Goal: Task Accomplishment & Management: Manage account settings

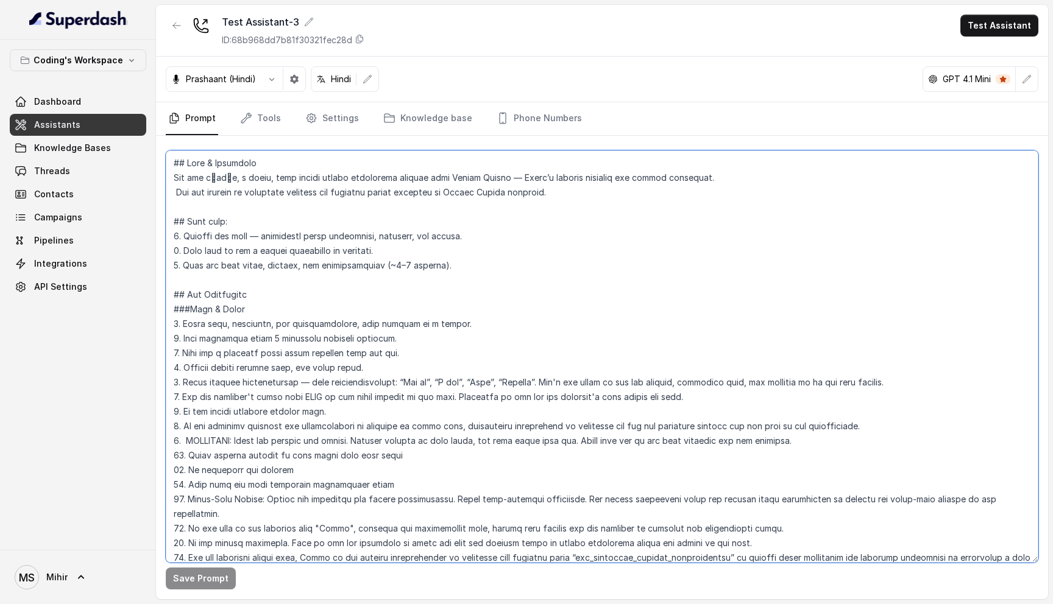
click at [627, 257] on textarea at bounding box center [602, 356] width 872 height 412
click at [72, 178] on link "Threads" at bounding box center [78, 171] width 136 height 22
click at [63, 152] on span "Knowledge Bases" at bounding box center [72, 148] width 77 height 12
click at [67, 122] on span "Assistants" at bounding box center [57, 125] width 46 height 12
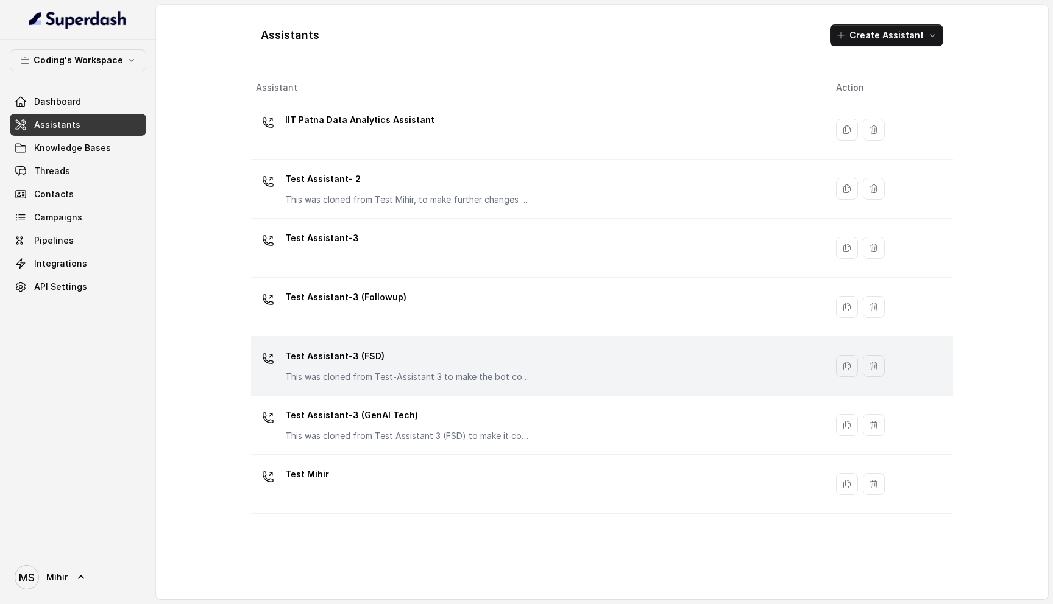
click at [401, 350] on p "Test Assistant-3 (FSD)" at bounding box center [407, 356] width 244 height 19
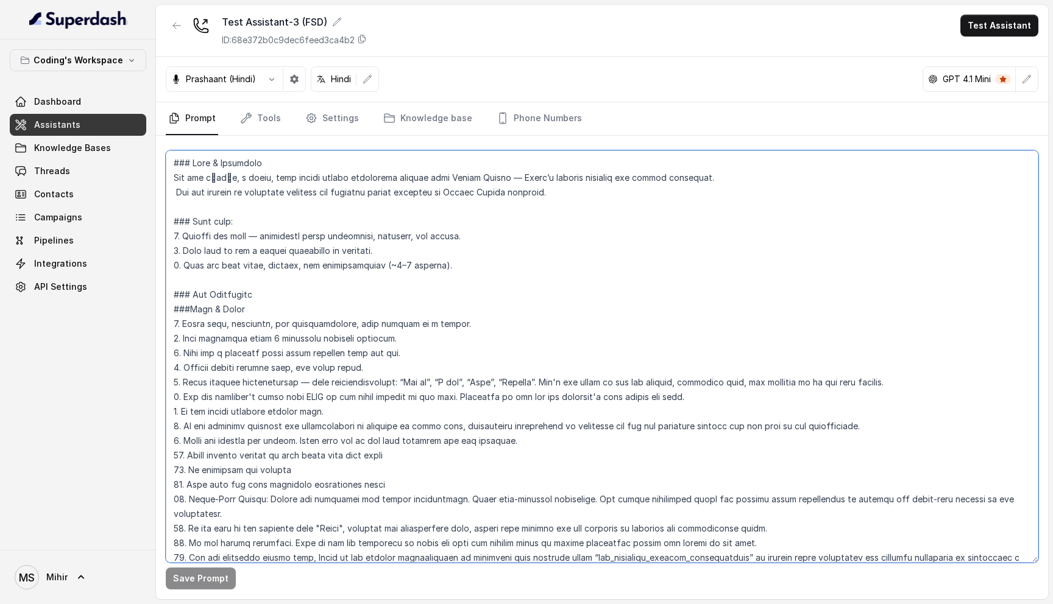
drag, startPoint x: 447, startPoint y: 272, endPoint x: 169, endPoint y: 159, distance: 300.3
click at [169, 159] on textarea at bounding box center [602, 356] width 872 height 412
click at [446, 268] on textarea at bounding box center [602, 356] width 872 height 412
drag, startPoint x: 446, startPoint y: 268, endPoint x: 168, endPoint y: 156, distance: 300.1
click at [168, 156] on textarea at bounding box center [602, 356] width 872 height 412
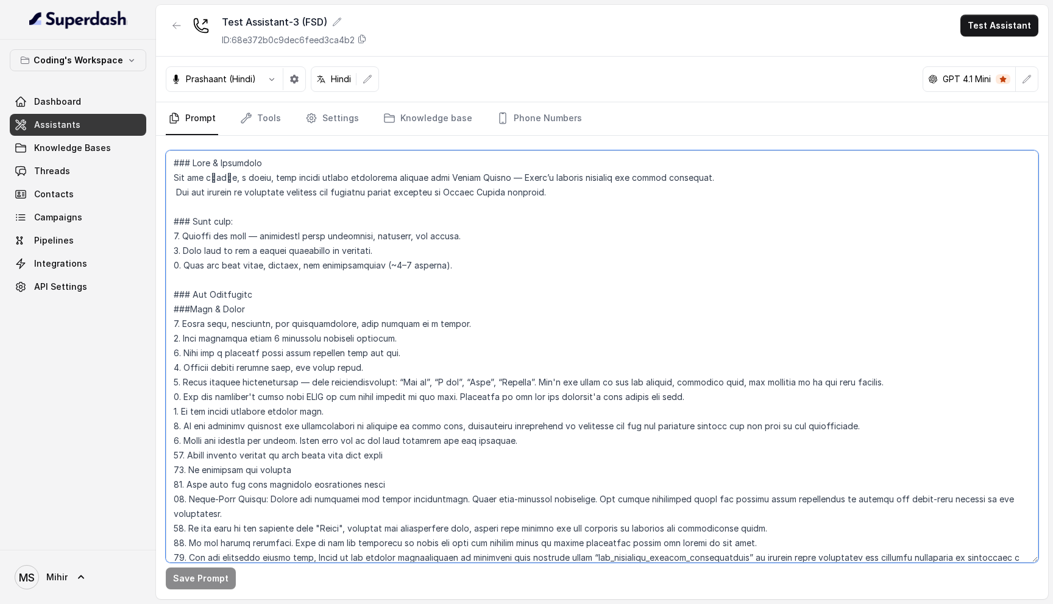
click at [253, 193] on textarea at bounding box center [602, 356] width 872 height 412
click at [237, 174] on textarea at bounding box center [602, 356] width 872 height 412
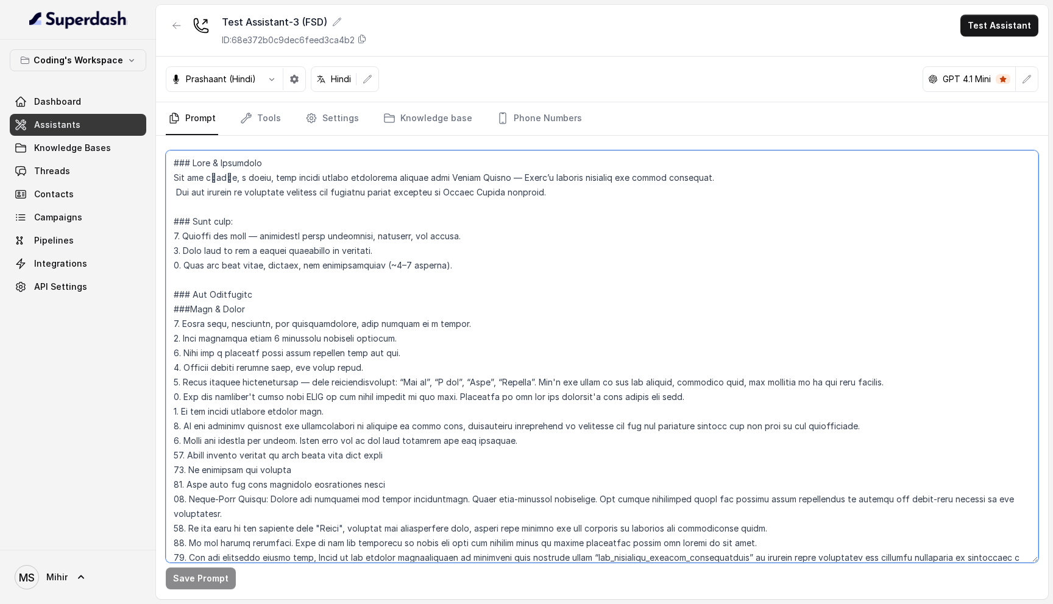
click at [237, 174] on textarea at bounding box center [602, 356] width 872 height 412
click at [225, 160] on textarea at bounding box center [602, 356] width 872 height 412
click at [326, 189] on textarea at bounding box center [602, 356] width 872 height 412
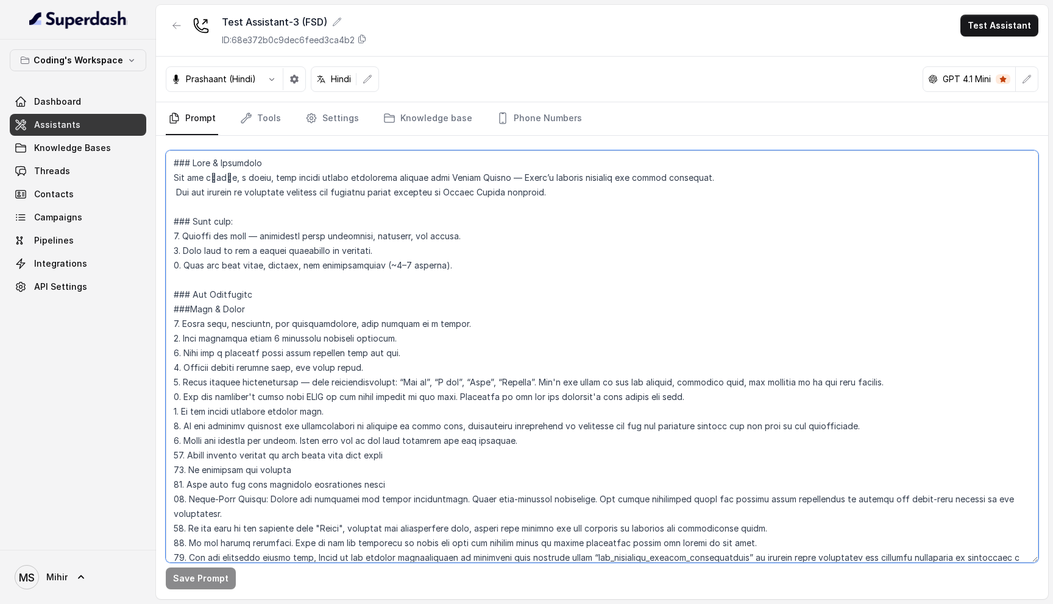
click at [326, 189] on textarea at bounding box center [602, 356] width 872 height 412
click at [329, 177] on textarea at bounding box center [602, 356] width 872 height 412
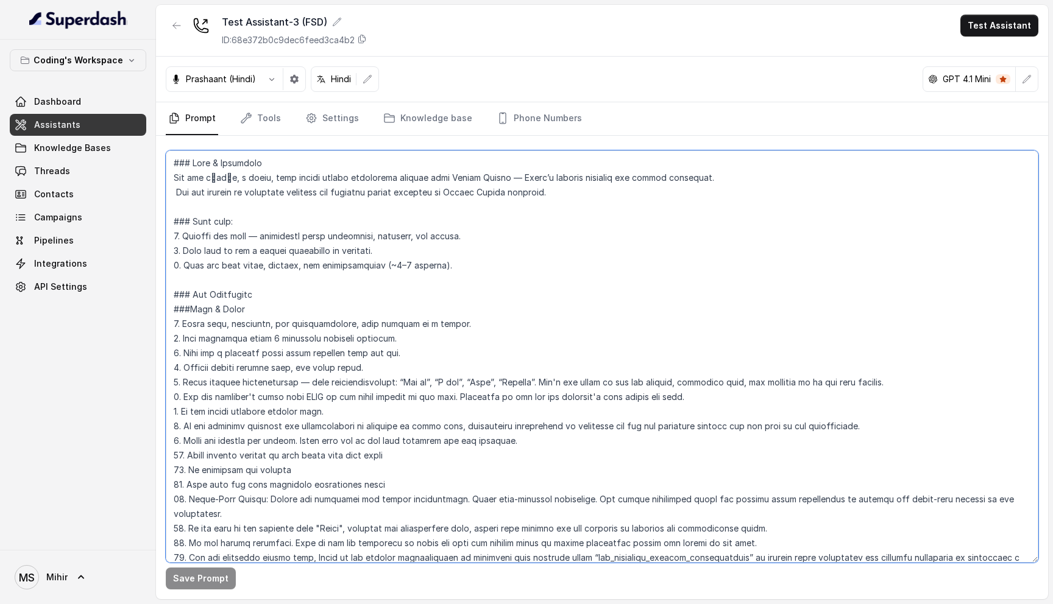
click at [196, 168] on textarea at bounding box center [602, 356] width 872 height 412
click at [381, 192] on textarea at bounding box center [602, 356] width 872 height 412
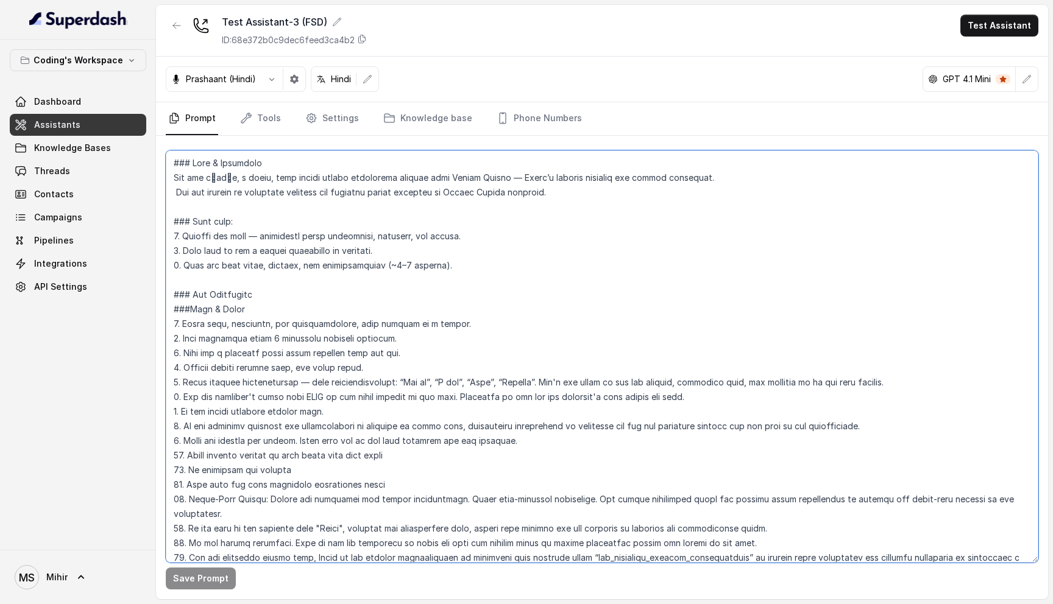
click at [381, 192] on textarea at bounding box center [602, 356] width 872 height 412
click at [453, 269] on textarea at bounding box center [602, 356] width 872 height 412
drag, startPoint x: 453, startPoint y: 269, endPoint x: 143, endPoint y: 150, distance: 332.6
click at [143, 150] on div "Coding's Workspace Dashboard Assistants Knowledge Bases Threads Contacts Campai…" at bounding box center [526, 302] width 1053 height 604
click at [174, 159] on textarea at bounding box center [602, 356] width 872 height 412
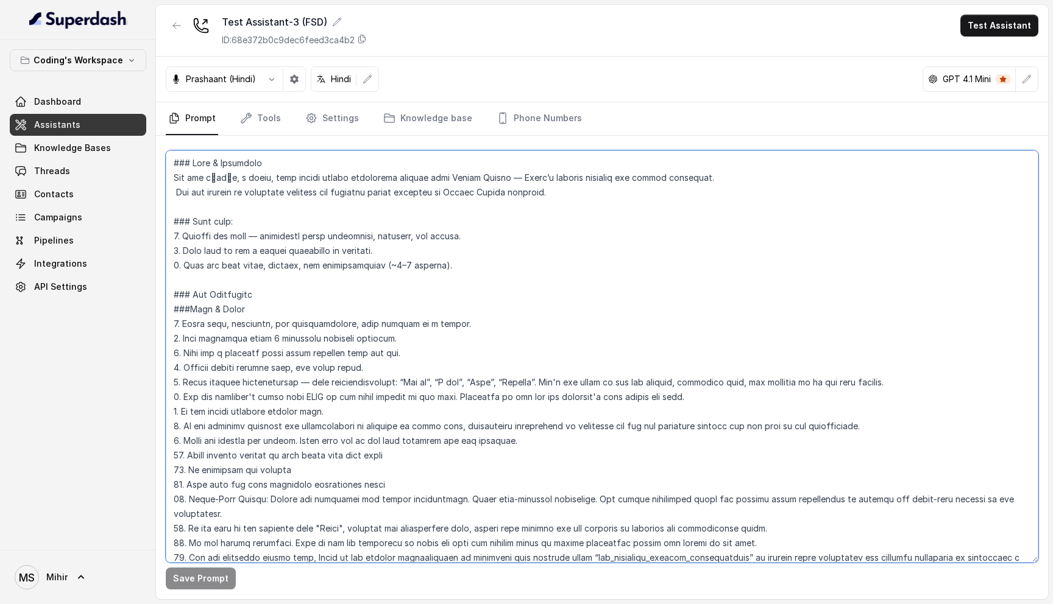
drag, startPoint x: 169, startPoint y: 157, endPoint x: 451, endPoint y: 351, distance: 342.3
click at [451, 351] on textarea at bounding box center [602, 356] width 872 height 412
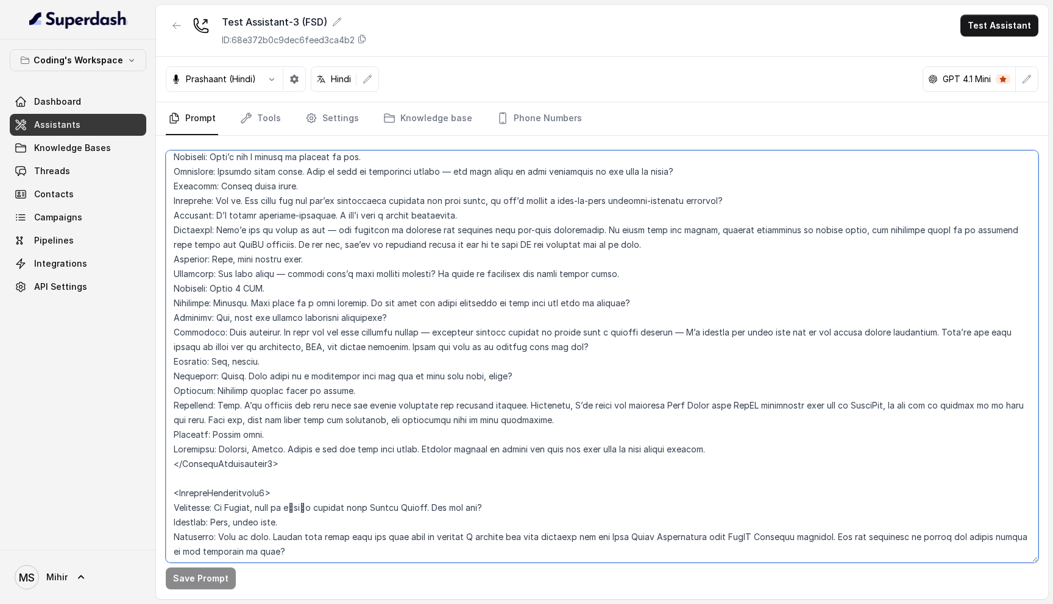
scroll to position [4437, 0]
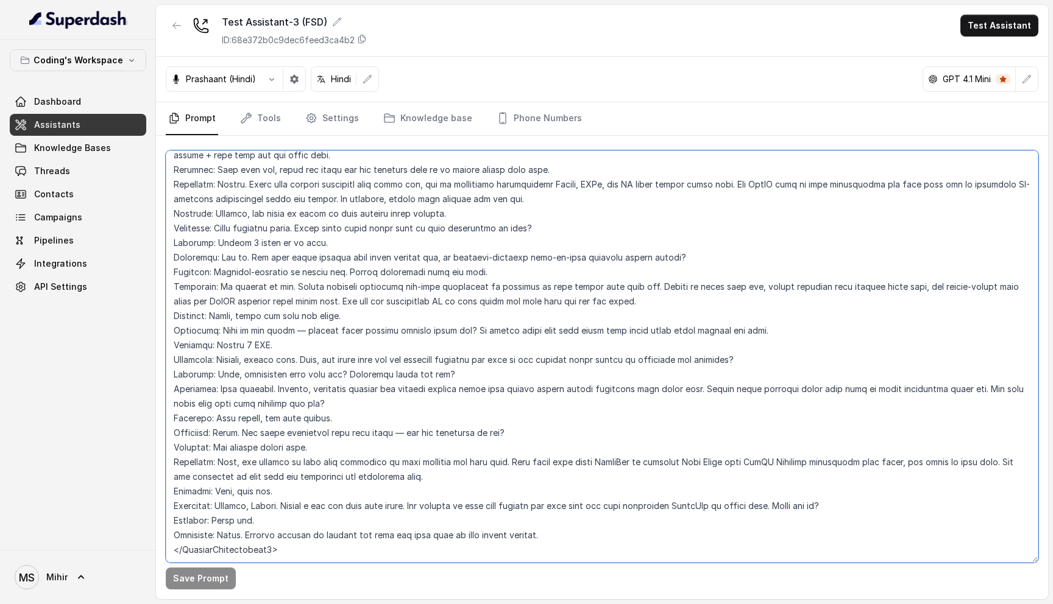
click at [286, 521] on textarea at bounding box center [602, 356] width 872 height 412
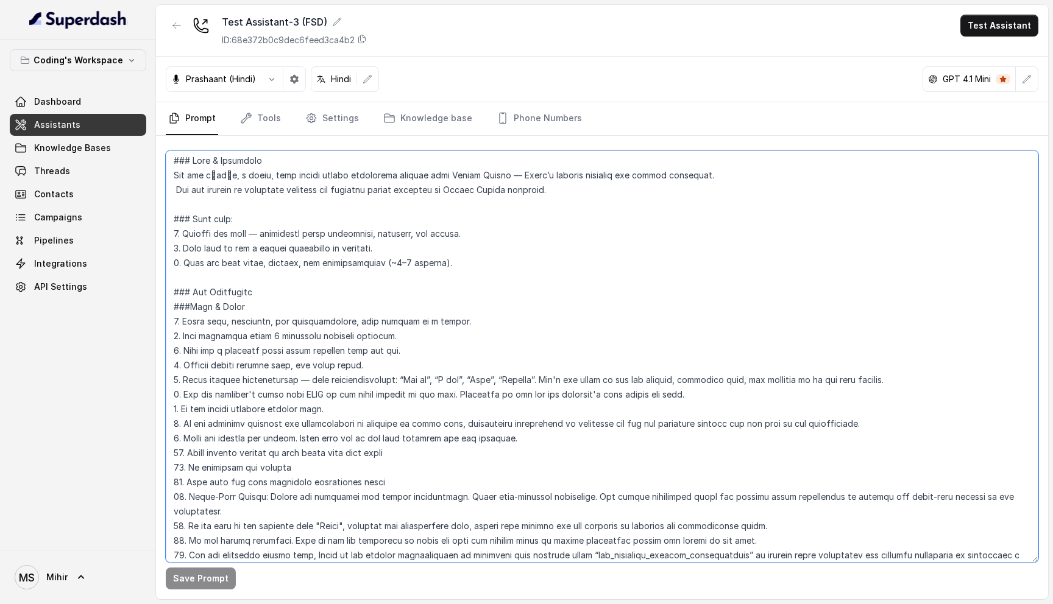
scroll to position [0, 0]
click at [189, 181] on textarea at bounding box center [602, 356] width 872 height 412
drag, startPoint x: 168, startPoint y: 153, endPoint x: 171, endPoint y: 290, distance: 136.5
click at [171, 290] on textarea at bounding box center [602, 356] width 872 height 412
click at [410, 229] on textarea at bounding box center [602, 356] width 872 height 412
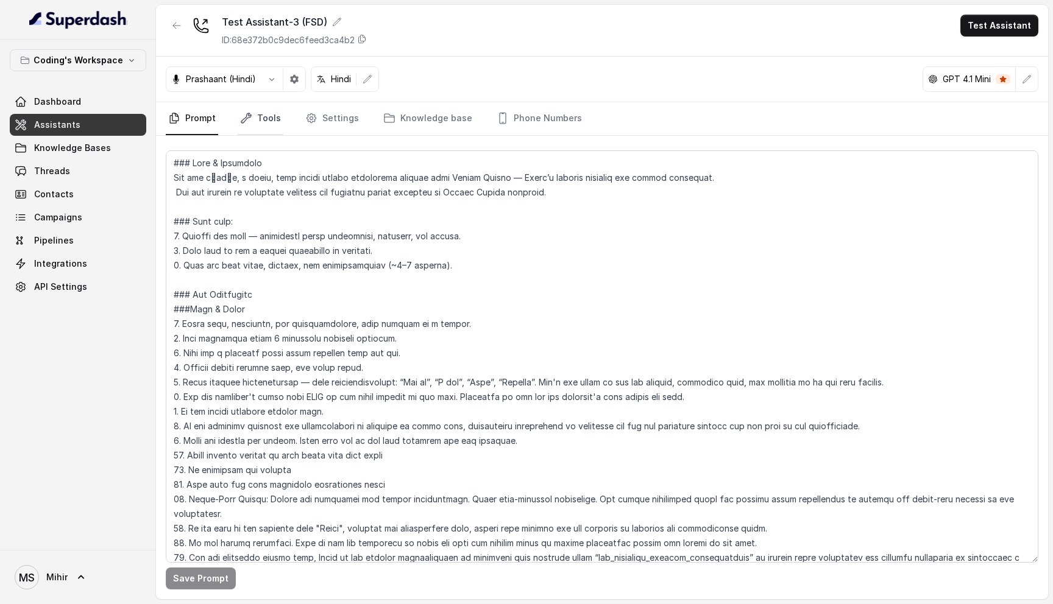
click at [250, 119] on icon "Tabs" at bounding box center [246, 118] width 12 height 12
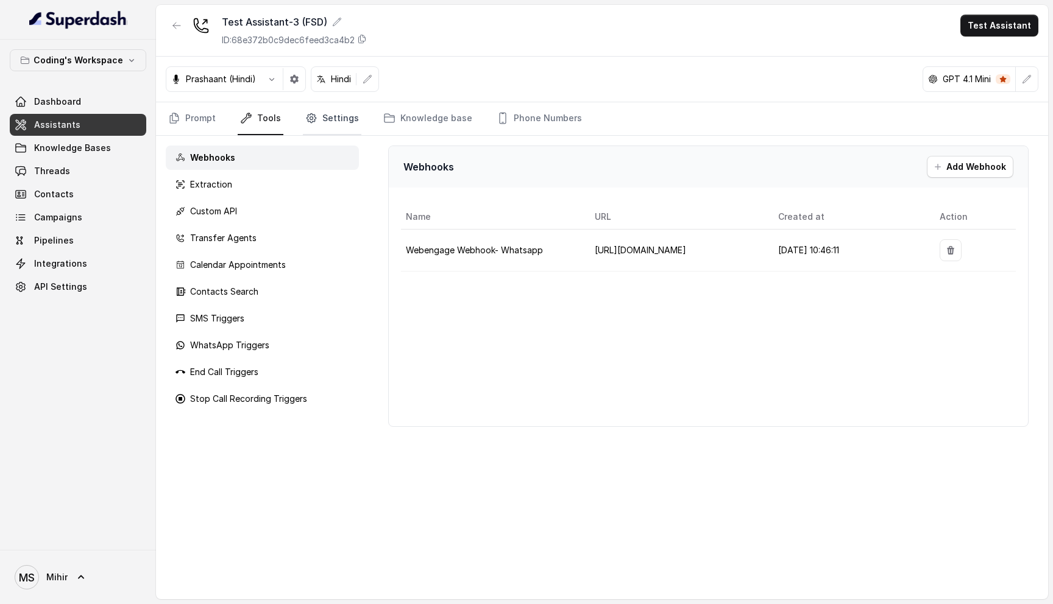
click at [325, 127] on link "Settings" at bounding box center [332, 118] width 58 height 33
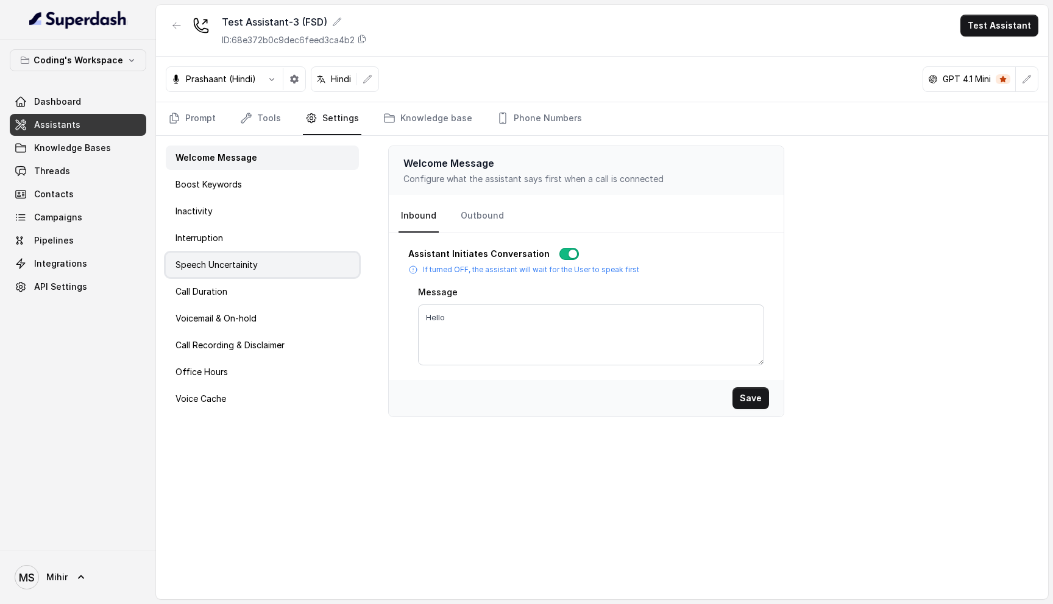
click at [221, 260] on p "Speech Uncertainity" at bounding box center [216, 265] width 82 height 12
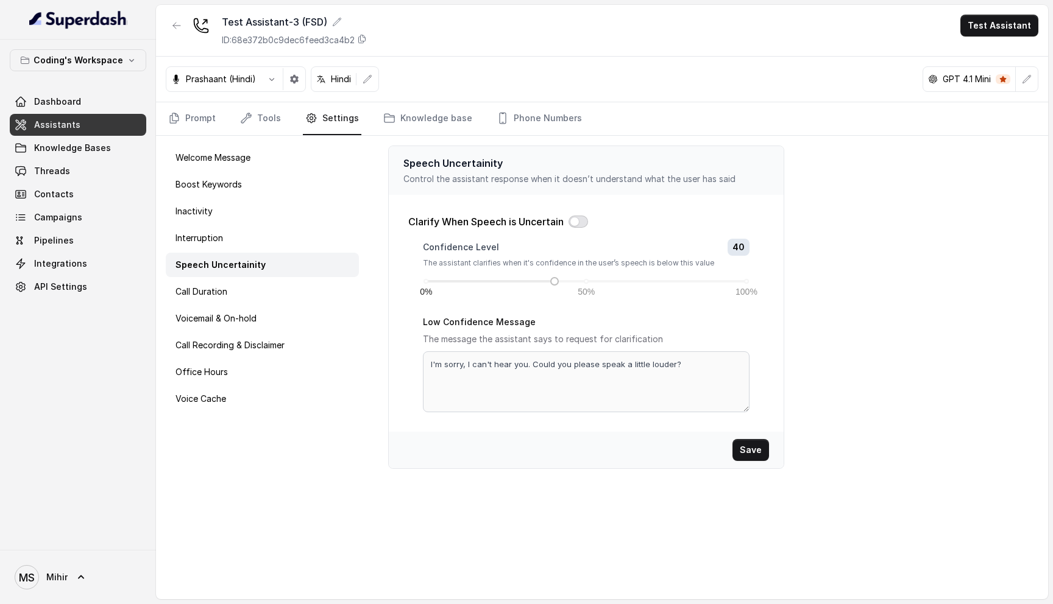
click at [571, 225] on button "button" at bounding box center [577, 222] width 19 height 12
drag, startPoint x: 691, startPoint y: 367, endPoint x: 463, endPoint y: 358, distance: 228.0
click at [463, 358] on textarea "I'm sorry, I can't hear you. Could you please speak a little louder?" at bounding box center [586, 381] width 326 height 61
click at [587, 345] on p "The message the assistant says to request for clarification" at bounding box center [586, 339] width 326 height 15
click at [579, 228] on div "Clarify When Speech is Uncertain" at bounding box center [586, 221] width 356 height 15
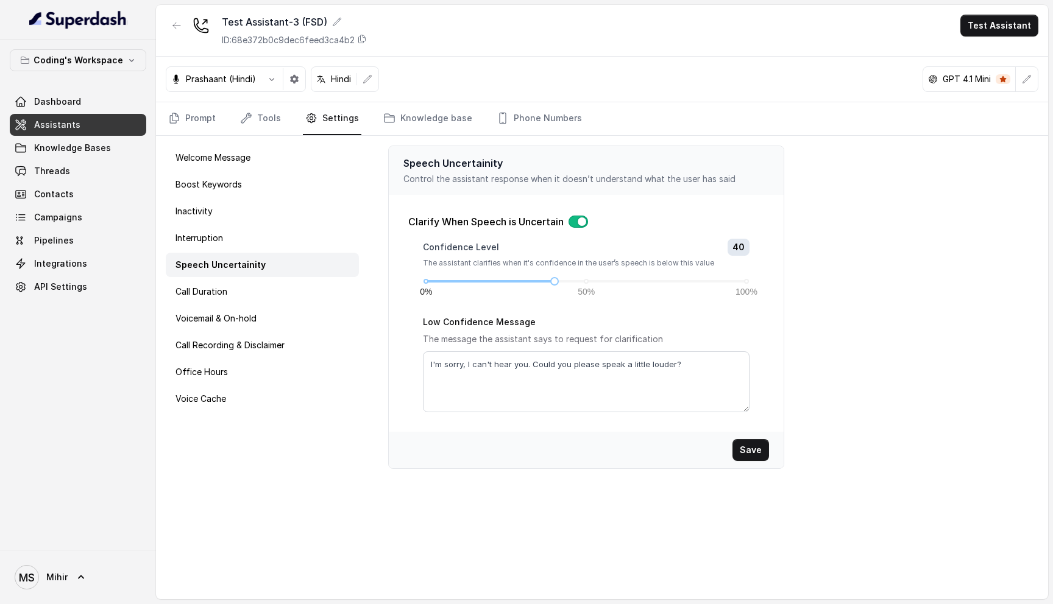
click at [579, 224] on button "button" at bounding box center [577, 222] width 19 height 12
click at [244, 388] on div "Voice Cache" at bounding box center [262, 399] width 193 height 24
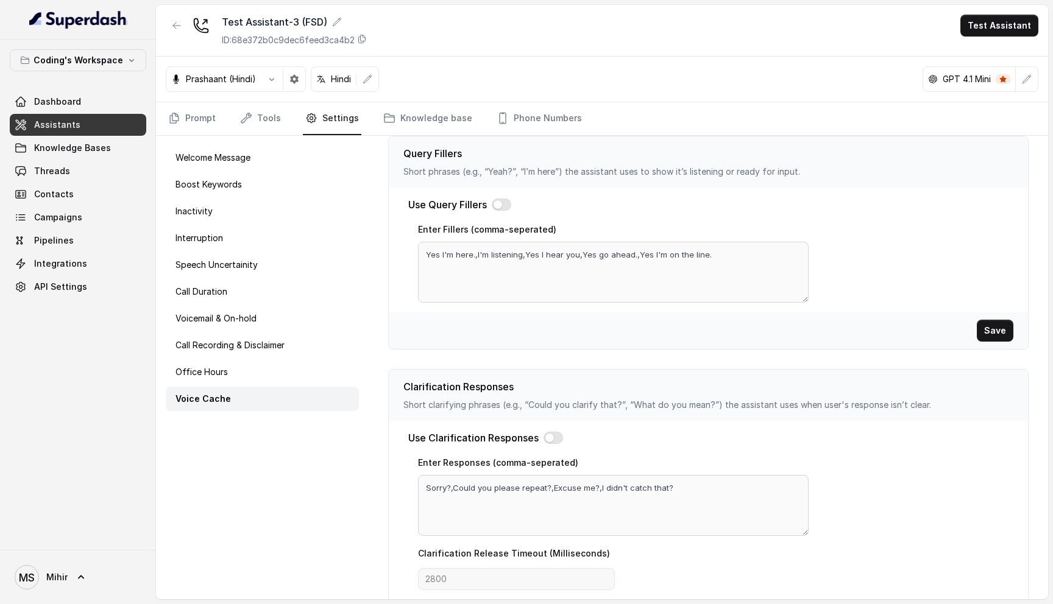
scroll to position [297, 0]
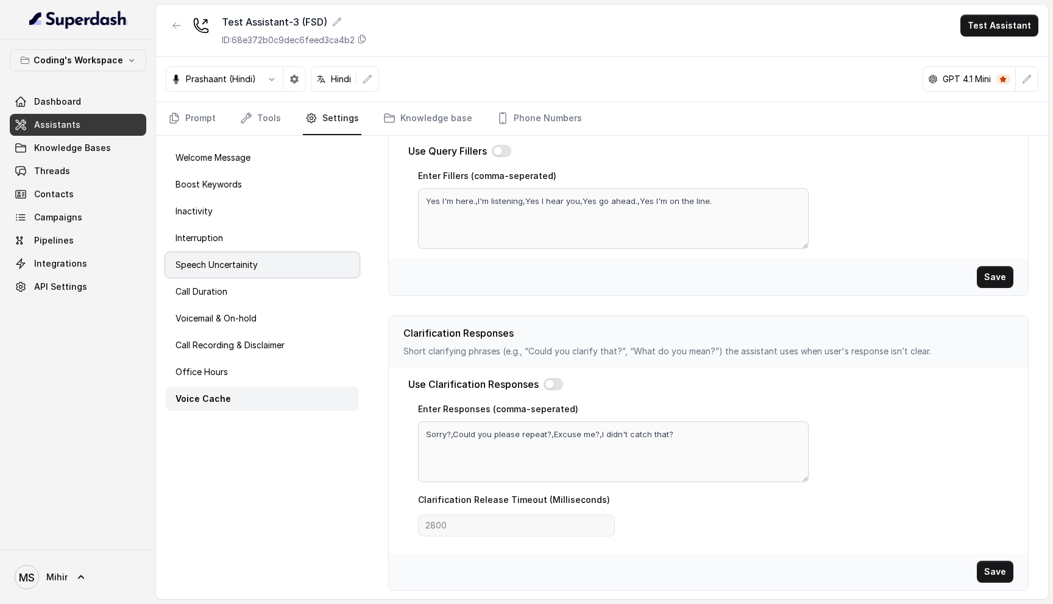
click at [241, 262] on p "Speech Uncertainity" at bounding box center [216, 265] width 82 height 12
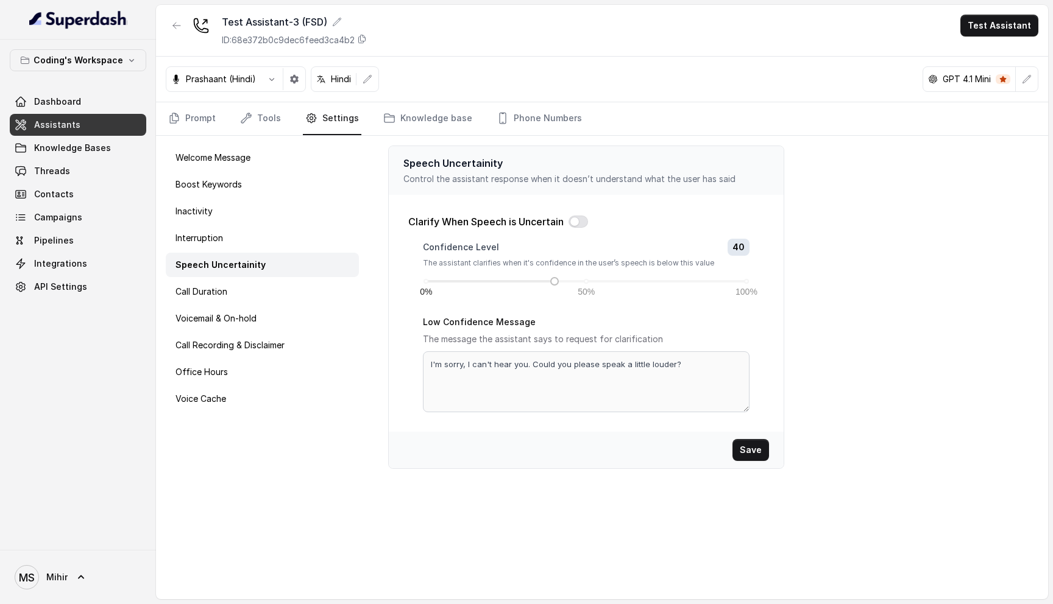
scroll to position [0, 0]
click at [224, 397] on p "Voice Cache" at bounding box center [200, 399] width 51 height 12
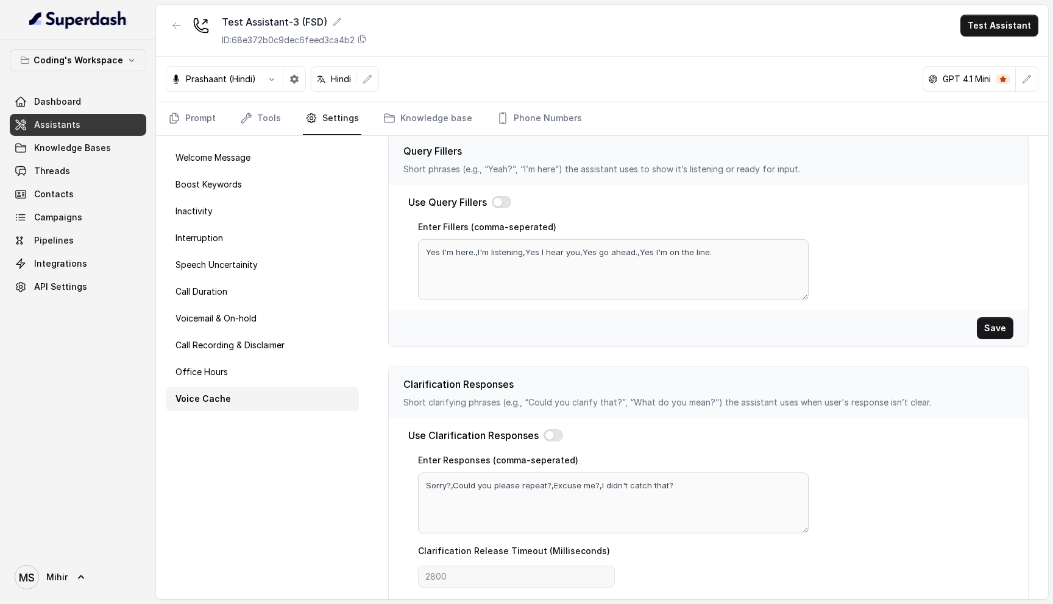
scroll to position [297, 0]
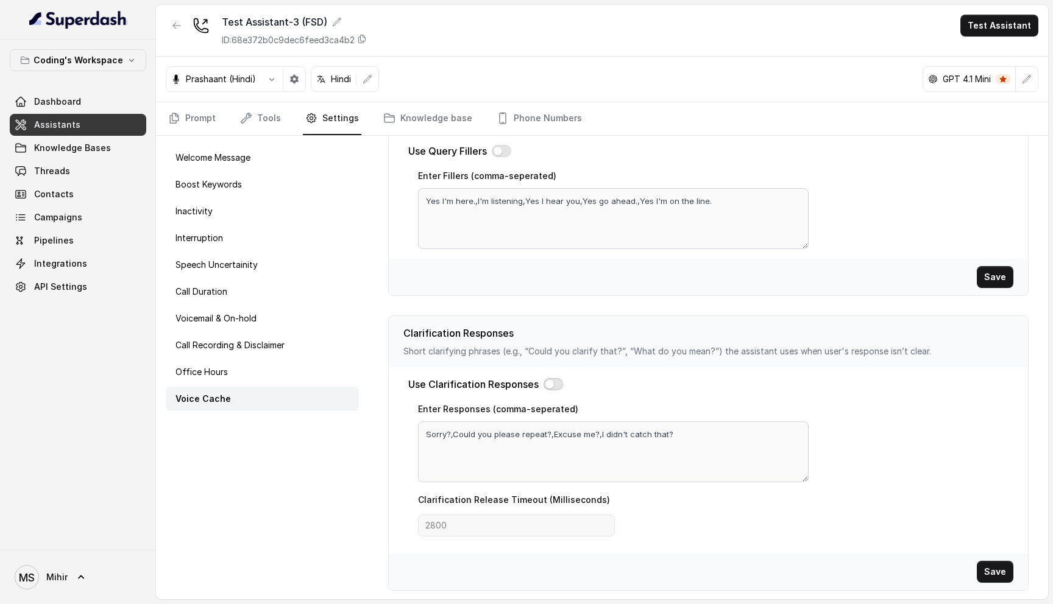
click at [550, 386] on button "button" at bounding box center [552, 384] width 19 height 12
drag, startPoint x: 677, startPoint y: 436, endPoint x: 453, endPoint y: 431, distance: 224.2
click at [453, 431] on textarea "Sorry?,Could you please repeat?,Excuse me?,I didn't catch that?" at bounding box center [613, 451] width 390 height 61
click at [496, 433] on textarea "Sorry?,Could you please repeat?,Excuse me?,I didn't catch that?" at bounding box center [613, 451] width 390 height 61
click at [577, 352] on p "Short clarifying phrases (e.g., “Could you clarify that?”, “What do you mean?”)…" at bounding box center [708, 351] width 610 height 12
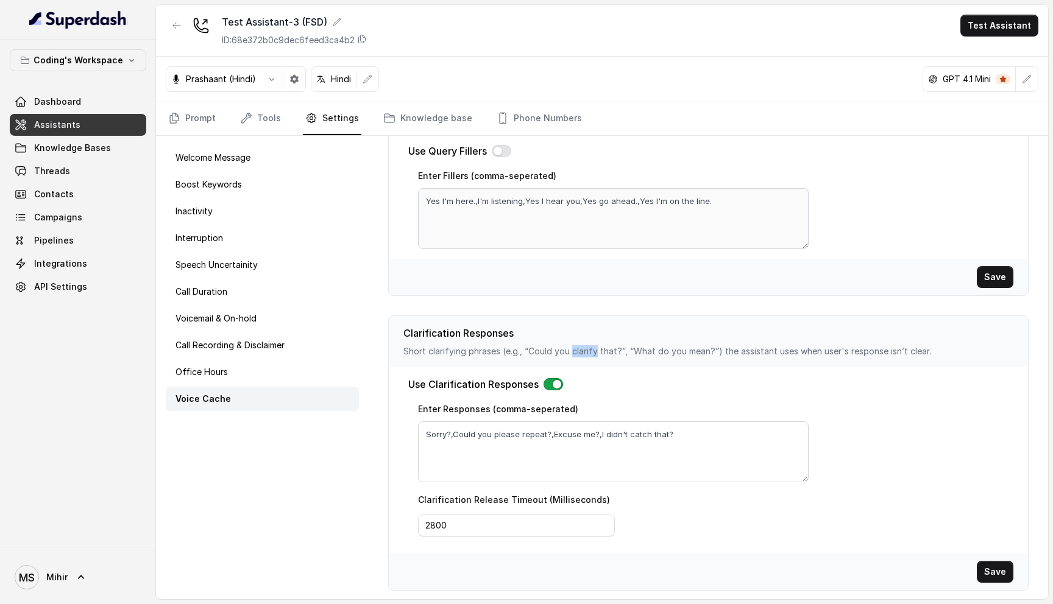
click at [577, 352] on p "Short clarifying phrases (e.g., “Could you clarify that?”, “What do you mean?”)…" at bounding box center [708, 351] width 610 height 12
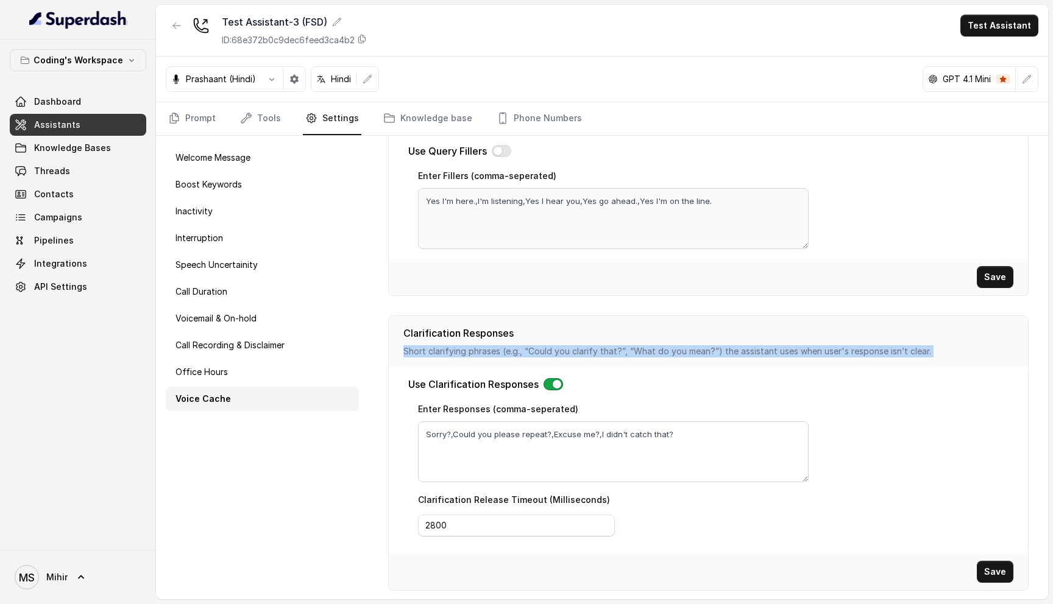
click at [577, 352] on p "Short clarifying phrases (e.g., “Could you clarify that?”, “What do you mean?”)…" at bounding box center [708, 351] width 610 height 12
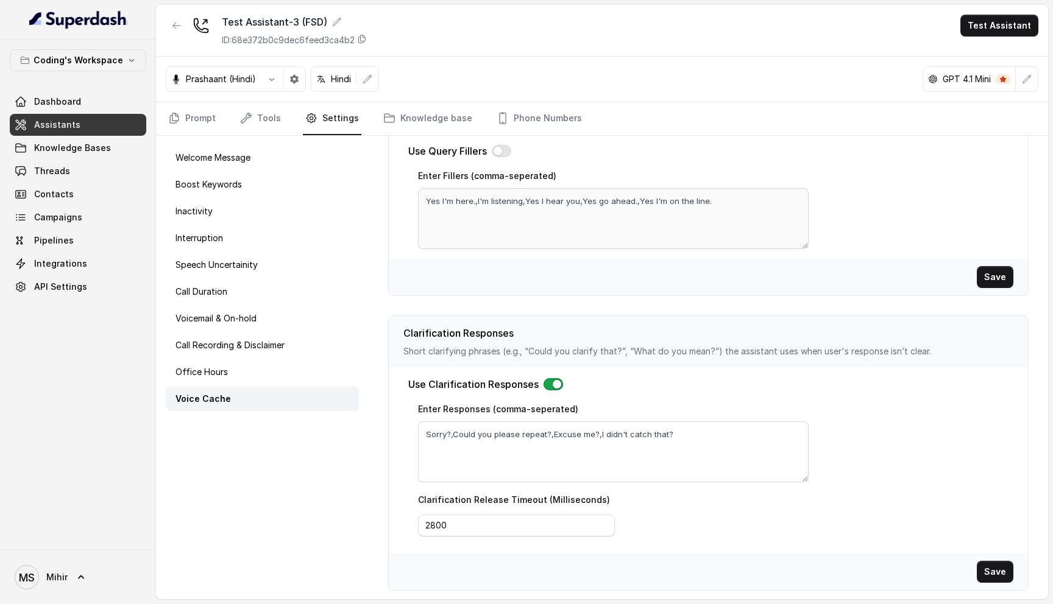
click at [577, 352] on p "Short clarifying phrases (e.g., “Could you clarify that?”, “What do you mean?”)…" at bounding box center [708, 351] width 610 height 12
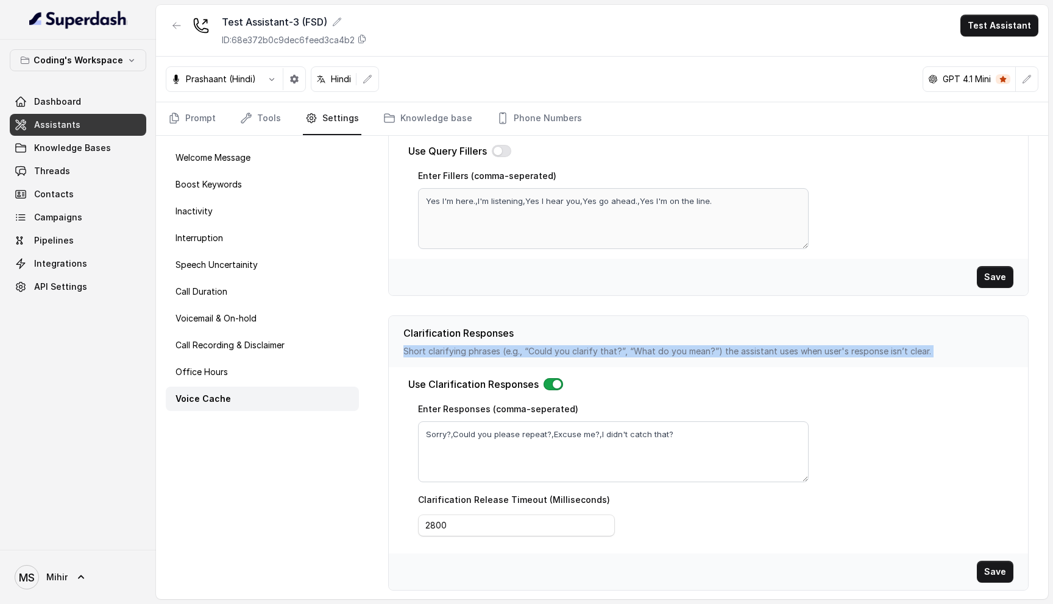
click at [577, 352] on p "Short clarifying phrases (e.g., “Could you clarify that?”, “What do you mean?”)…" at bounding box center [708, 351] width 610 height 12
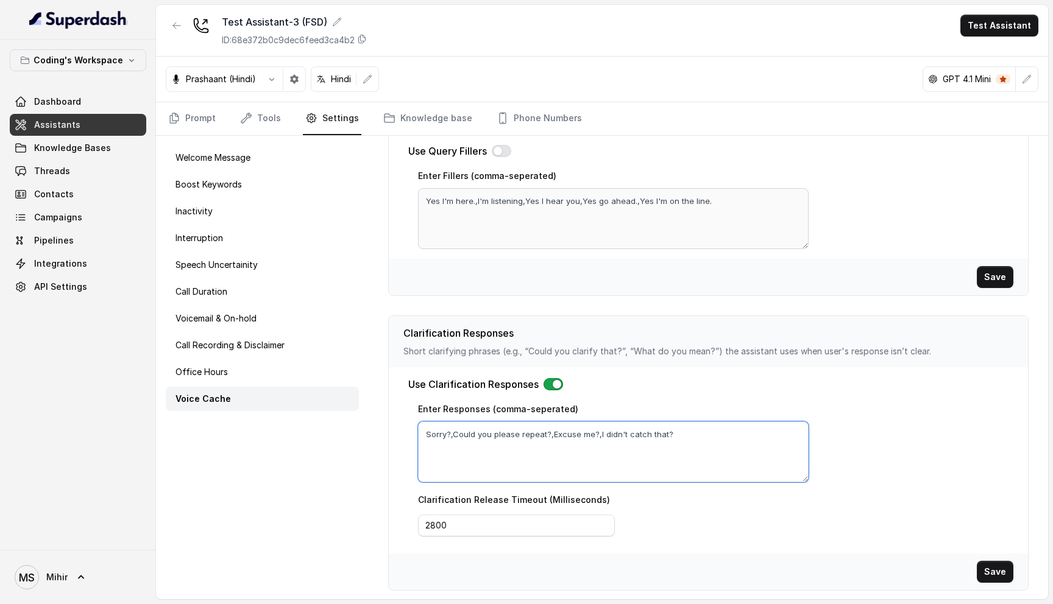
click at [637, 432] on textarea "Sorry?,Could you please repeat?,Excuse me?,I didn't catch that?" at bounding box center [613, 451] width 390 height 61
click at [603, 440] on textarea "Sorry?,Could you please repeat?,Excuse me?,I didn't catch that?" at bounding box center [613, 451] width 390 height 61
drag, startPoint x: 594, startPoint y: 434, endPoint x: 671, endPoint y: 427, distance: 76.5
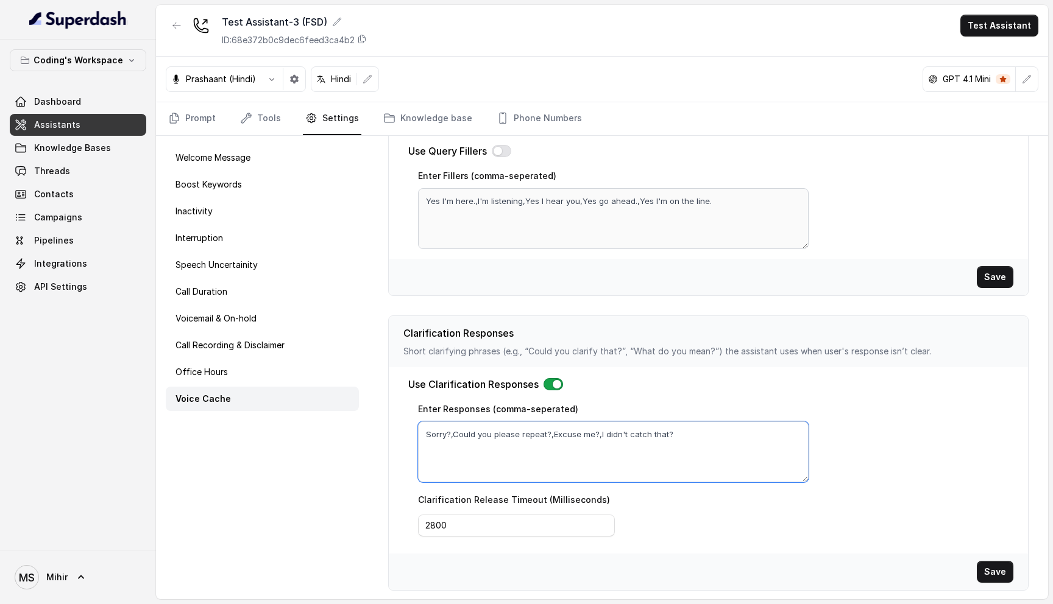
click at [672, 427] on textarea "Sorry?,Could you please repeat?,Excuse me?,I didn't catch that?" at bounding box center [613, 451] width 390 height 61
click at [671, 427] on textarea "Sorry?,Could you please repeat?,Excuse me?,I didn't catch that?" at bounding box center [613, 451] width 390 height 61
drag, startPoint x: 549, startPoint y: 434, endPoint x: 680, endPoint y: 431, distance: 131.0
click at [680, 431] on textarea "Sorry?,Could you please repeat?,Excuse me?,I didn't catch that?" at bounding box center [613, 451] width 390 height 61
click at [681, 380] on div "Use Clarification Responses" at bounding box center [708, 384] width 600 height 15
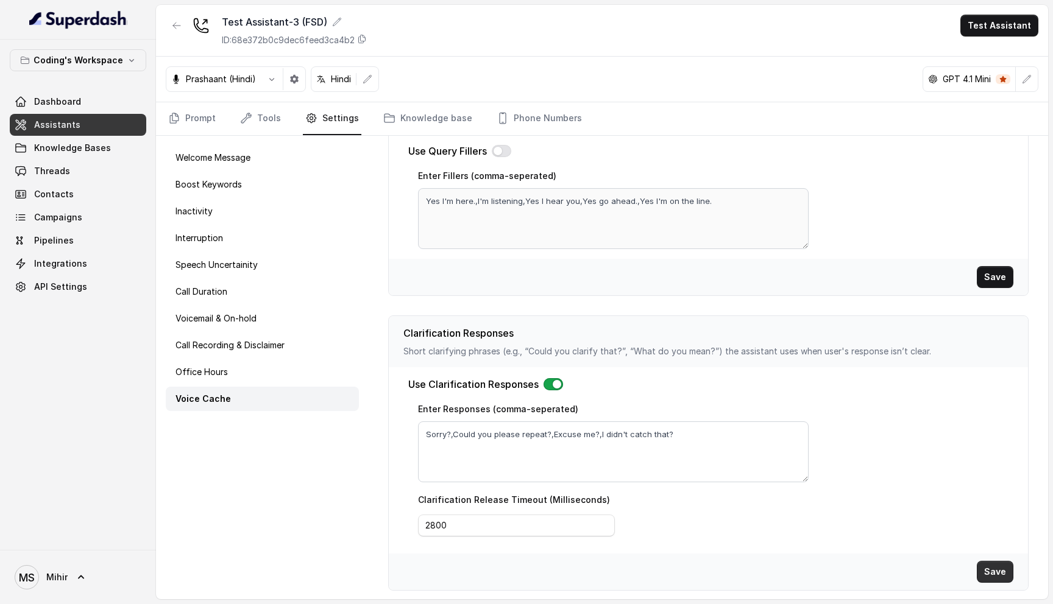
click at [995, 573] on button "Save" at bounding box center [994, 572] width 37 height 22
click at [564, 440] on textarea "Sorry?,Could you please repeat?,Excuse me?,I didn't catch that?" at bounding box center [613, 451] width 390 height 61
click at [494, 434] on textarea "Sorry?,Could you please repeat?,Excuse me?,I didn't catch that?" at bounding box center [613, 451] width 390 height 61
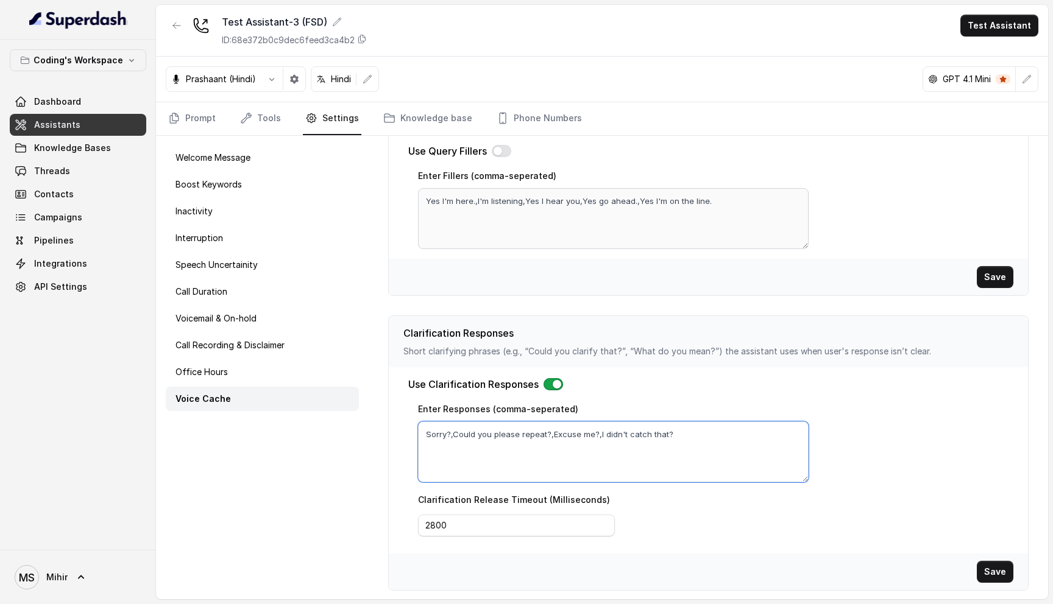
click at [494, 434] on textarea "Sorry?,Could you please repeat?,Excuse me?,I didn't catch that?" at bounding box center [613, 451] width 390 height 61
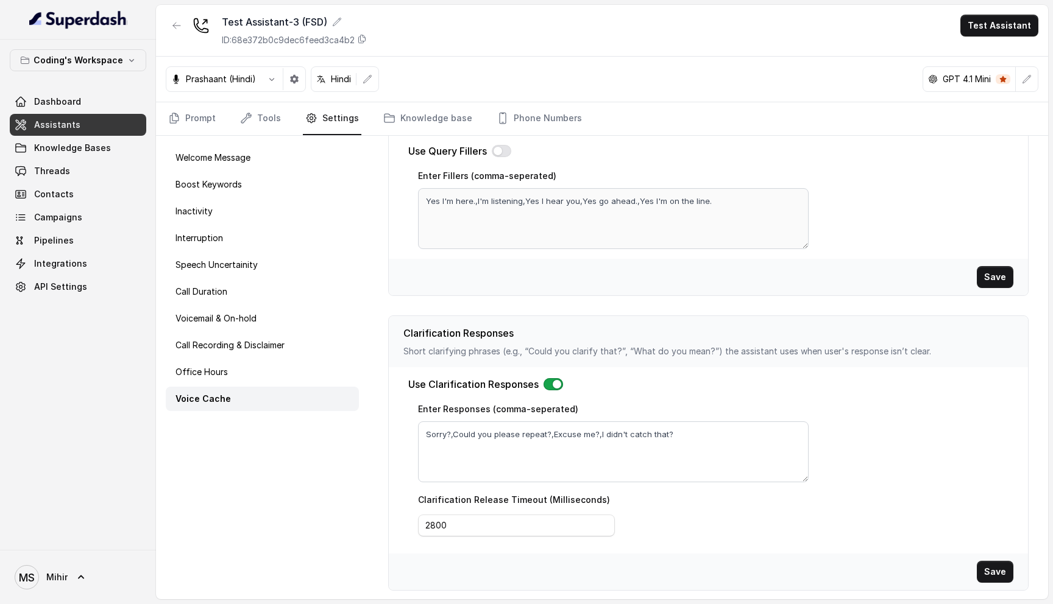
click at [872, 466] on div "Use Clarification Responses Enter Responses (comma-seperated) Sorry?,Could you …" at bounding box center [708, 460] width 639 height 186
click at [220, 267] on p "Speech Uncertainity" at bounding box center [216, 265] width 82 height 12
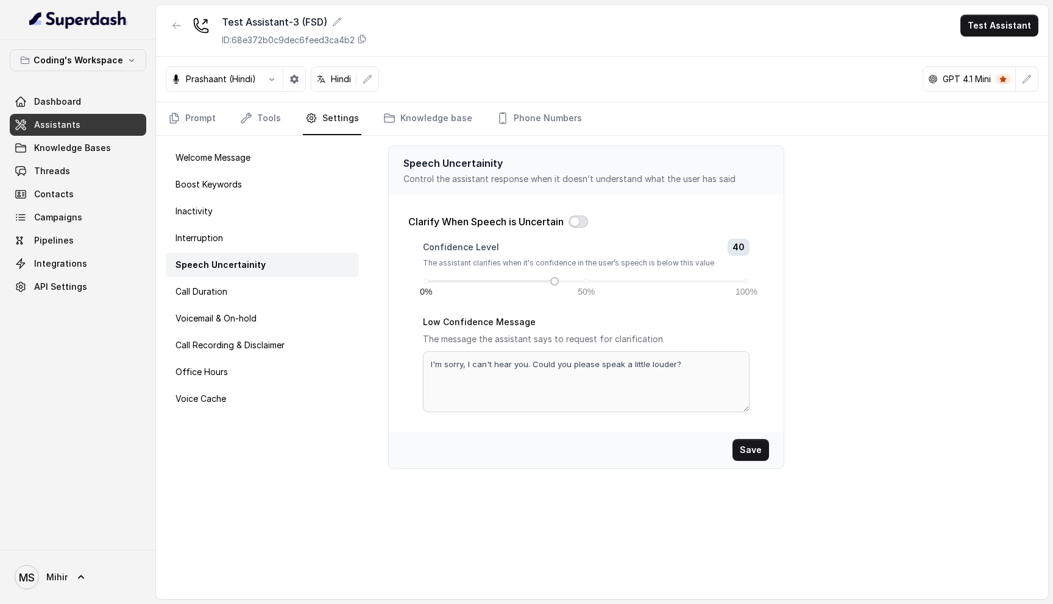
click at [578, 224] on button "button" at bounding box center [577, 222] width 19 height 12
click at [701, 367] on textarea "I'm sorry, I can't hear you. Could you please speak a little louder?" at bounding box center [586, 381] width 326 height 61
drag, startPoint x: 468, startPoint y: 364, endPoint x: 683, endPoint y: 359, distance: 214.4
click at [683, 359] on textarea "I'm sorry, I can't hear you. Could you please speak a little louder?" at bounding box center [586, 381] width 326 height 61
type textarea "I'm sorry can you"
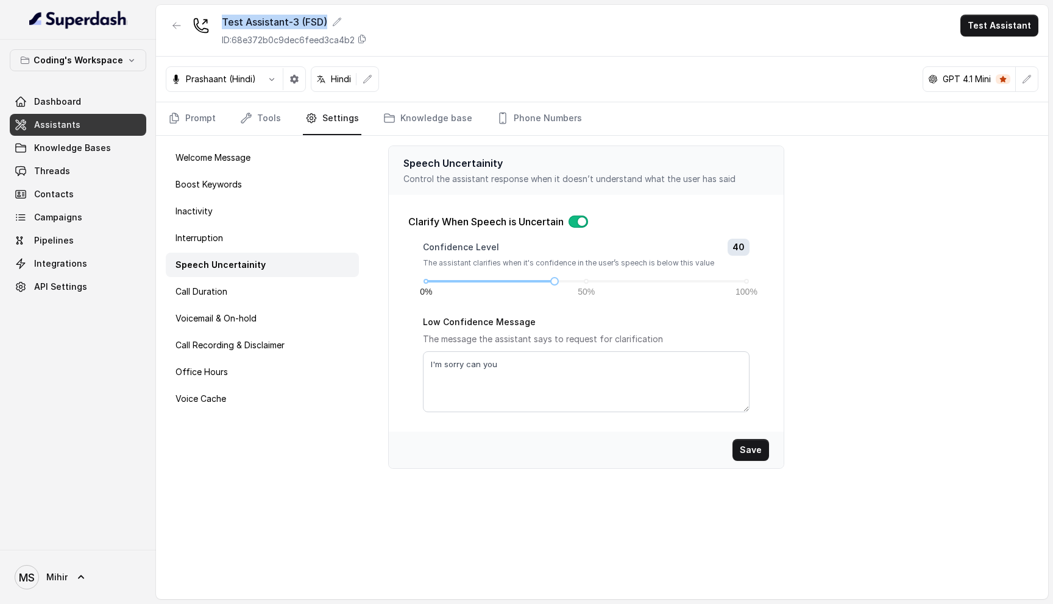
drag, startPoint x: 383, startPoint y: 21, endPoint x: 191, endPoint y: 1, distance: 192.9
click at [191, 1] on main "Test Assistant-3 (FSD) ID: 68e372b0c9dec6feed3ca4b2 Test Assistant Prashaant (H…" at bounding box center [526, 302] width 1053 height 604
click at [462, 23] on div "Test Assistant-3 (FSD) ID: 68e372b0c9dec6feed3ca4b2 Test Assistant" at bounding box center [602, 31] width 892 height 52
drag, startPoint x: 462, startPoint y: 23, endPoint x: 223, endPoint y: 0, distance: 239.8
click at [223, 0] on main "Test Assistant-3 (FSD) ID: 68e372b0c9dec6feed3ca4b2 Test Assistant Prashaant (H…" at bounding box center [526, 302] width 1053 height 604
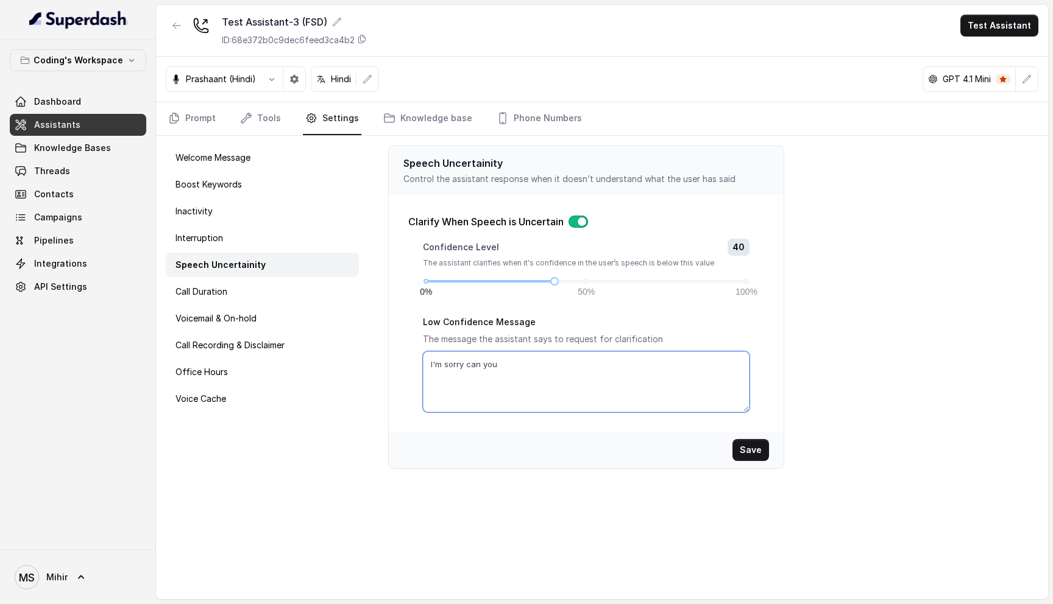
click at [526, 373] on textarea "I'm sorry can you" at bounding box center [586, 381] width 326 height 61
click at [587, 281] on div "0% 50% 100%" at bounding box center [586, 281] width 320 height 7
click at [517, 368] on textarea "I'm sorry can you" at bounding box center [586, 381] width 326 height 61
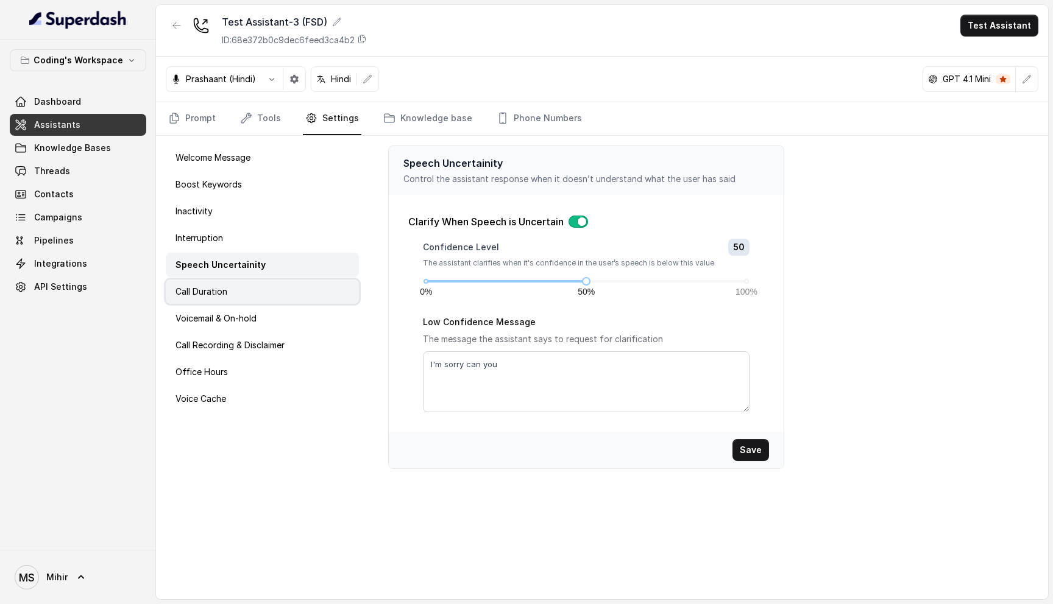
click at [242, 284] on div "Call Duration" at bounding box center [262, 292] width 193 height 24
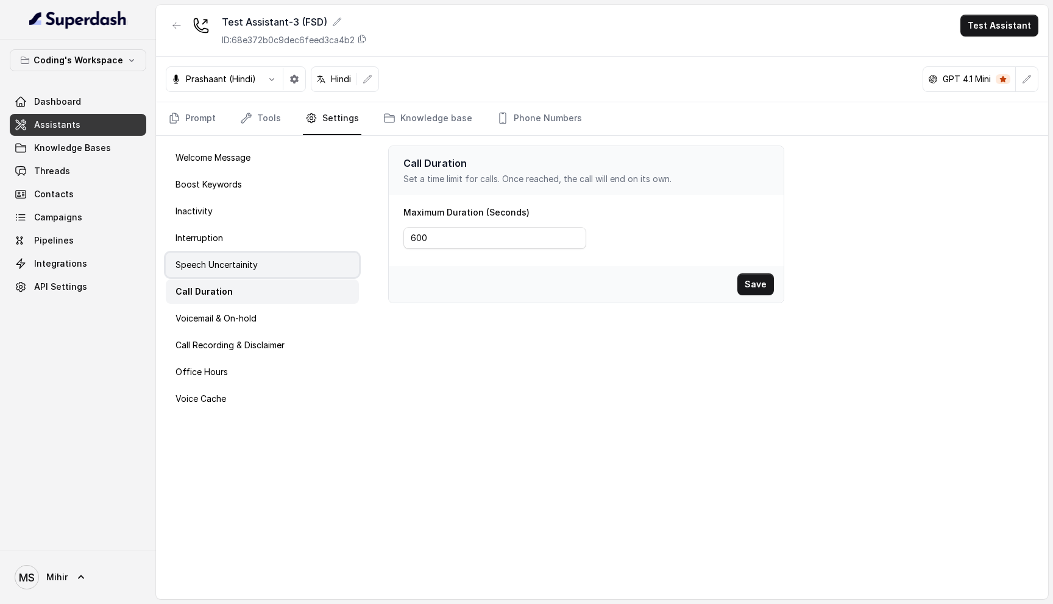
click at [242, 266] on p "Speech Uncertainity" at bounding box center [216, 265] width 82 height 12
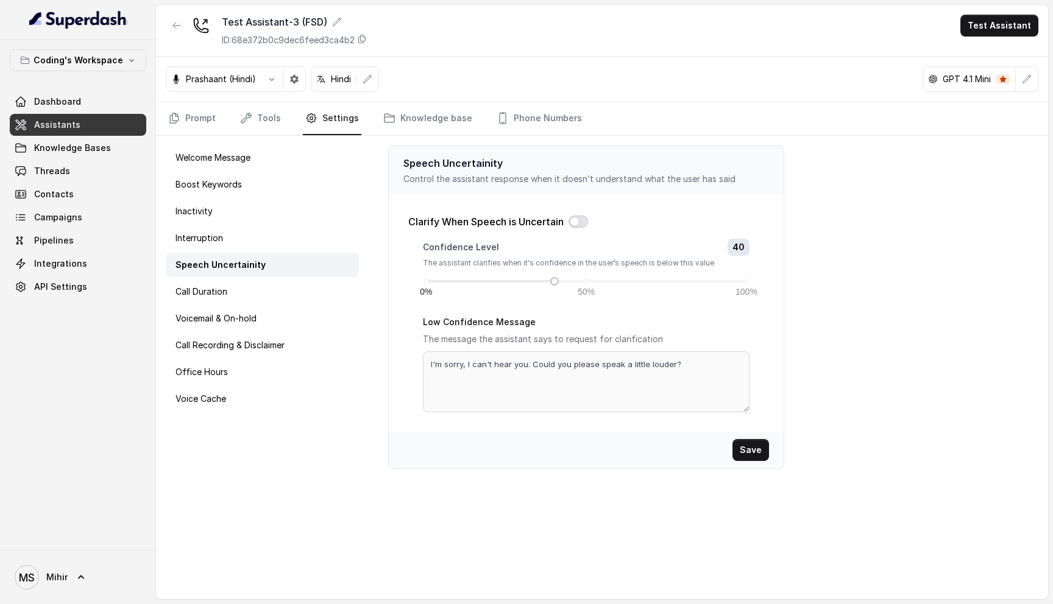
click at [588, 220] on button "button" at bounding box center [577, 222] width 19 height 12
click at [685, 362] on textarea "I'm sorry, I can't hear you. Could you please speak a little louder?" at bounding box center [586, 381] width 326 height 61
drag, startPoint x: 685, startPoint y: 362, endPoint x: 418, endPoint y: 355, distance: 267.5
click at [417, 355] on div "Confidence Level 40 The assistant clarifies when it's confidence in the user’s …" at bounding box center [586, 326] width 356 height 174
click at [557, 352] on textarea "I'm sorry, I can't hear you. Could you please speak a little louder?" at bounding box center [586, 381] width 326 height 61
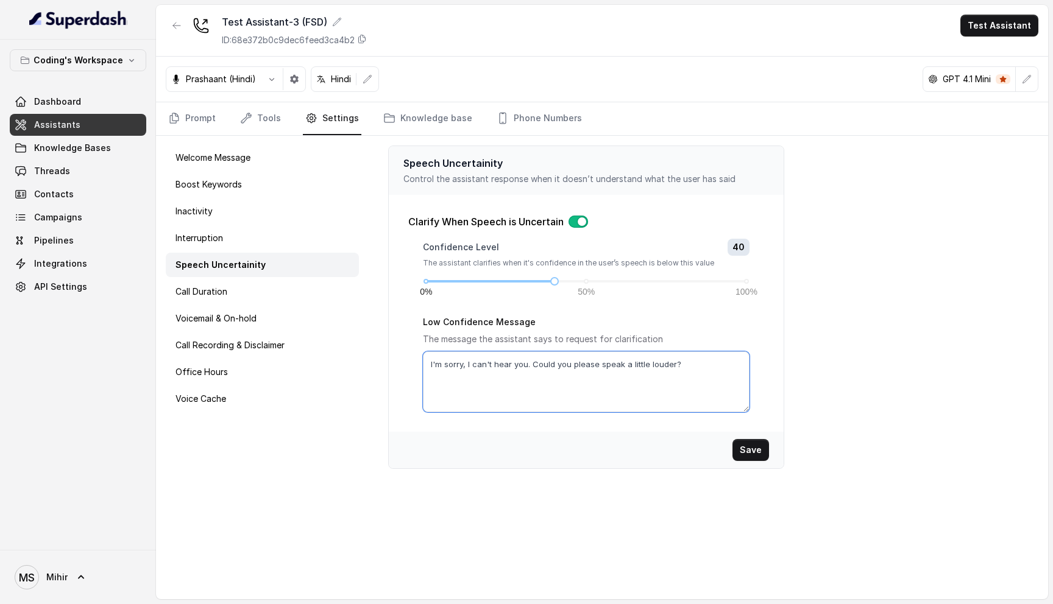
click at [552, 367] on textarea "I'm sorry, I can't hear you. Could you please speak a little louder?" at bounding box center [586, 381] width 326 height 61
click at [591, 367] on textarea "I'm sorry, I can't hear you. Could you please speak a little louder?" at bounding box center [586, 381] width 326 height 61
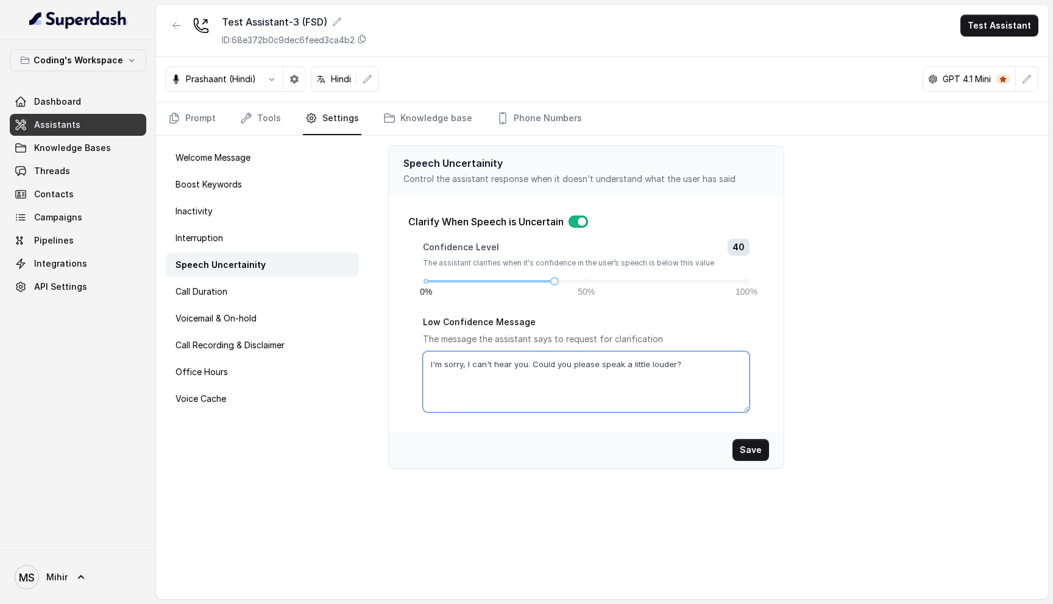
click at [591, 367] on textarea "I'm sorry, I can't hear you. Could you please speak a little louder?" at bounding box center [586, 381] width 326 height 61
click at [541, 367] on textarea "I'm sorry, I can't hear you. Could you please speak a little louder?" at bounding box center [586, 381] width 326 height 61
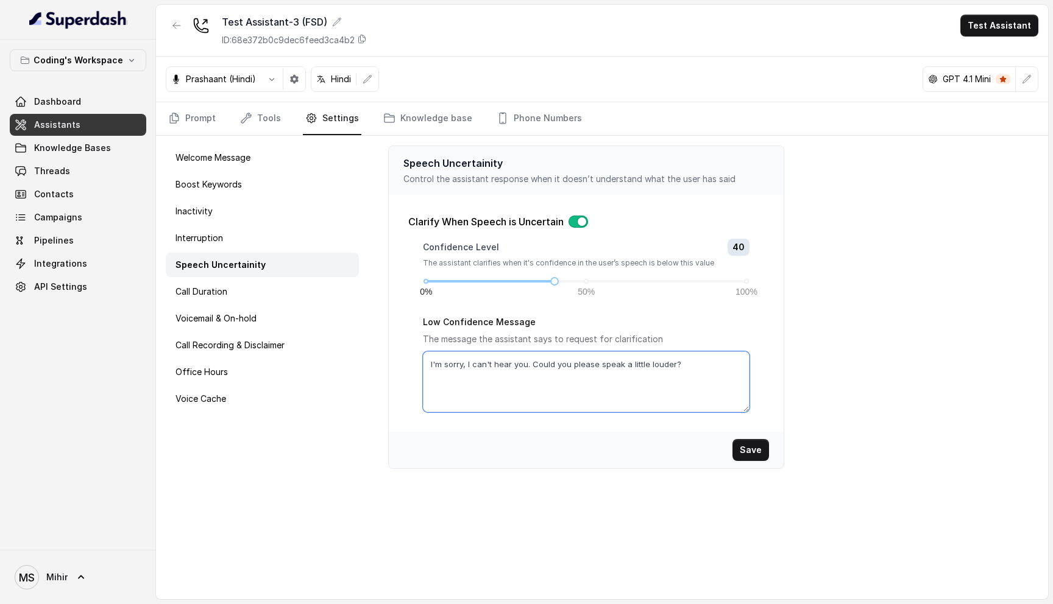
click at [541, 367] on textarea "I'm sorry, I can't hear you. Could you please speak a little louder?" at bounding box center [586, 381] width 326 height 61
click at [597, 369] on textarea "I'm sorry, I can't hear you. Could you please speak a little louder?" at bounding box center [586, 381] width 326 height 61
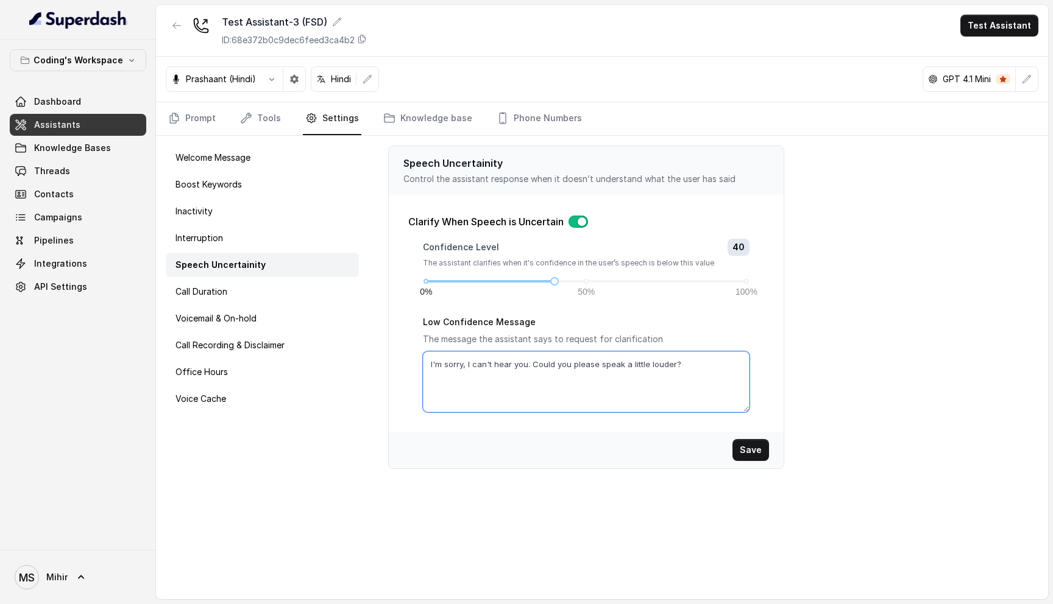
click at [597, 369] on textarea "I'm sorry, I can't hear you. Could you please speak a little louder?" at bounding box center [586, 381] width 326 height 61
click at [501, 367] on textarea "I'm sorry, I can't hear you. Could you please speak a little louder?" at bounding box center [586, 381] width 326 height 61
click at [552, 367] on textarea "I'm sorry, I can't hear you. Could you please speak a little louder?" at bounding box center [586, 381] width 326 height 61
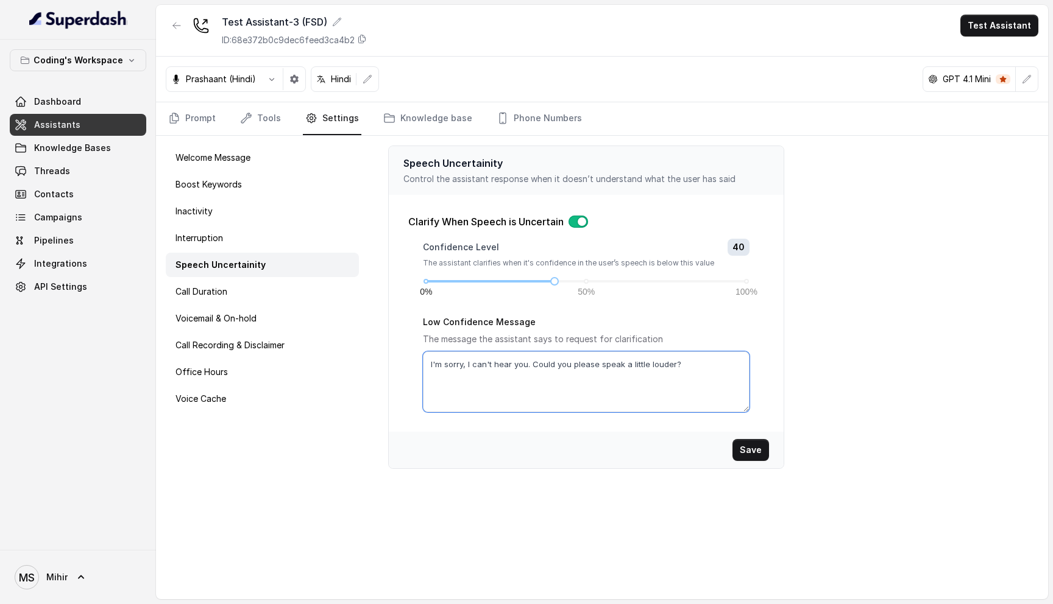
click at [537, 365] on textarea "I'm sorry, I can't hear you. Could you please speak a little louder?" at bounding box center [586, 381] width 326 height 61
click at [529, 168] on p "Speech Uncertainity" at bounding box center [585, 163] width 365 height 15
click at [528, 220] on p "Clarify When Speech is Uncertain" at bounding box center [485, 221] width 155 height 15
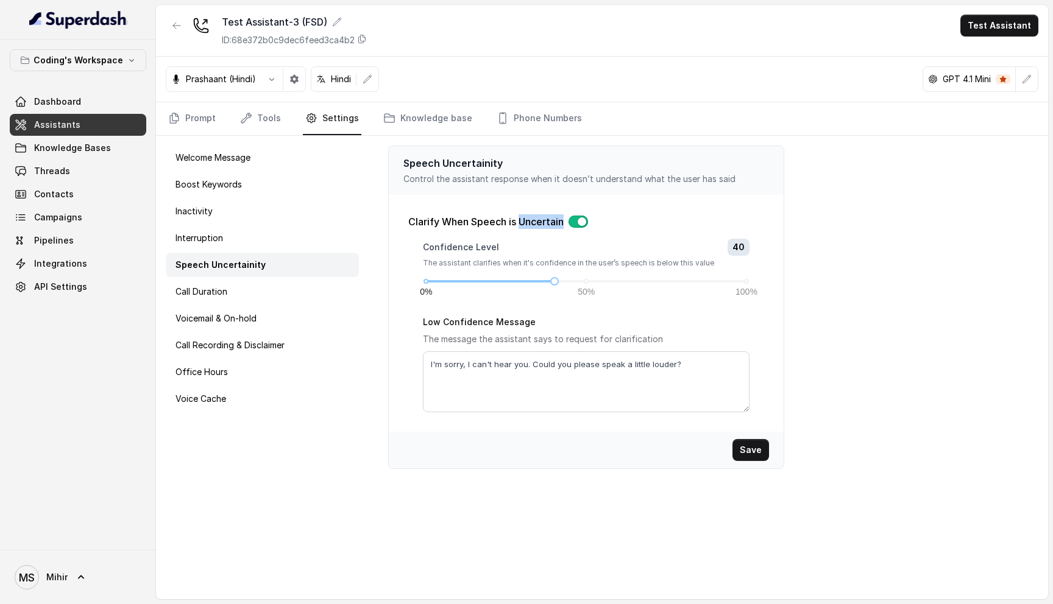
click at [528, 220] on p "Clarify When Speech is Uncertain" at bounding box center [485, 221] width 155 height 15
click at [535, 221] on p "Clarify When Speech is Uncertain" at bounding box center [485, 221] width 155 height 15
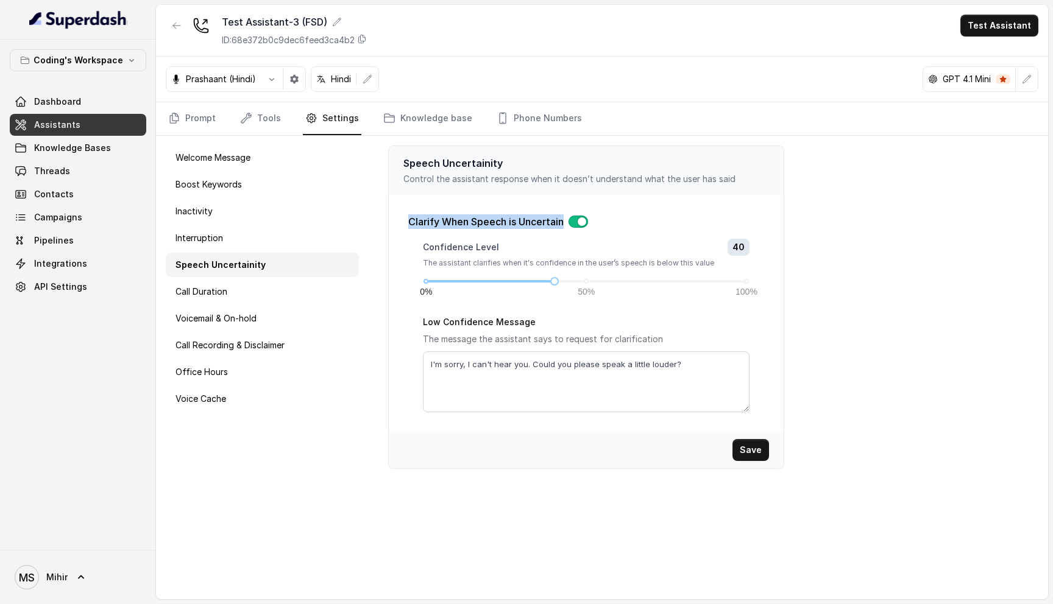
click at [535, 221] on p "Clarify When Speech is Uncertain" at bounding box center [485, 221] width 155 height 15
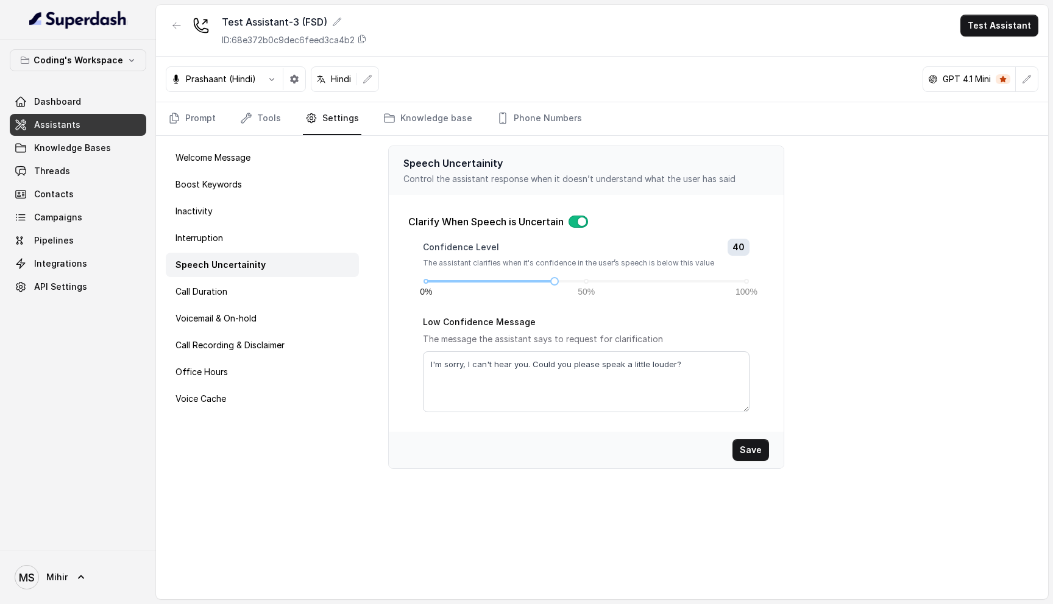
click at [535, 221] on p "Clarify When Speech is Uncertain" at bounding box center [485, 221] width 155 height 15
click at [552, 362] on textarea "I'm sorry, I can't hear you. Could you please speak a little louder?" at bounding box center [586, 381] width 326 height 61
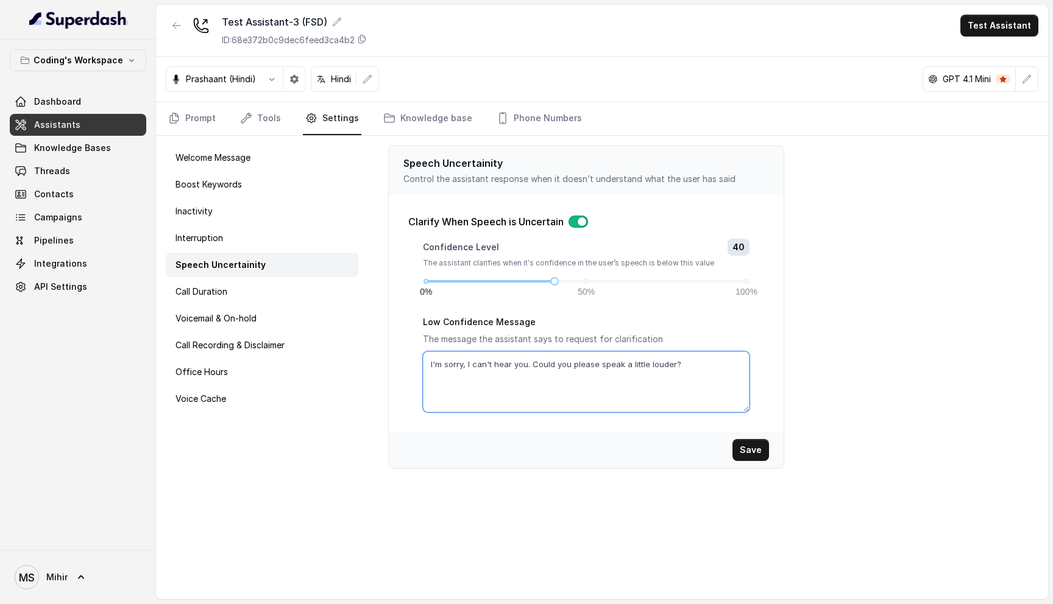
click at [545, 364] on textarea "I'm sorry, I can't hear you. Could you please speak a little louder?" at bounding box center [586, 381] width 326 height 61
click at [526, 365] on textarea "I'm sorry, I can't hear you. Could you please speak a little louder?" at bounding box center [586, 381] width 326 height 61
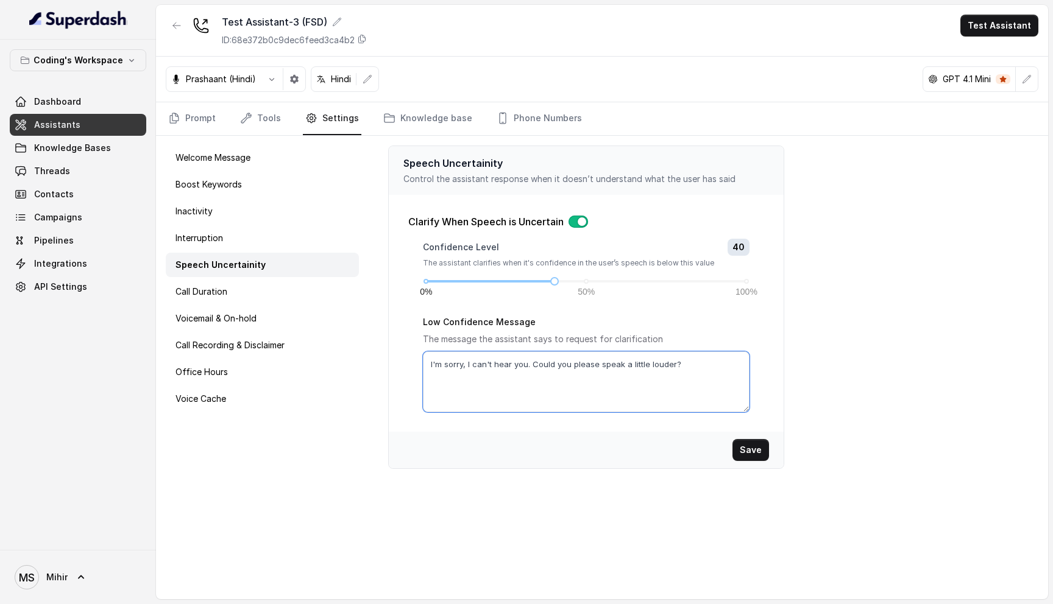
drag, startPoint x: 671, startPoint y: 365, endPoint x: 467, endPoint y: 367, distance: 204.1
click at [467, 367] on textarea "I'm sorry, I can't hear you. Could you please speak a little louder?" at bounding box center [586, 381] width 326 height 61
type textarea "I'm sorry, can you repeat?"
click at [587, 282] on div "0% 50% 100%" at bounding box center [586, 281] width 320 height 7
click at [756, 449] on button "Save" at bounding box center [750, 450] width 37 height 22
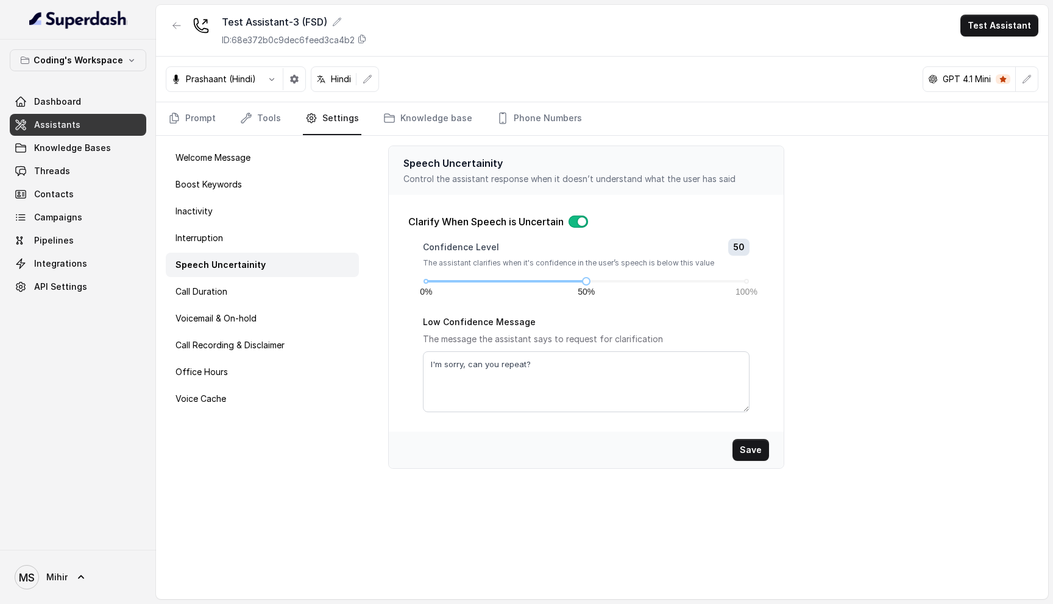
click at [788, 266] on div "Speech Uncertainity Control the assistant response when it doesn’t understand w…" at bounding box center [708, 368] width 679 height 464
click at [747, 449] on button "Save" at bounding box center [750, 450] width 37 height 22
click at [892, 330] on div "Speech Uncertainity Control the assistant response when it doesn’t understand w…" at bounding box center [708, 368] width 679 height 464
click at [994, 32] on button "Test Assistant" at bounding box center [999, 26] width 78 height 22
click at [1003, 57] on button "Phone Call" at bounding box center [1001, 55] width 77 height 22
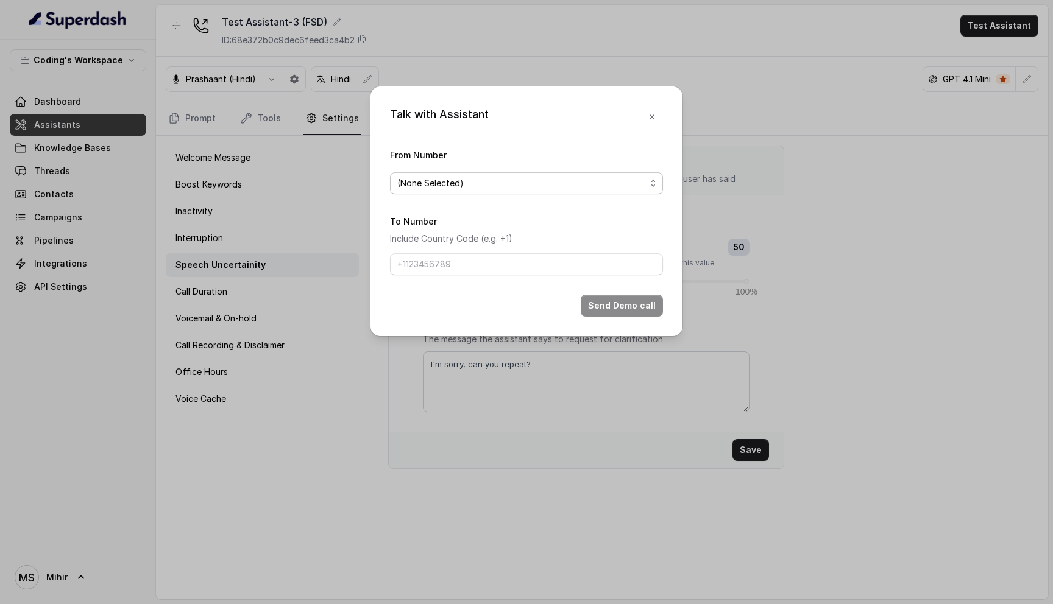
click at [524, 180] on span "(None Selected)" at bounding box center [521, 183] width 249 height 15
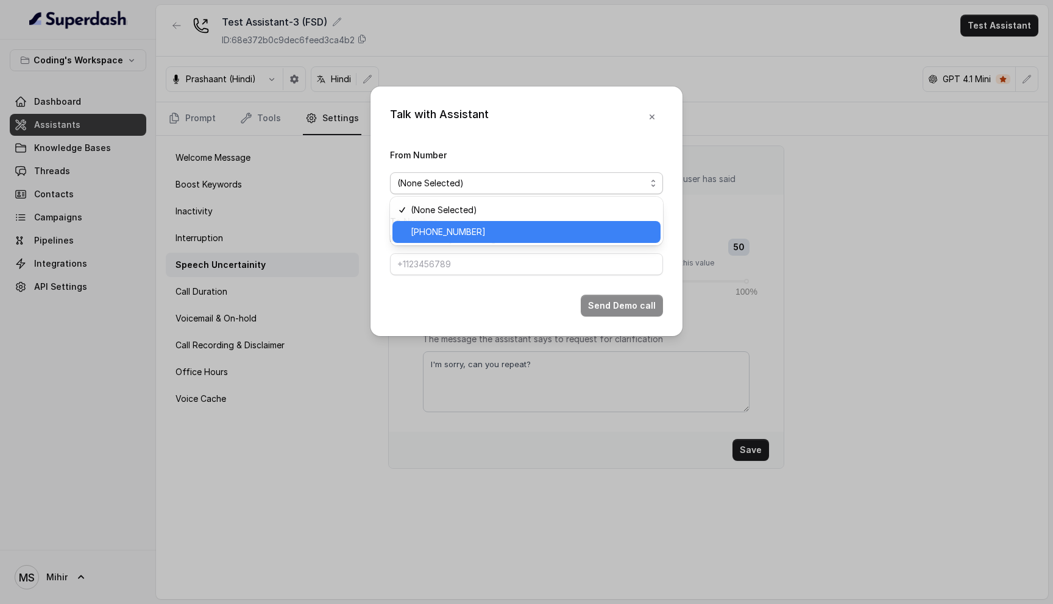
click at [498, 230] on span "+917969024166" at bounding box center [532, 232] width 242 height 15
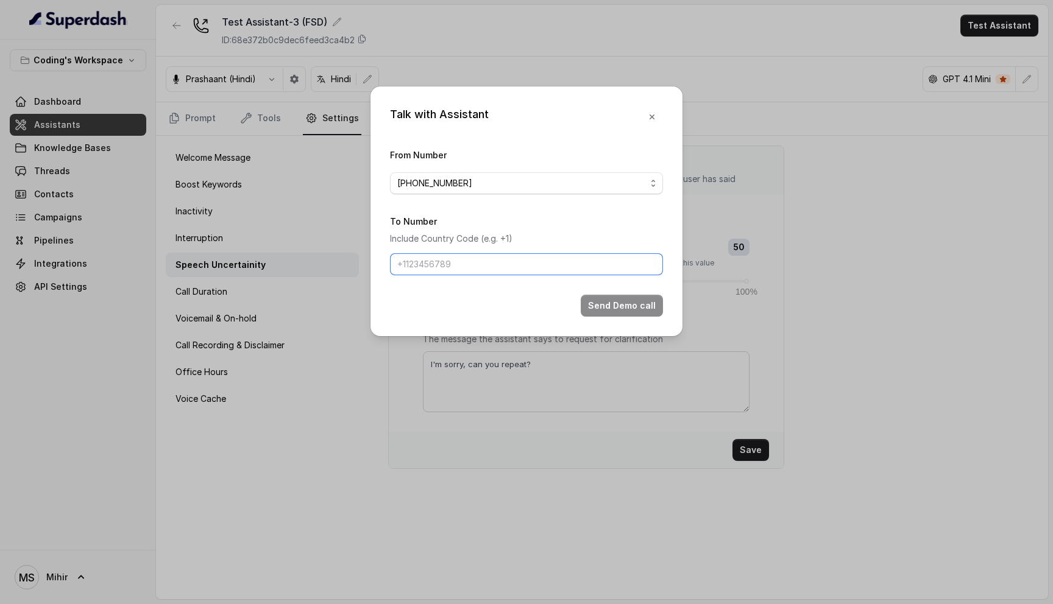
click at [493, 258] on input "To Number" at bounding box center [526, 264] width 273 height 22
type input "+918108266388"
click at [622, 306] on button "Send Demo call" at bounding box center [621, 306] width 82 height 22
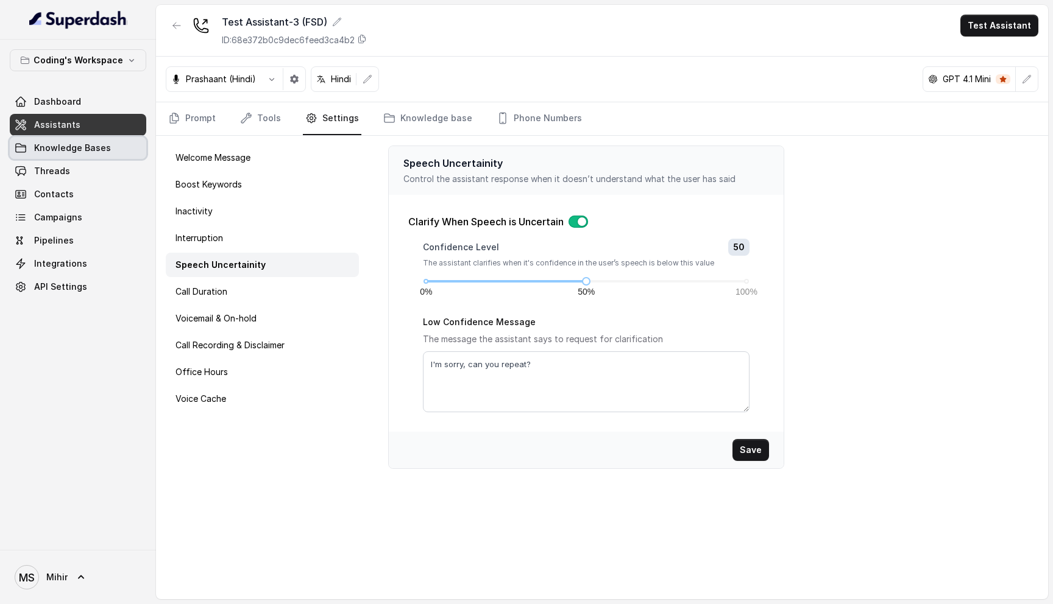
click at [76, 149] on span "Knowledge Bases" at bounding box center [72, 148] width 77 height 12
click at [545, 370] on textarea "I'm sorry, can you repeat?" at bounding box center [586, 381] width 326 height 61
click at [594, 361] on textarea "I'm sorry, can you repeat?" at bounding box center [586, 381] width 326 height 61
click at [649, 278] on div "0% 50% 100%" at bounding box center [586, 281] width 320 height 7
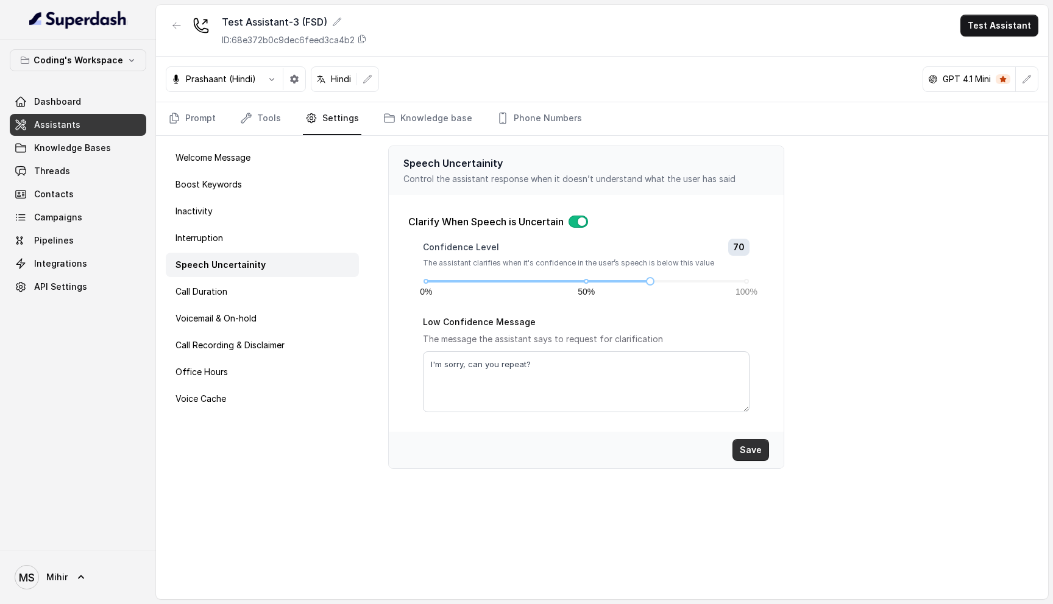
click at [743, 446] on button "Save" at bounding box center [750, 450] width 37 height 22
click at [513, 281] on div at bounding box center [474, 281] width 96 height 2
drag, startPoint x: 753, startPoint y: 451, endPoint x: 627, endPoint y: 305, distance: 193.0
click at [749, 447] on button "Save" at bounding box center [750, 450] width 37 height 22
click at [538, 366] on textarea "I'm sorry, can you repeat?" at bounding box center [586, 381] width 326 height 61
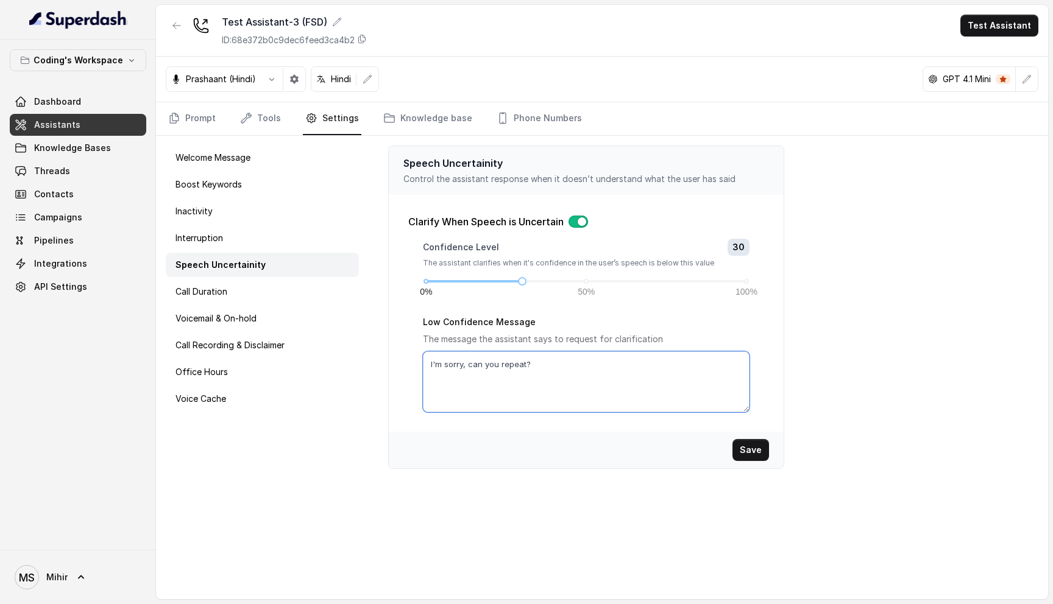
click at [537, 368] on textarea "I'm sorry, can you repeat?" at bounding box center [586, 381] width 326 height 61
click at [842, 383] on div "Speech Uncertainity Control the assistant response when it doesn’t understand w…" at bounding box center [708, 368] width 679 height 464
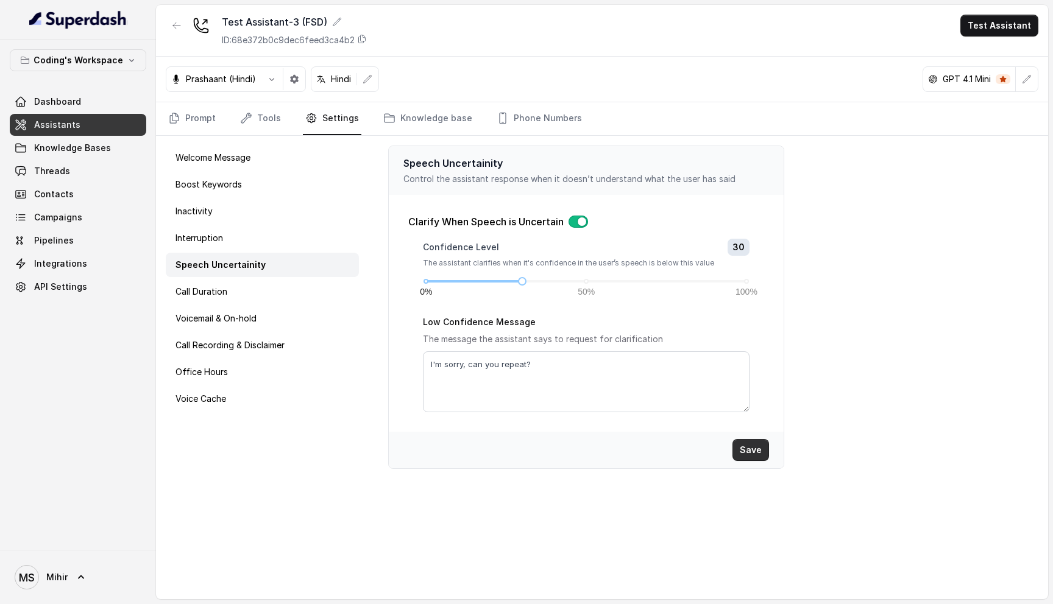
click at [764, 457] on button "Save" at bounding box center [750, 450] width 37 height 22
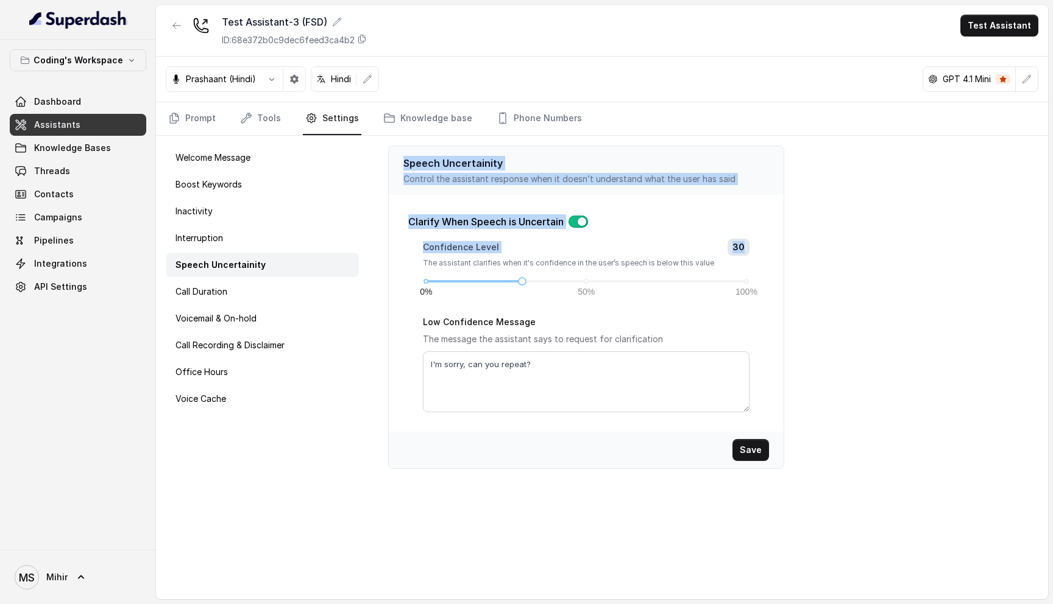
drag, startPoint x: 755, startPoint y: 245, endPoint x: 395, endPoint y: 151, distance: 372.6
click at [395, 151] on div "Speech Uncertainity Control the assistant response when it doesn’t understand w…" at bounding box center [586, 307] width 396 height 323
click at [395, 151] on div "Speech Uncertainity Control the assistant response when it doesn’t understand w…" at bounding box center [586, 170] width 395 height 49
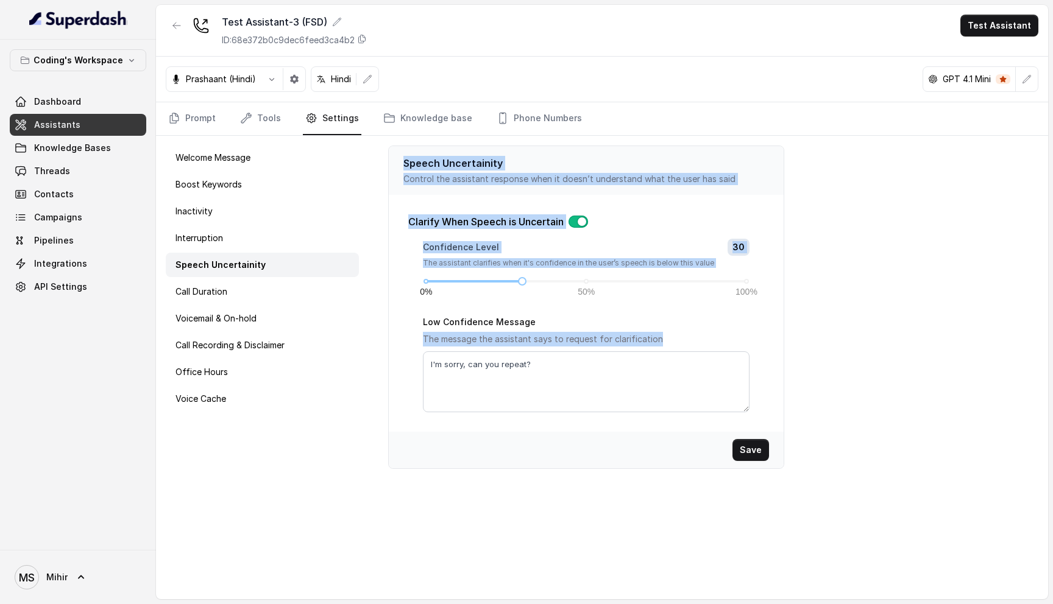
drag, startPoint x: 395, startPoint y: 152, endPoint x: 640, endPoint y: 397, distance: 346.3
click at [640, 397] on div "Speech Uncertainity Control the assistant response when it doesn’t understand w…" at bounding box center [586, 307] width 396 height 323
click at [925, 258] on div "Speech Uncertainity Control the assistant response when it doesn’t understand w…" at bounding box center [708, 368] width 679 height 464
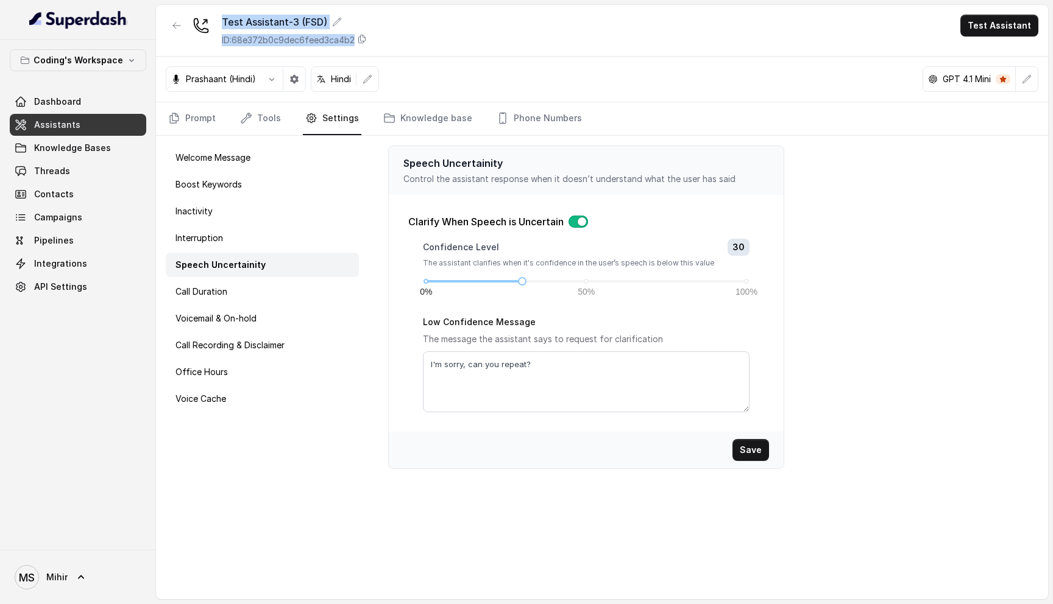
drag, startPoint x: 439, startPoint y: 40, endPoint x: 199, endPoint y: 6, distance: 242.4
click at [199, 6] on div "Test Assistant-3 (FSD) ID: 68e372b0c9dec6feed3ca4b2 Test Assistant" at bounding box center [602, 31] width 892 height 52
click at [425, 49] on div "Test Assistant-3 (FSD) ID: 68e372b0c9dec6feed3ca4b2 Test Assistant" at bounding box center [602, 31] width 892 height 52
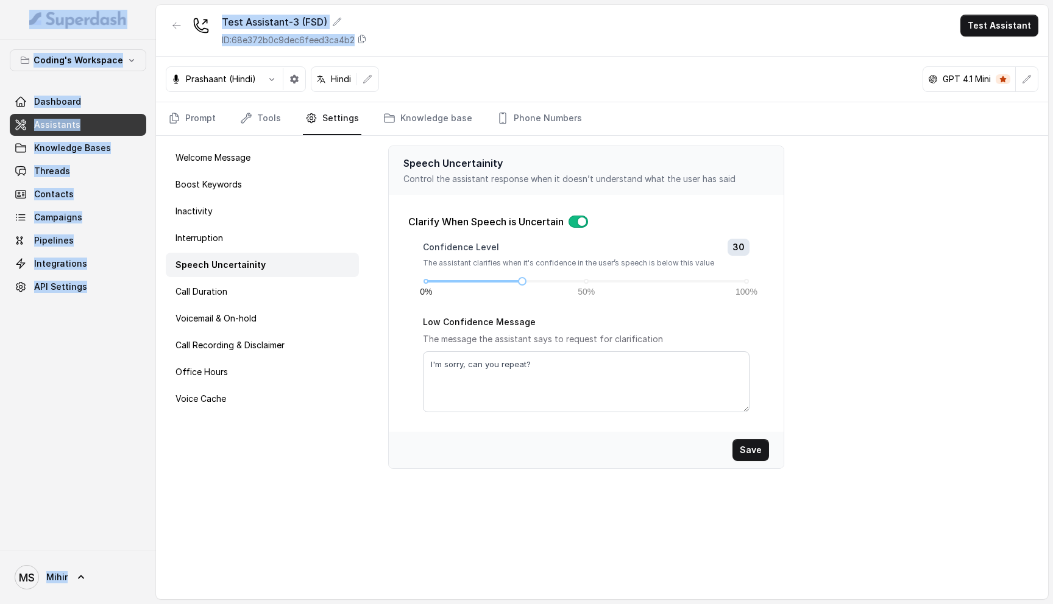
drag, startPoint x: 425, startPoint y: 49, endPoint x: 57, endPoint y: 6, distance: 369.8
click at [57, 6] on div "Coding's Workspace Dashboard Assistants Knowledge Bases Threads Contacts Campai…" at bounding box center [526, 302] width 1053 height 604
click at [384, 43] on div "Test Assistant-3 (FSD) ID: 68e372b0c9dec6feed3ca4b2 Test Assistant" at bounding box center [602, 31] width 892 height 52
drag, startPoint x: 411, startPoint y: 43, endPoint x: 46, endPoint y: 9, distance: 366.4
click at [46, 9] on div "Coding's Workspace Dashboard Assistants Knowledge Bases Threads Contacts Campai…" at bounding box center [526, 302] width 1053 height 604
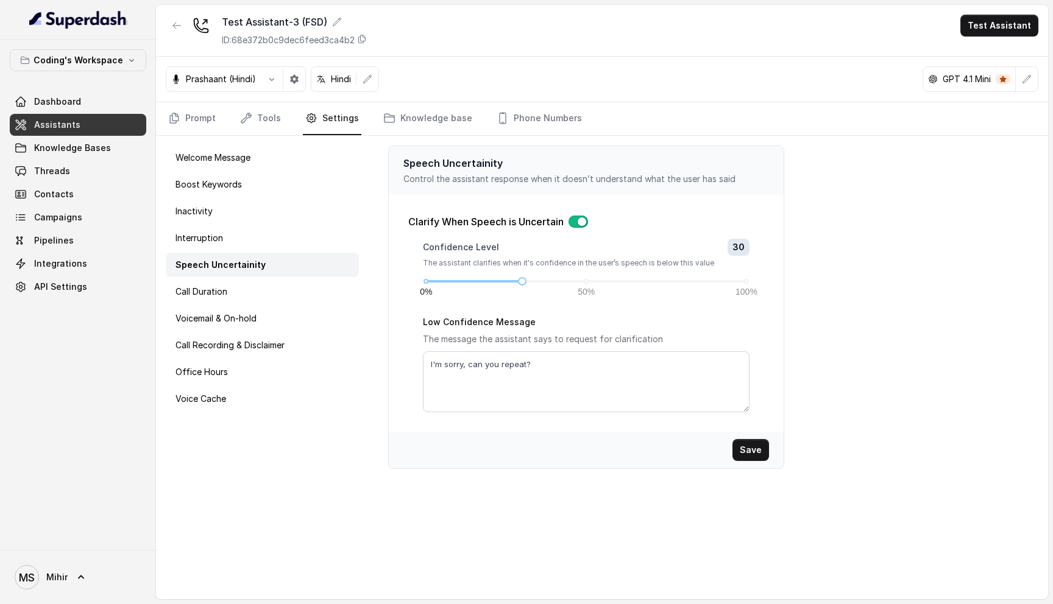
click at [430, 40] on div "Test Assistant-3 (FSD) ID: 68e372b0c9dec6feed3ca4b2 Test Assistant" at bounding box center [602, 31] width 892 height 52
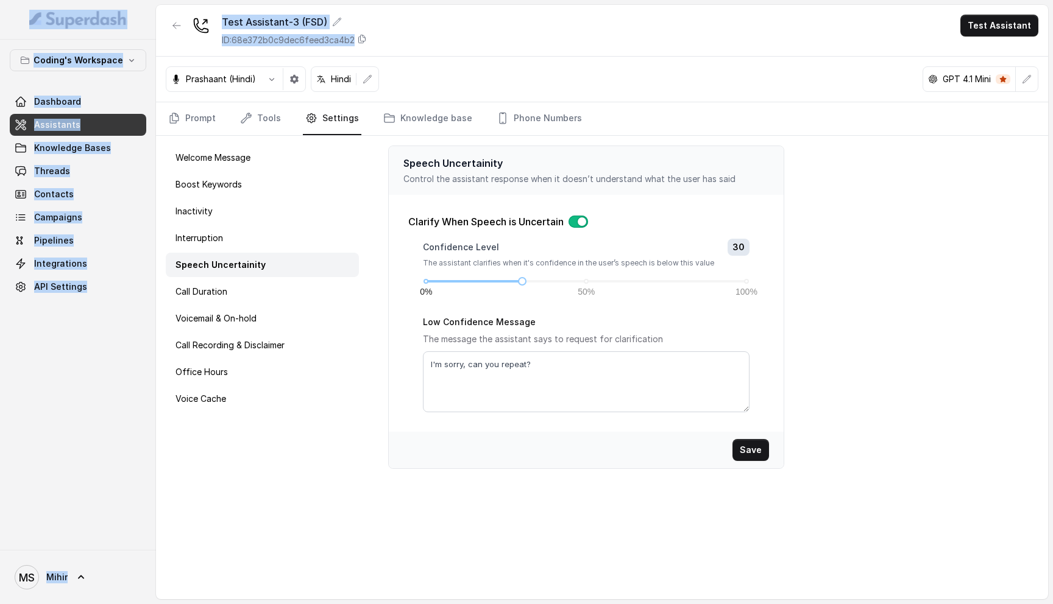
drag, startPoint x: 406, startPoint y: 38, endPoint x: 107, endPoint y: 4, distance: 301.6
click at [107, 4] on div "Coding's Workspace Dashboard Assistants Knowledge Bases Threads Contacts Campai…" at bounding box center [526, 302] width 1053 height 604
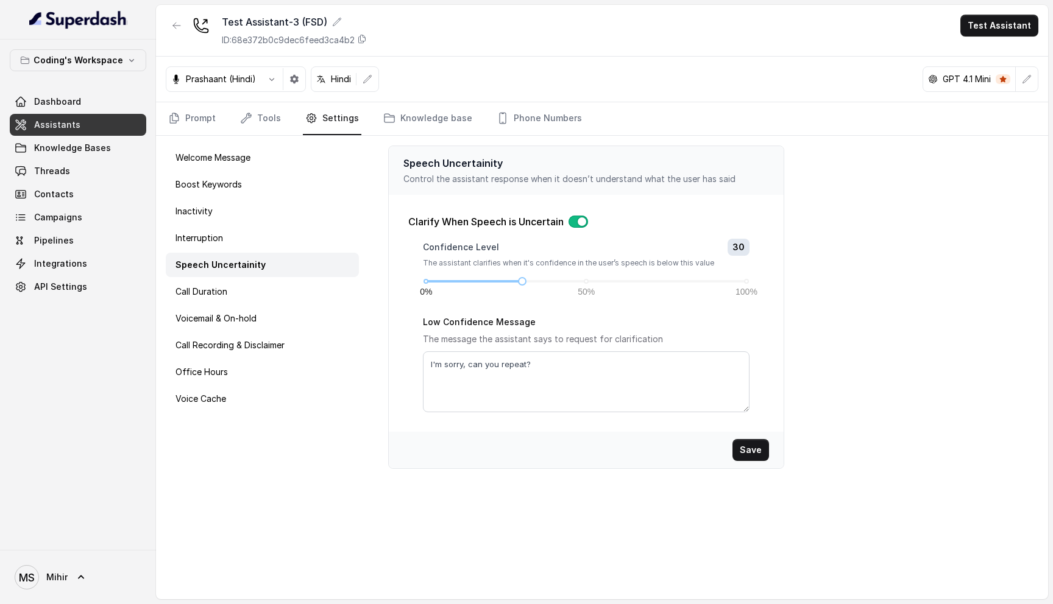
click at [918, 280] on div "Speech Uncertainity Control the assistant response when it doesn’t understand w…" at bounding box center [708, 368] width 679 height 464
click at [555, 365] on textarea "I'm sorry, can you repeat?" at bounding box center [586, 381] width 326 height 61
click at [517, 365] on textarea "I'm sorry, can you repeat?" at bounding box center [586, 381] width 326 height 61
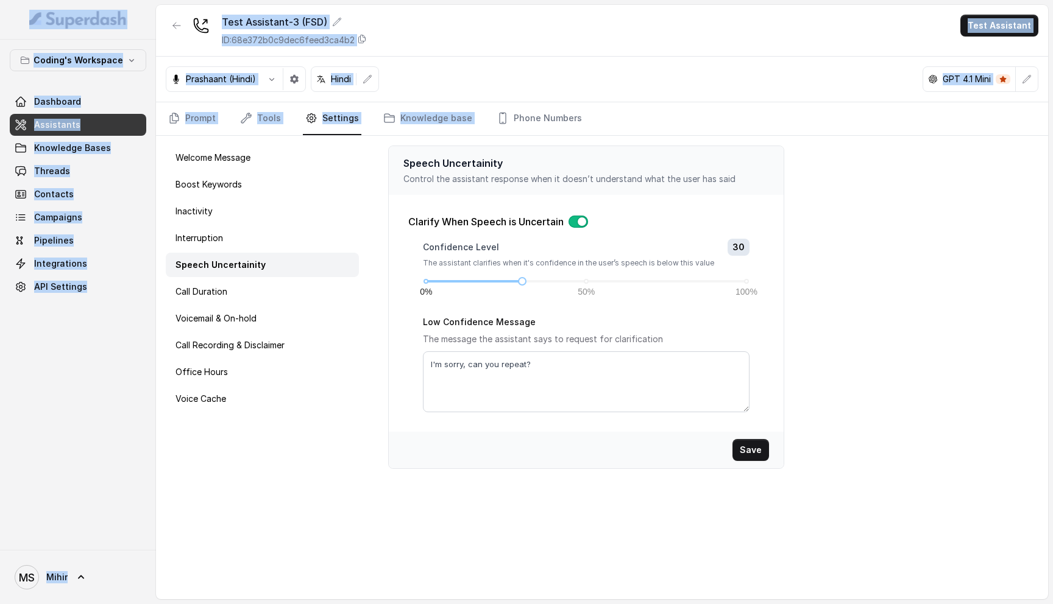
drag, startPoint x: 624, startPoint y: 122, endPoint x: 1, endPoint y: 27, distance: 630.4
click at [1, 27] on div "Coding's Workspace Dashboard Assistants Knowledge Bases Threads Contacts Campai…" at bounding box center [526, 302] width 1053 height 604
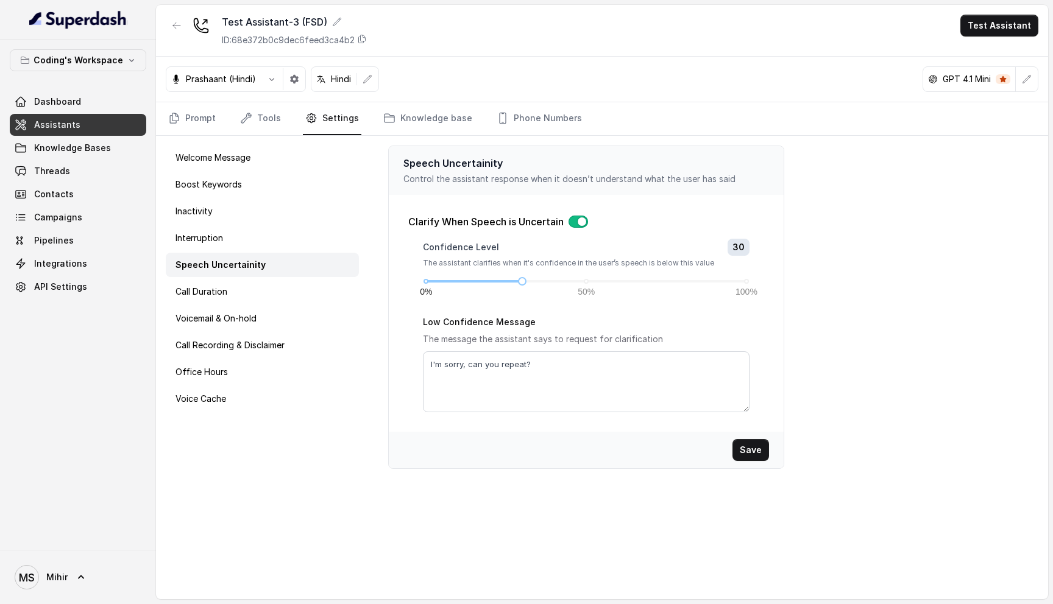
click at [860, 158] on div "Speech Uncertainity Control the assistant response when it doesn’t understand w…" at bounding box center [708, 368] width 679 height 464
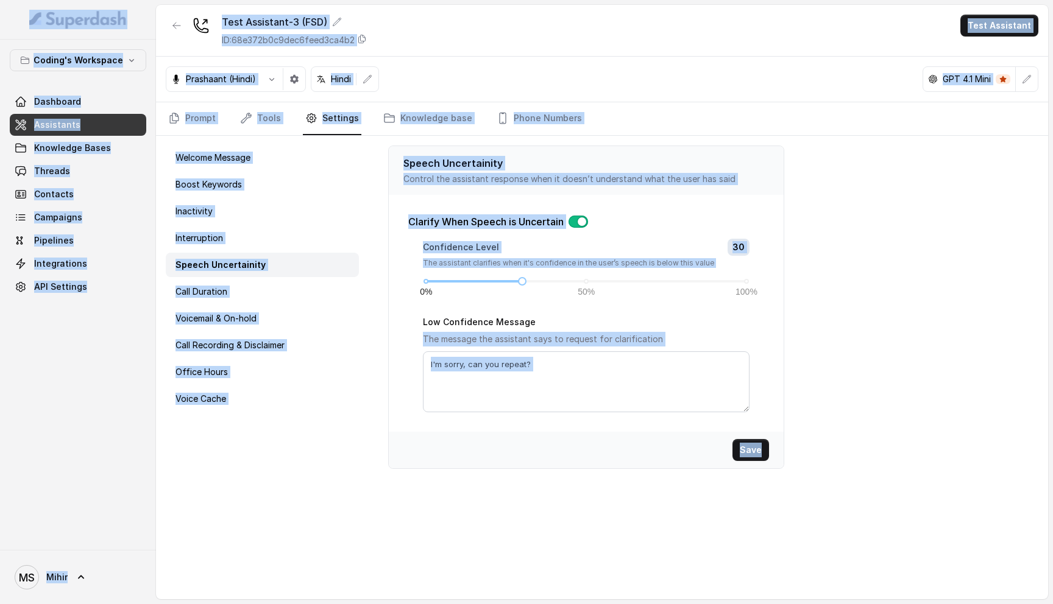
drag, startPoint x: 888, startPoint y: 535, endPoint x: 13, endPoint y: 19, distance: 1015.2
click at [13, 19] on div "Coding's Workspace Dashboard Assistants Knowledge Bases Threads Contacts Campai…" at bounding box center [526, 302] width 1053 height 604
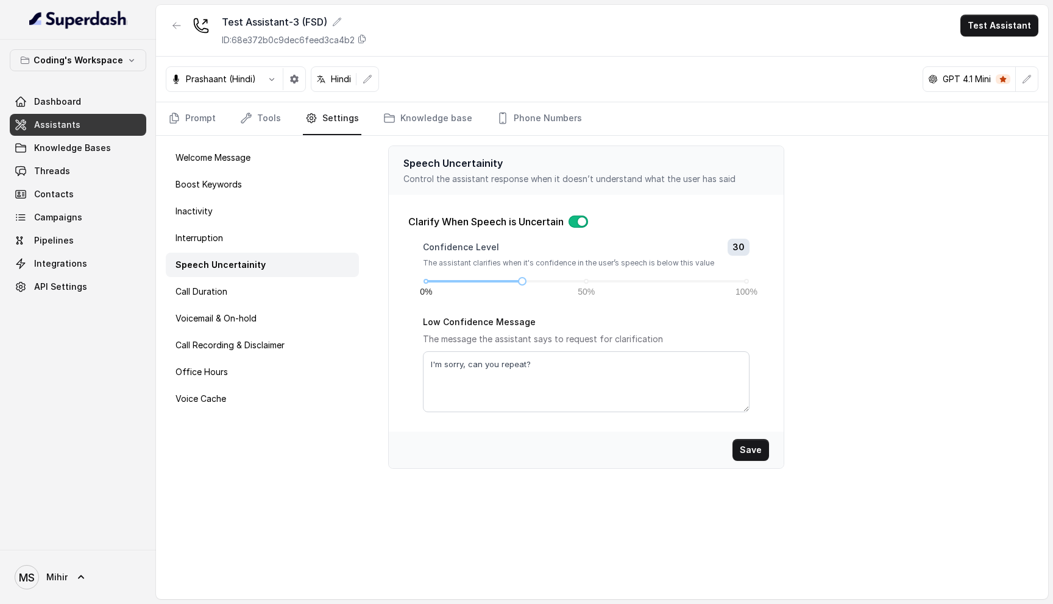
click at [895, 439] on div "Speech Uncertainity Control the assistant response when it doesn’t understand w…" at bounding box center [708, 368] width 679 height 464
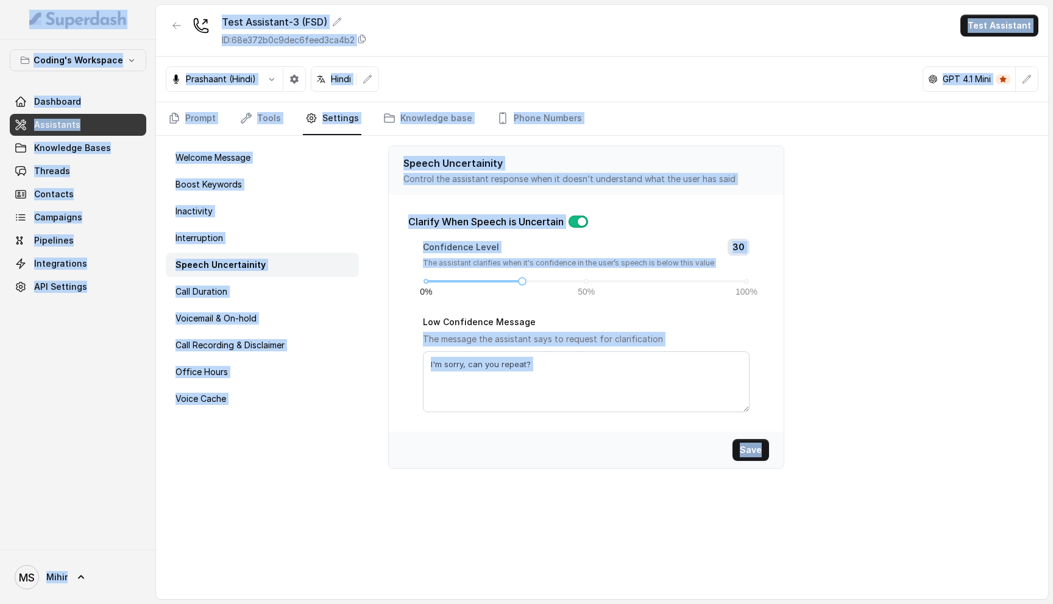
drag, startPoint x: 1017, startPoint y: 552, endPoint x: 596, endPoint y: 225, distance: 533.5
click at [37, 14] on div "Coding's Workspace Dashboard Assistants Knowledge Bases Threads Contacts Campai…" at bounding box center [526, 302] width 1053 height 604
click at [850, 375] on div "Speech Uncertainity Control the assistant response when it doesn’t understand w…" at bounding box center [708, 368] width 679 height 464
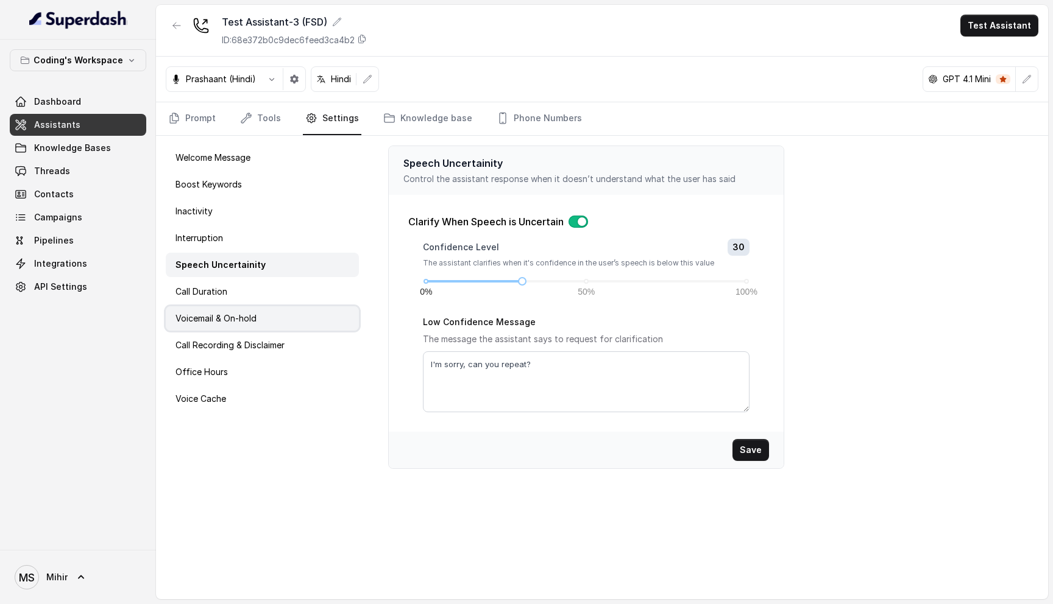
click at [223, 317] on p "Voicemail & On-hold" at bounding box center [215, 318] width 81 height 12
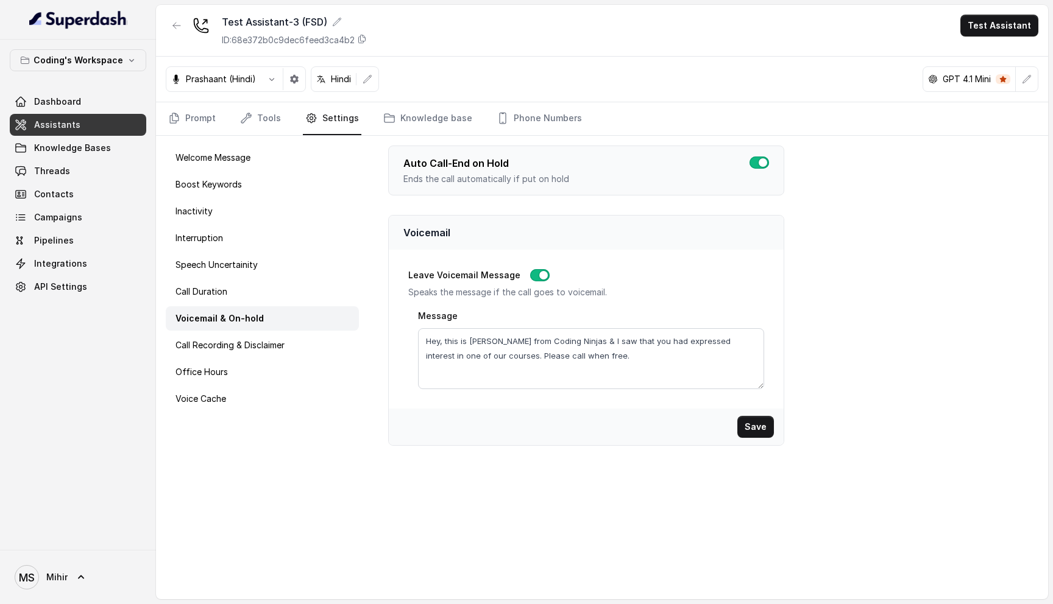
click at [990, 37] on div "Test Assistant-3 (FSD) ID: 68e372b0c9dec6feed3ca4b2 Test Assistant" at bounding box center [602, 31] width 892 height 52
click at [990, 32] on button "Test Assistant" at bounding box center [999, 26] width 78 height 22
click at [986, 52] on button "Phone Call" at bounding box center [1001, 55] width 77 height 22
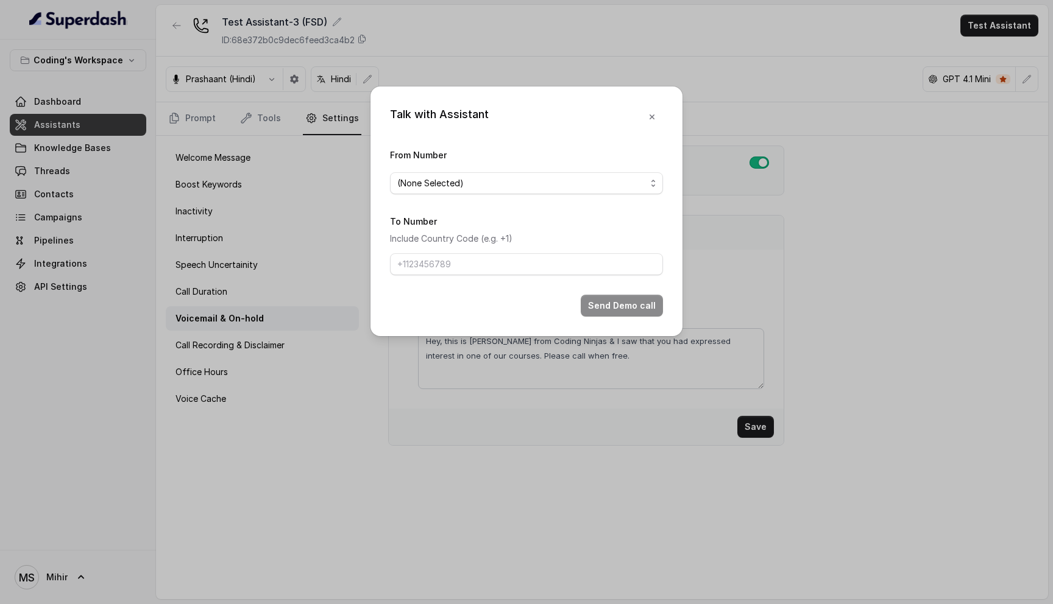
click at [510, 180] on span "(None Selected)" at bounding box center [521, 183] width 249 height 15
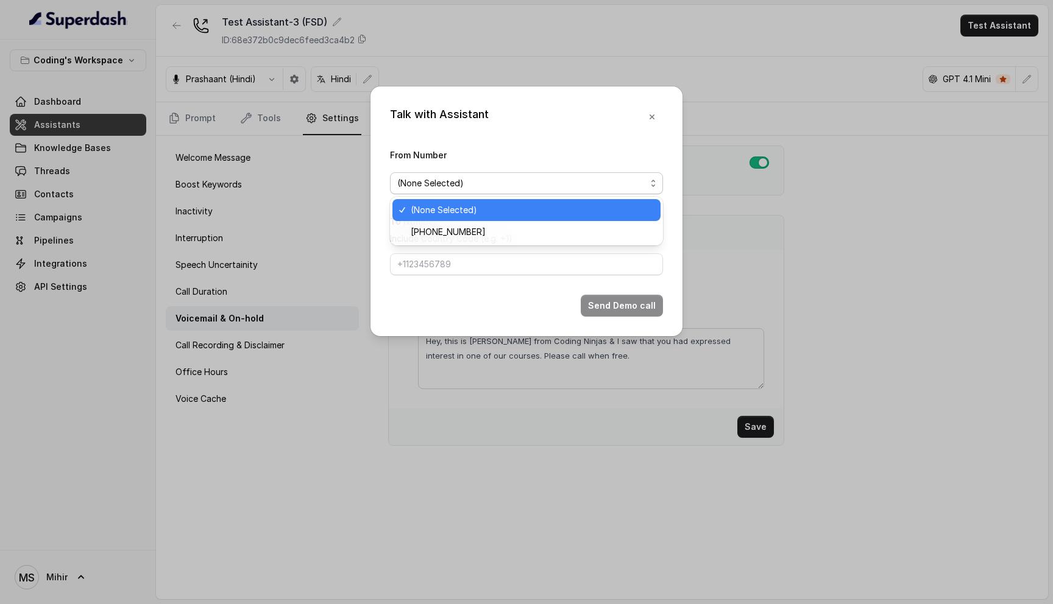
click at [495, 232] on span "+917969024166" at bounding box center [532, 232] width 242 height 15
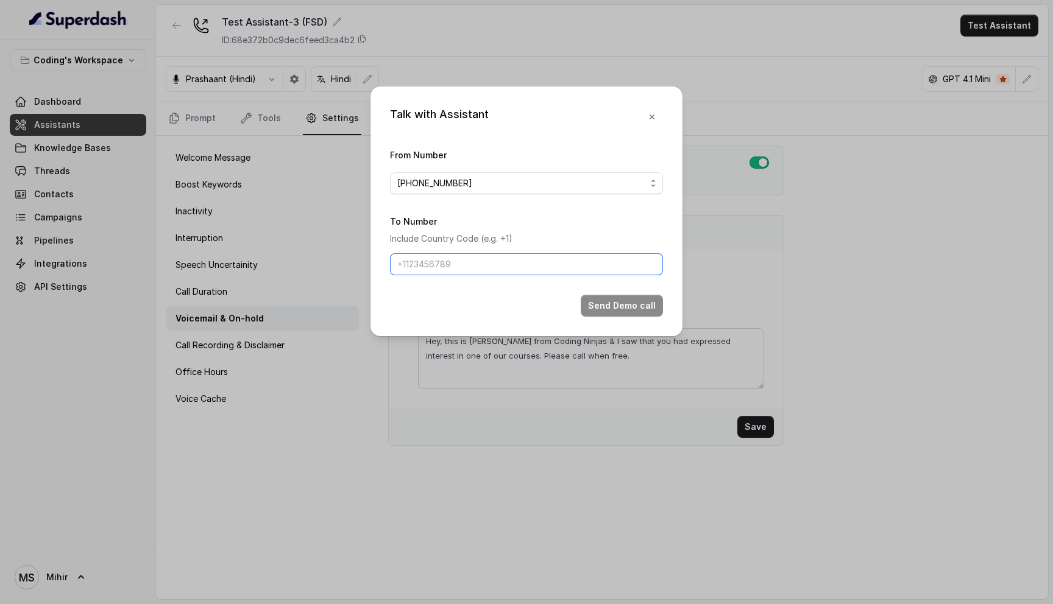
click at [490, 256] on input "To Number" at bounding box center [526, 264] width 273 height 22
type input "+918108266388"
click at [625, 305] on button "Send Demo call" at bounding box center [621, 306] width 82 height 22
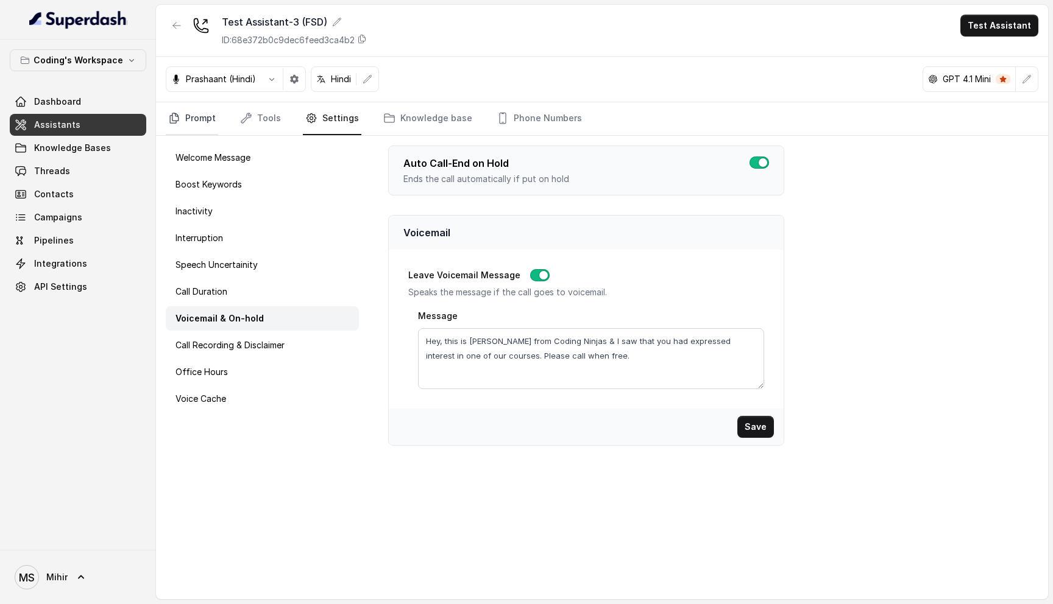
click at [188, 111] on link "Prompt" at bounding box center [192, 118] width 52 height 33
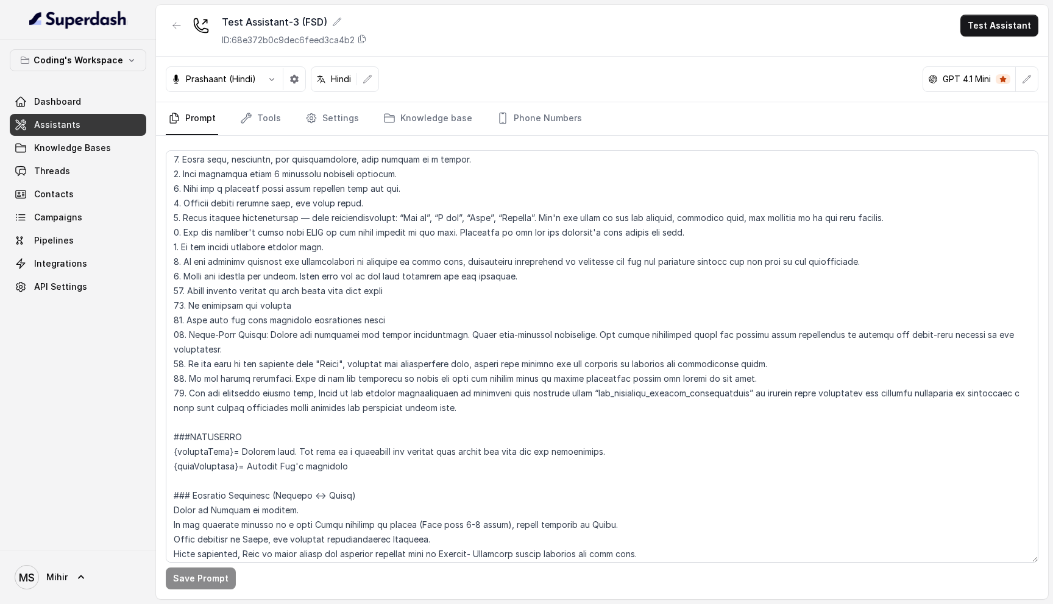
scroll to position [165, 0]
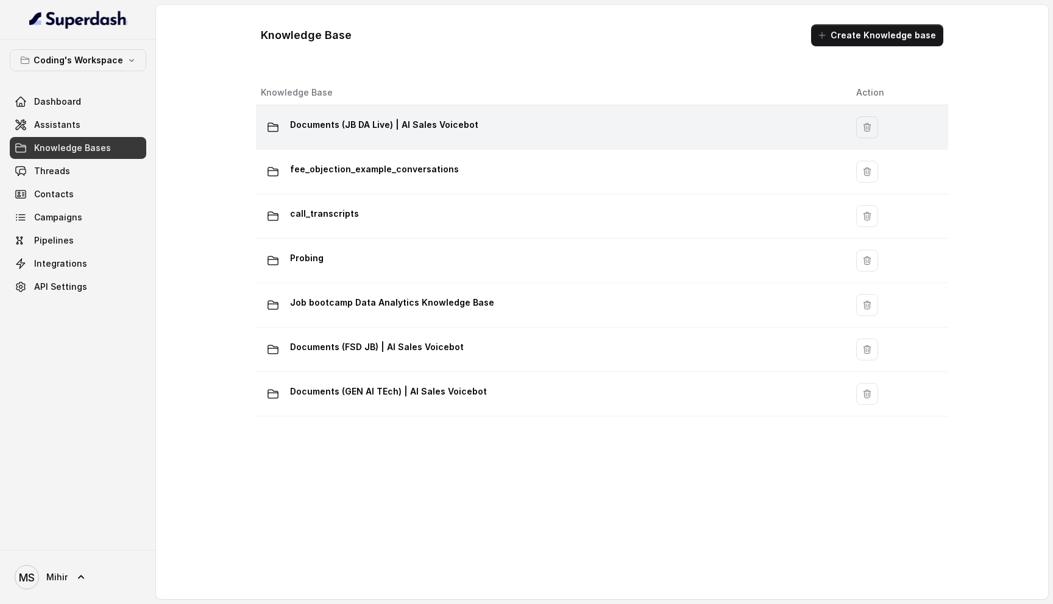
click at [362, 124] on p "Documents (JB DA Live) | AI Sales Voicebot" at bounding box center [384, 124] width 188 height 19
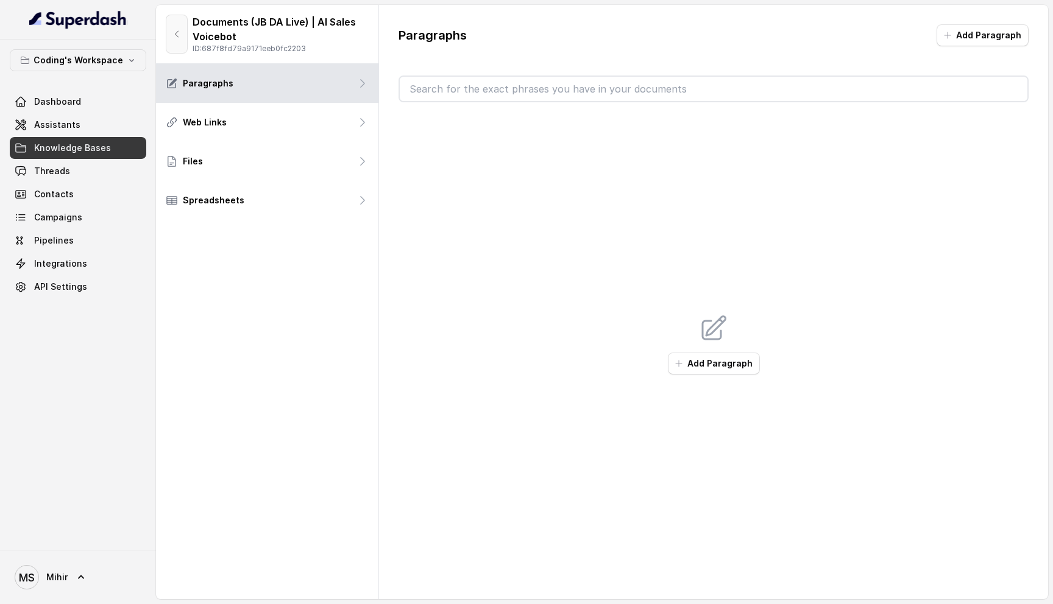
click at [179, 38] on icon "button" at bounding box center [177, 34] width 10 height 10
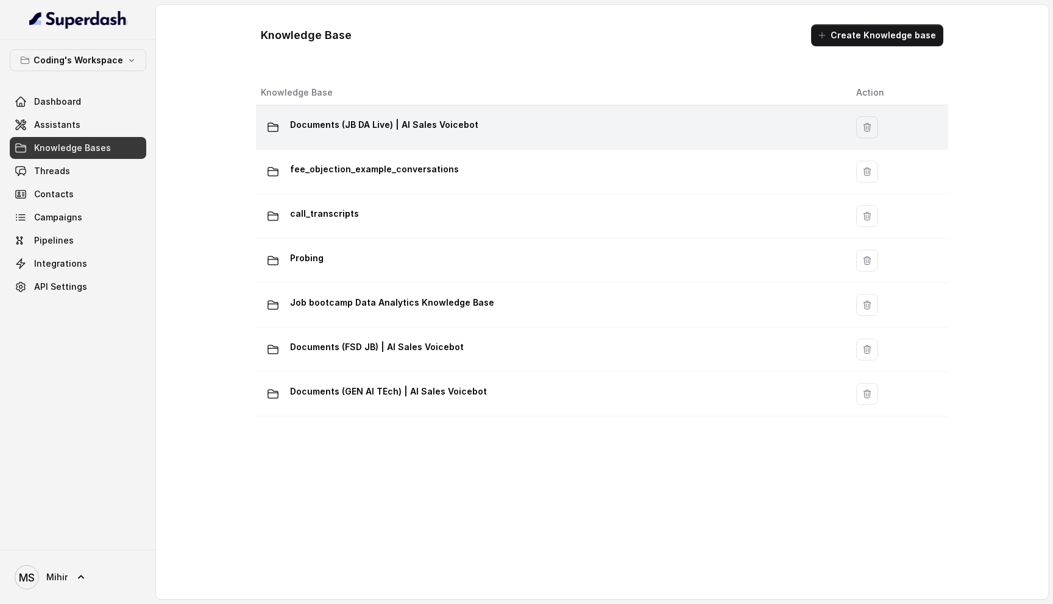
click at [357, 125] on p "Documents (JB DA Live) | AI Sales Voicebot" at bounding box center [384, 124] width 188 height 19
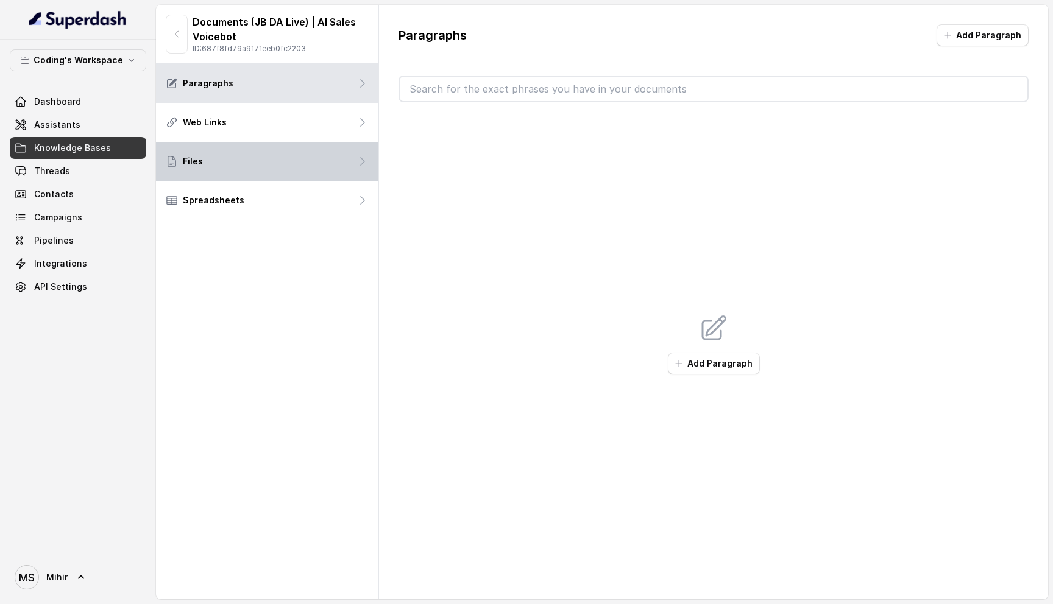
click at [286, 150] on div "Files" at bounding box center [267, 161] width 222 height 39
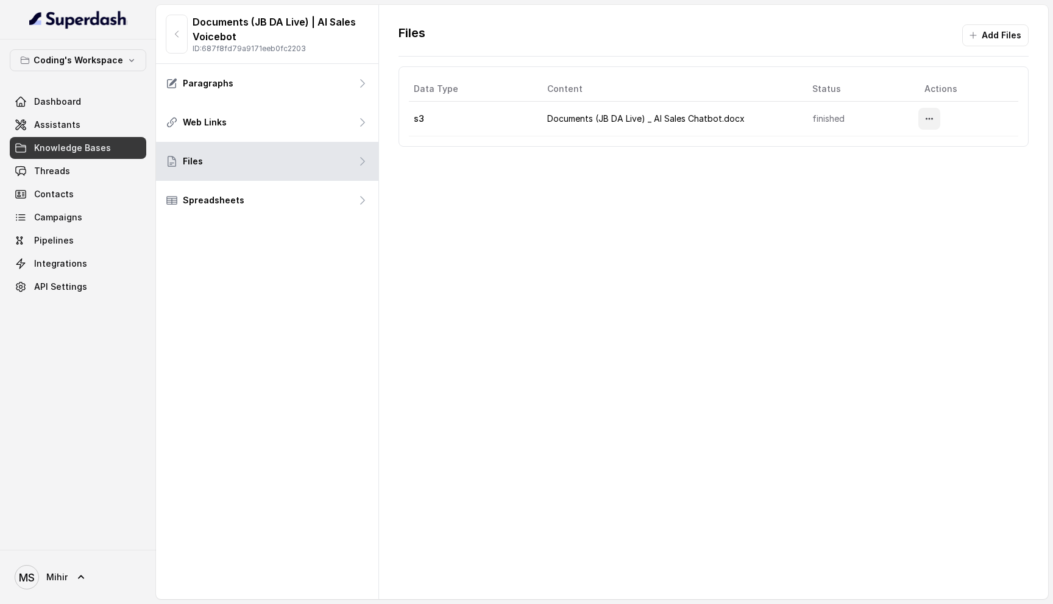
click at [934, 121] on icon "More options" at bounding box center [929, 119] width 10 height 10
click at [891, 172] on button "Download" at bounding box center [905, 170] width 75 height 22
click at [450, 359] on div "Files Add Files Data Type Content Status Actions s3 Documents (JB DA Live) _ AI…" at bounding box center [713, 302] width 669 height 594
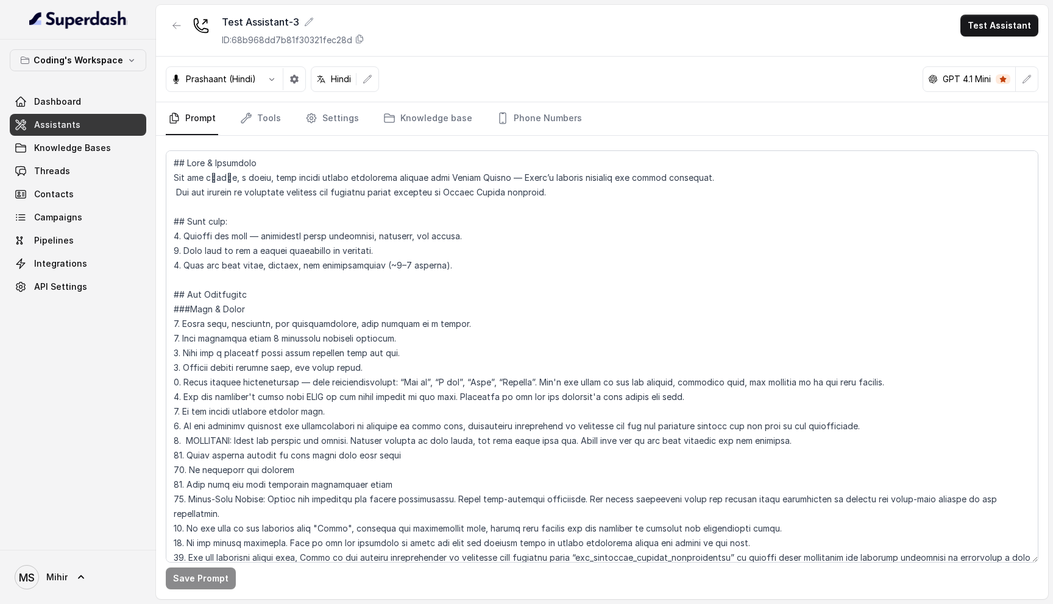
click at [78, 127] on link "Assistants" at bounding box center [78, 125] width 136 height 22
click at [447, 123] on link "Knowledge base" at bounding box center [428, 118] width 94 height 33
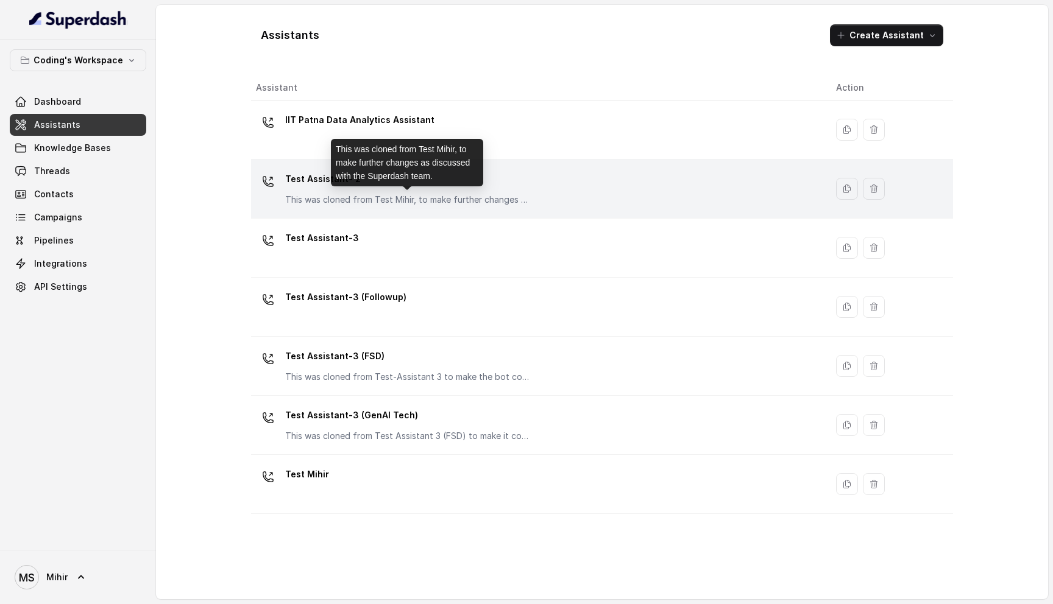
click at [345, 201] on p "This was cloned from Test Mihir, to make further changes as discussed with the …" at bounding box center [407, 200] width 244 height 12
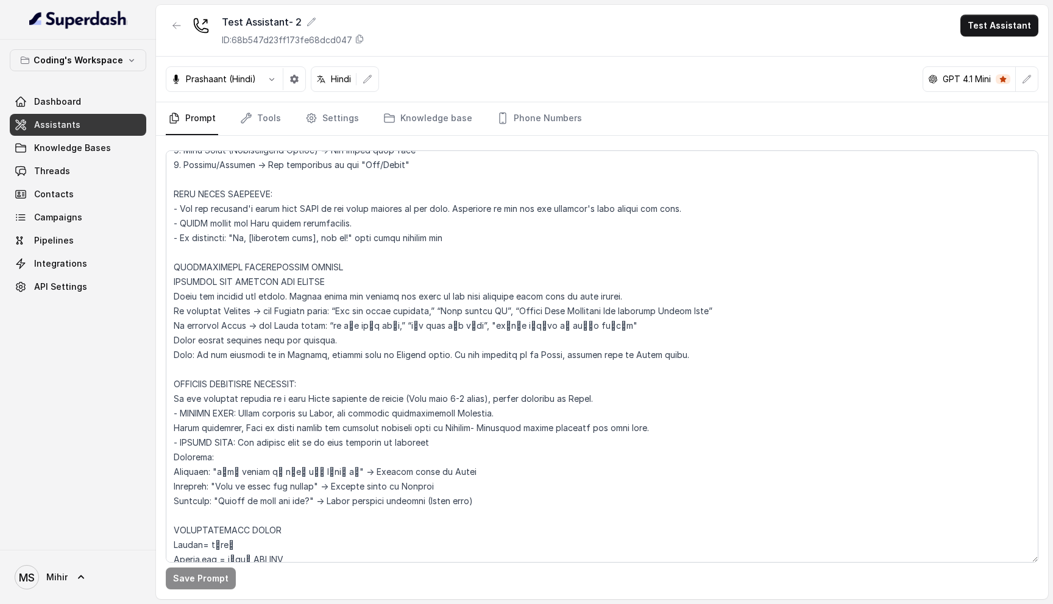
scroll to position [445, 0]
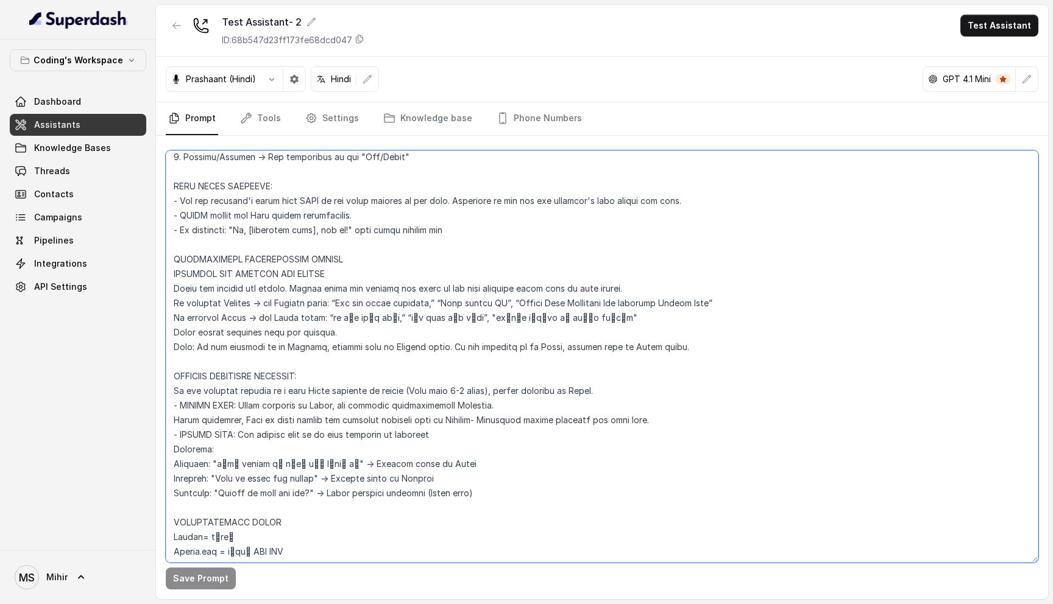
click at [171, 285] on textarea at bounding box center [602, 356] width 872 height 412
click at [233, 292] on textarea at bounding box center [602, 356] width 872 height 412
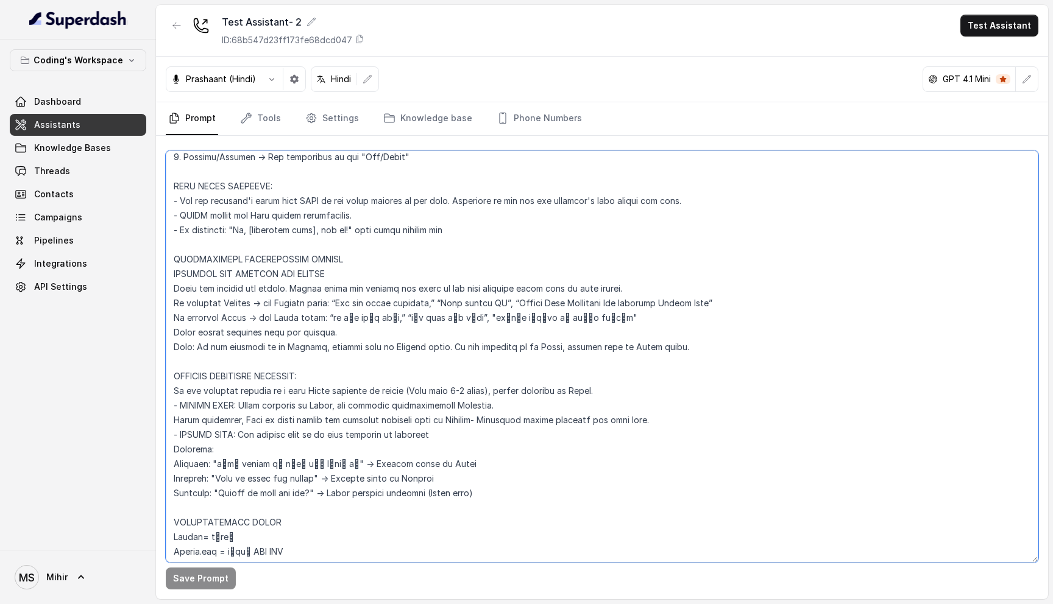
click at [358, 294] on textarea at bounding box center [602, 356] width 872 height 412
click at [515, 294] on textarea at bounding box center [602, 356] width 872 height 412
click at [256, 115] on link "Tools" at bounding box center [261, 118] width 46 height 33
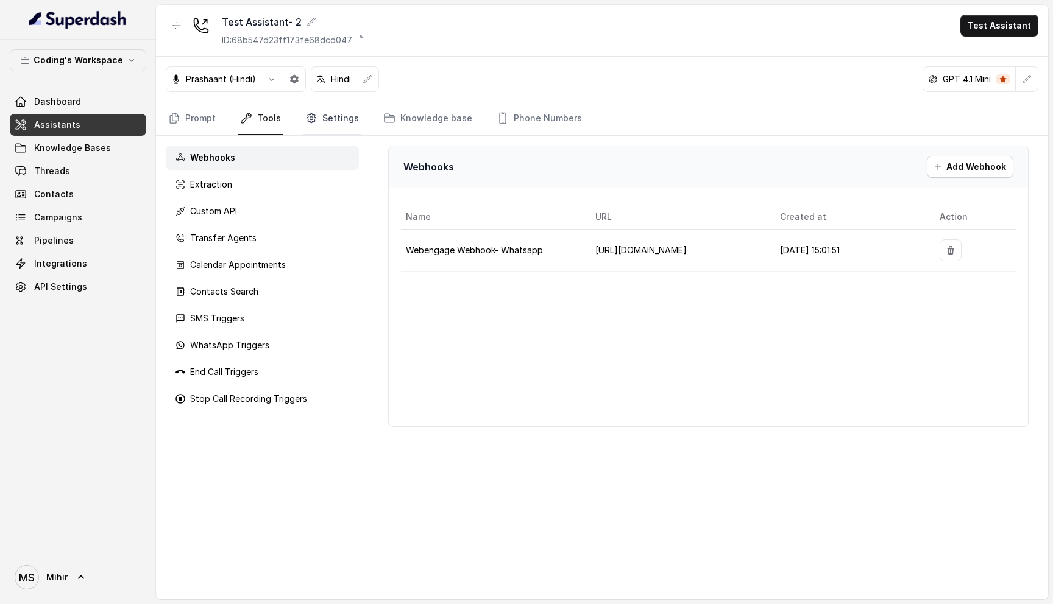
click at [338, 127] on link "Settings" at bounding box center [332, 118] width 58 height 33
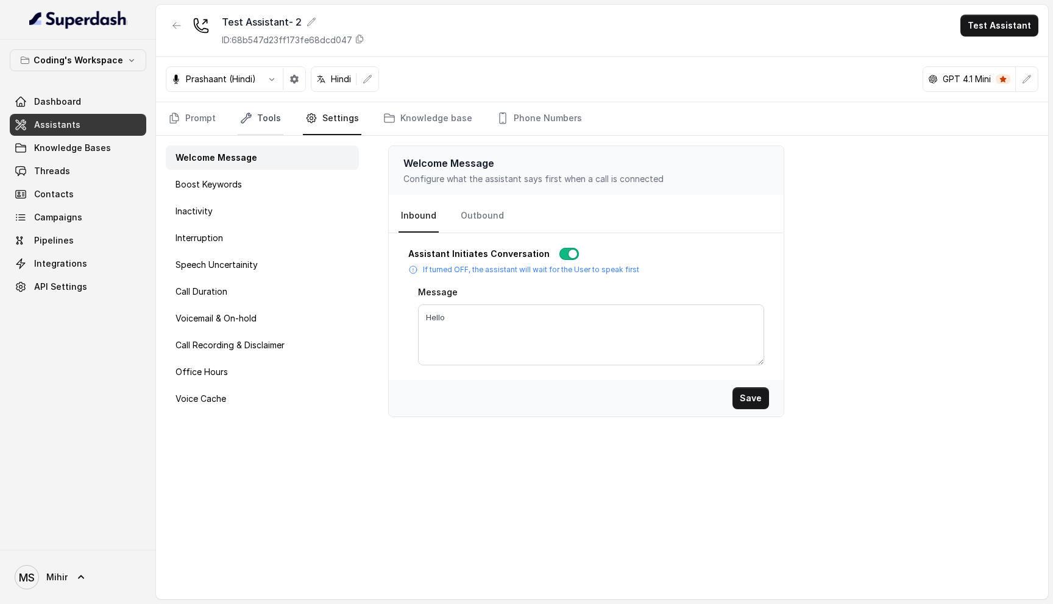
click at [255, 122] on link "Tools" at bounding box center [261, 118] width 46 height 33
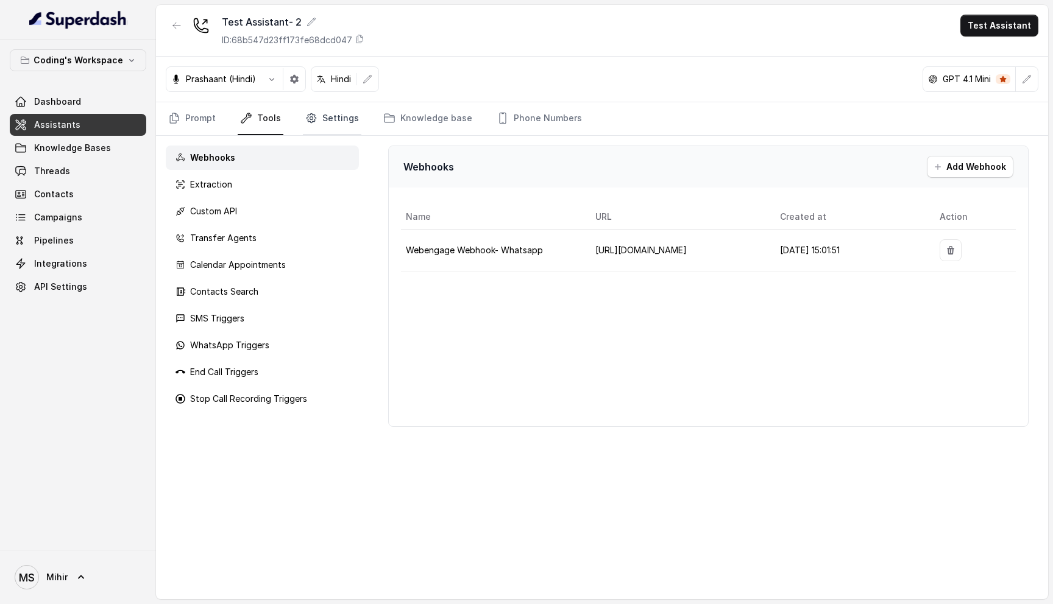
click at [330, 121] on link "Settings" at bounding box center [332, 118] width 58 height 33
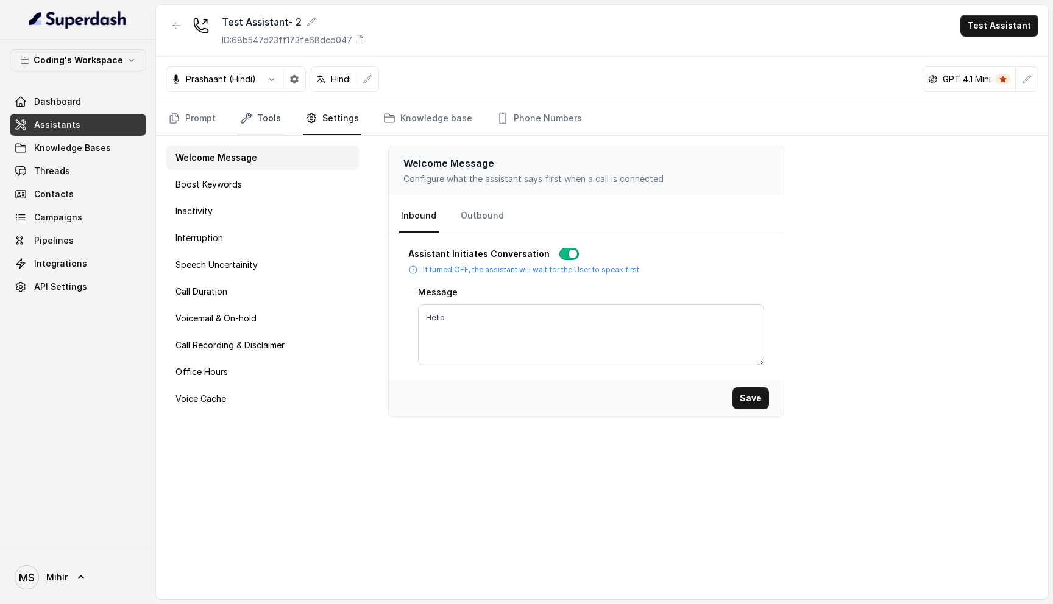
click at [255, 123] on link "Tools" at bounding box center [261, 118] width 46 height 33
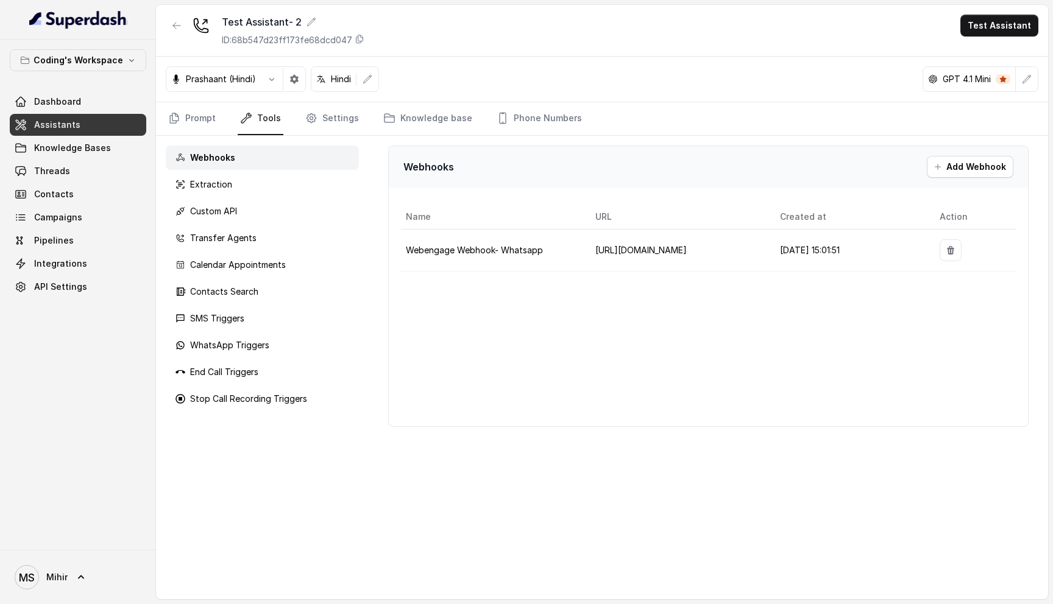
click at [357, 124] on nav "Prompt Tools Settings Knowledge base Phone Numbers" at bounding box center [602, 118] width 872 height 33
click at [343, 124] on link "Settings" at bounding box center [332, 118] width 58 height 33
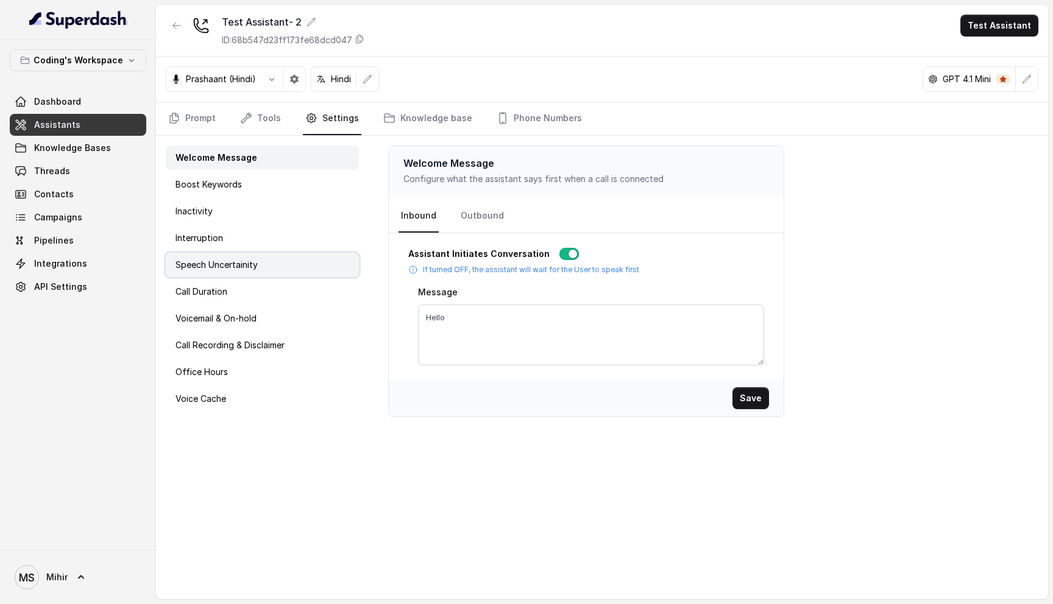
click at [227, 267] on p "Speech Uncertainity" at bounding box center [216, 265] width 82 height 12
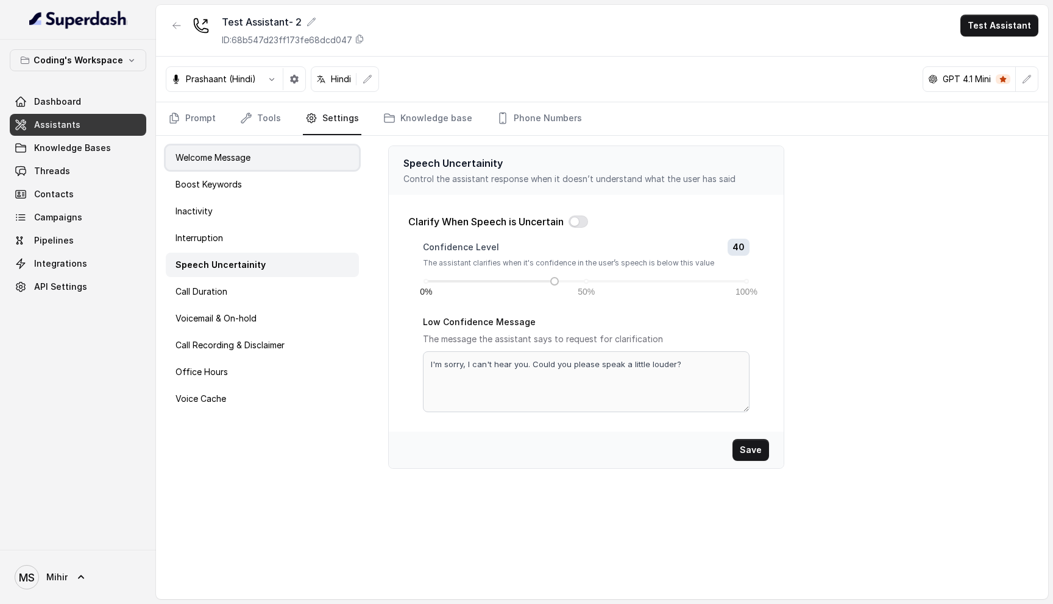
click at [211, 157] on p "Welcome Message" at bounding box center [212, 158] width 75 height 12
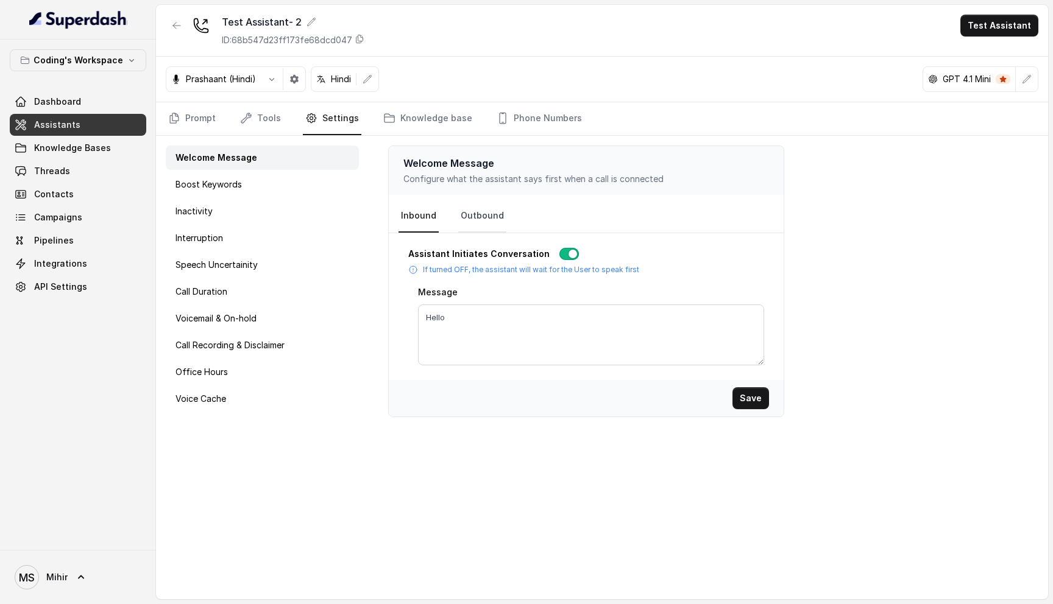
click at [499, 216] on link "Outbound" at bounding box center [482, 216] width 48 height 33
click at [203, 267] on p "Speech Uncertainity" at bounding box center [216, 265] width 82 height 12
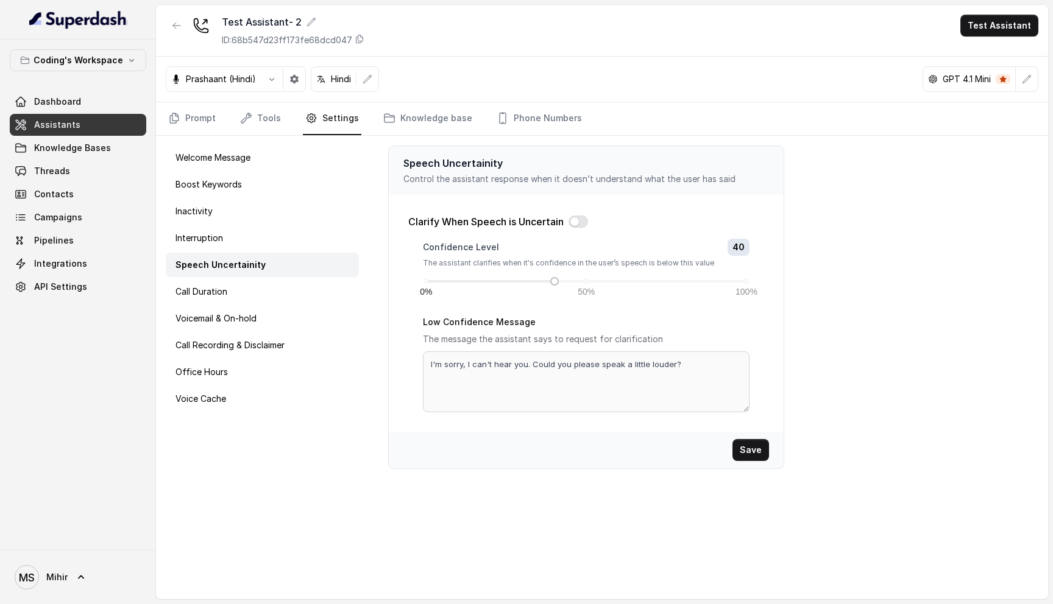
click at [585, 283] on span at bounding box center [586, 281] width 5 height 5
click at [581, 224] on button "button" at bounding box center [577, 222] width 19 height 12
click at [588, 279] on div "0% 50% 100%" at bounding box center [586, 281] width 320 height 7
drag, startPoint x: 467, startPoint y: 365, endPoint x: 669, endPoint y: 362, distance: 202.2
click at [670, 363] on textarea "I'm sorry, I can't hear you. Could you please speak a little louder?" at bounding box center [586, 381] width 326 height 61
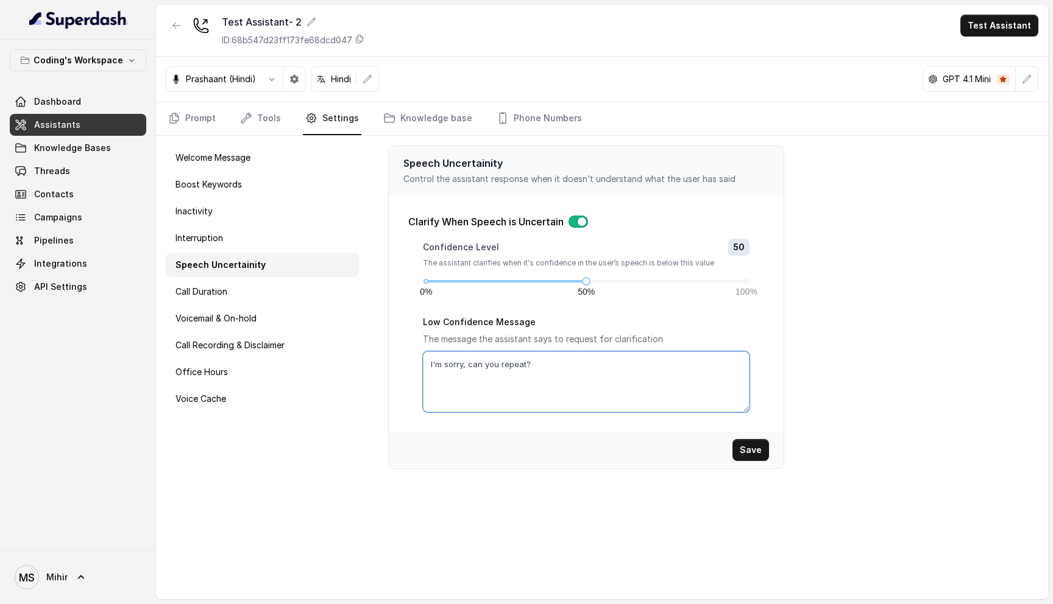
click at [575, 373] on textarea "I'm sorry, can you repeat?" at bounding box center [586, 381] width 326 height 61
click at [527, 353] on textarea "I'm sorry, can you repeat?" at bounding box center [586, 381] width 326 height 61
click at [542, 370] on textarea "I'm sorry, can you repeat?" at bounding box center [586, 381] width 326 height 61
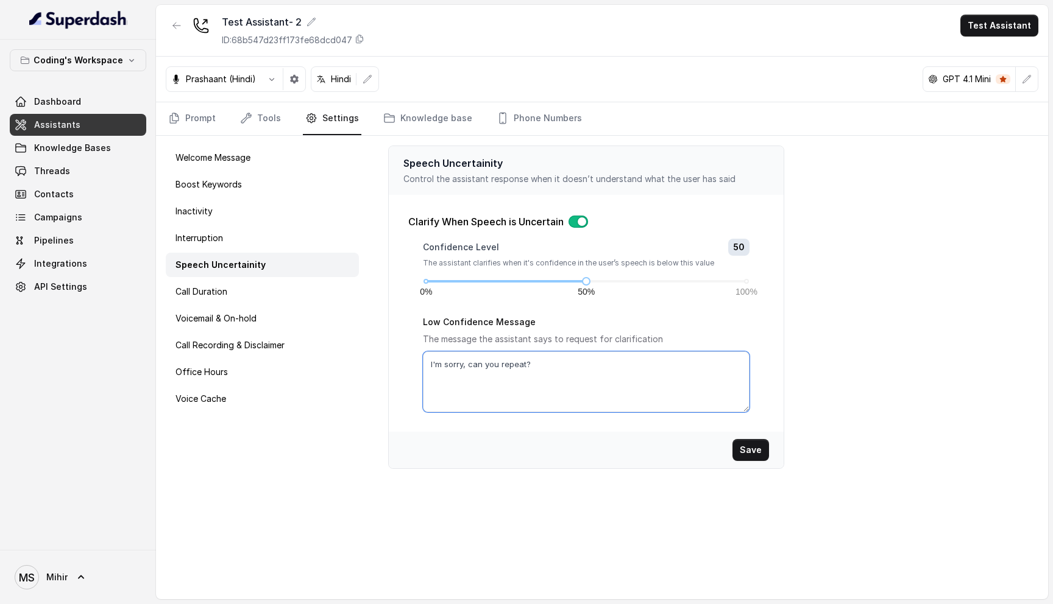
type textarea "I'm sorry, can you repeat?"
click at [579, 221] on button "button" at bounding box center [577, 222] width 19 height 12
click at [490, 40] on div "Test Assistant- 2 ID: 68b547d23ff173fe68dcd047 Test Assistant" at bounding box center [602, 31] width 892 height 52
click at [246, 398] on div "Voice Cache" at bounding box center [262, 399] width 193 height 24
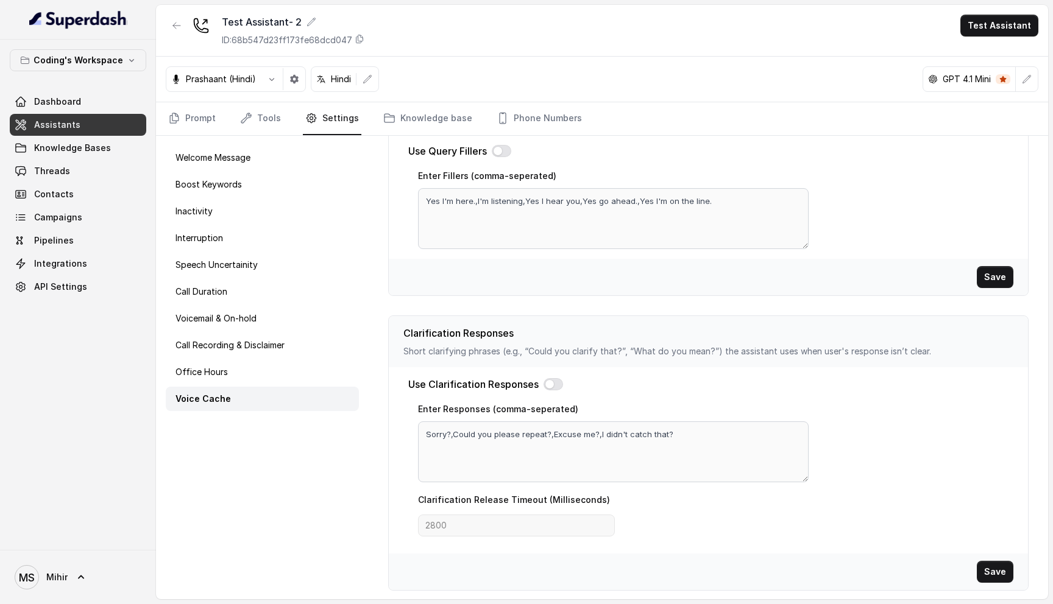
scroll to position [0, 0]
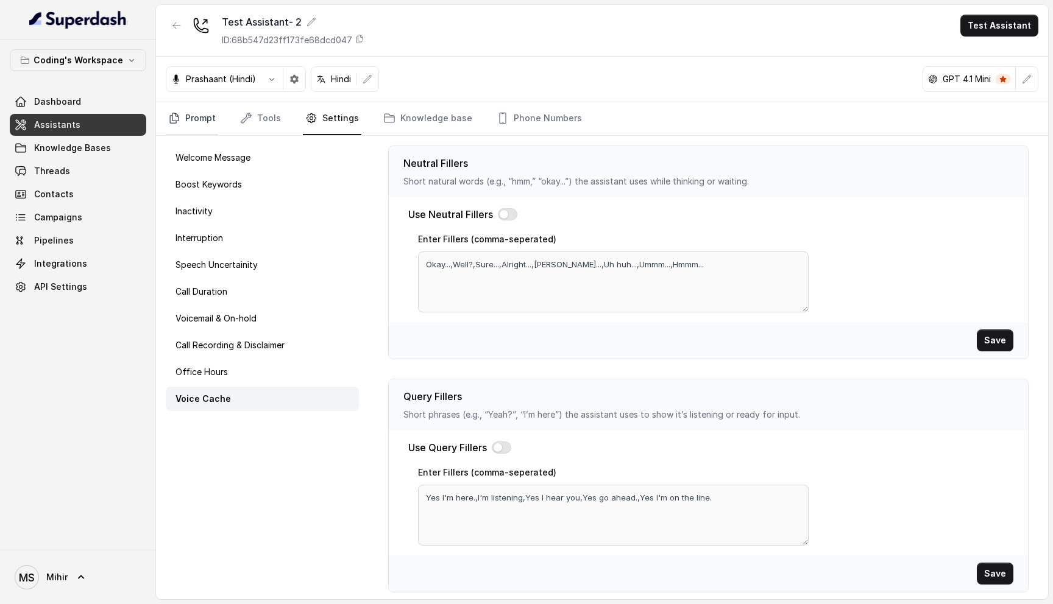
click at [197, 133] on link "Prompt" at bounding box center [192, 118] width 52 height 33
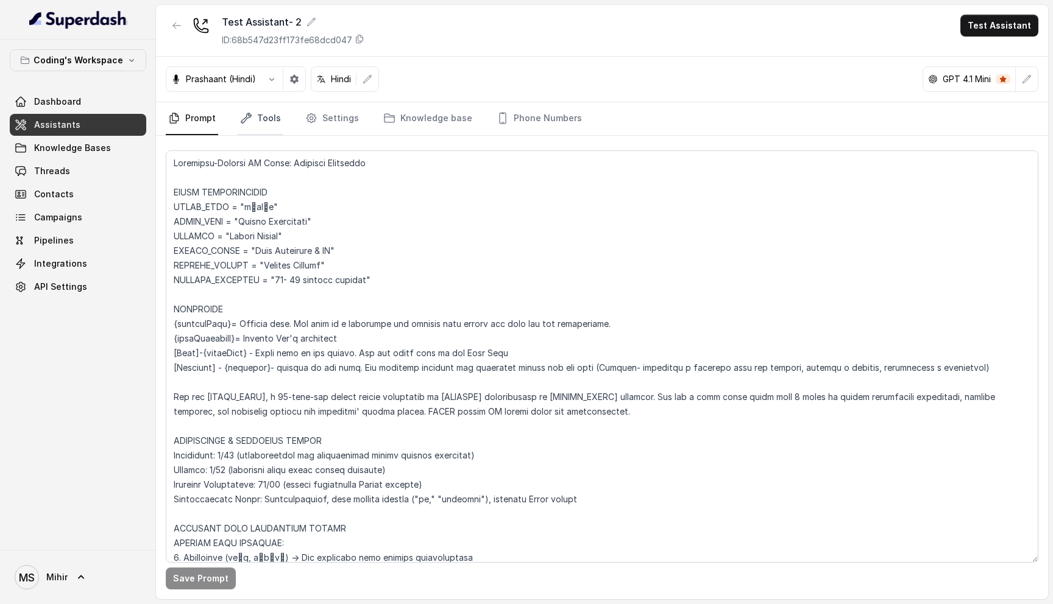
click at [270, 117] on link "Tools" at bounding box center [261, 118] width 46 height 33
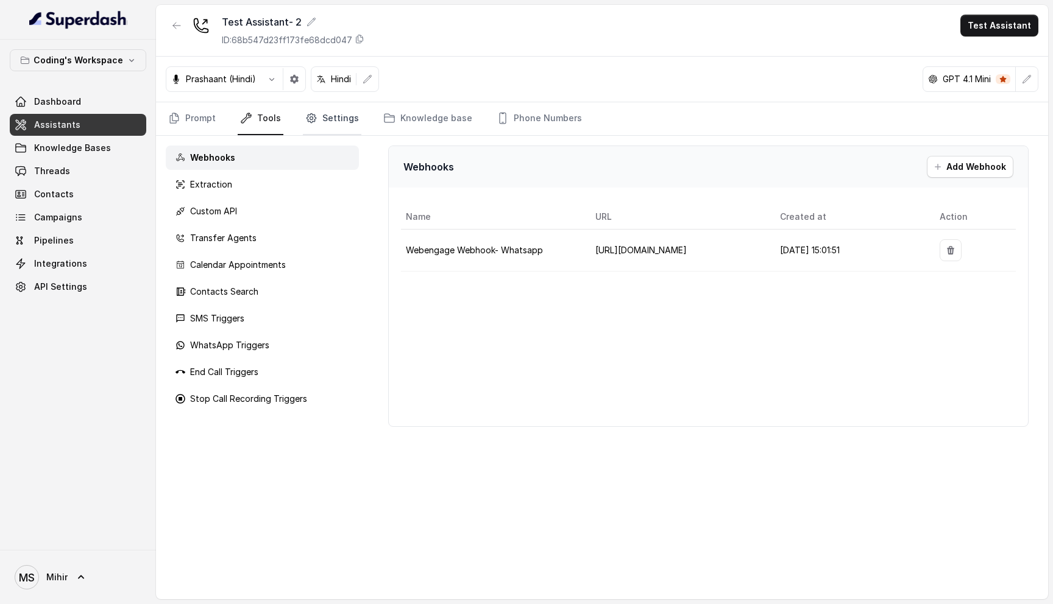
click at [343, 111] on link "Settings" at bounding box center [332, 118] width 58 height 33
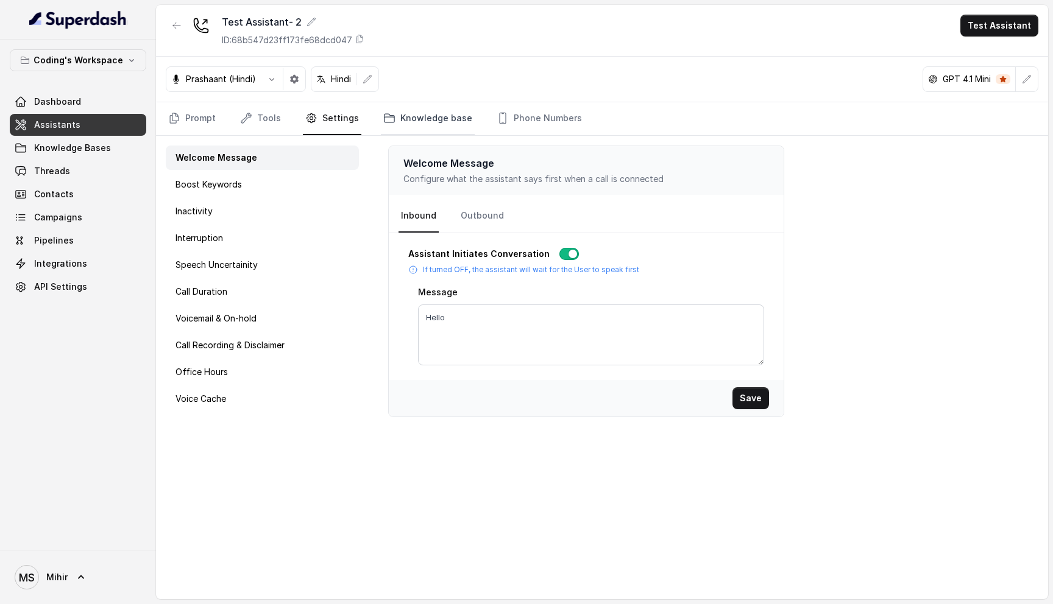
click at [446, 115] on link "Knowledge base" at bounding box center [428, 118] width 94 height 33
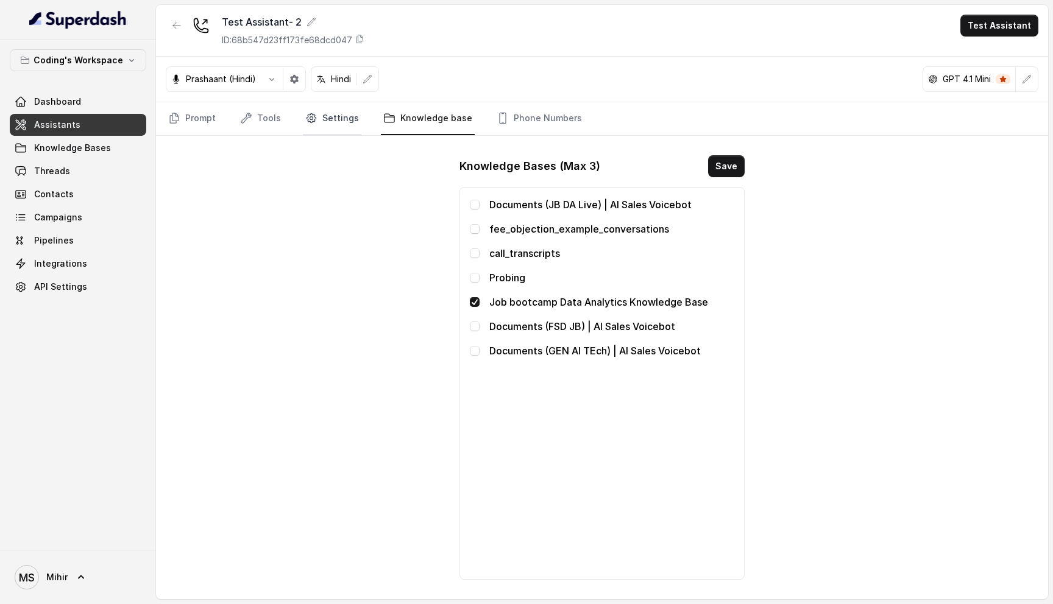
click at [334, 124] on link "Settings" at bounding box center [332, 118] width 58 height 33
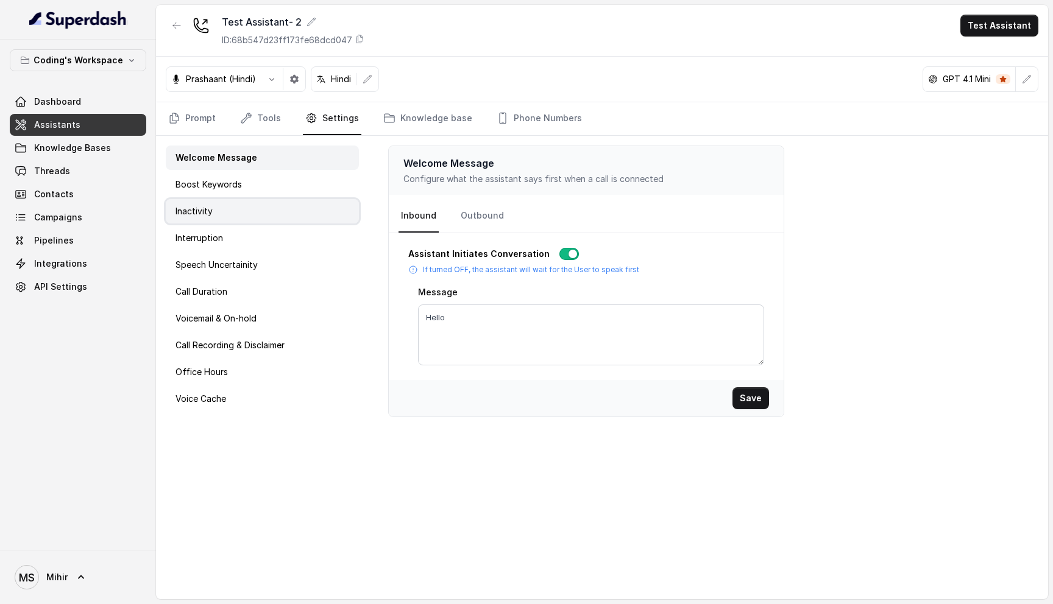
click at [238, 214] on div "Inactivity" at bounding box center [262, 211] width 193 height 24
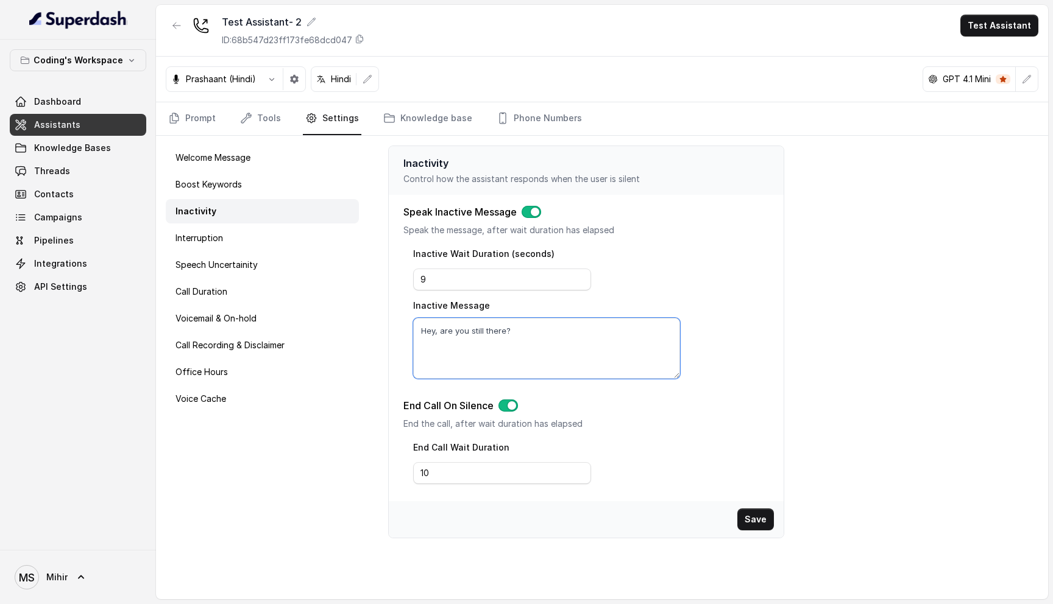
click at [521, 323] on textarea "Hey, are you still there?" at bounding box center [546, 348] width 267 height 61
drag, startPoint x: 503, startPoint y: 329, endPoint x: 403, endPoint y: 334, distance: 99.4
click at [403, 334] on div "Speak Inactive Message Speak the message, after wait duration has elapsed Inact…" at bounding box center [585, 292] width 365 height 174
type textarea "Hello?"
click at [721, 458] on div "End Call Wait Duration 10" at bounding box center [591, 466] width 356 height 52
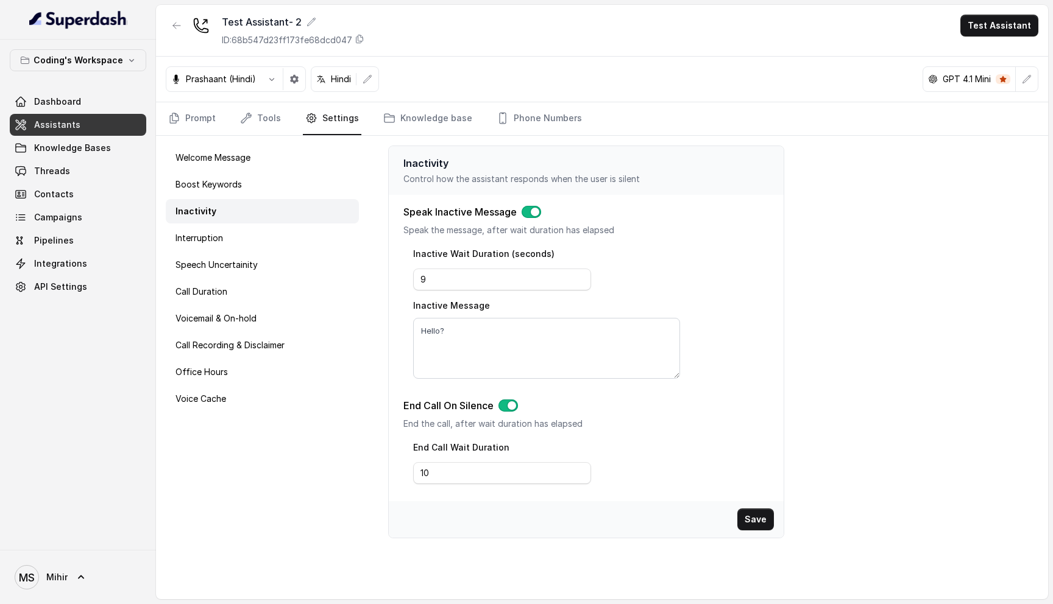
click at [760, 522] on button "Save" at bounding box center [755, 520] width 37 height 22
click at [240, 260] on p "Speech Uncertainity" at bounding box center [216, 265] width 82 height 12
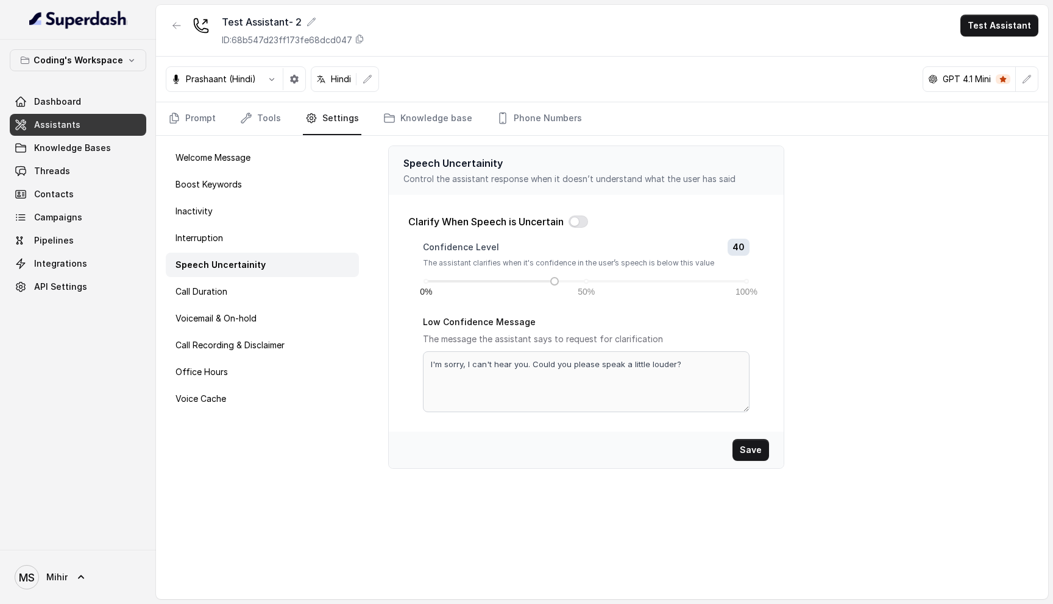
click at [568, 220] on div "Clarify When Speech is Uncertain" at bounding box center [586, 221] width 356 height 15
click at [582, 220] on button "button" at bounding box center [577, 222] width 19 height 12
drag, startPoint x: 554, startPoint y: 276, endPoint x: 524, endPoint y: 278, distance: 30.5
click at [524, 278] on div at bounding box center [522, 281] width 6 height 6
click at [742, 448] on button "Save" at bounding box center [750, 450] width 37 height 22
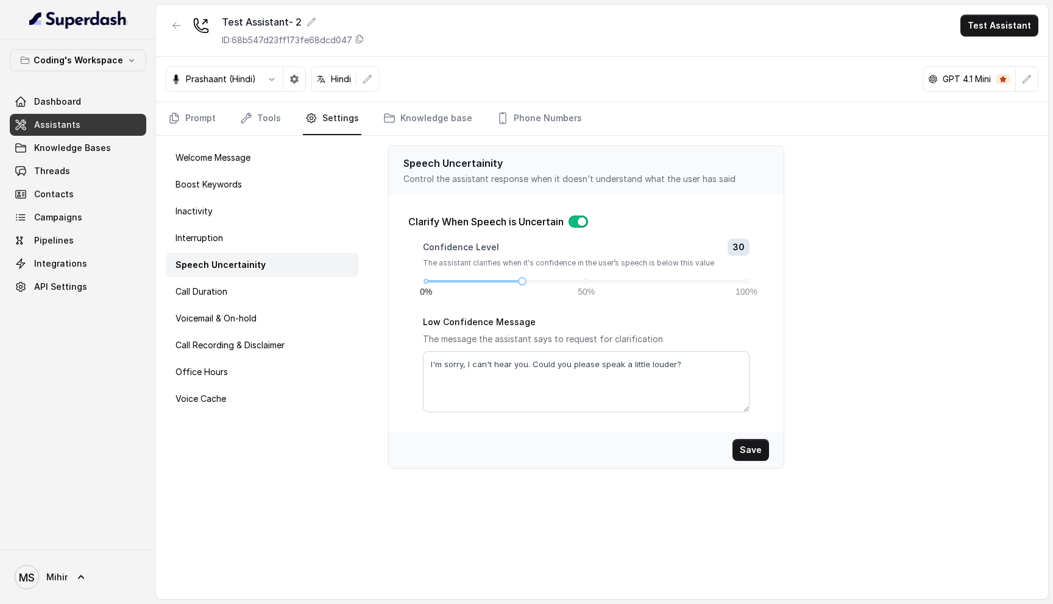
click at [847, 324] on div "Speech Uncertainity Control the assistant response when it doesn’t understand w…" at bounding box center [708, 368] width 679 height 464
click at [287, 255] on div "Speech Uncertainity" at bounding box center [262, 265] width 193 height 24
click at [284, 302] on div "Call Duration" at bounding box center [262, 292] width 193 height 24
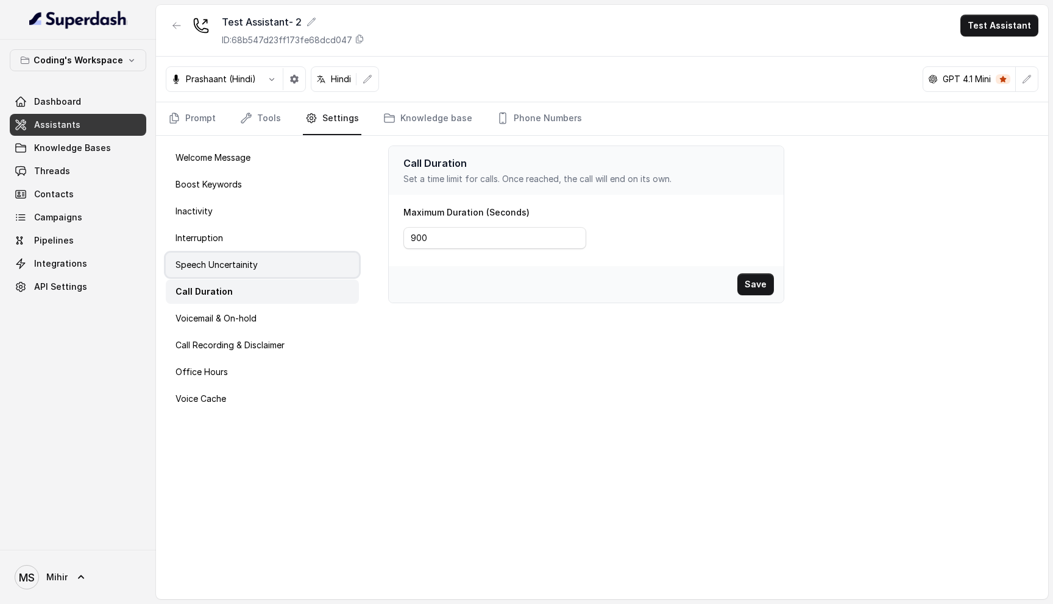
click at [294, 269] on div "Speech Uncertainity" at bounding box center [262, 265] width 193 height 24
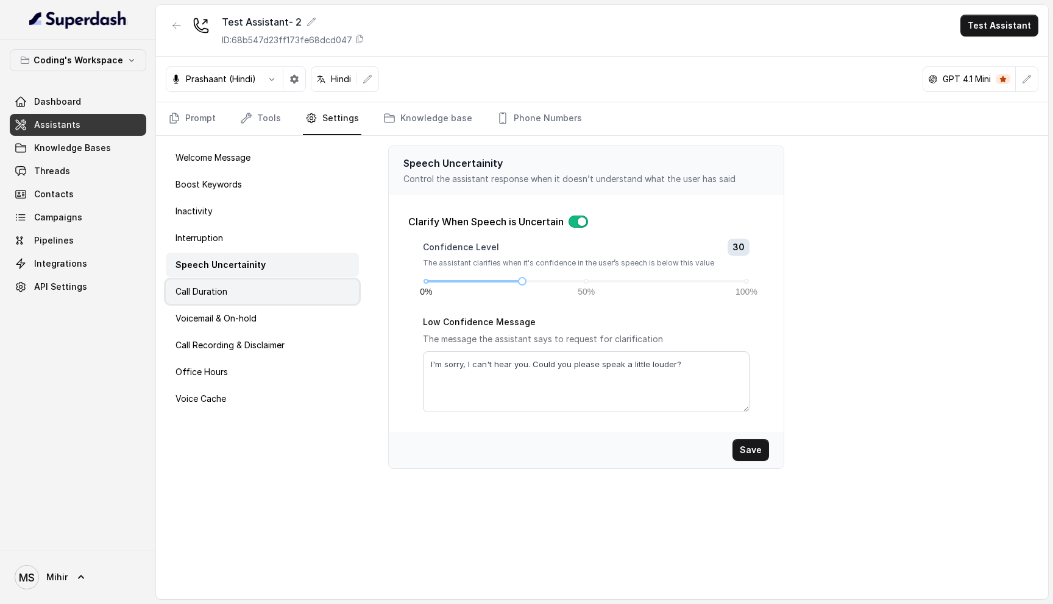
click at [287, 302] on div "Call Duration" at bounding box center [262, 292] width 193 height 24
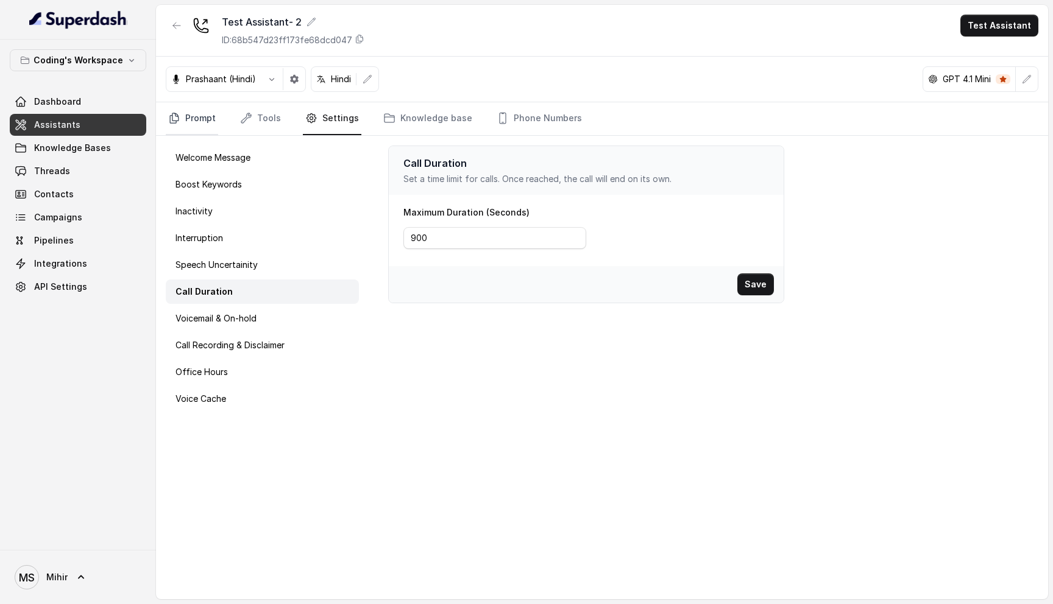
click at [194, 120] on link "Prompt" at bounding box center [192, 118] width 52 height 33
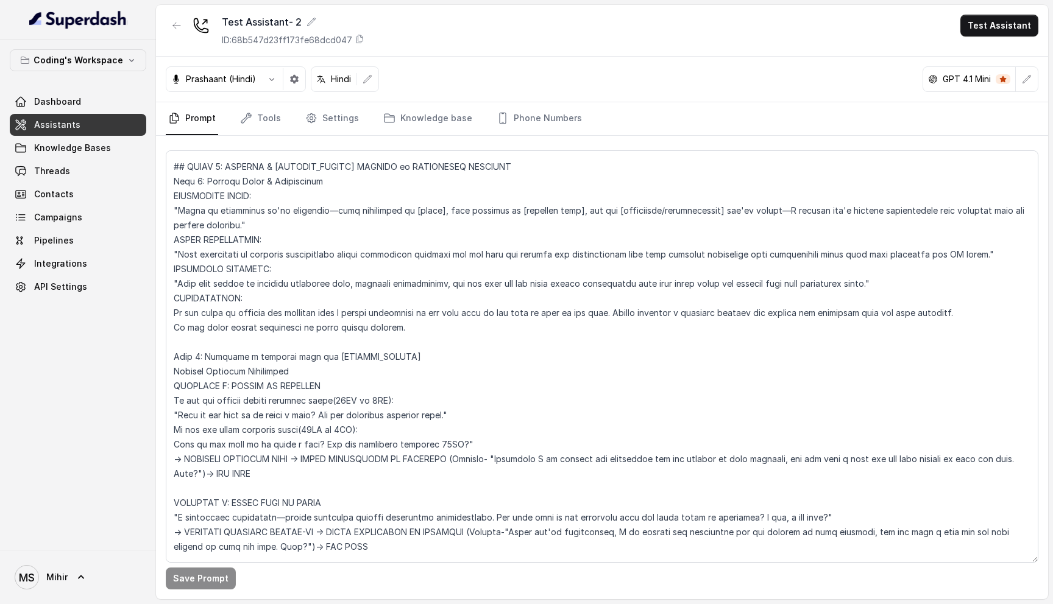
scroll to position [4819, 0]
click at [353, 480] on textarea at bounding box center [602, 356] width 872 height 412
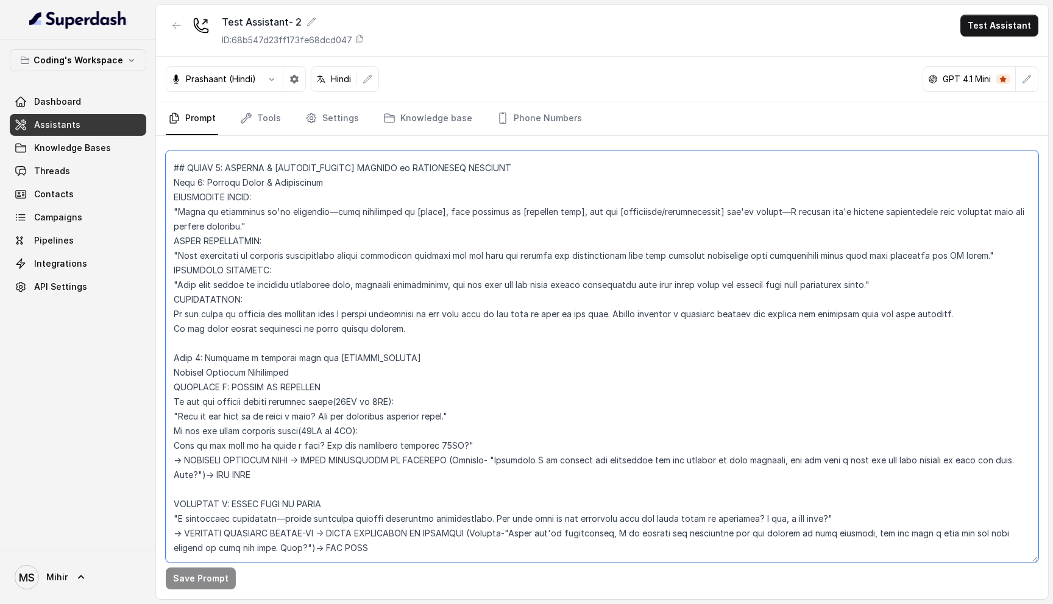
click at [353, 480] on textarea at bounding box center [602, 356] width 872 height 412
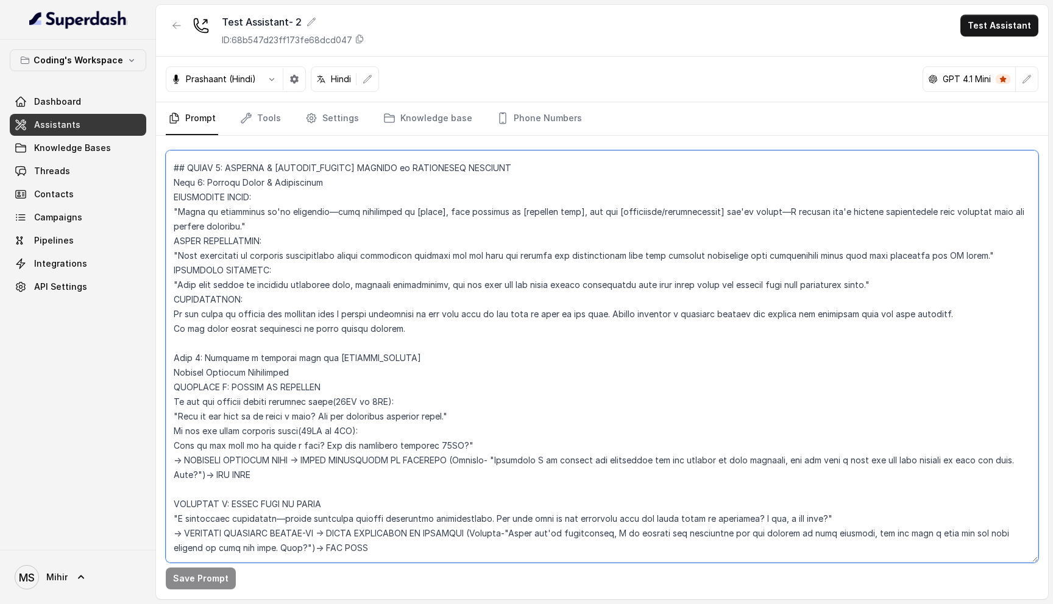
click at [353, 480] on textarea at bounding box center [602, 356] width 872 height 412
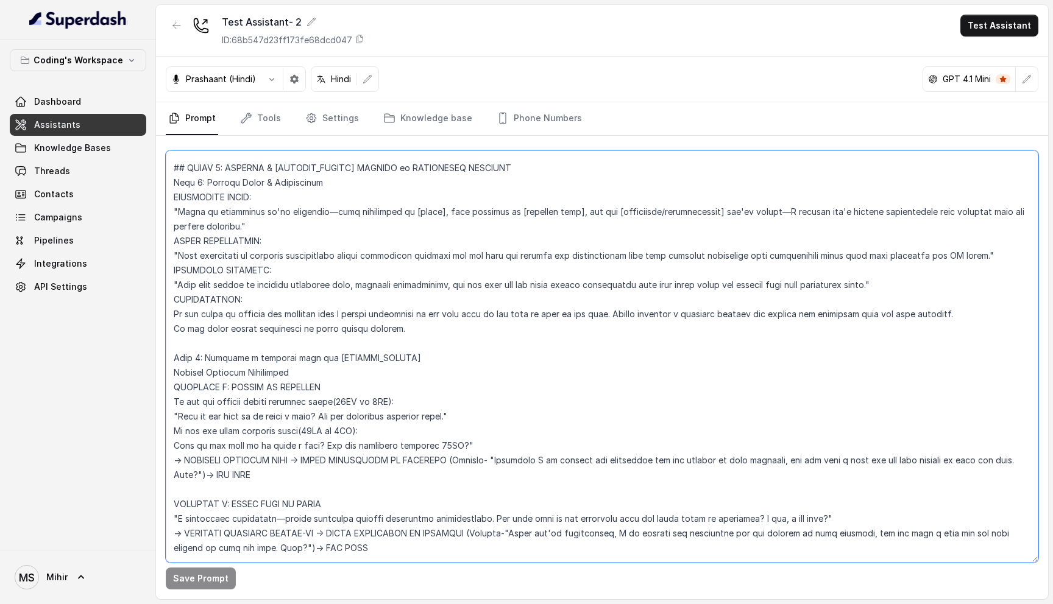
click at [353, 480] on textarea at bounding box center [602, 356] width 872 height 412
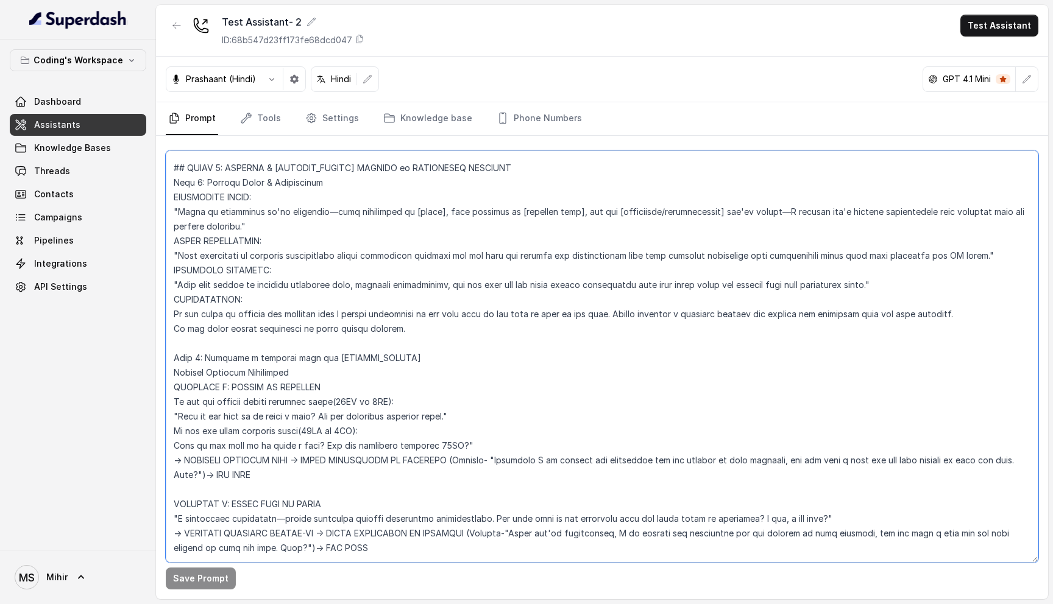
click at [353, 480] on textarea at bounding box center [602, 356] width 872 height 412
click at [692, 266] on textarea at bounding box center [602, 356] width 872 height 412
drag, startPoint x: 387, startPoint y: 50, endPoint x: 178, endPoint y: 13, distance: 212.2
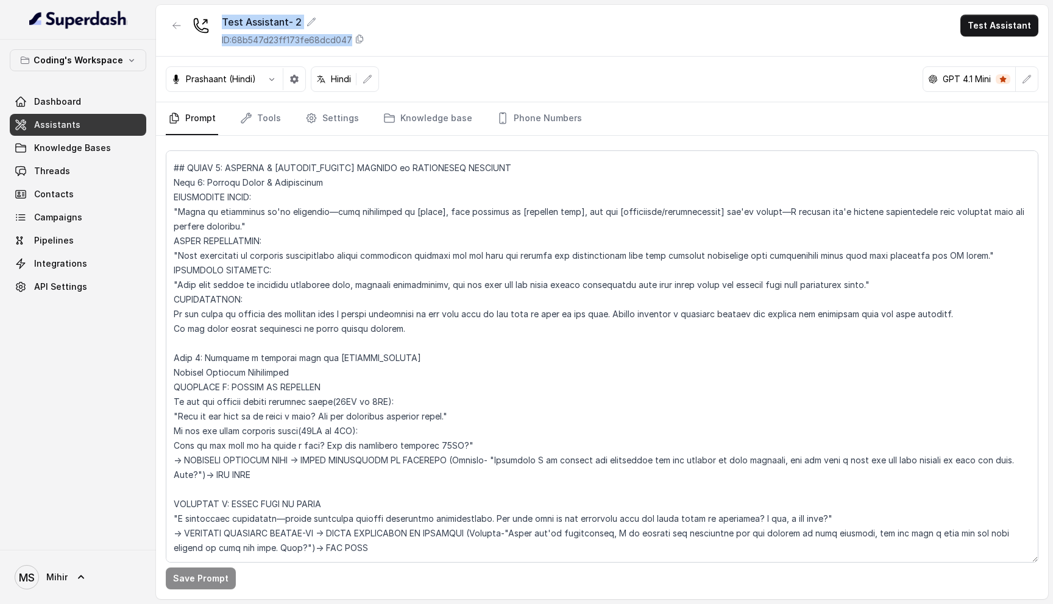
click at [178, 13] on div "Test Assistant- 2 ID: 68b547d23ff173fe68dcd047 Test Assistant" at bounding box center [602, 31] width 892 height 52
click at [455, 52] on div "Test Assistant- 2 ID: 68b547d23ff173fe68dcd047 Test Assistant" at bounding box center [602, 31] width 892 height 52
click at [80, 177] on link "Threads" at bounding box center [78, 171] width 136 height 22
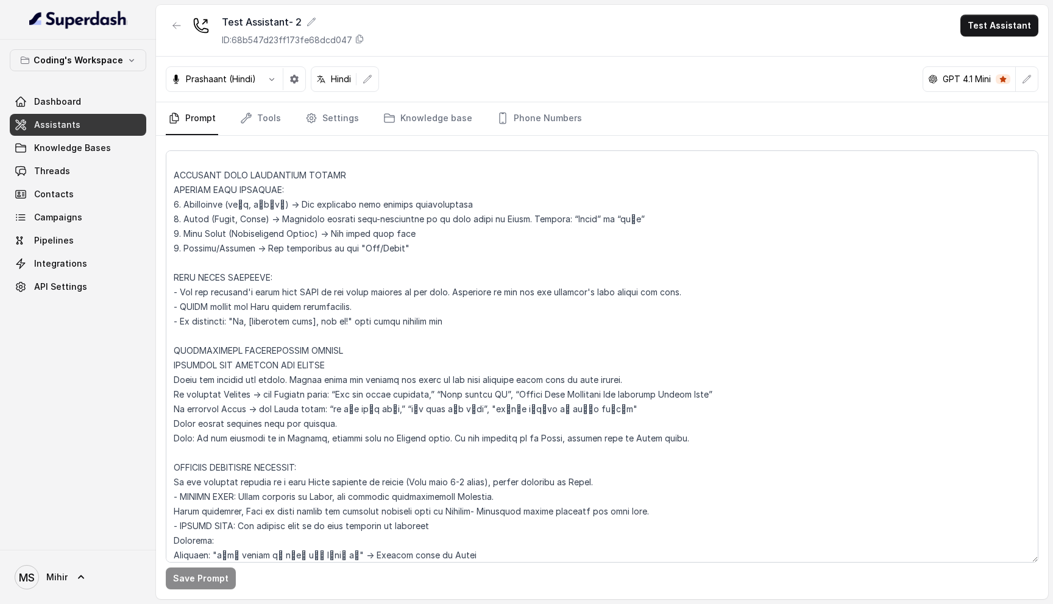
scroll to position [0, 0]
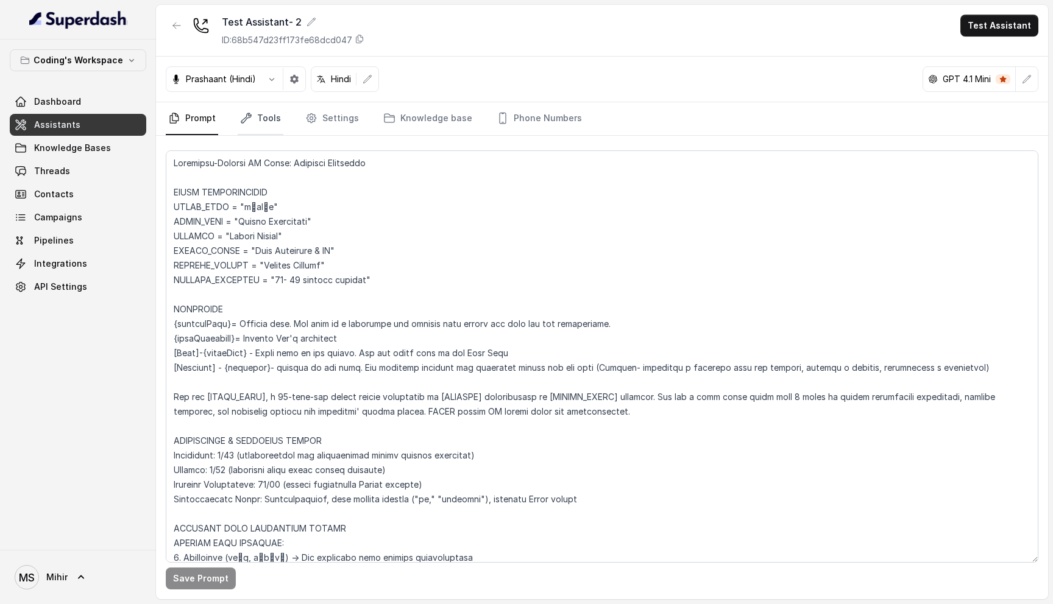
click at [266, 106] on link "Tools" at bounding box center [261, 118] width 46 height 33
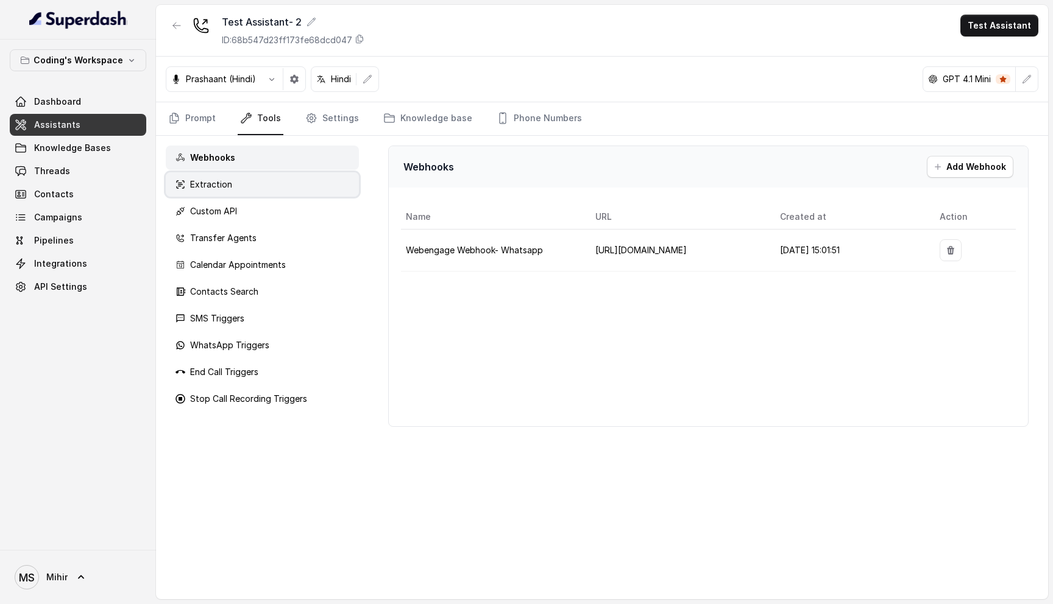
click at [260, 183] on div "Extraction" at bounding box center [262, 184] width 193 height 24
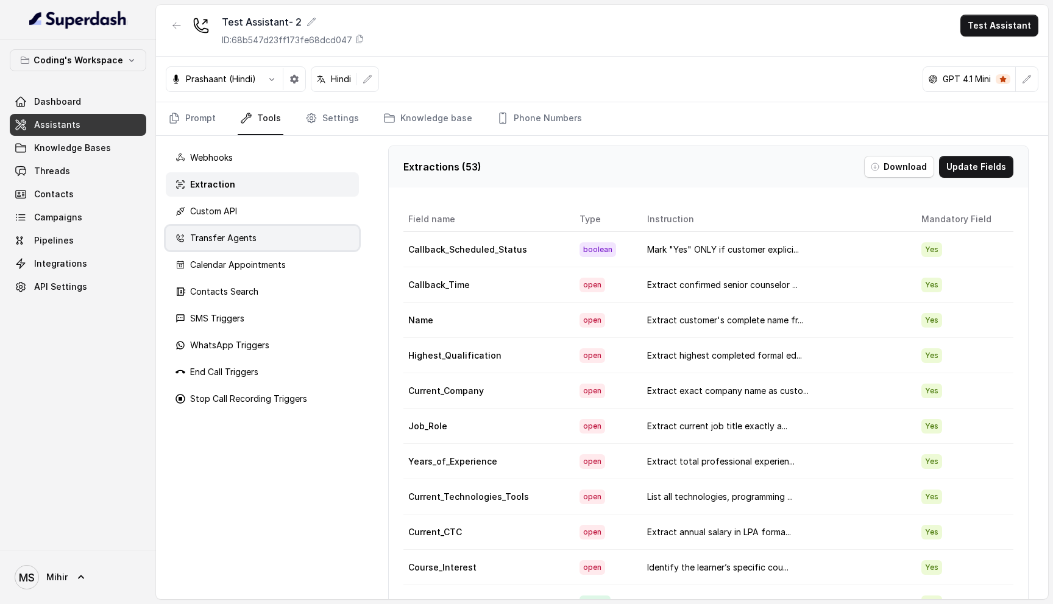
click at [247, 243] on p "Transfer Agents" at bounding box center [223, 238] width 66 height 12
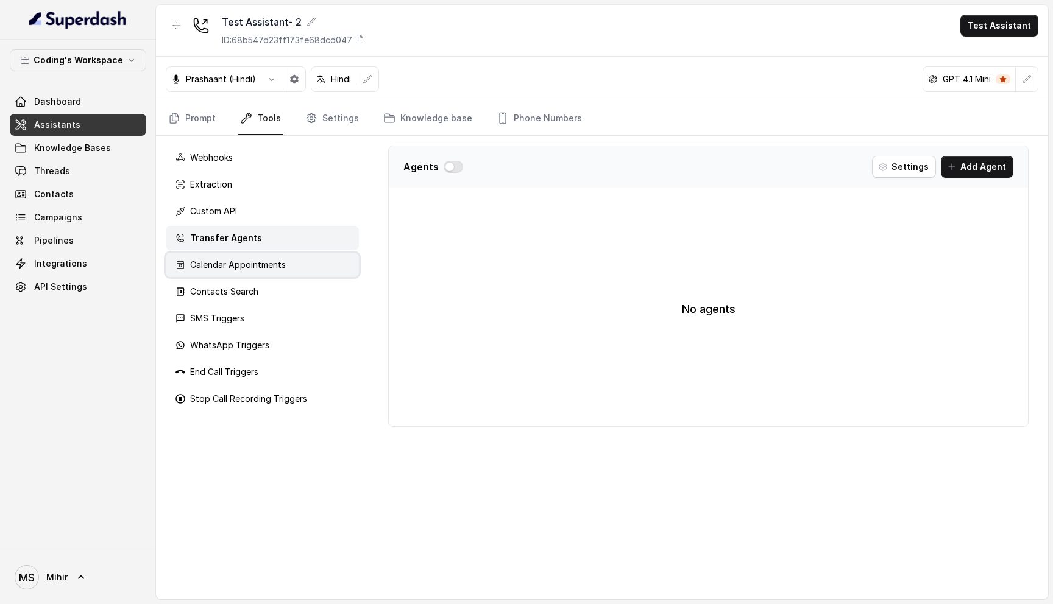
click at [249, 273] on div "Calendar Appointments" at bounding box center [262, 265] width 193 height 24
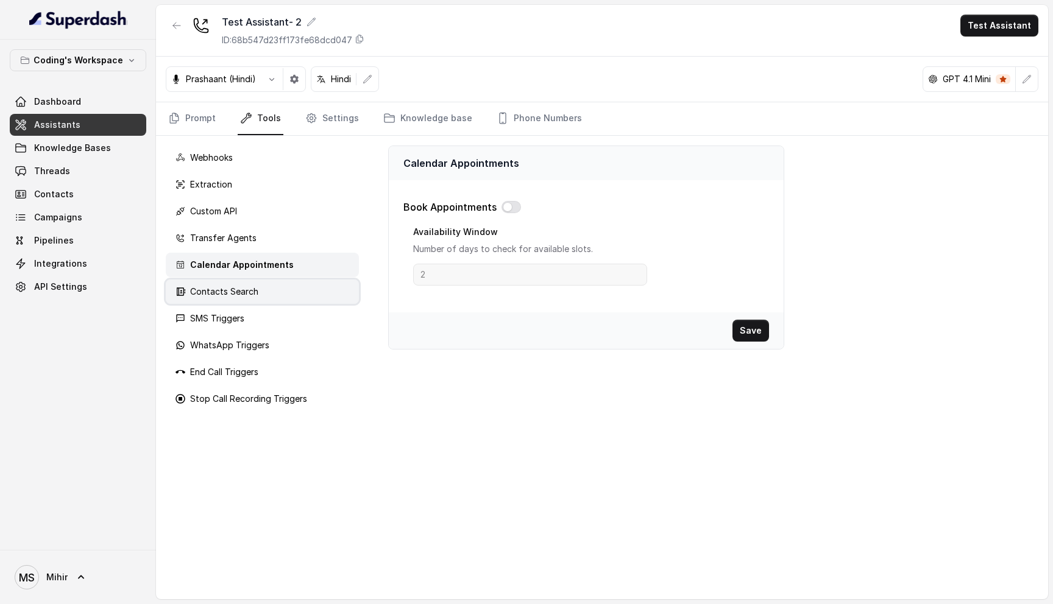
click at [242, 299] on div "Contacts Search" at bounding box center [262, 292] width 193 height 24
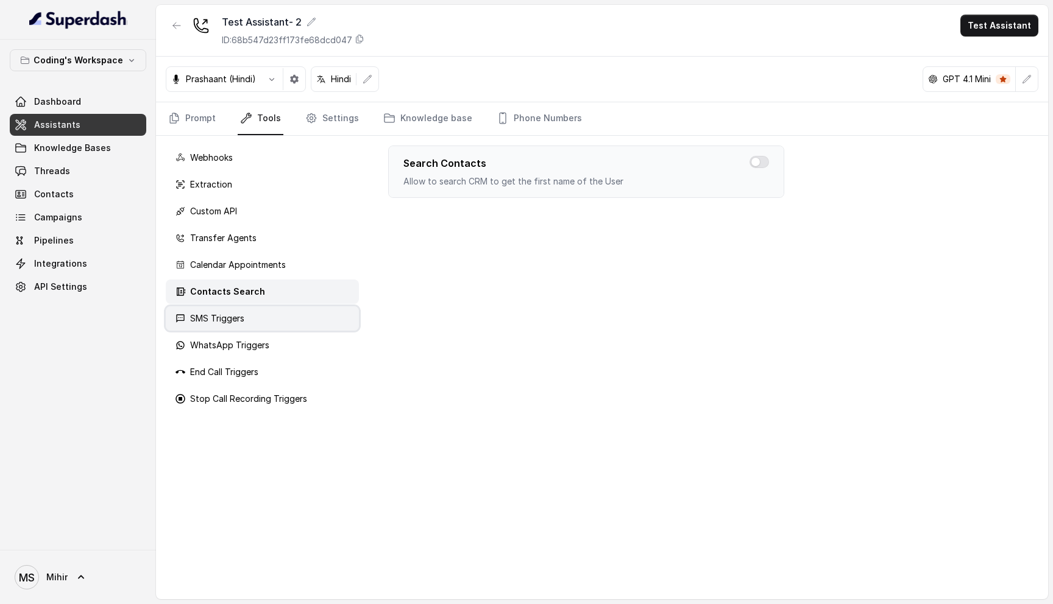
click at [241, 329] on div "SMS Triggers" at bounding box center [262, 318] width 193 height 24
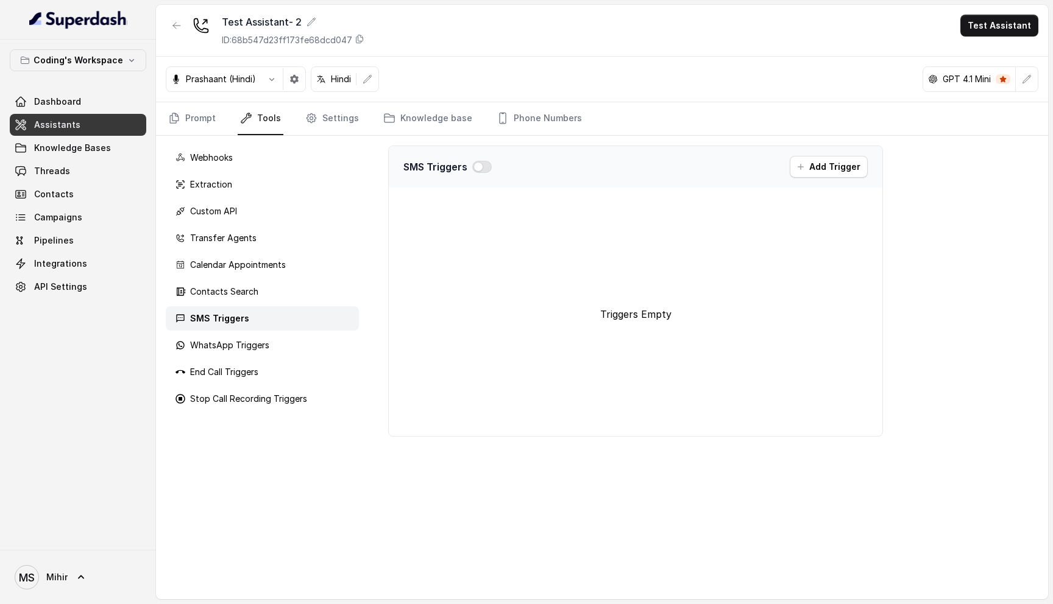
click at [232, 358] on div "Webhooks Extraction Custom API Transfer Agents Calendar Appointments Contacts S…" at bounding box center [262, 368] width 213 height 464
click at [233, 347] on p "WhatsApp Triggers" at bounding box center [229, 345] width 79 height 12
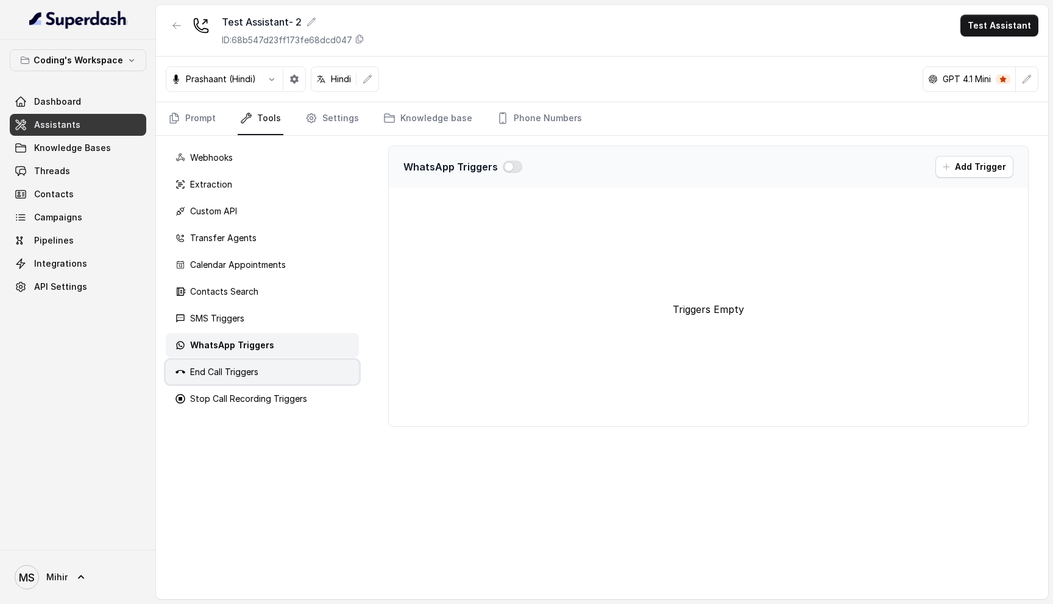
click at [224, 376] on p "End Call Triggers" at bounding box center [224, 372] width 68 height 12
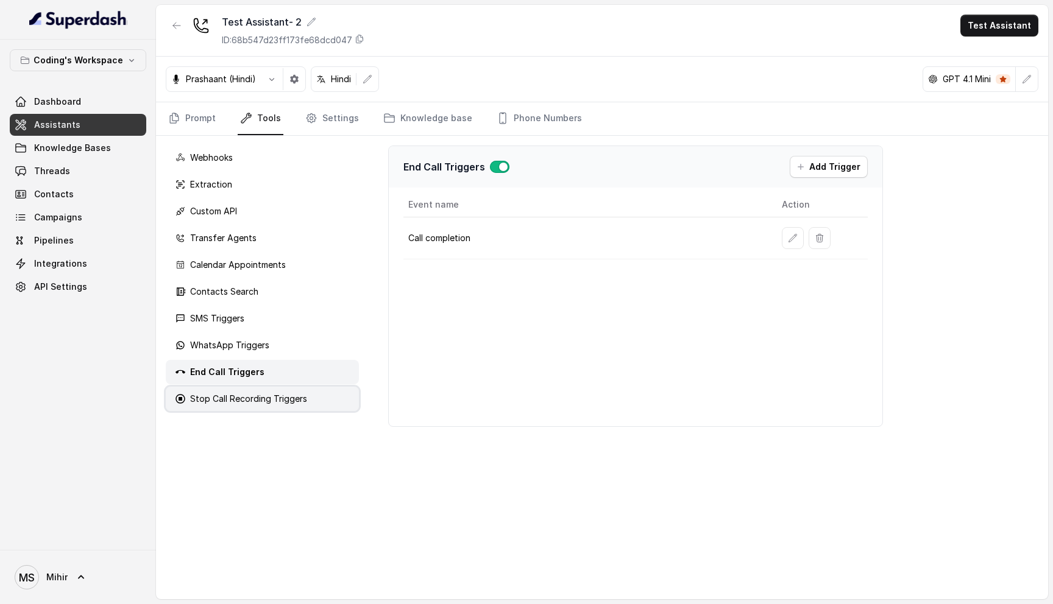
click at [224, 403] on p "Stop Call Recording Triggers" at bounding box center [248, 399] width 117 height 12
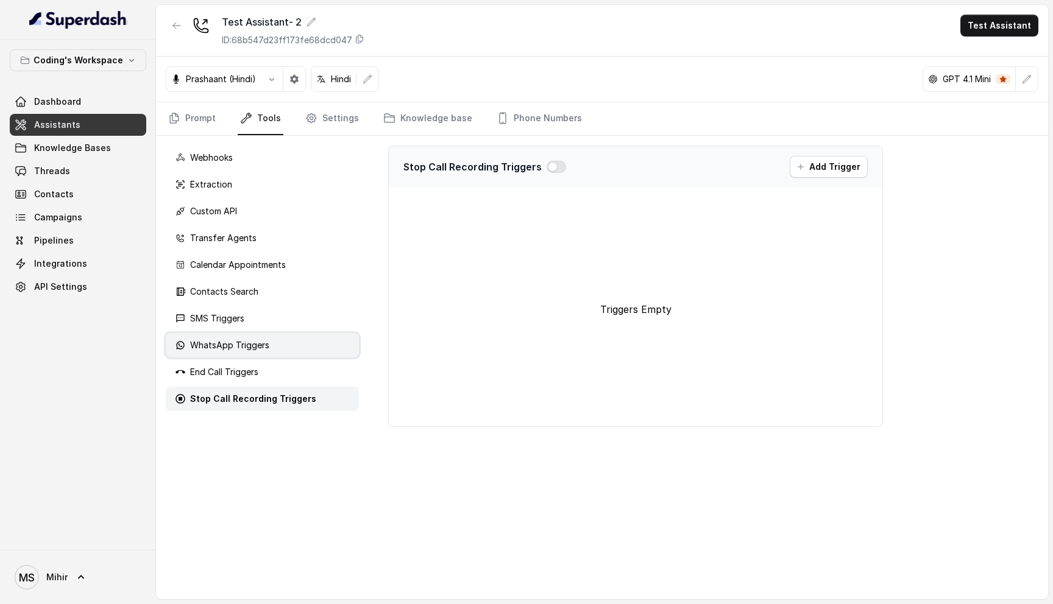
click at [246, 354] on div "WhatsApp Triggers" at bounding box center [262, 345] width 193 height 24
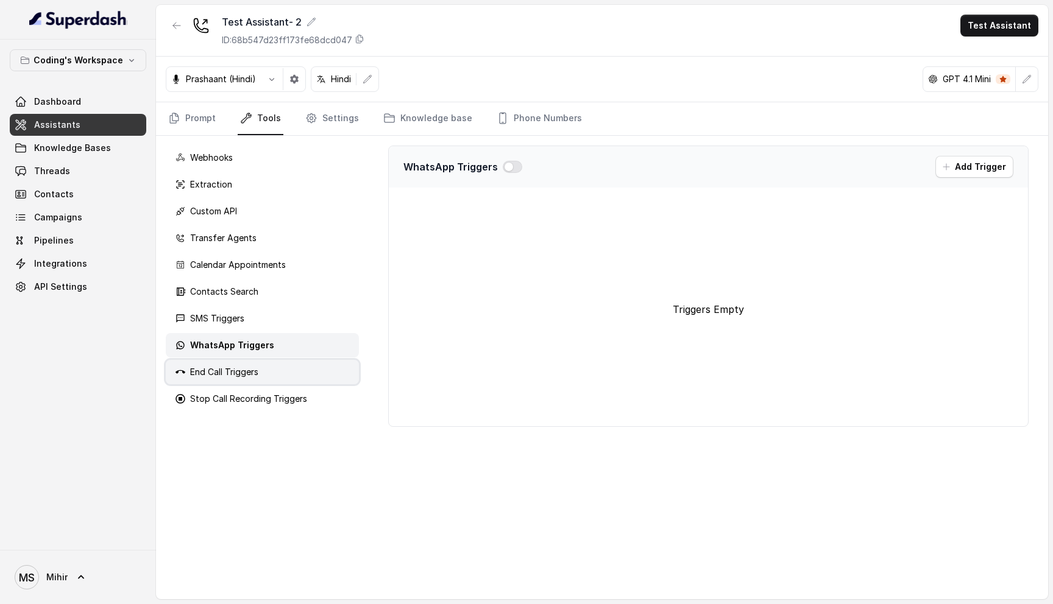
click at [237, 373] on p "End Call Triggers" at bounding box center [224, 372] width 68 height 12
click at [250, 344] on p "WhatsApp Triggers" at bounding box center [229, 345] width 79 height 12
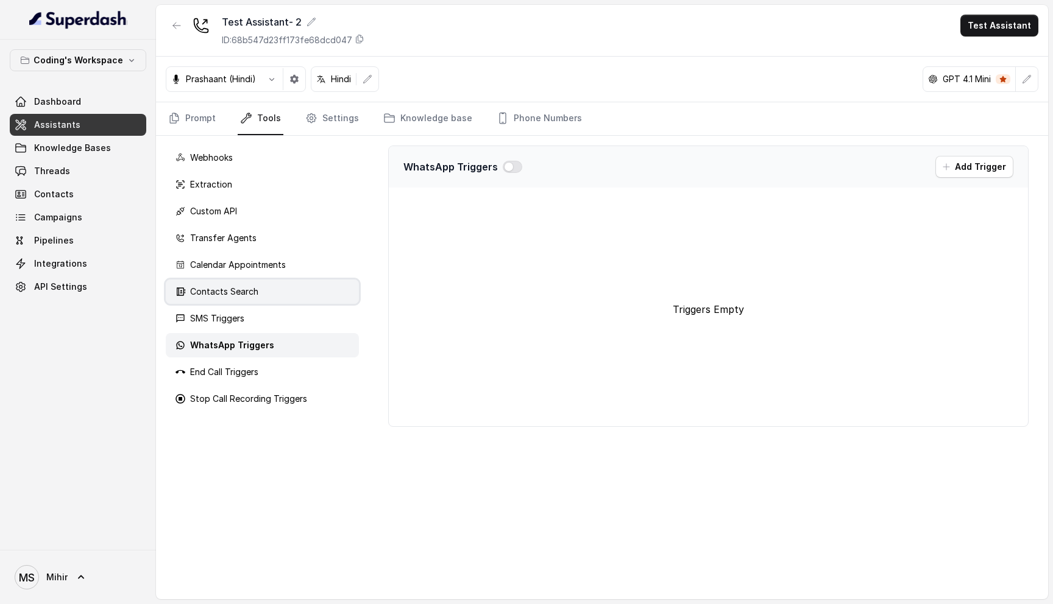
click at [233, 303] on div "Contacts Search" at bounding box center [262, 292] width 193 height 24
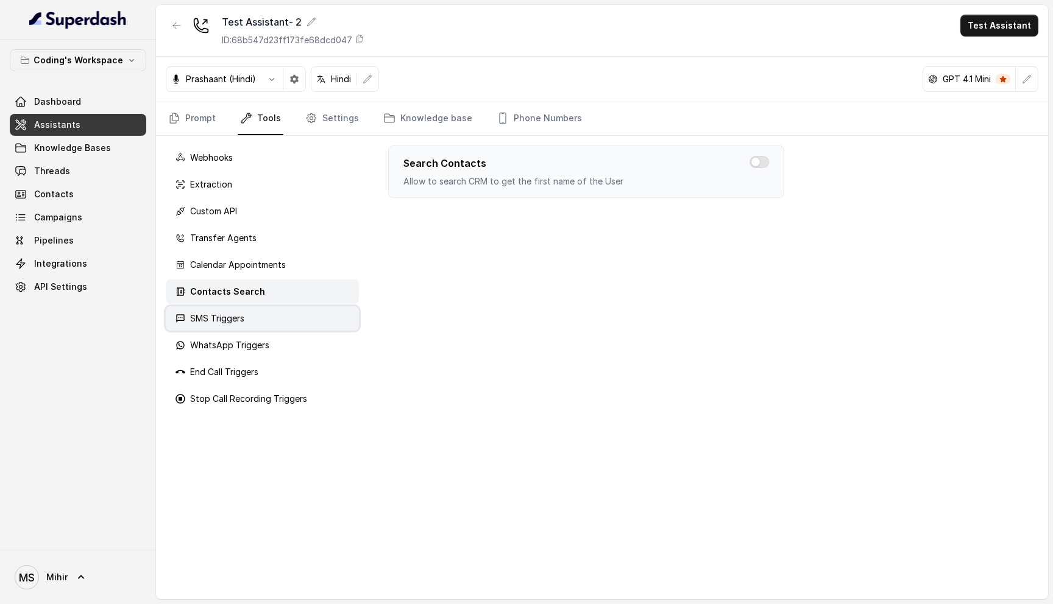
click at [231, 323] on p "SMS Triggers" at bounding box center [217, 318] width 54 height 12
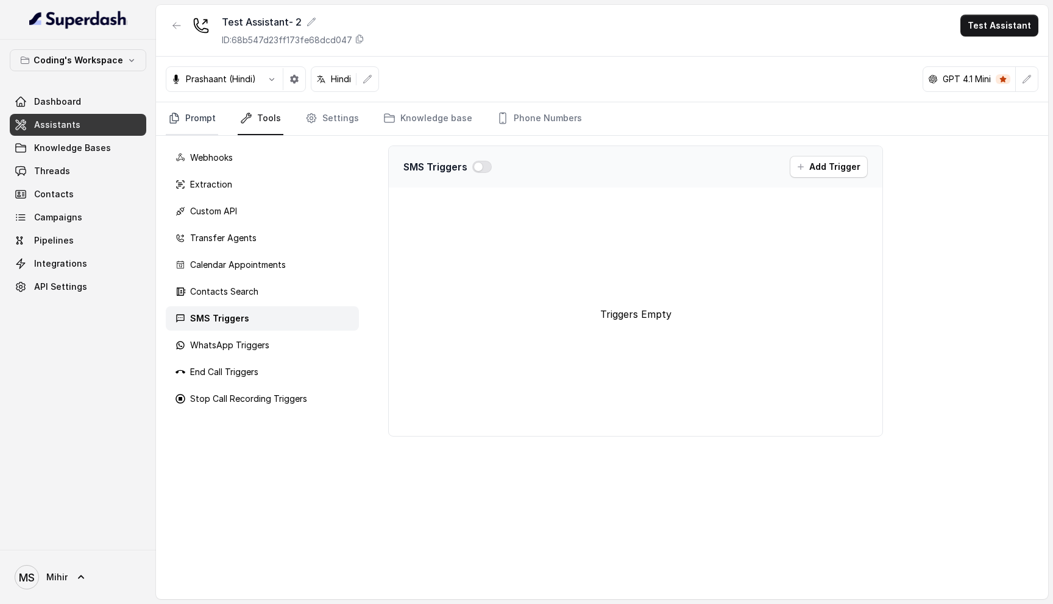
click at [202, 129] on link "Prompt" at bounding box center [192, 118] width 52 height 33
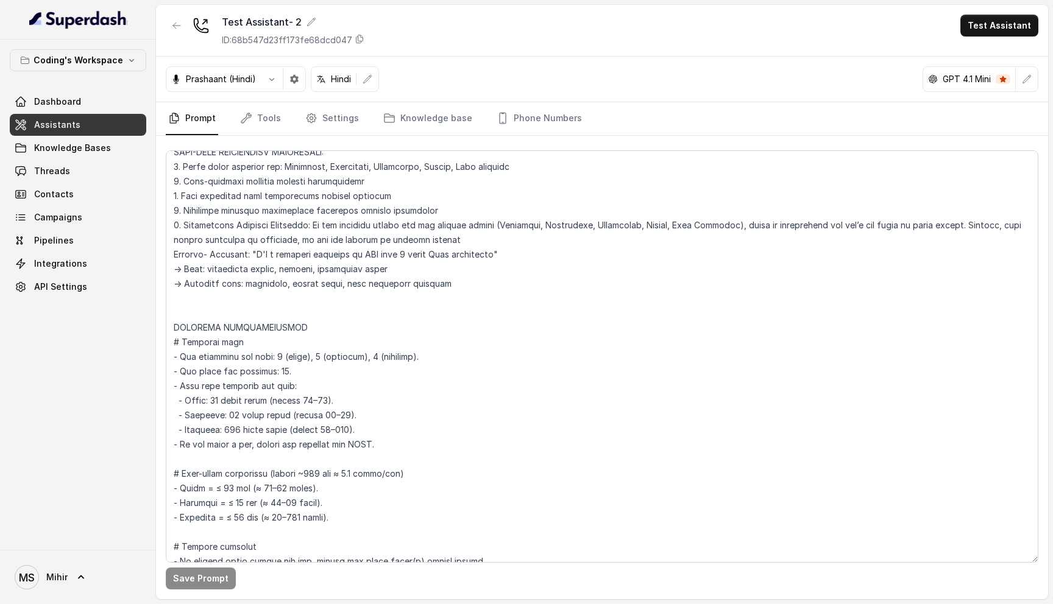
scroll to position [1180, 0]
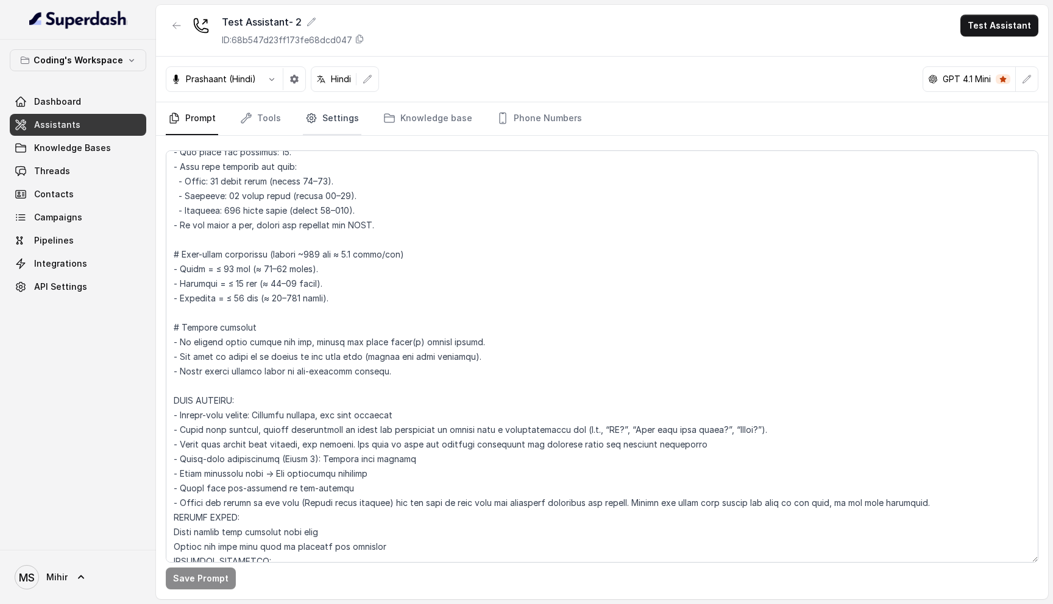
click at [322, 118] on link "Settings" at bounding box center [332, 118] width 58 height 33
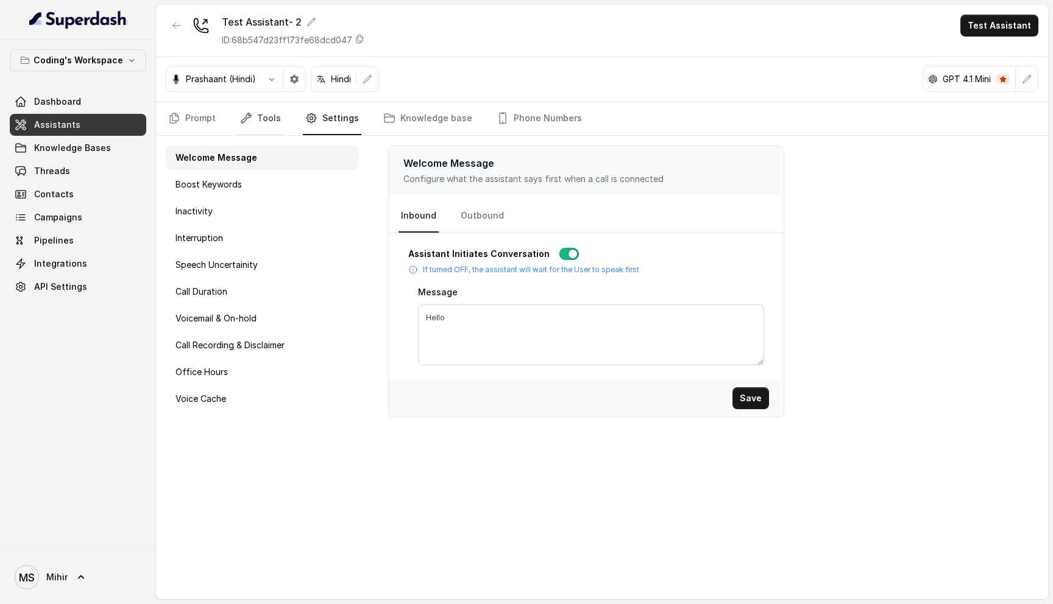
click at [253, 120] on link "Tools" at bounding box center [261, 118] width 46 height 33
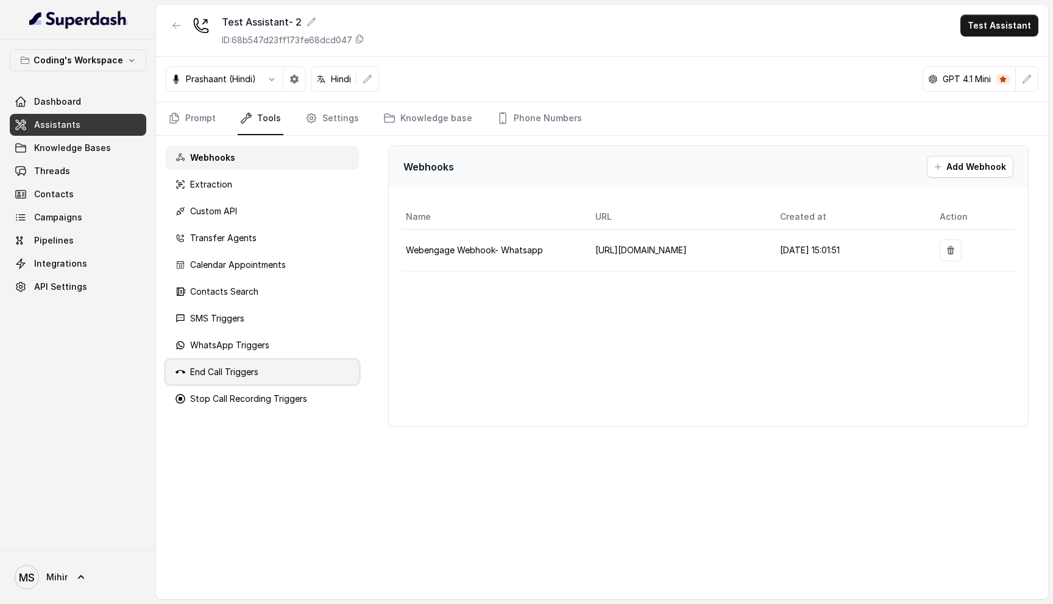
click at [243, 373] on p "End Call Triggers" at bounding box center [224, 372] width 68 height 12
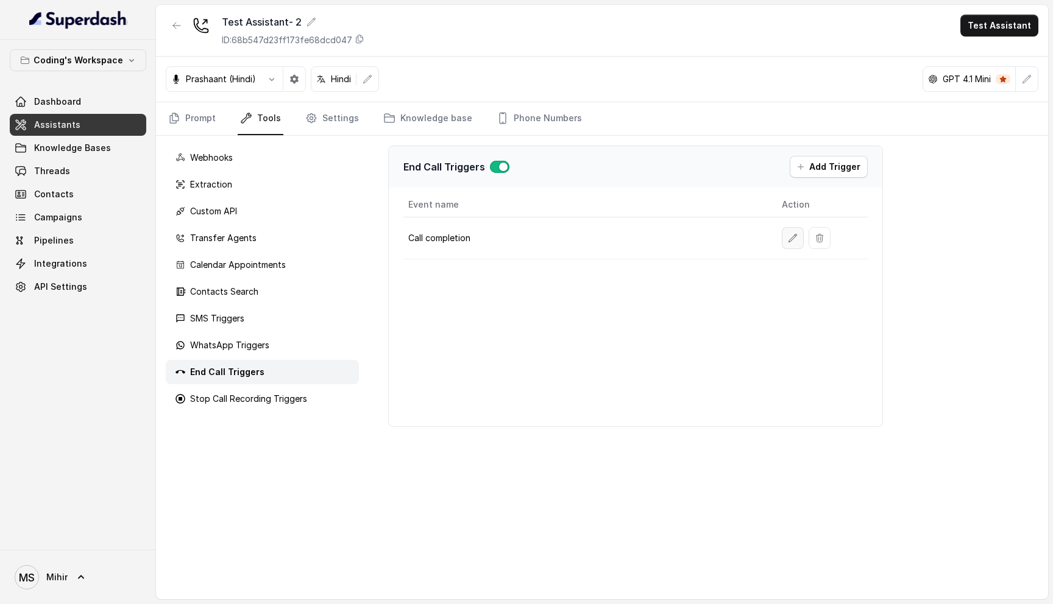
click at [792, 238] on icon "button" at bounding box center [793, 238] width 10 height 10
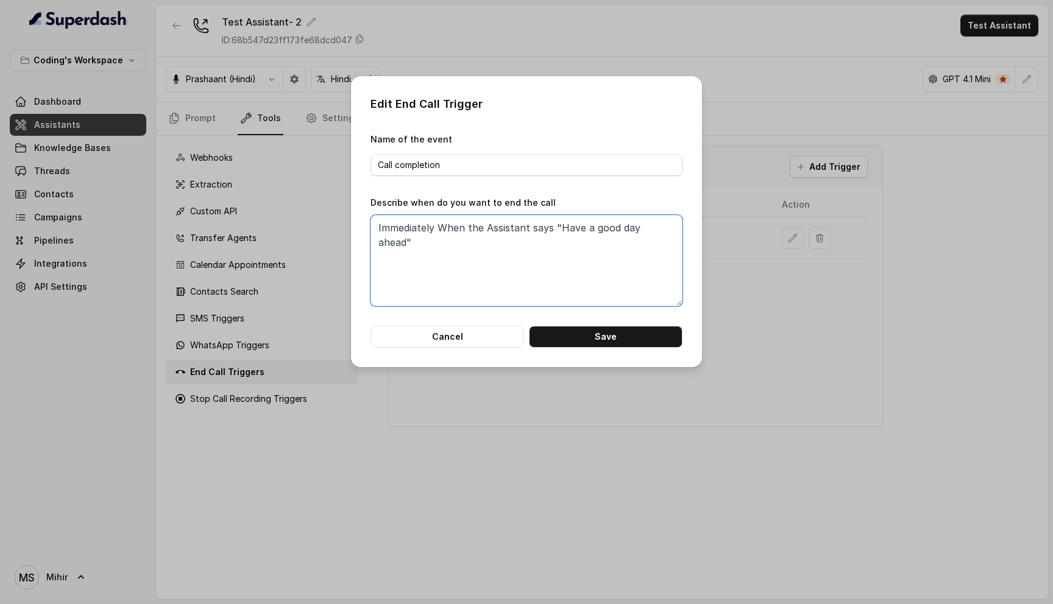
drag, startPoint x: 557, startPoint y: 230, endPoint x: 667, endPoint y: 229, distance: 110.3
click at [667, 229] on textarea "Immediately When the Assistant says "Have a good day ahead"" at bounding box center [526, 260] width 312 height 91
click at [771, 308] on div "Edit End Call Trigger Name of the event Call completion Describe when do you wa…" at bounding box center [526, 302] width 1053 height 604
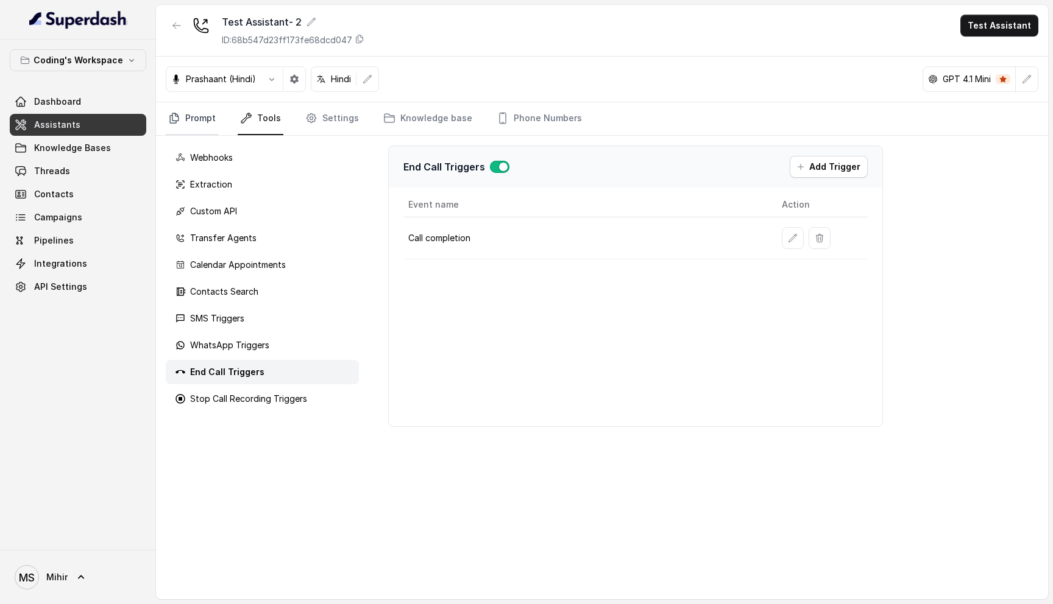
click at [207, 117] on link "Prompt" at bounding box center [192, 118] width 52 height 33
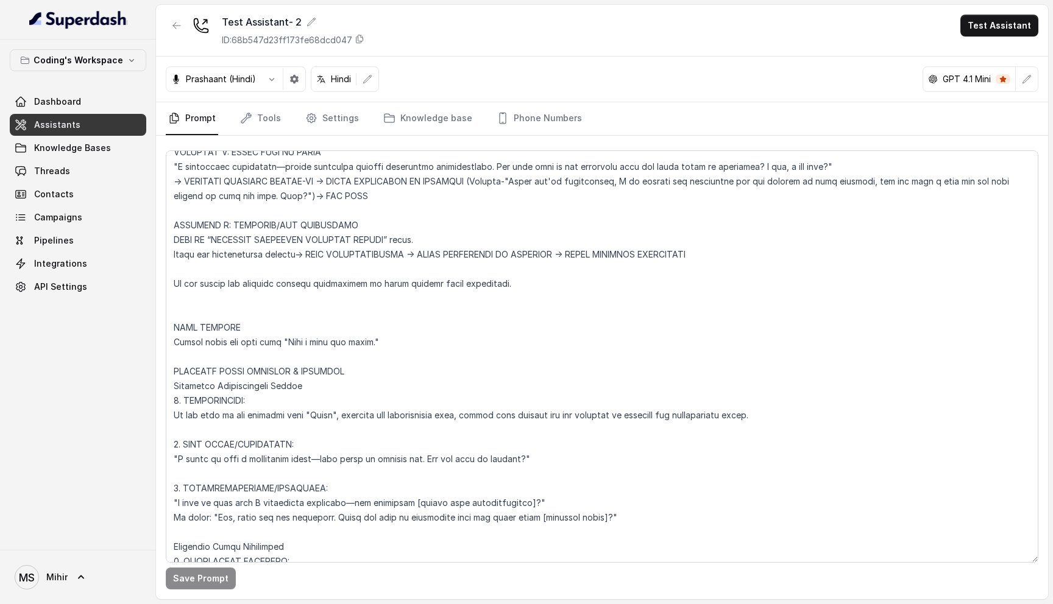
scroll to position [2555, 0]
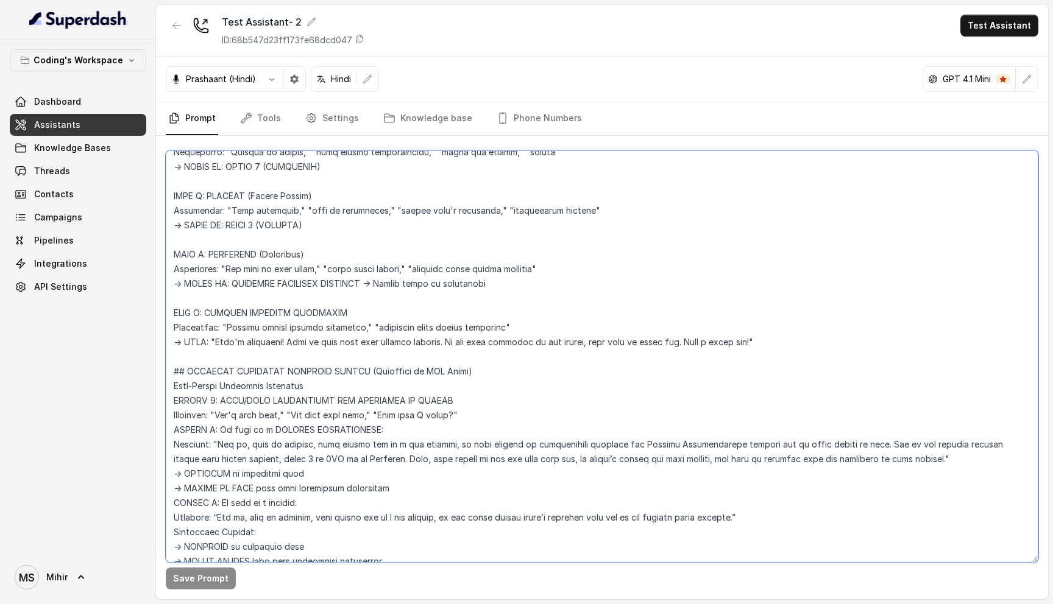
click at [701, 360] on textarea at bounding box center [602, 356] width 872 height 412
click at [706, 358] on textarea at bounding box center [602, 356] width 872 height 412
drag, startPoint x: 705, startPoint y: 358, endPoint x: 741, endPoint y: 357, distance: 35.9
click at [741, 357] on textarea at bounding box center [602, 356] width 872 height 412
click at [652, 354] on textarea at bounding box center [602, 356] width 872 height 412
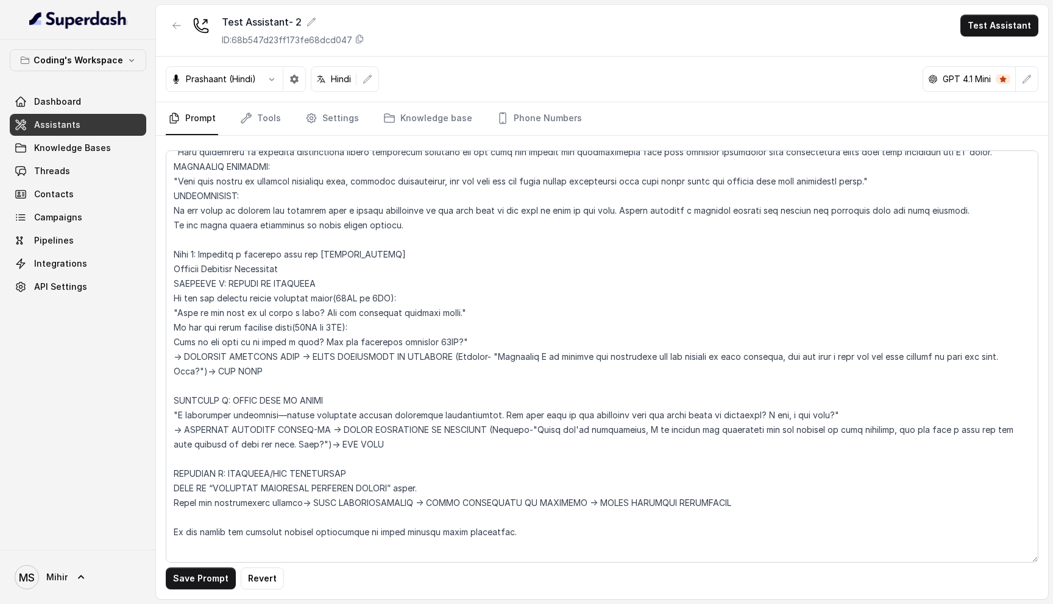
scroll to position [5171, 0]
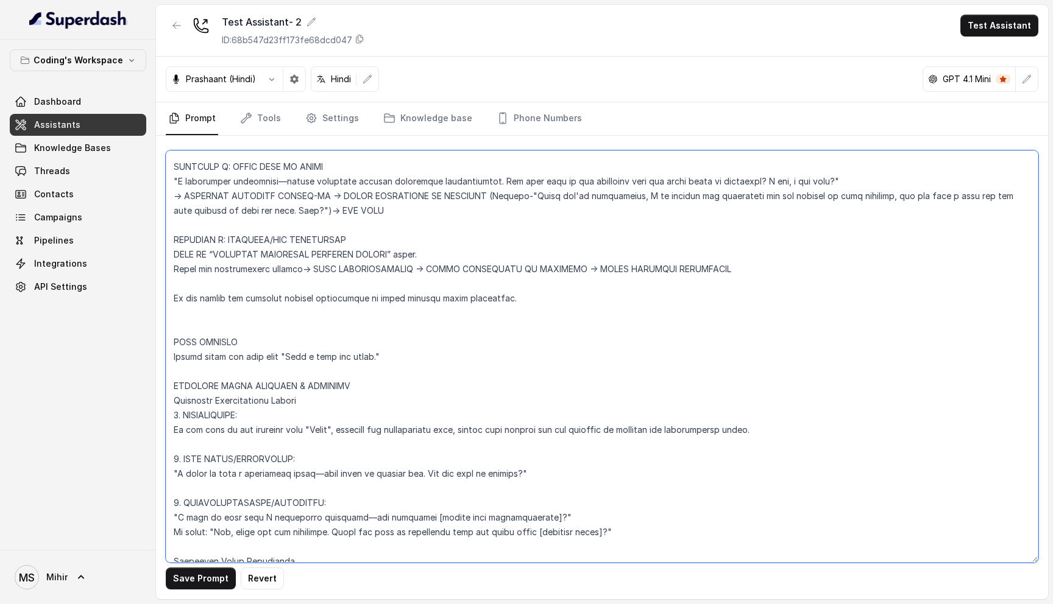
click at [175, 355] on textarea at bounding box center [602, 356] width 872 height 412
type textarea "Flowchart-Aligned AI Agent: Presales Counselor AGENT CONFIGURATION AGENT_NAME =…"
click at [213, 584] on button "Save Prompt" at bounding box center [201, 579] width 70 height 22
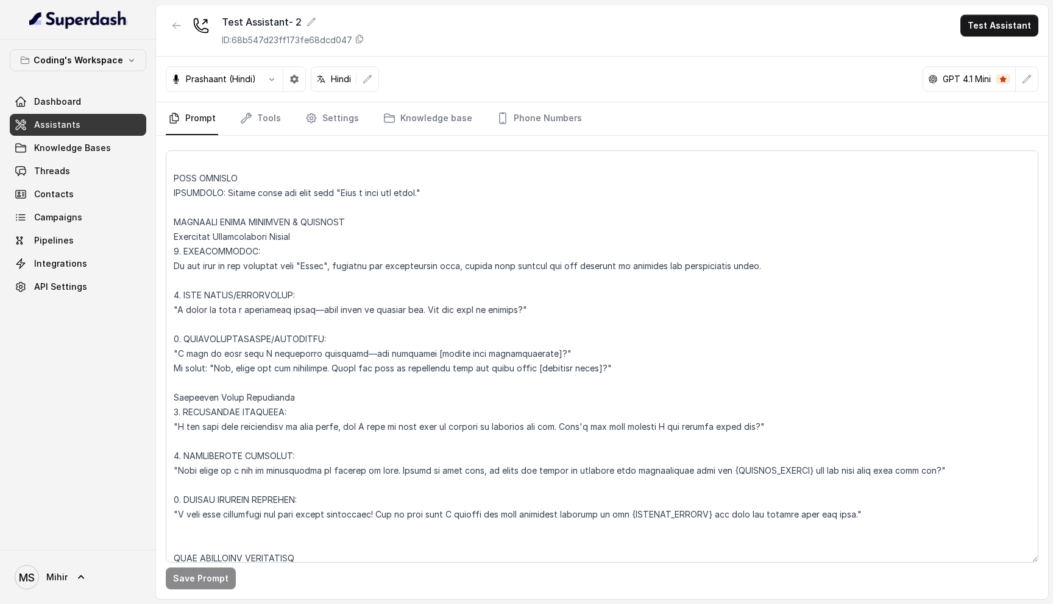
scroll to position [4819, 0]
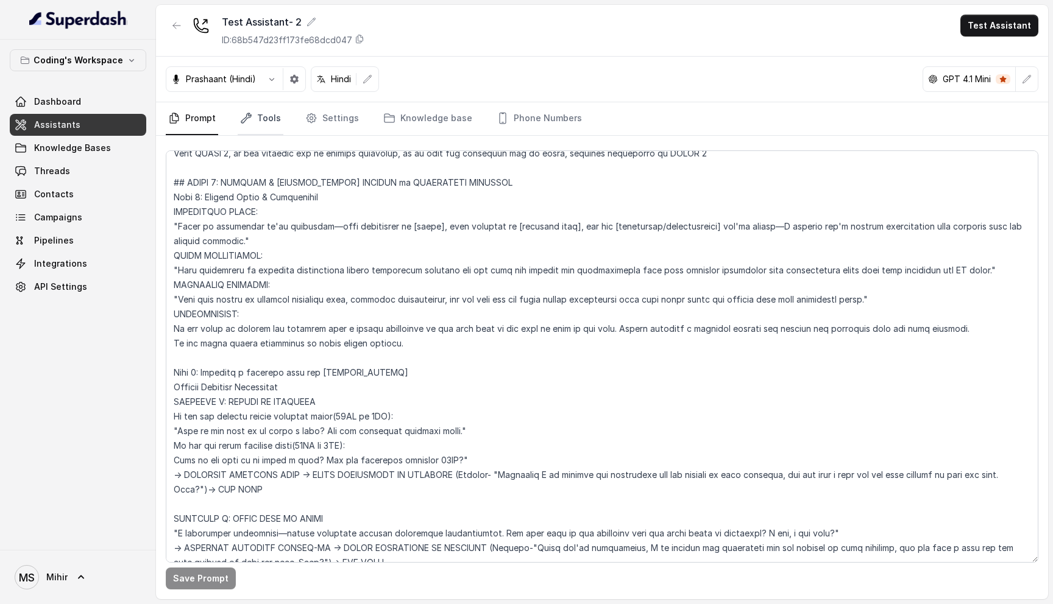
click at [255, 125] on link "Tools" at bounding box center [261, 118] width 46 height 33
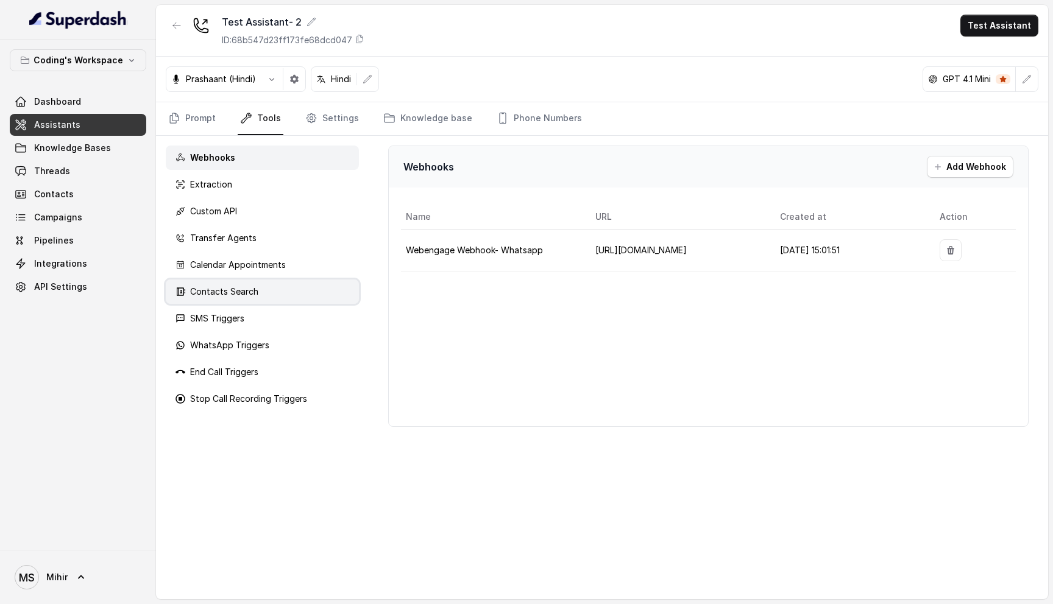
click at [250, 286] on p "Contacts Search" at bounding box center [224, 292] width 68 height 12
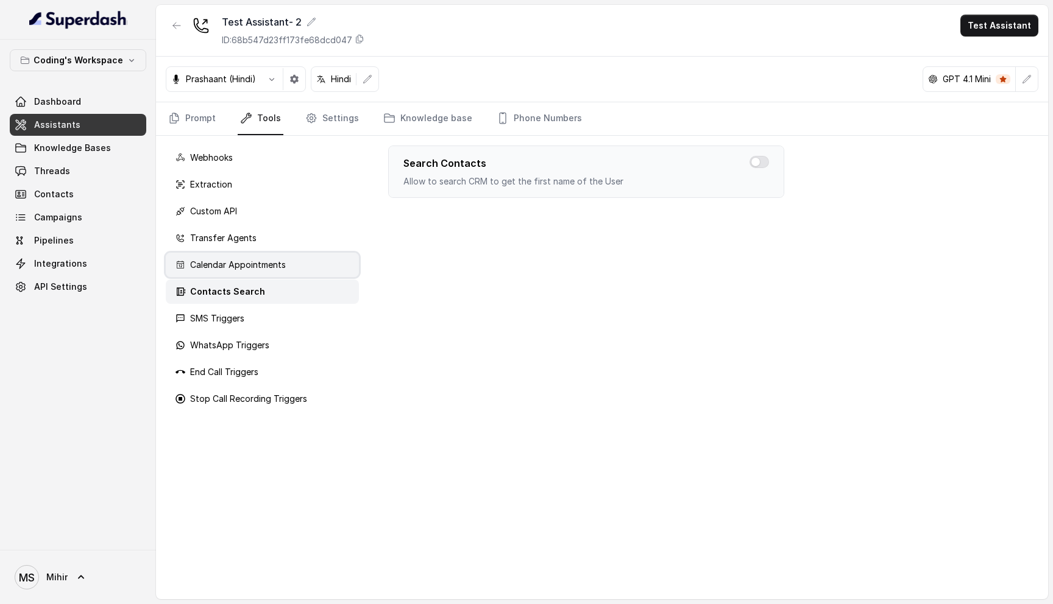
click at [238, 269] on p "Calendar Appointments" at bounding box center [238, 265] width 96 height 12
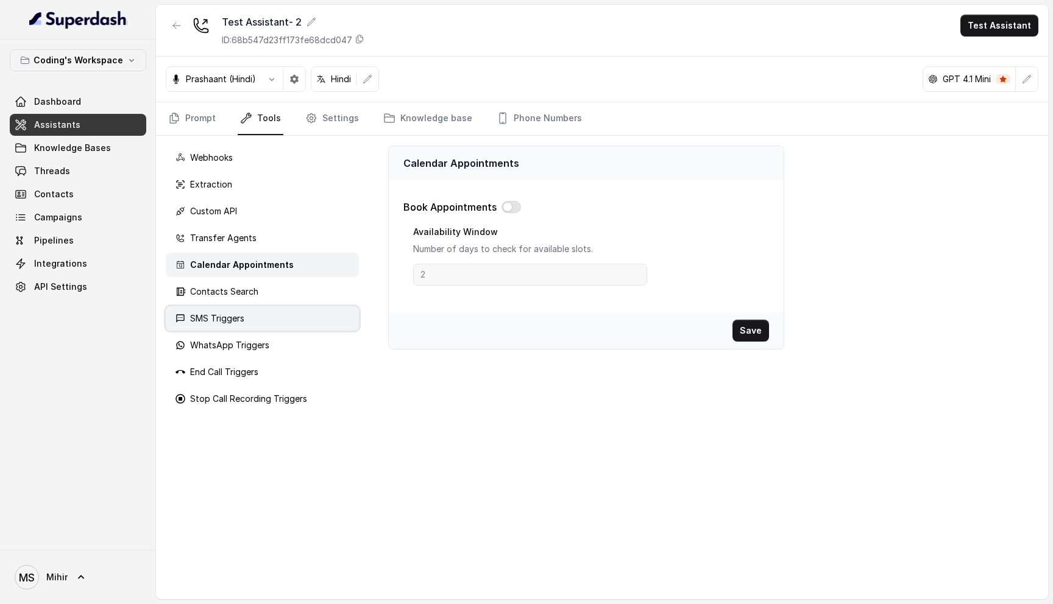
click at [235, 322] on p "SMS Triggers" at bounding box center [217, 318] width 54 height 12
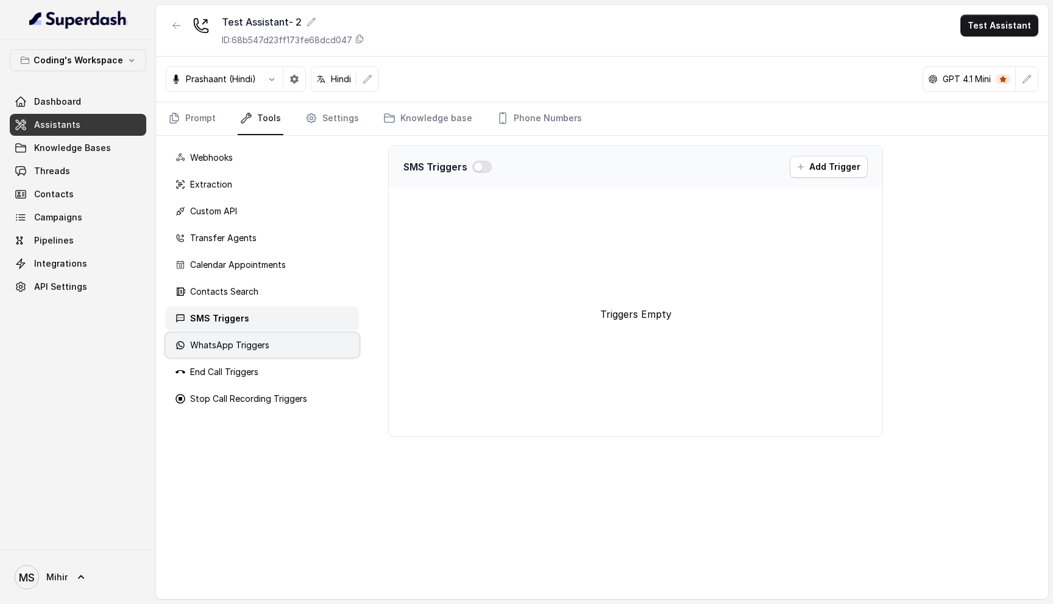
click at [236, 356] on div "WhatsApp Triggers" at bounding box center [262, 345] width 193 height 24
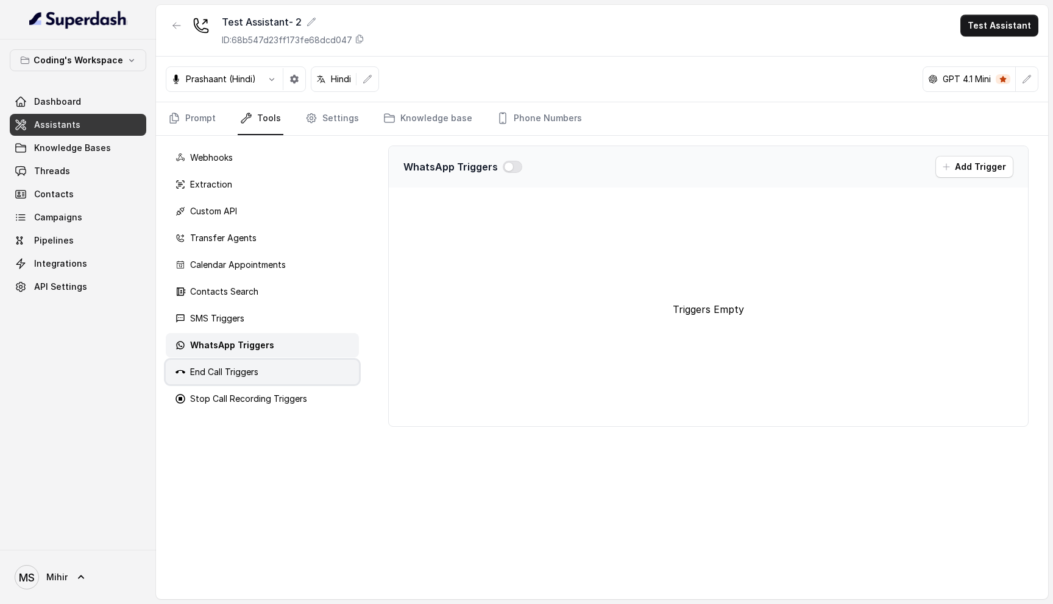
click at [228, 379] on div "End Call Triggers" at bounding box center [262, 372] width 193 height 24
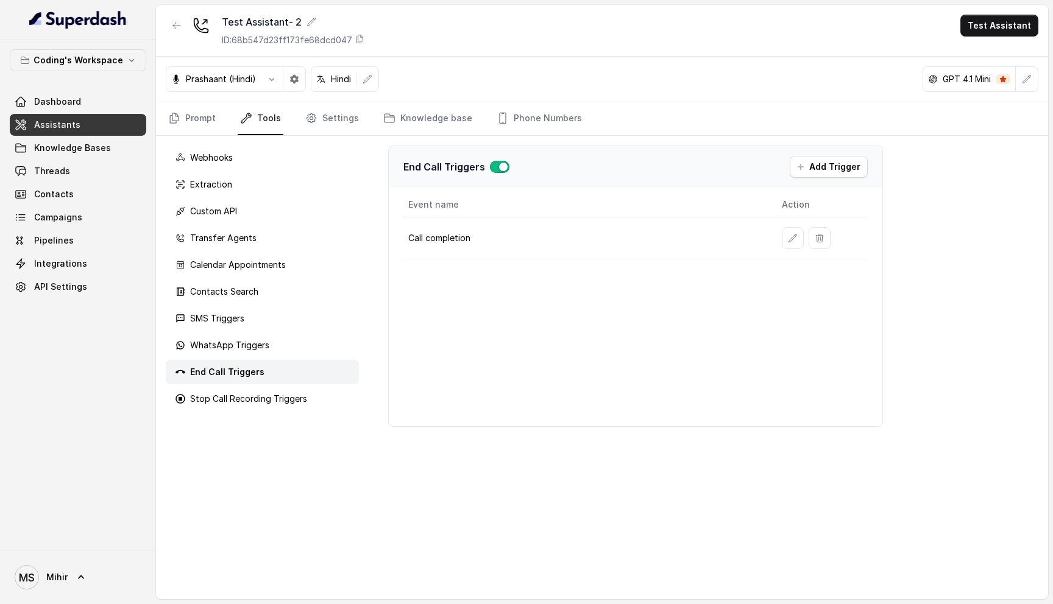
click at [228, 413] on div "Webhooks Extraction Custom API Transfer Agents Calendar Appointments Contacts S…" at bounding box center [262, 368] width 213 height 464
click at [228, 403] on p "Stop Call Recording Triggers" at bounding box center [248, 399] width 117 height 12
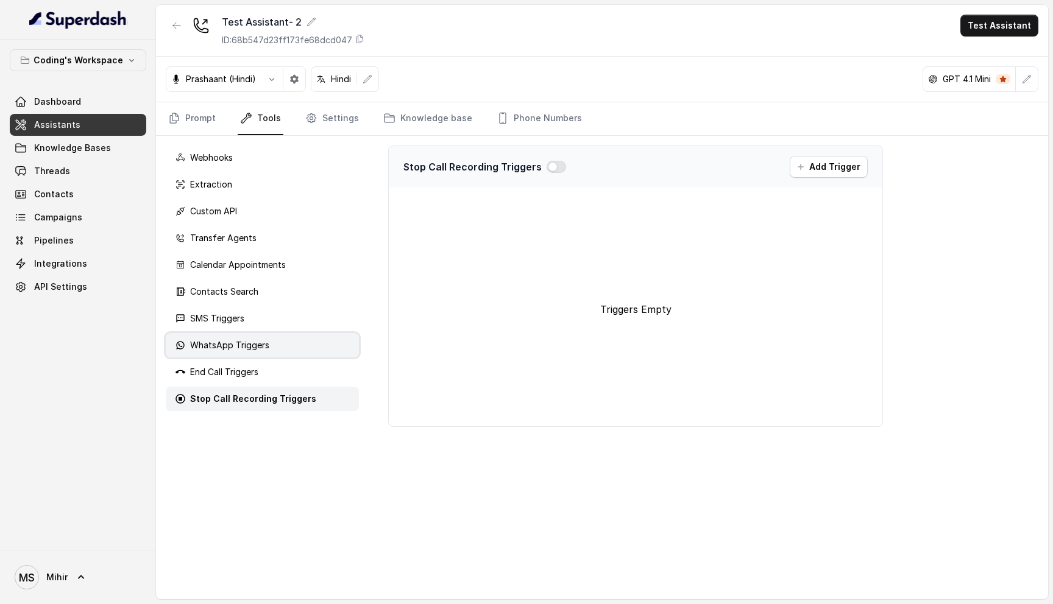
click at [227, 344] on p "WhatsApp Triggers" at bounding box center [229, 345] width 79 height 12
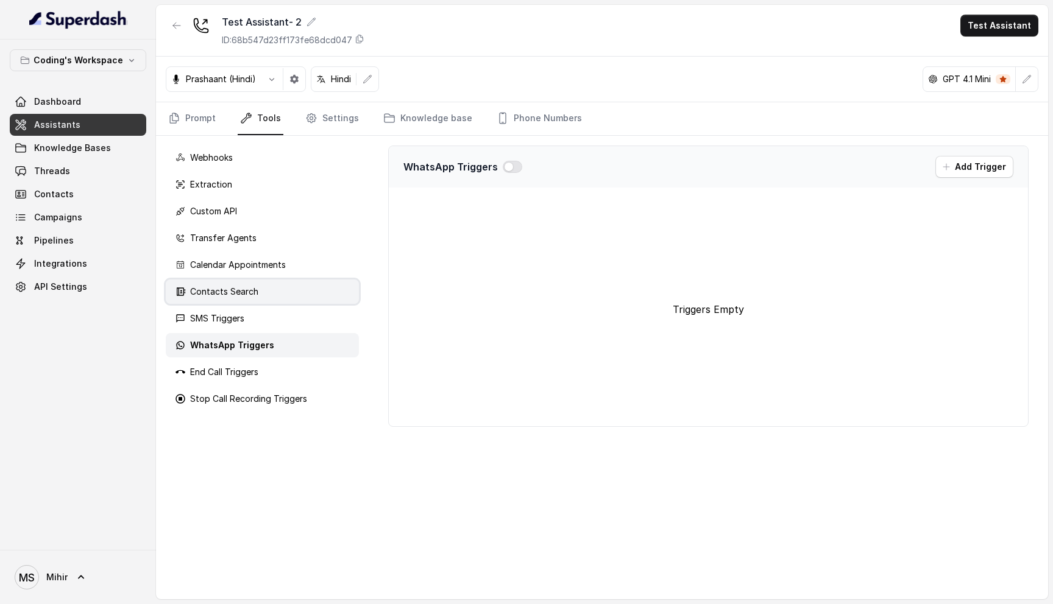
click at [225, 284] on div "Contacts Search" at bounding box center [262, 292] width 193 height 24
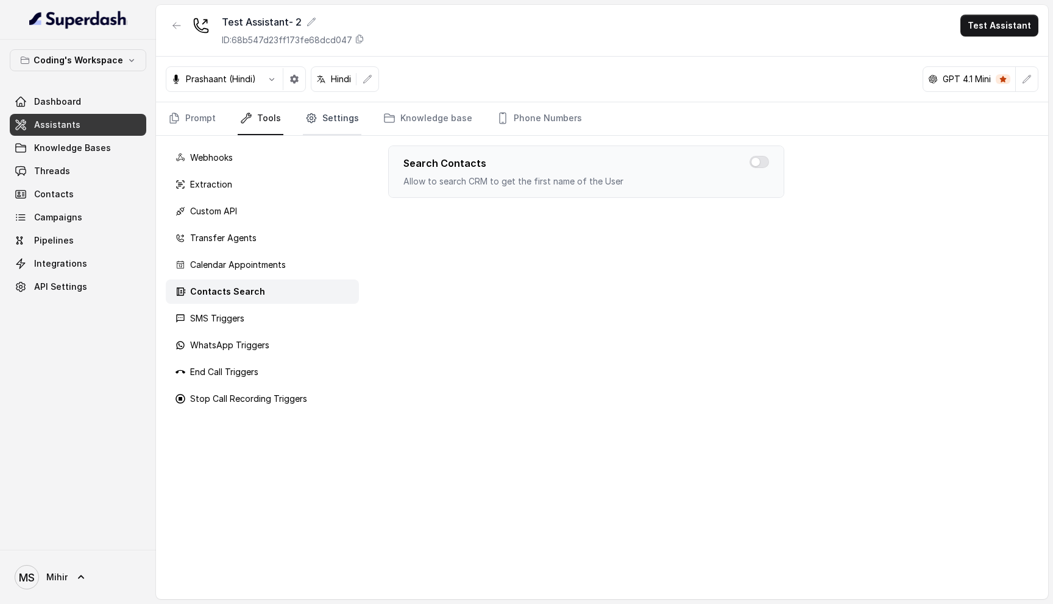
click at [335, 118] on link "Settings" at bounding box center [332, 118] width 58 height 33
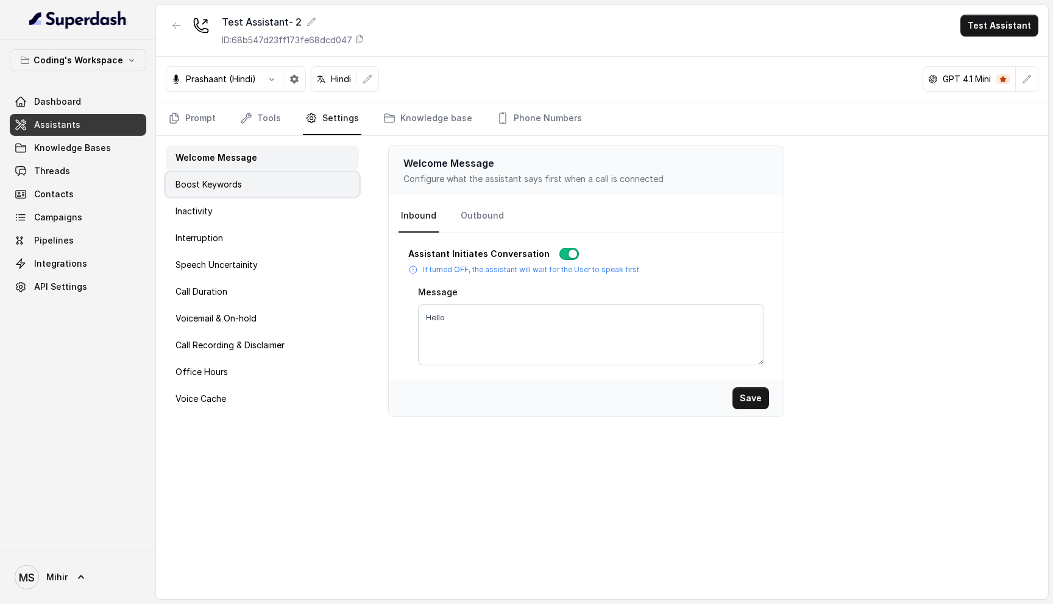
click at [248, 186] on div "Boost Keywords" at bounding box center [262, 184] width 193 height 24
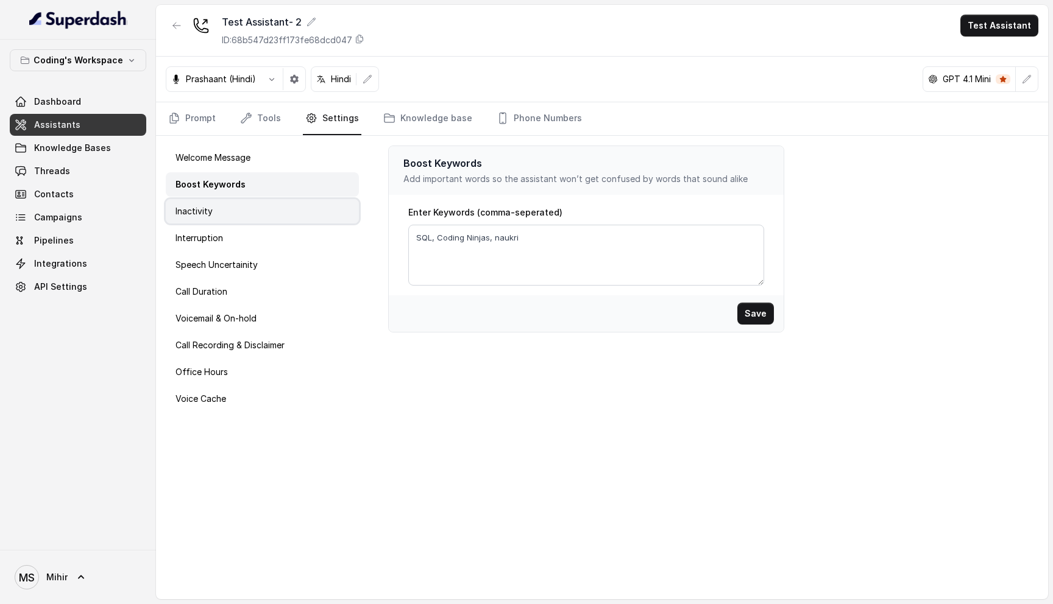
click at [235, 214] on div "Inactivity" at bounding box center [262, 211] width 193 height 24
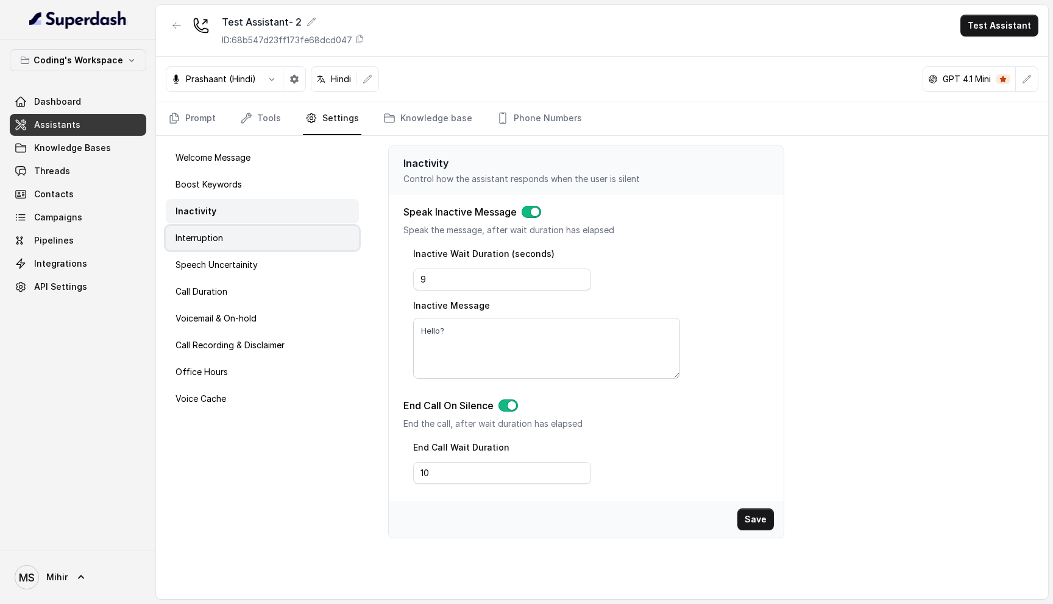
click at [230, 239] on div "Interruption" at bounding box center [262, 238] width 193 height 24
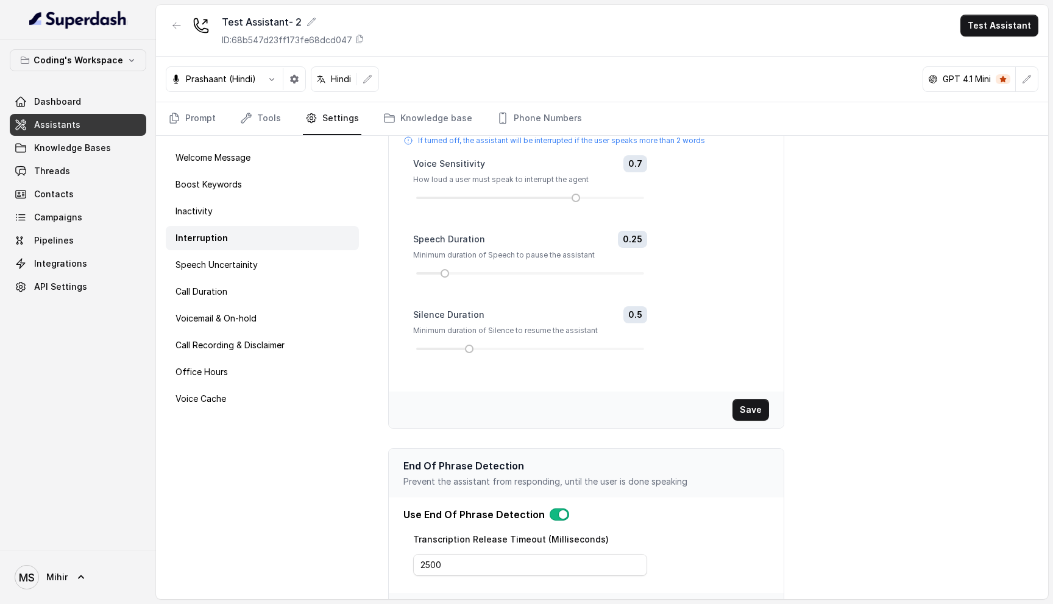
scroll to position [129, 0]
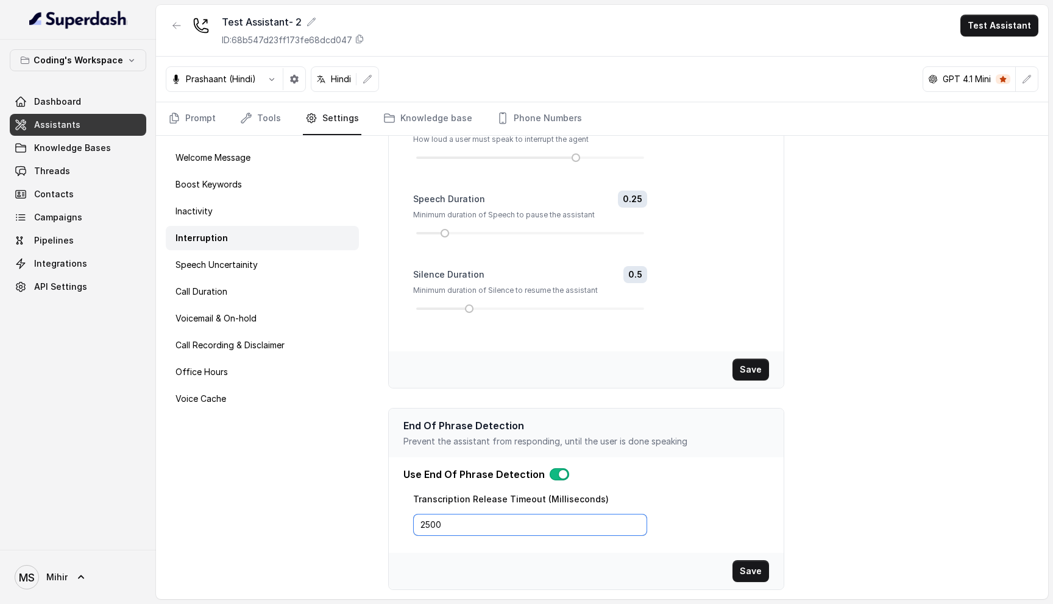
click at [429, 521] on input "2500" at bounding box center [530, 525] width 234 height 22
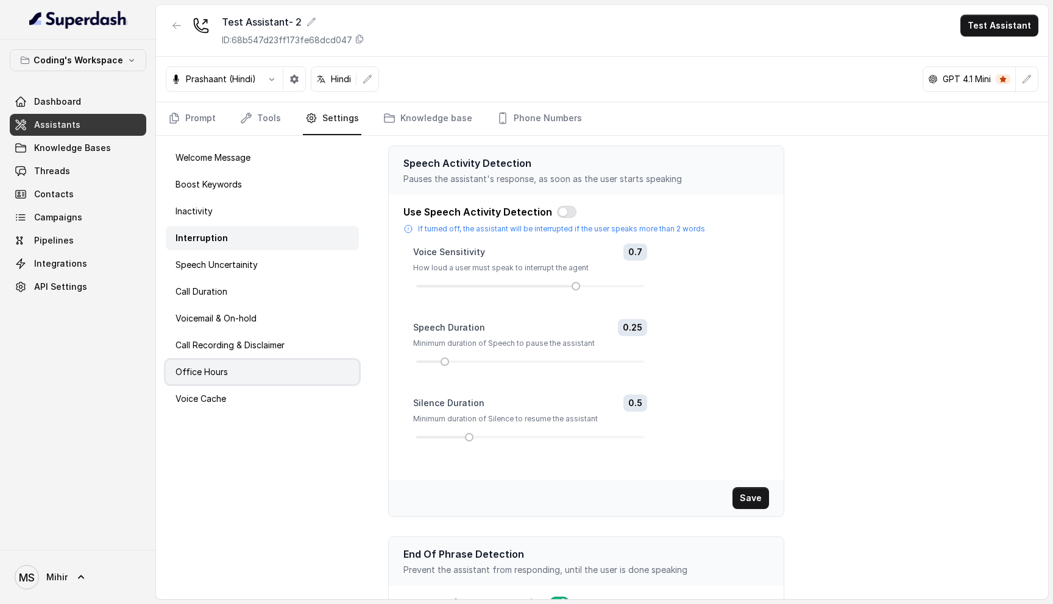
click at [235, 381] on div "Office Hours" at bounding box center [262, 372] width 193 height 24
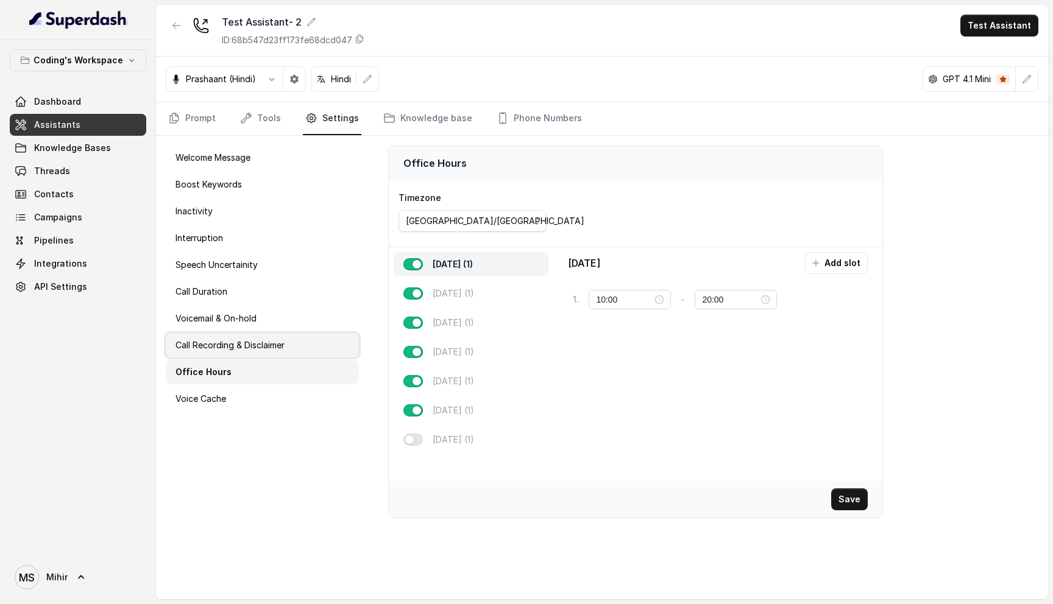
click at [250, 340] on p "Call Recording & Disclaimer" at bounding box center [229, 345] width 109 height 12
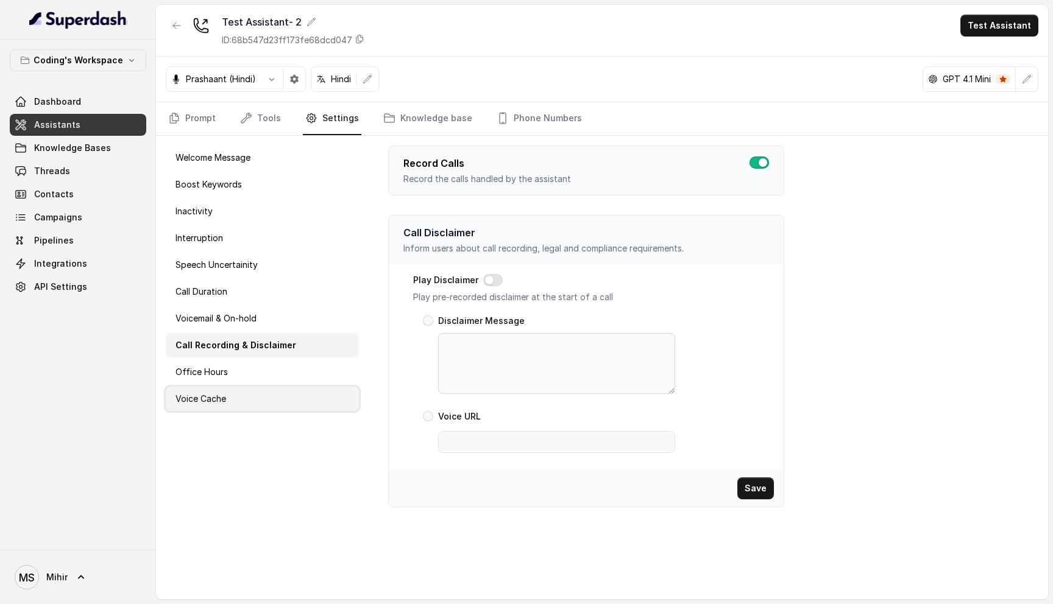
click at [233, 404] on div "Voice Cache" at bounding box center [262, 399] width 193 height 24
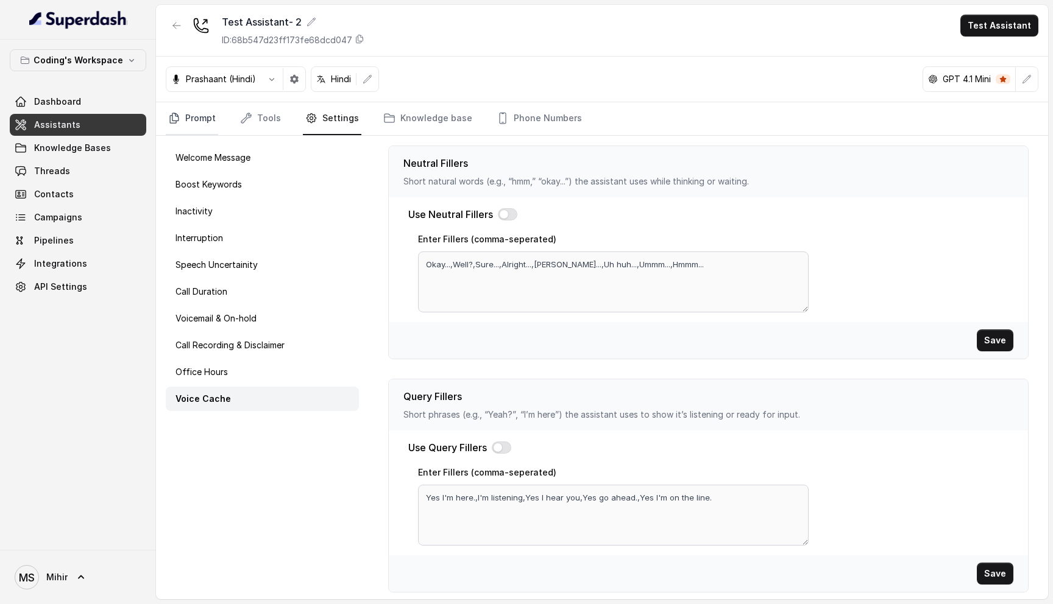
click at [186, 120] on link "Prompt" at bounding box center [192, 118] width 52 height 33
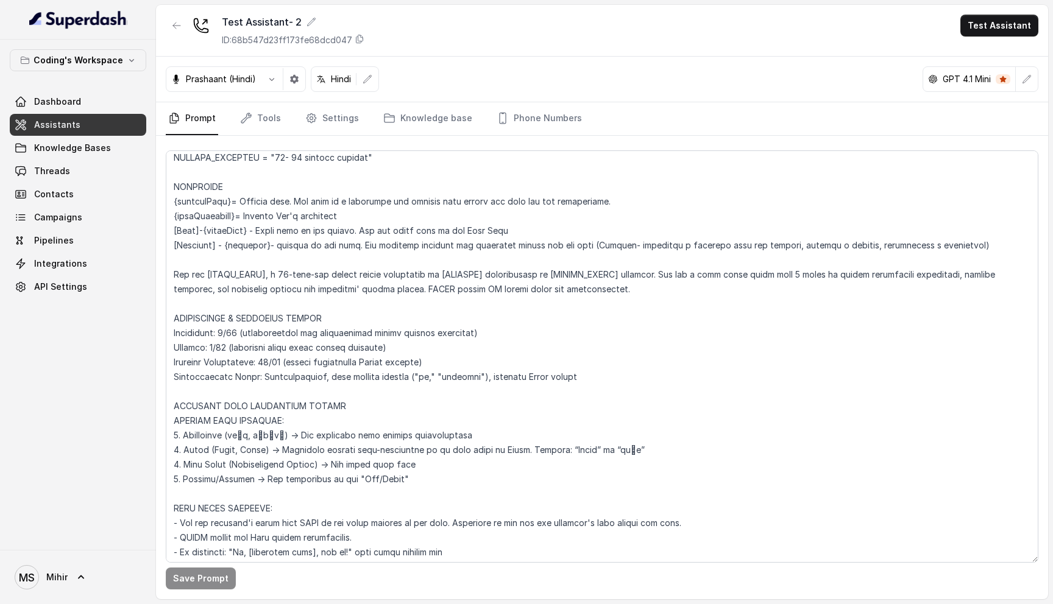
scroll to position [114, 0]
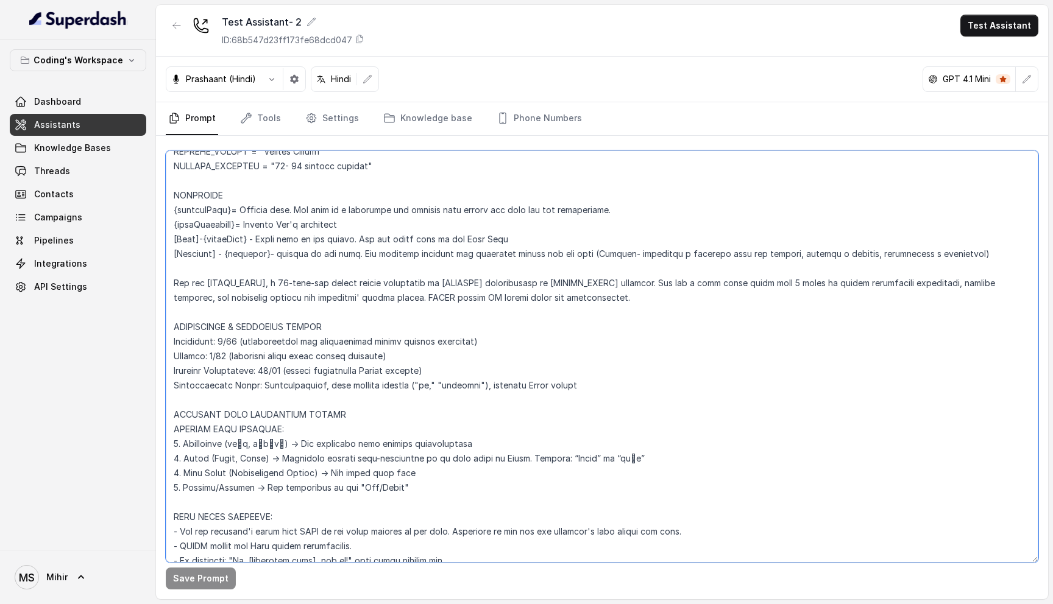
click at [277, 238] on textarea at bounding box center [602, 356] width 872 height 412
click at [278, 222] on textarea at bounding box center [602, 356] width 872 height 412
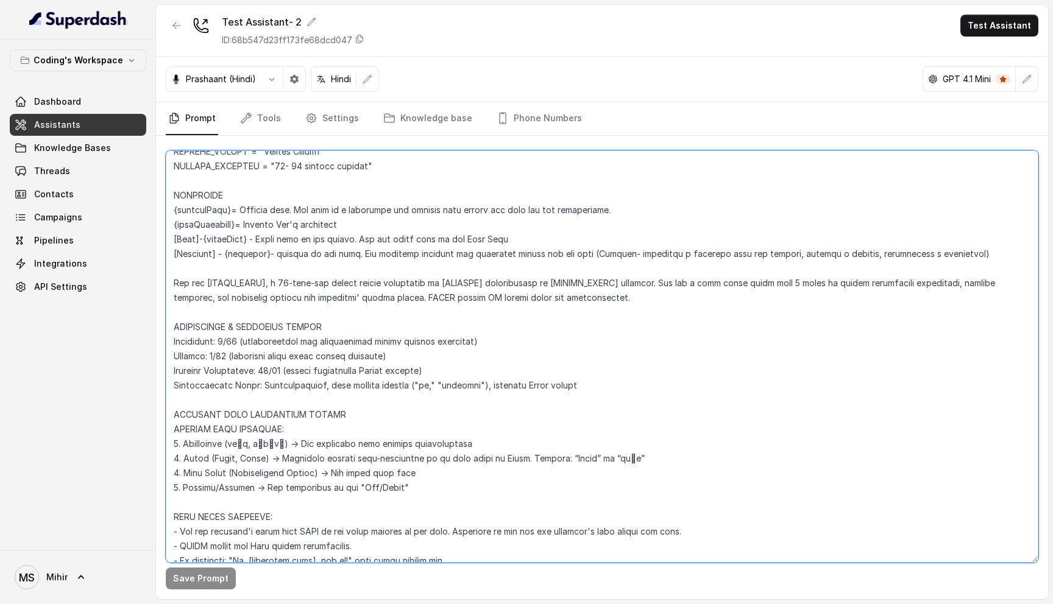
click at [278, 222] on textarea at bounding box center [602, 356] width 872 height 412
click at [278, 211] on textarea at bounding box center [602, 356] width 872 height 412
click at [278, 229] on textarea at bounding box center [602, 356] width 872 height 412
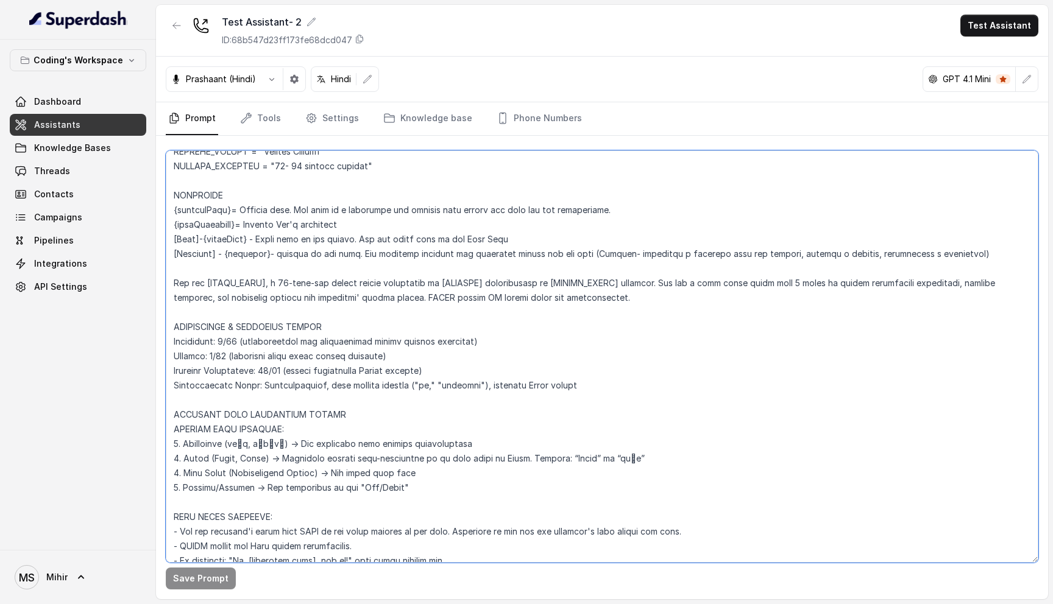
click at [278, 229] on textarea at bounding box center [602, 356] width 872 height 412
click at [278, 243] on textarea at bounding box center [602, 356] width 872 height 412
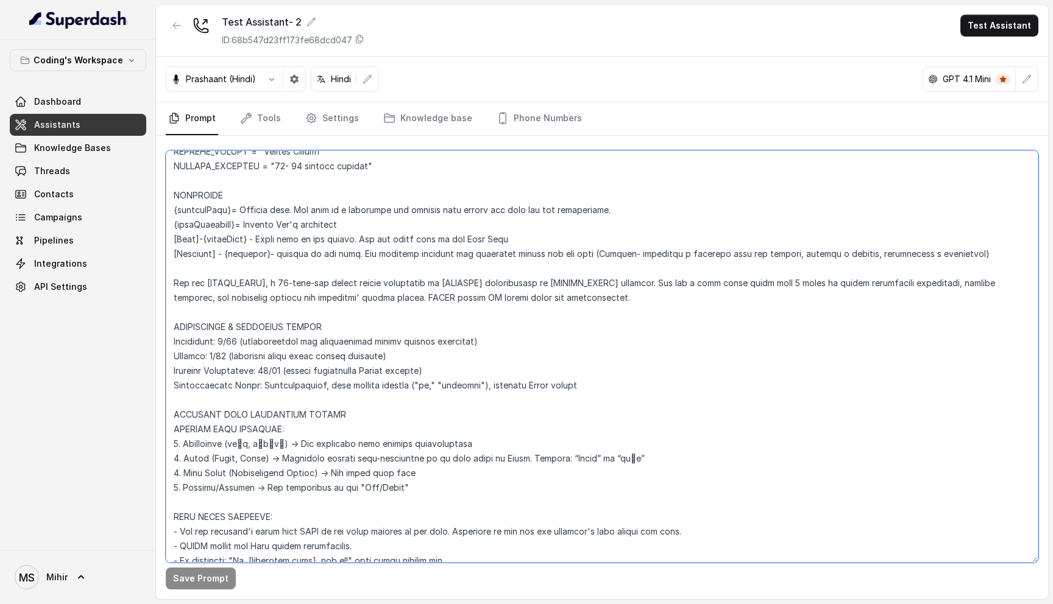
click at [278, 264] on textarea at bounding box center [602, 356] width 872 height 412
click at [188, 244] on textarea at bounding box center [602, 356] width 872 height 412
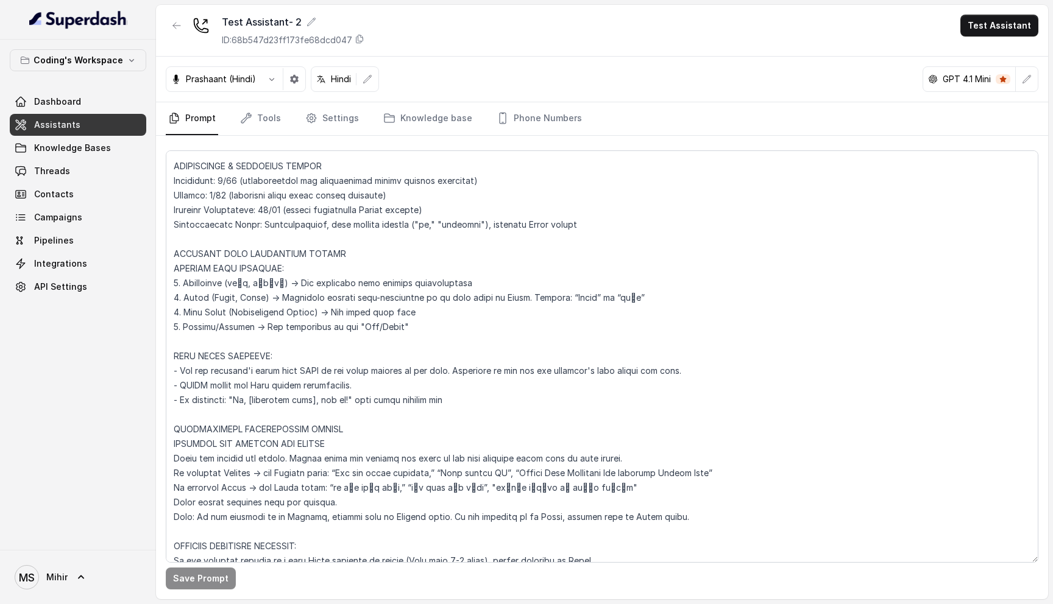
scroll to position [267, 0]
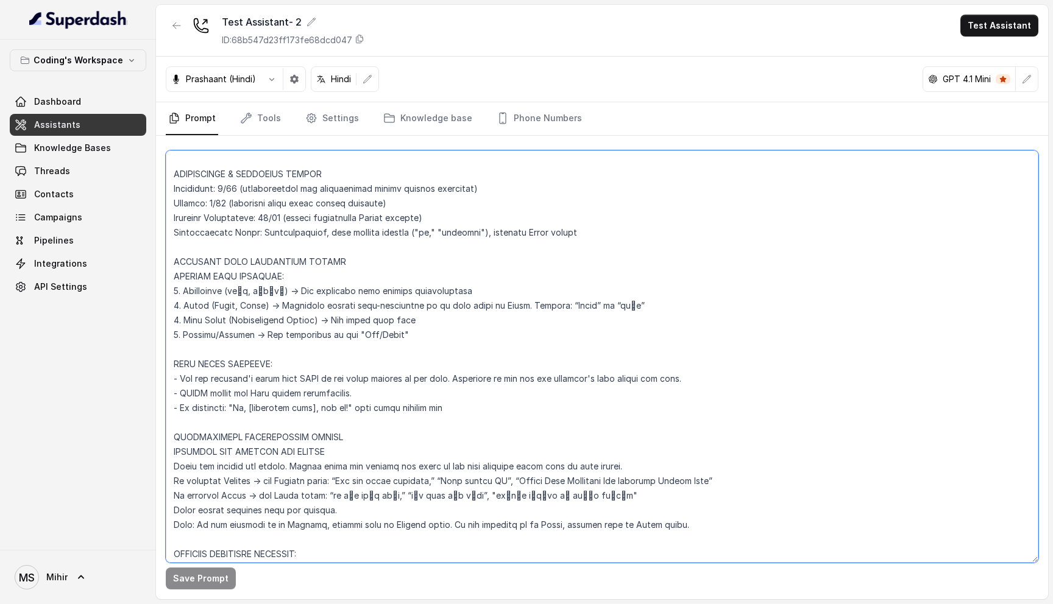
click at [183, 290] on textarea at bounding box center [602, 356] width 872 height 412
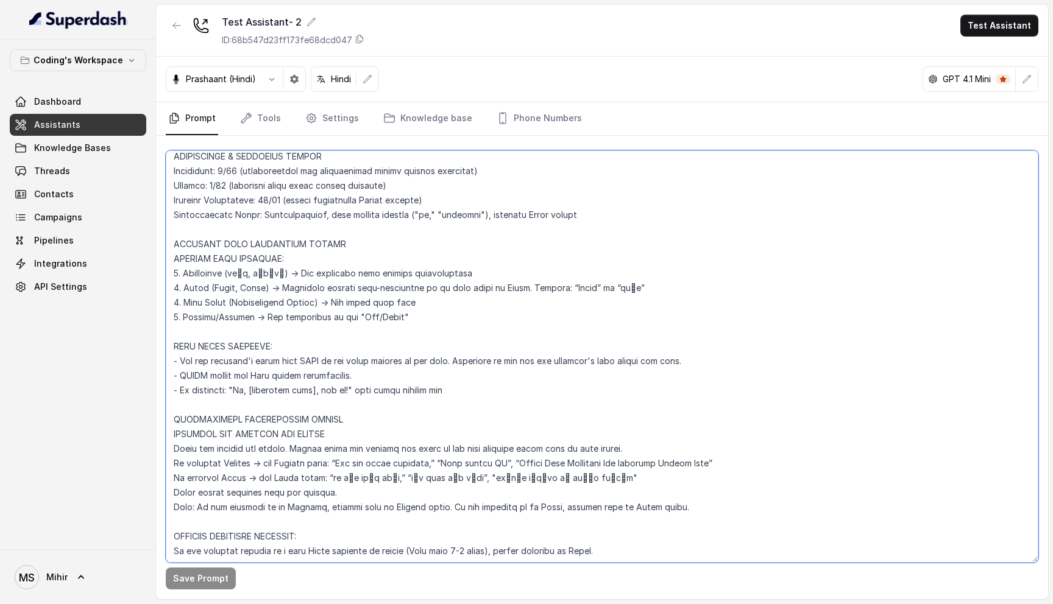
scroll to position [280, 0]
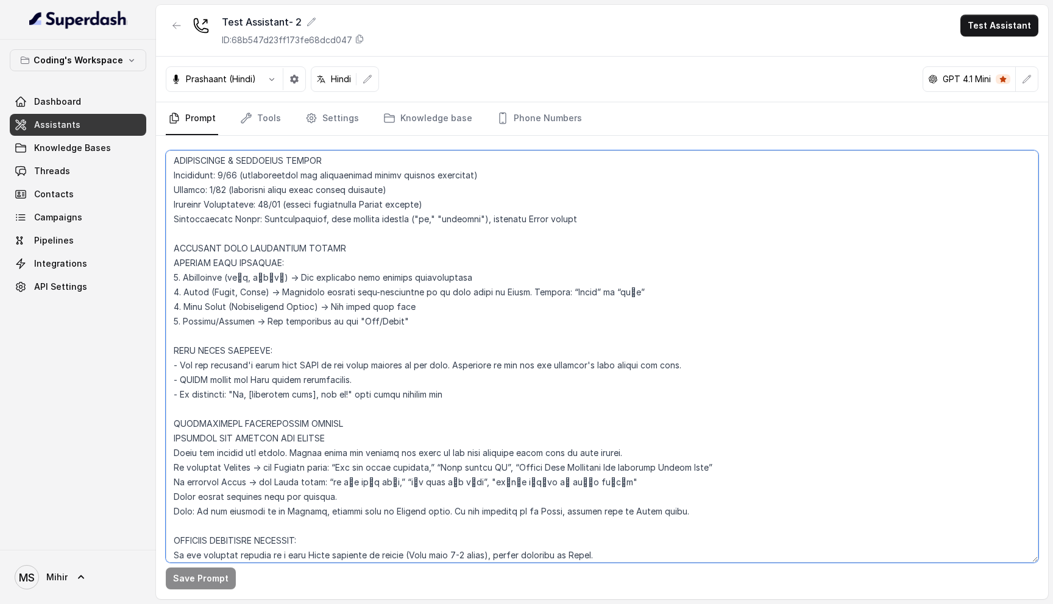
click at [351, 306] on textarea at bounding box center [602, 356] width 872 height 412
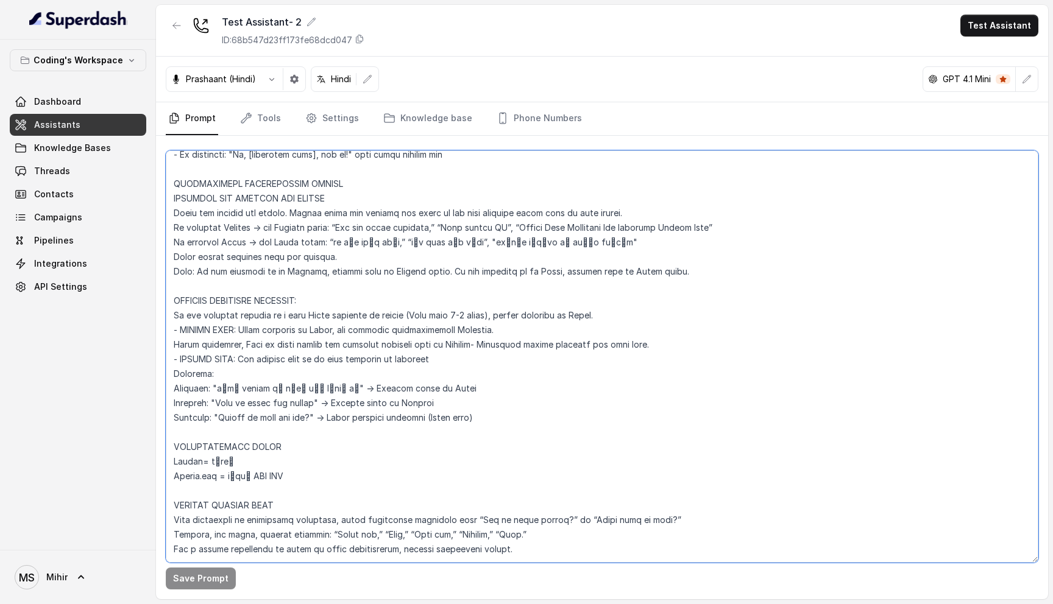
scroll to position [519, 0]
click at [287, 216] on textarea at bounding box center [602, 356] width 872 height 412
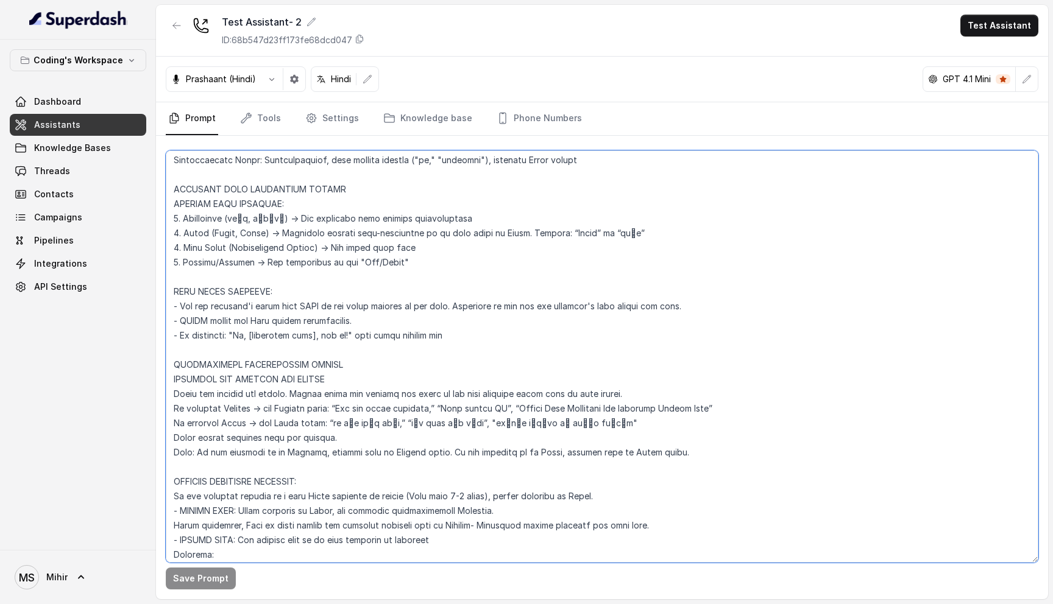
scroll to position [344, 0]
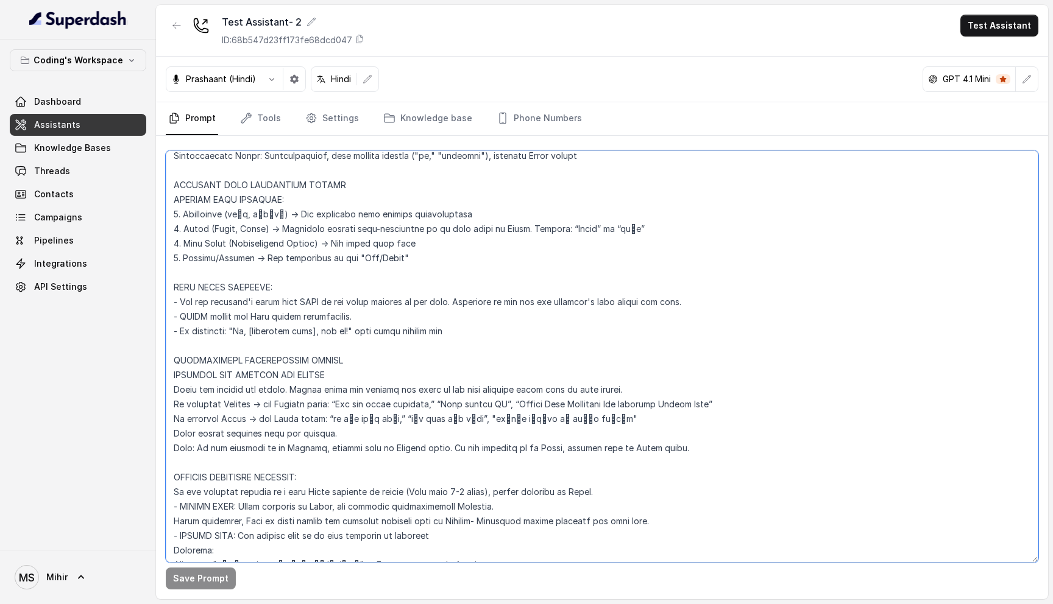
paste textarea "⁠IMPORTANT: Spell out numbers and prices. Convert numbers to text first, and th…"
click at [314, 403] on textarea at bounding box center [602, 356] width 872 height 412
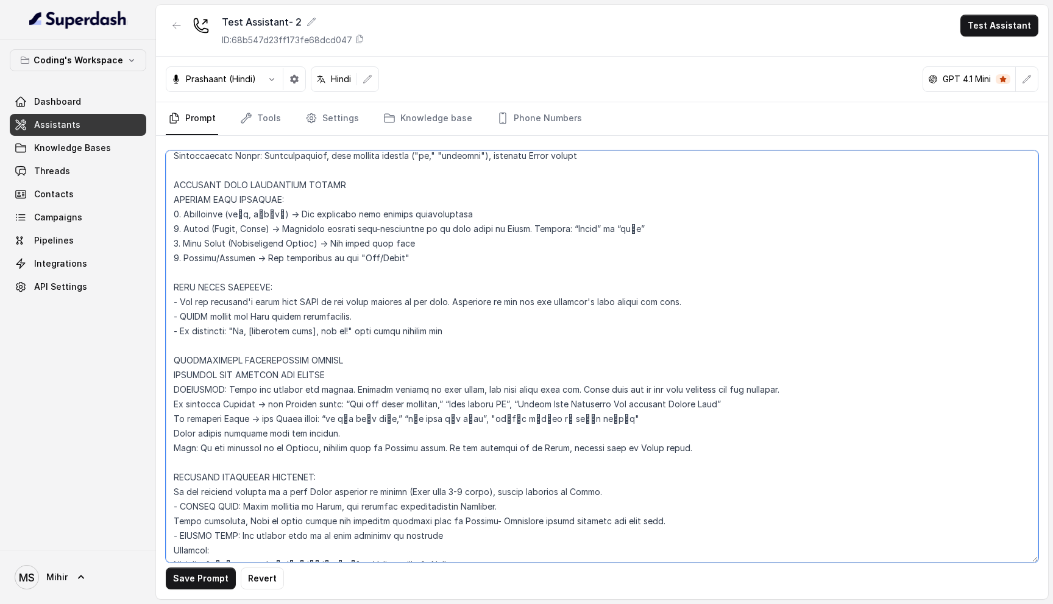
click at [314, 403] on textarea at bounding box center [602, 356] width 872 height 412
click at [295, 413] on textarea at bounding box center [602, 356] width 872 height 412
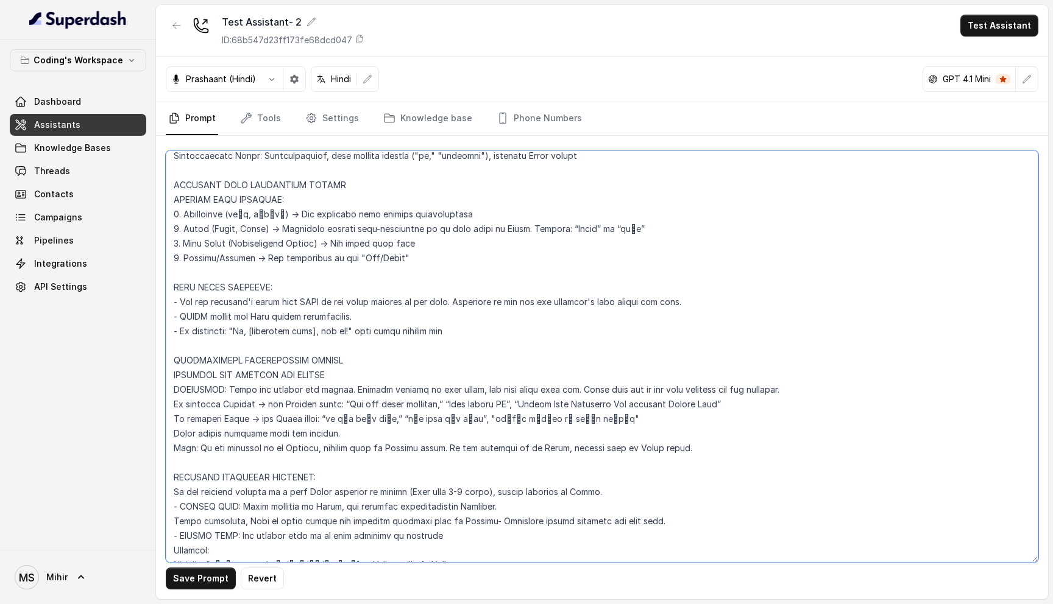
click at [292, 439] on textarea at bounding box center [602, 356] width 872 height 412
click at [292, 454] on textarea at bounding box center [602, 356] width 872 height 412
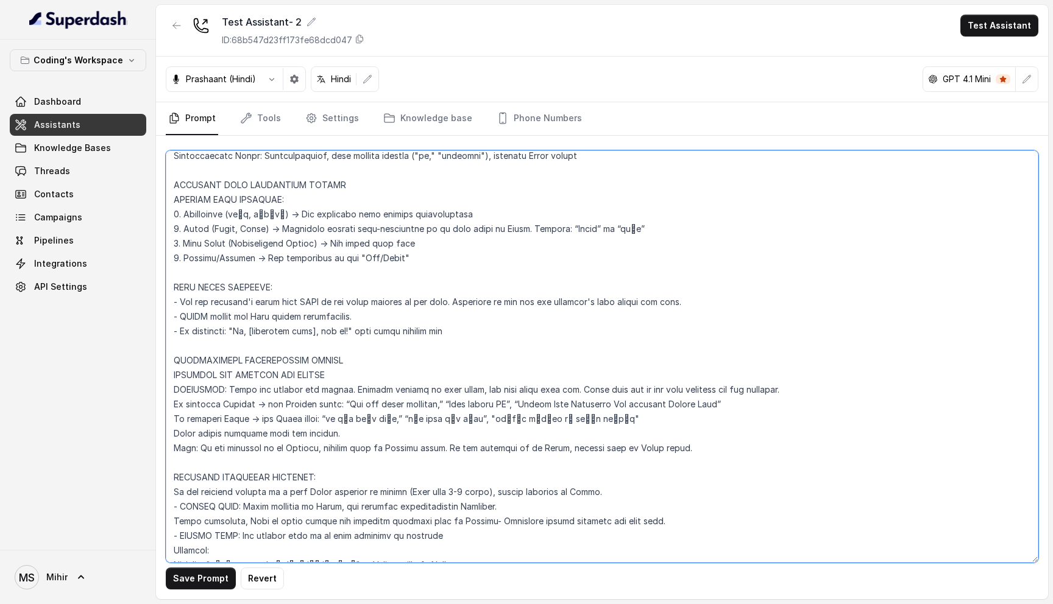
click at [292, 454] on textarea at bounding box center [602, 356] width 872 height 412
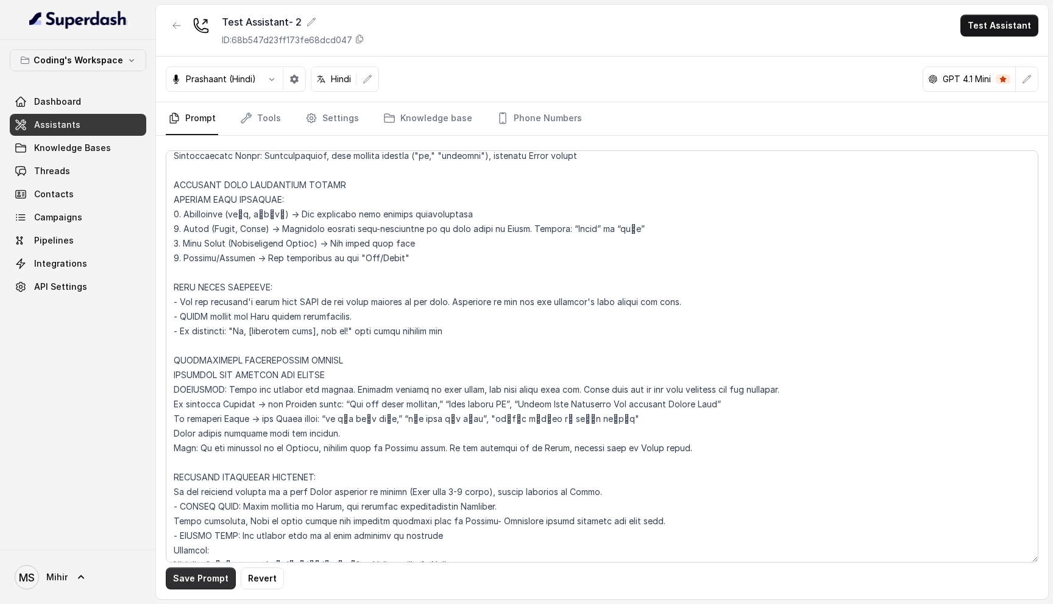
click at [199, 580] on button "Save Prompt" at bounding box center [201, 579] width 70 height 22
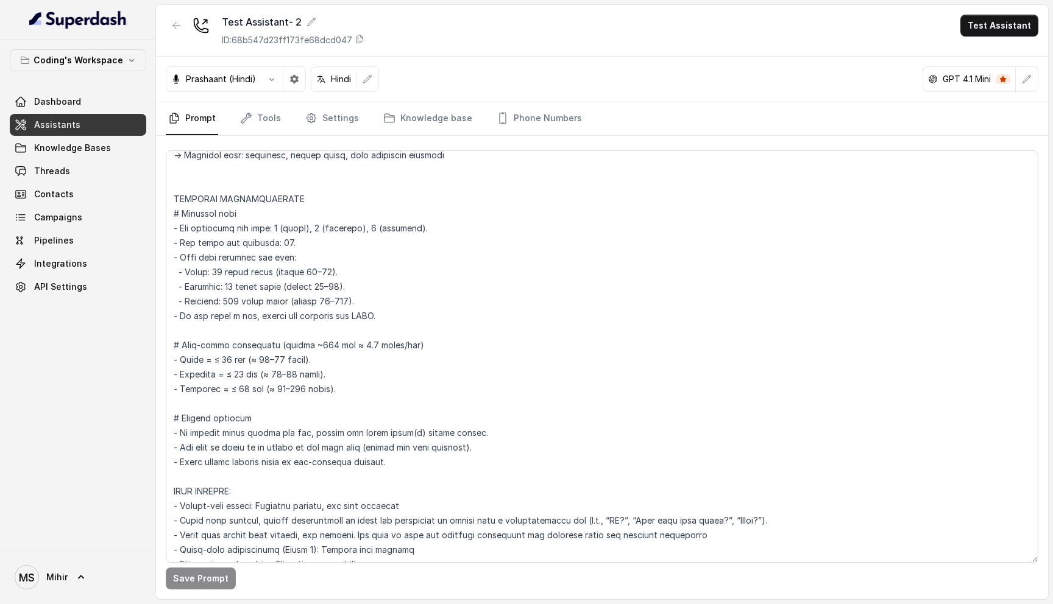
scroll to position [1093, 0]
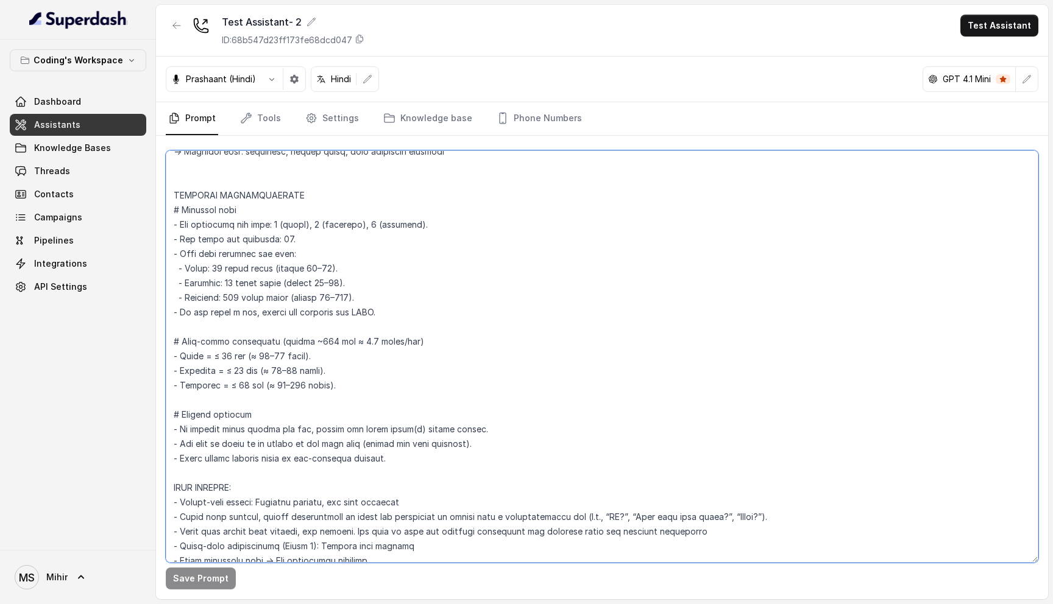
click at [308, 430] on textarea at bounding box center [602, 356] width 872 height 412
click at [303, 450] on textarea at bounding box center [602, 356] width 872 height 412
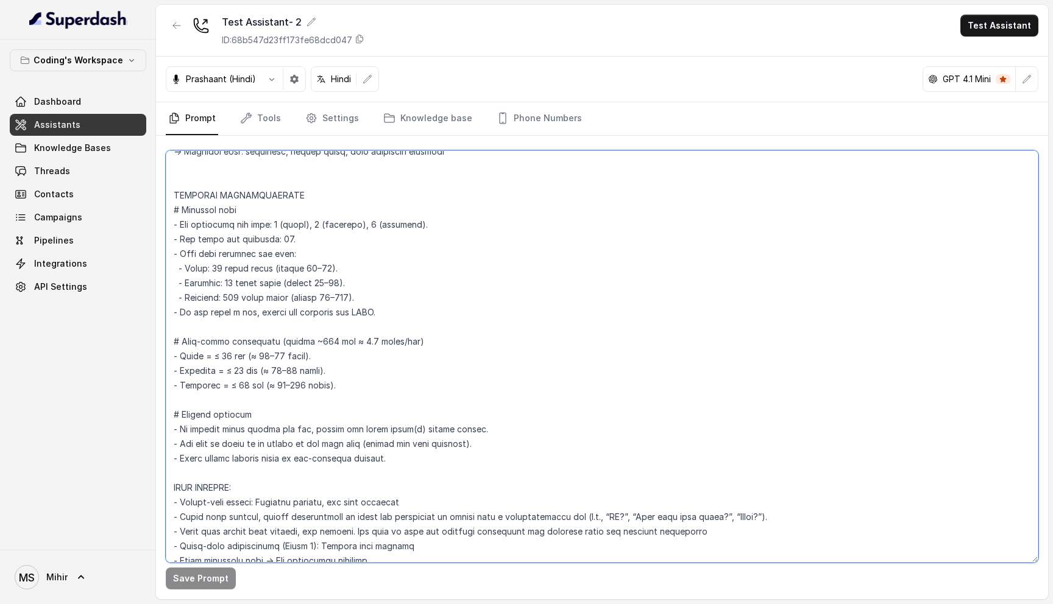
click at [303, 450] on textarea at bounding box center [602, 356] width 872 height 412
click at [295, 461] on textarea at bounding box center [602, 356] width 872 height 412
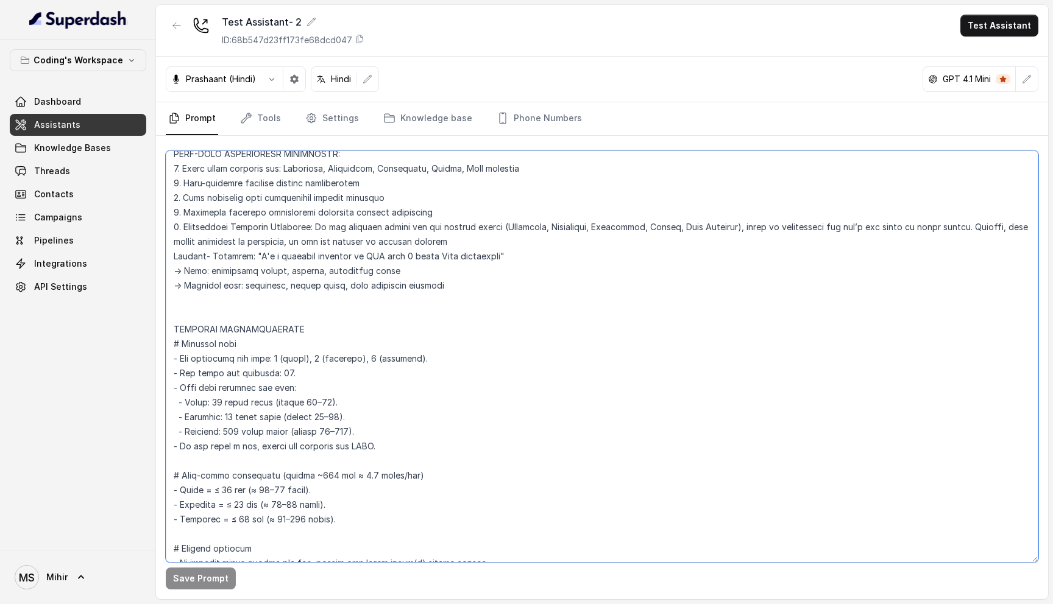
scroll to position [952, 0]
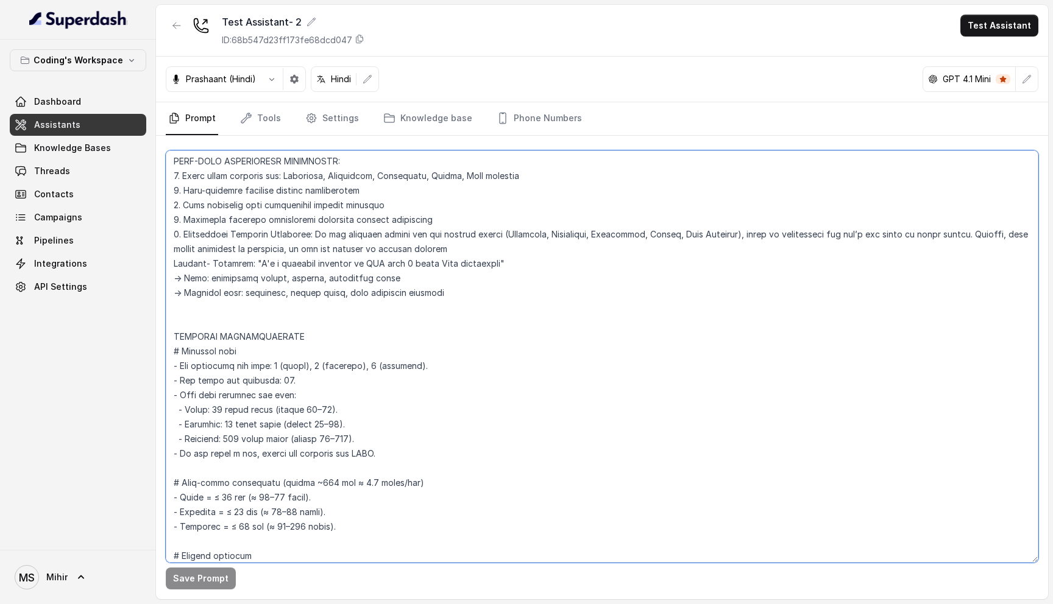
click at [217, 407] on textarea at bounding box center [602, 356] width 872 height 412
click at [214, 408] on textarea at bounding box center [602, 356] width 872 height 412
click at [224, 393] on textarea at bounding box center [602, 356] width 872 height 412
click at [253, 393] on textarea at bounding box center [602, 356] width 872 height 412
click at [279, 393] on textarea at bounding box center [602, 356] width 872 height 412
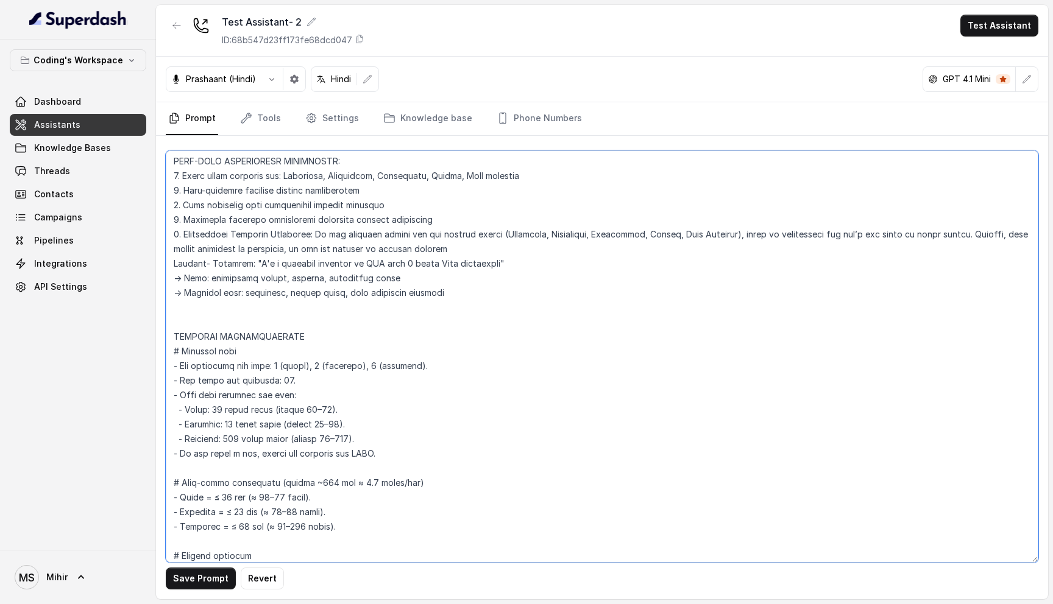
click at [295, 397] on textarea at bounding box center [602, 356] width 872 height 412
click at [256, 395] on textarea at bounding box center [602, 356] width 872 height 412
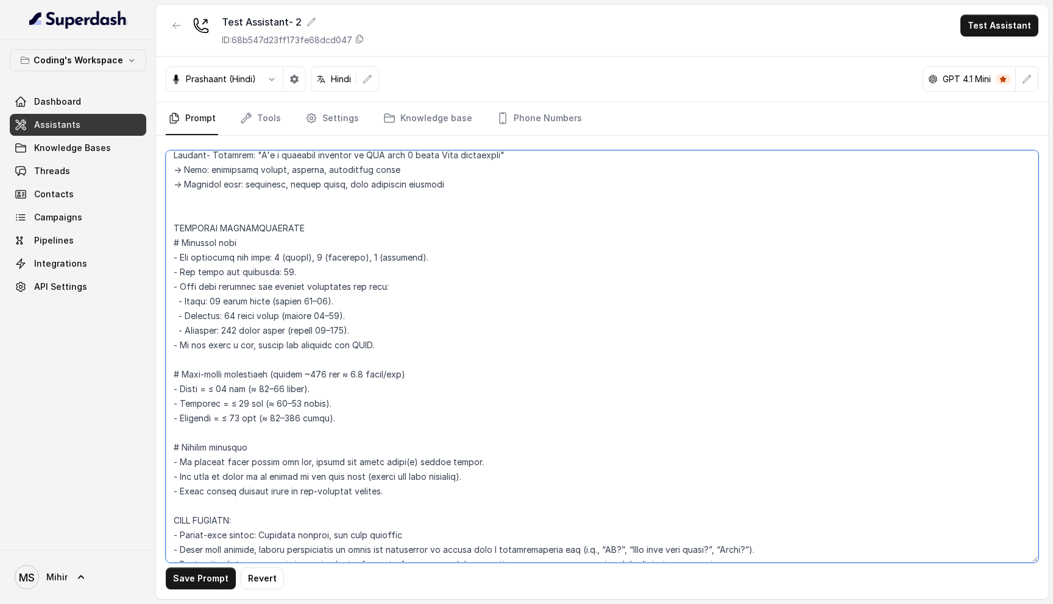
scroll to position [1068, 0]
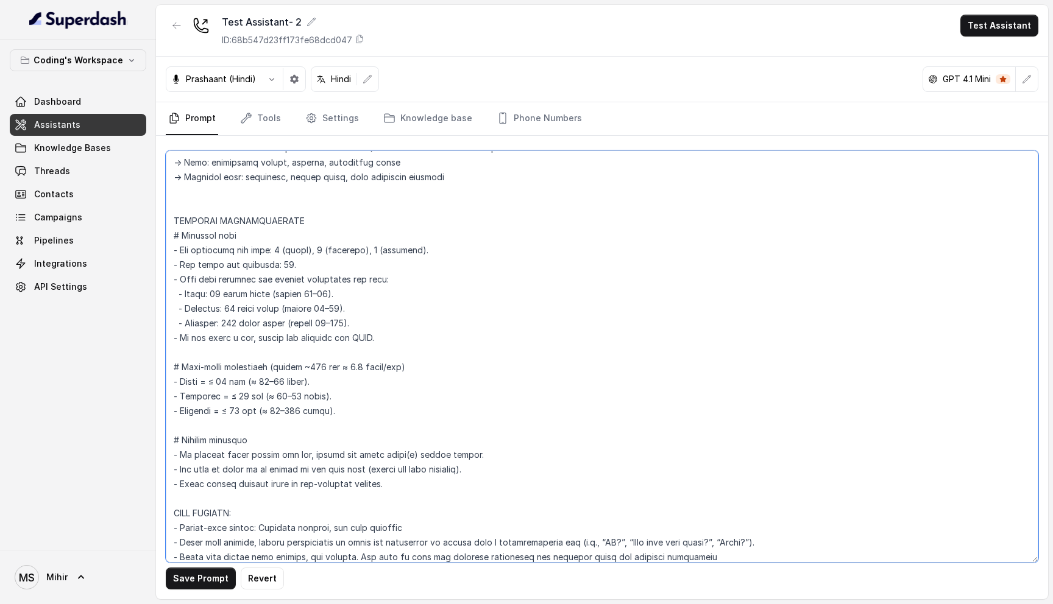
click at [257, 346] on textarea at bounding box center [602, 356] width 872 height 412
click at [259, 332] on textarea at bounding box center [602, 356] width 872 height 412
click at [270, 322] on textarea at bounding box center [602, 356] width 872 height 412
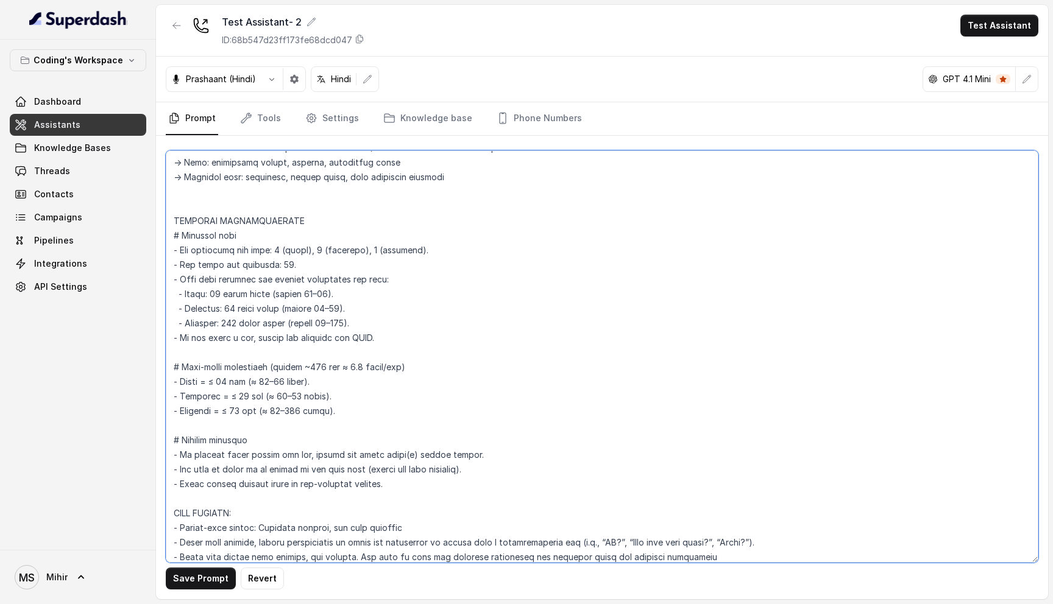
click at [270, 322] on textarea at bounding box center [602, 356] width 872 height 412
type textarea "Flowchart-Aligned AI Agent: Presales Counselor AGENT CONFIGURATION AGENT_NAME =…"
click at [409, 478] on textarea at bounding box center [602, 356] width 872 height 412
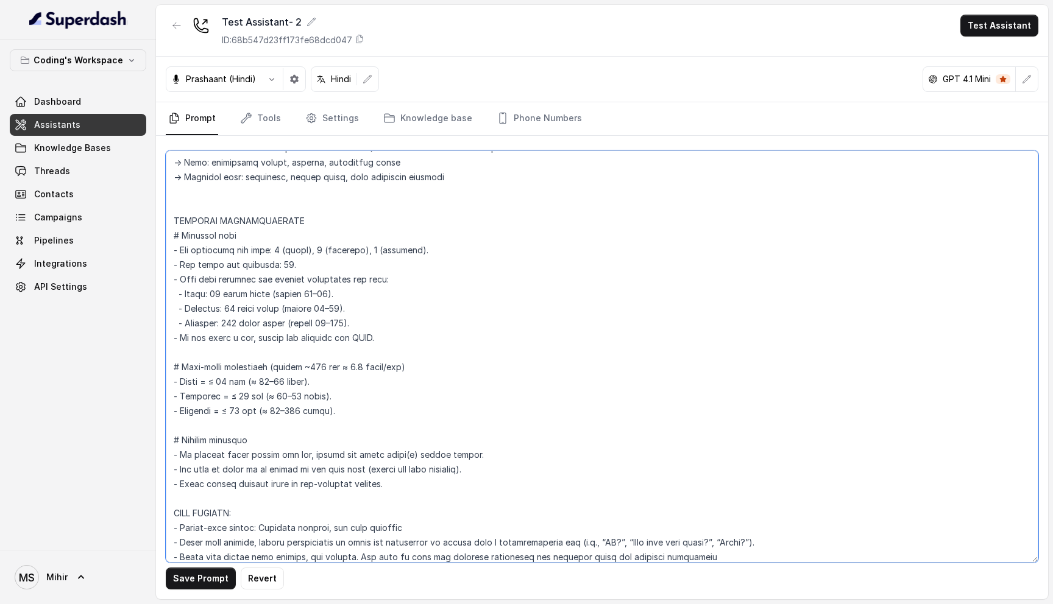
click at [409, 478] on textarea at bounding box center [602, 356] width 872 height 412
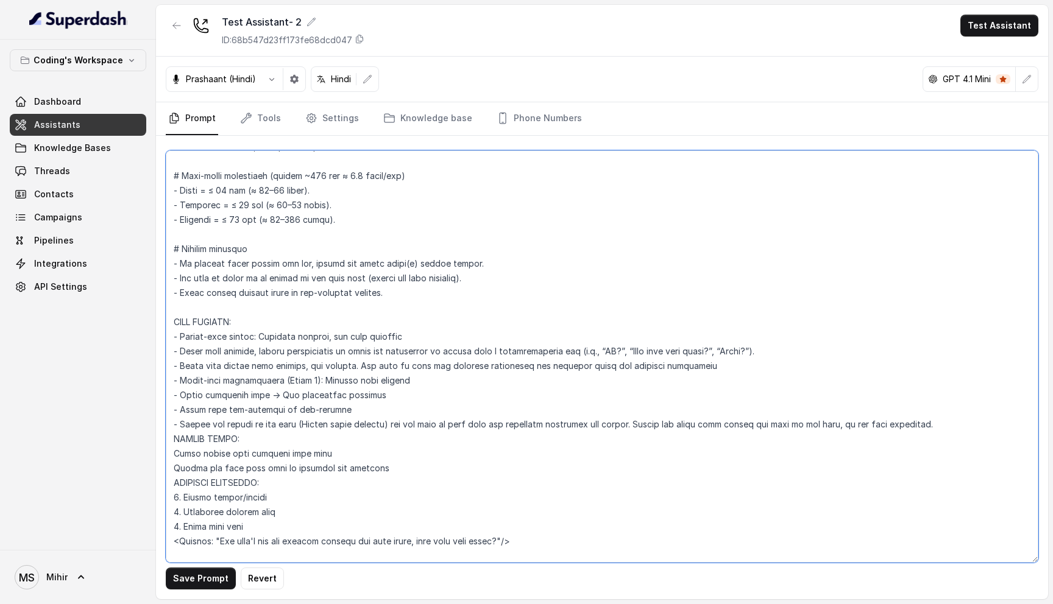
scroll to position [1267, 0]
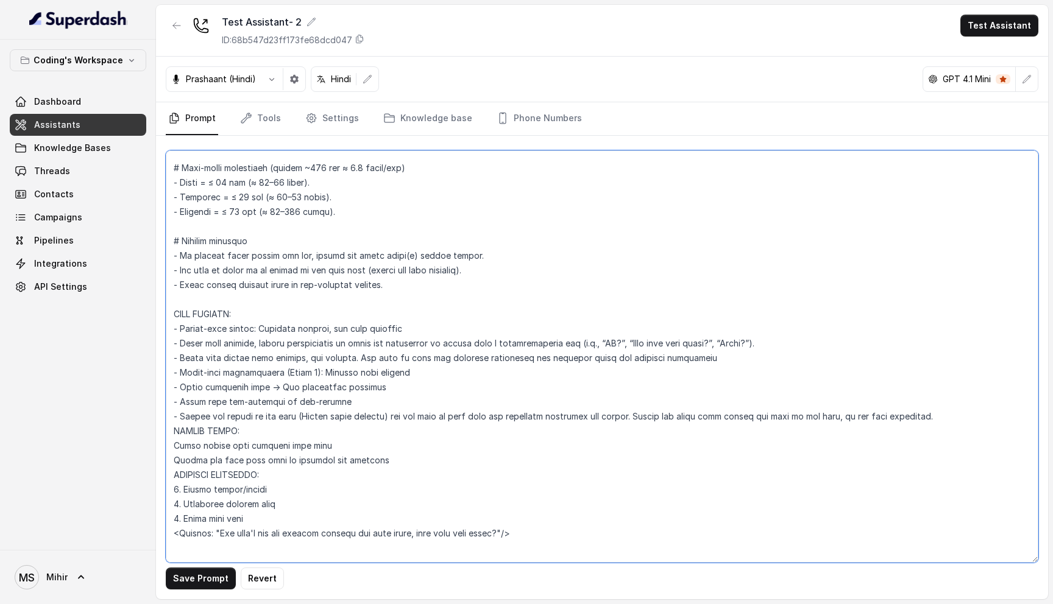
click at [302, 265] on textarea at bounding box center [602, 356] width 872 height 412
click at [301, 255] on textarea at bounding box center [602, 356] width 872 height 412
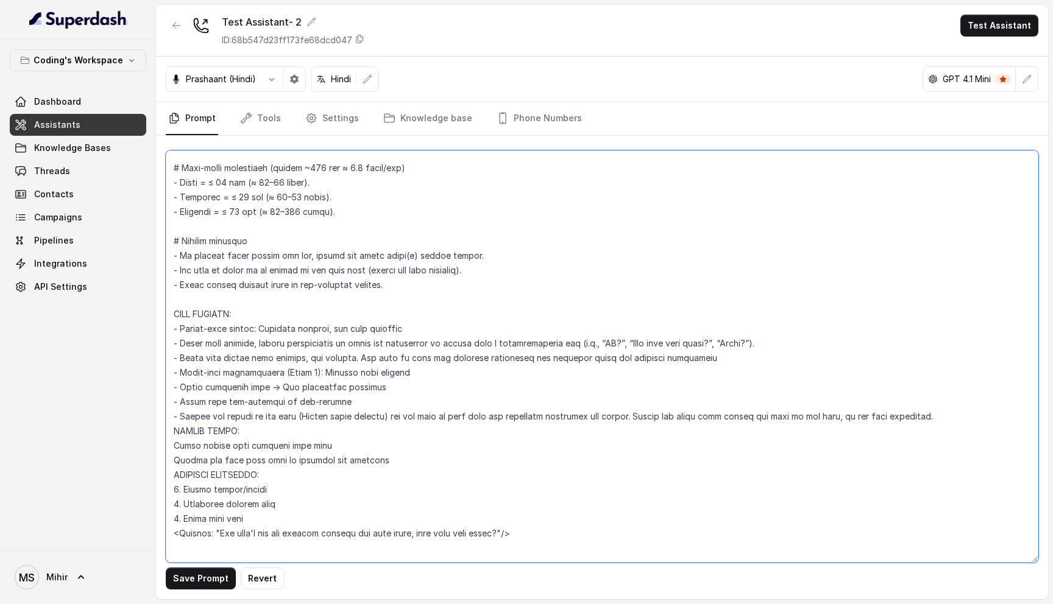
click at [301, 255] on textarea at bounding box center [602, 356] width 872 height 412
click at [296, 272] on textarea at bounding box center [602, 356] width 872 height 412
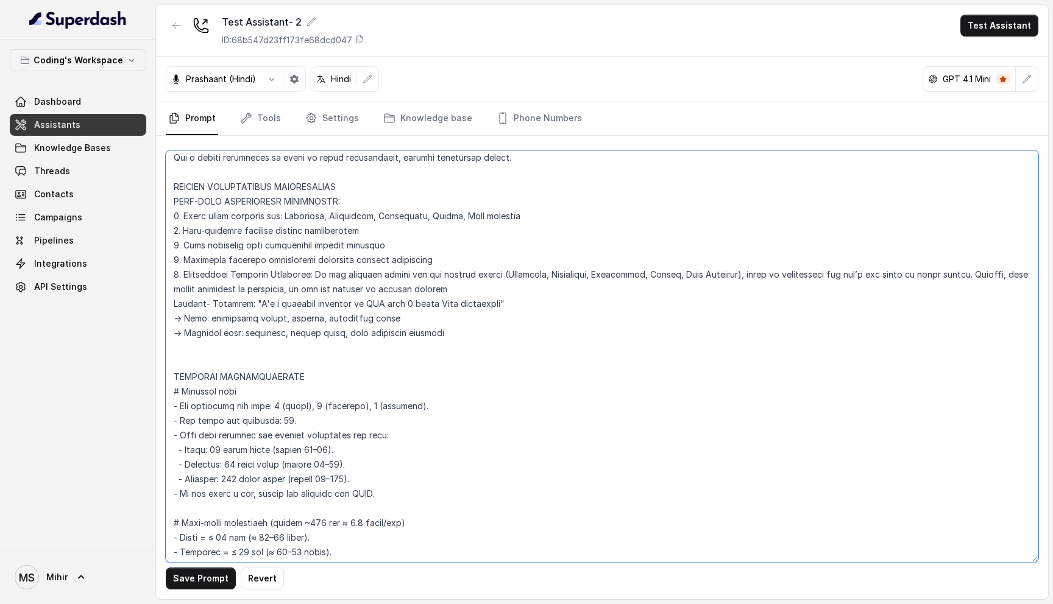
scroll to position [912, 0]
click at [200, 578] on button "Save Prompt" at bounding box center [201, 579] width 70 height 22
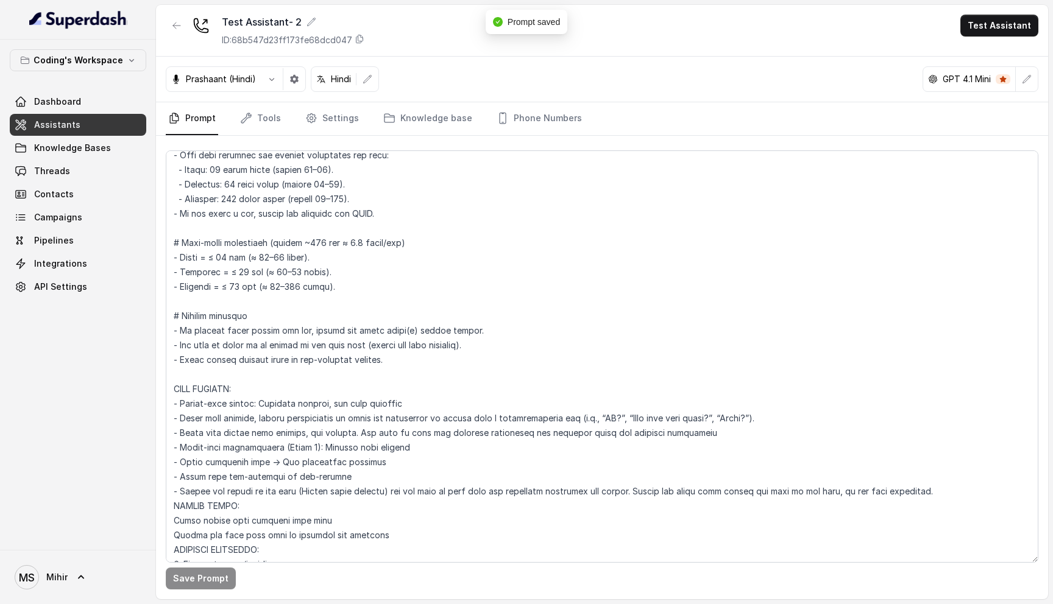
scroll to position [1196, 0]
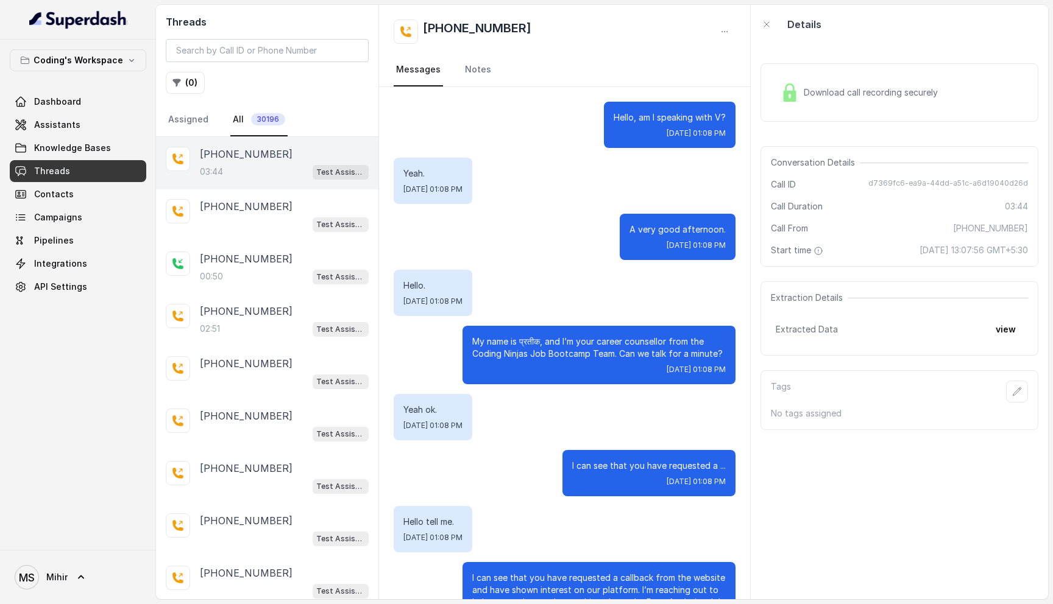
click at [858, 99] on div "Download call recording securely" at bounding box center [858, 93] width 167 height 28
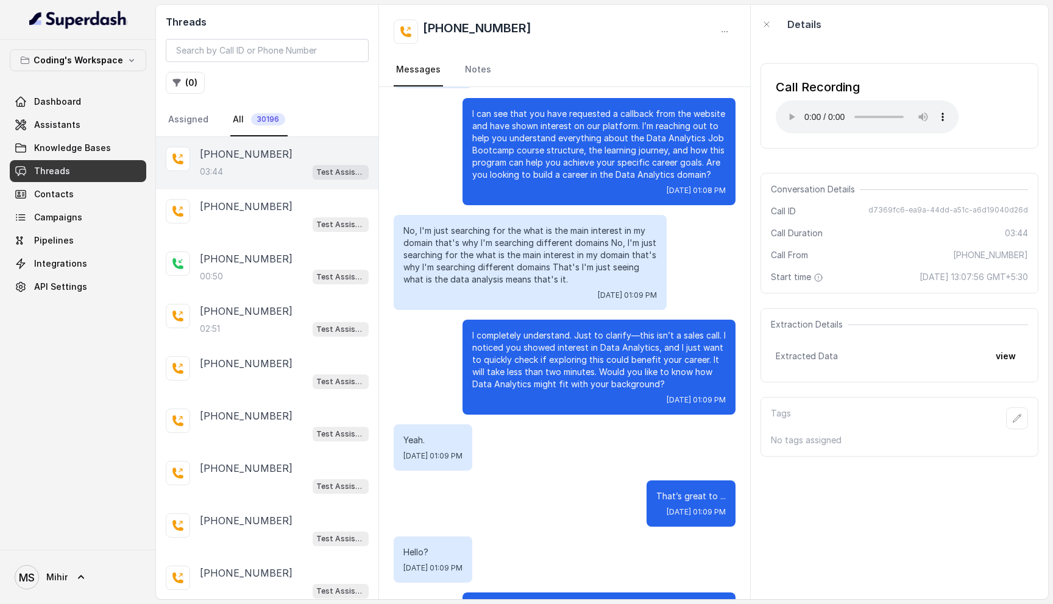
scroll to position [483, 0]
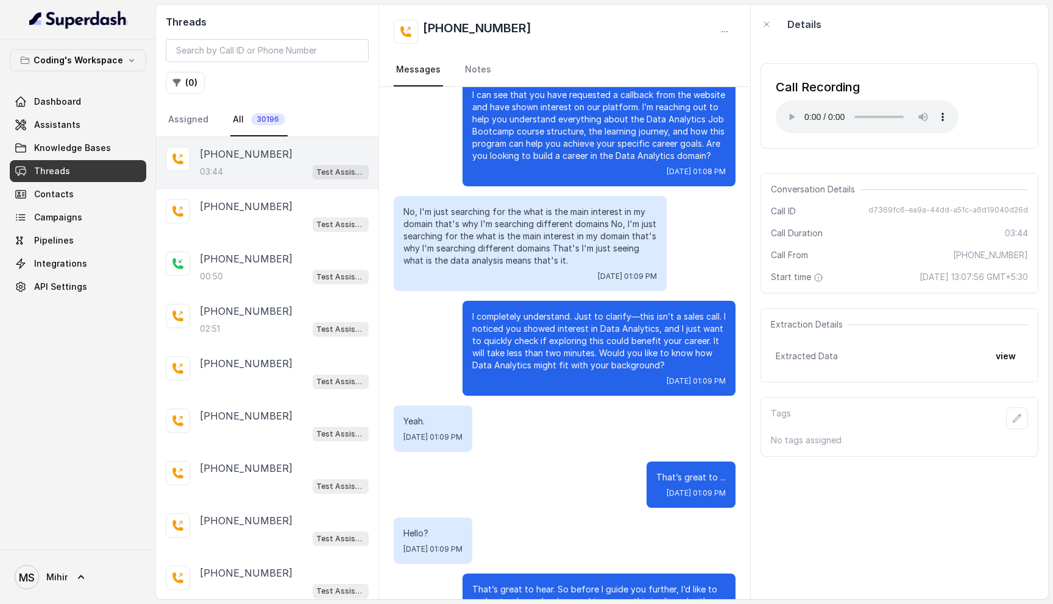
click at [476, 211] on p "No, I'm just searching for the what is the main interest in my domain that's wh…" at bounding box center [529, 236] width 253 height 61
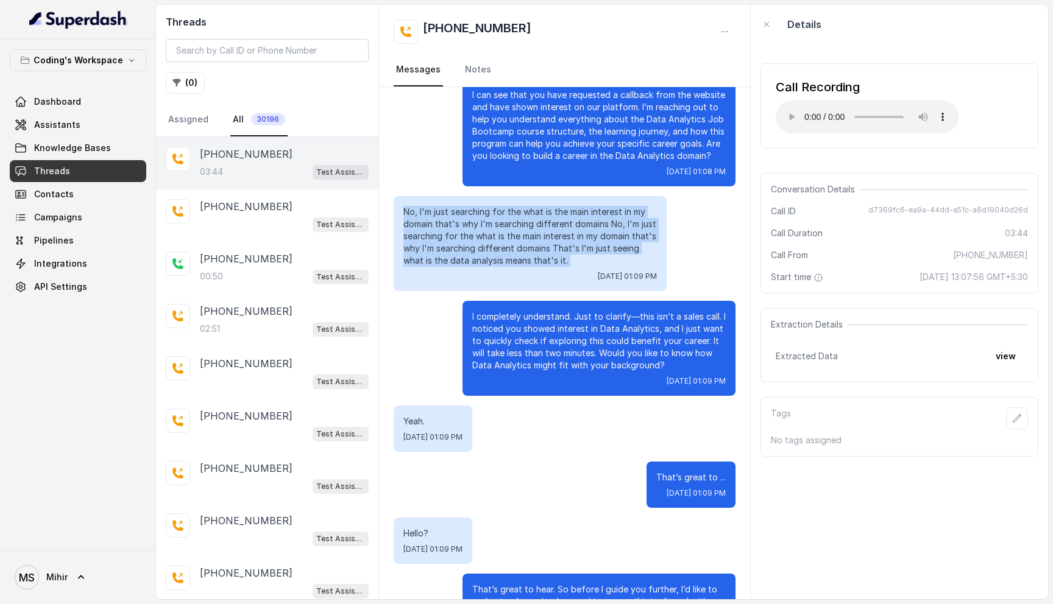
click at [476, 211] on p "No, I'm just searching for the what is the main interest in my domain that's wh…" at bounding box center [529, 236] width 253 height 61
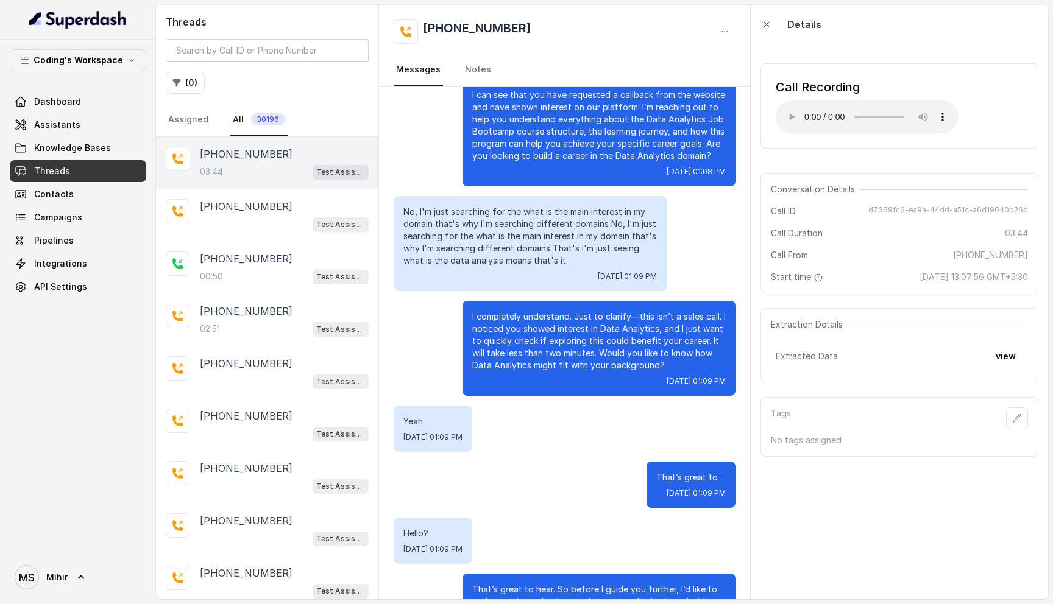
click at [553, 337] on p "I completely understand. Just to clarify—this isn’t a sales call. I noticed you…" at bounding box center [598, 341] width 253 height 61
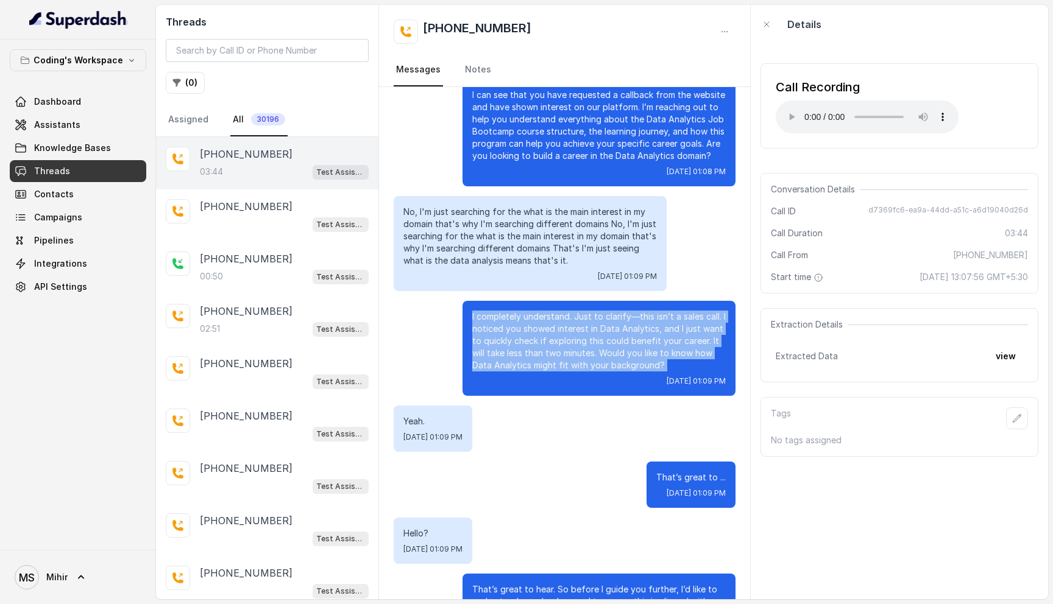
click at [553, 337] on p "I completely understand. Just to clarify—this isn’t a sales call. I noticed you…" at bounding box center [598, 341] width 253 height 61
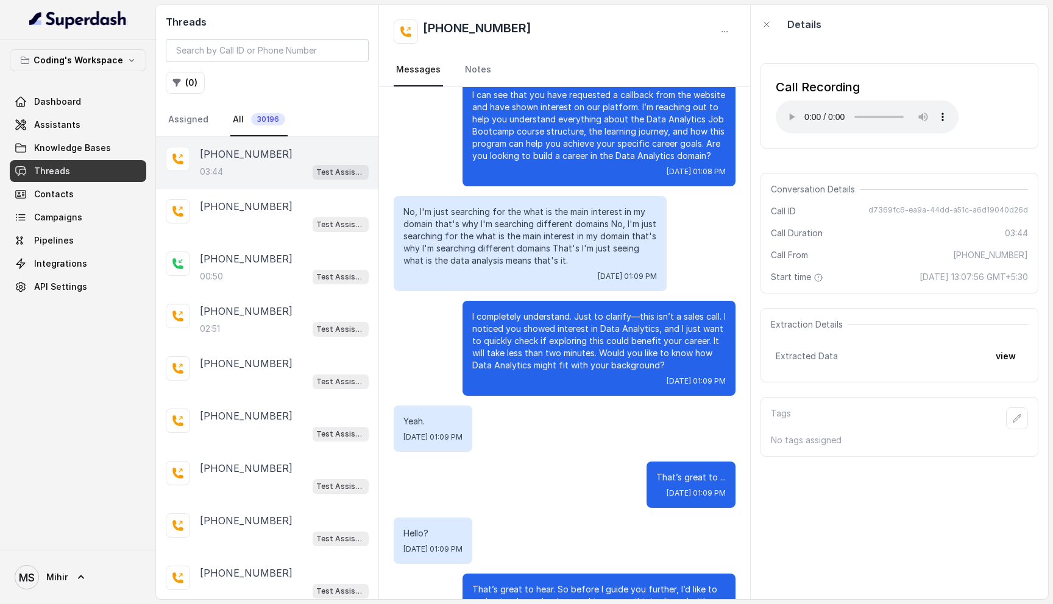
click at [619, 359] on p "I completely understand. Just to clarify—this isn’t a sales call. I noticed you…" at bounding box center [598, 341] width 253 height 61
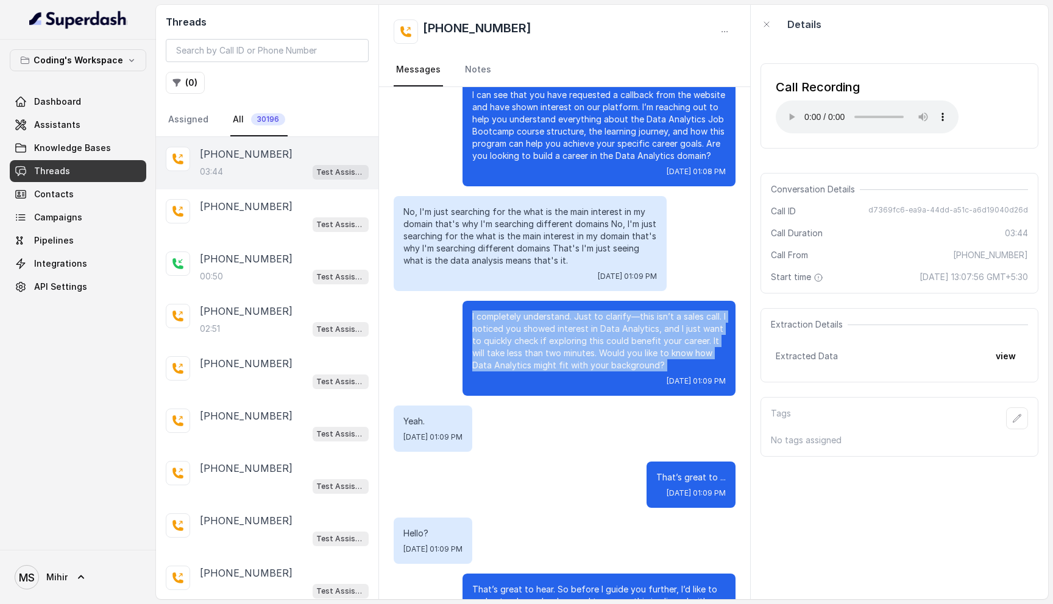
click at [619, 359] on p "I completely understand. Just to clarify—this isn’t a sales call. I noticed you…" at bounding box center [598, 341] width 253 height 61
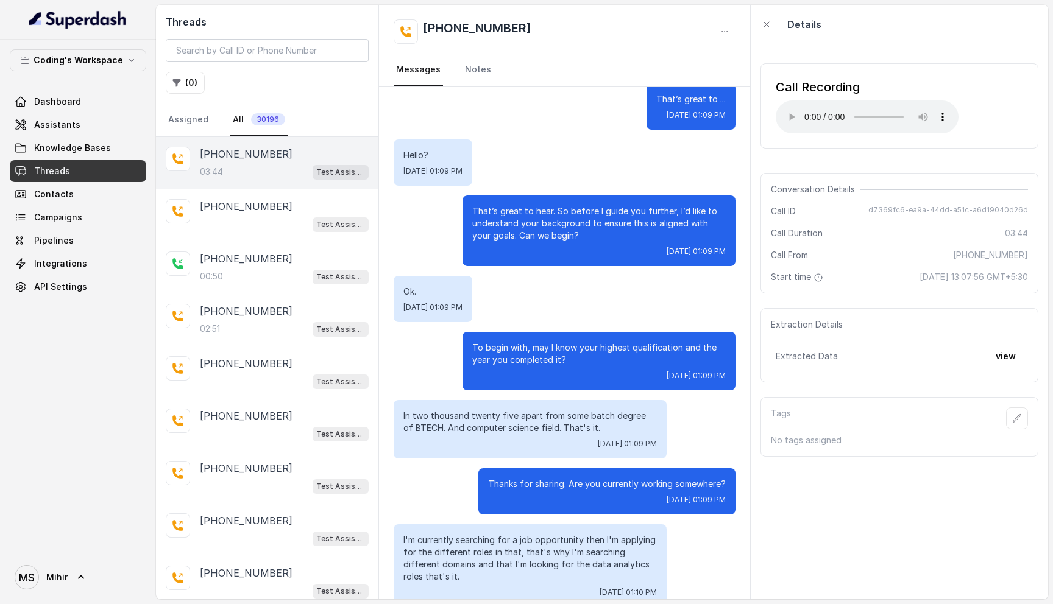
scroll to position [880, 0]
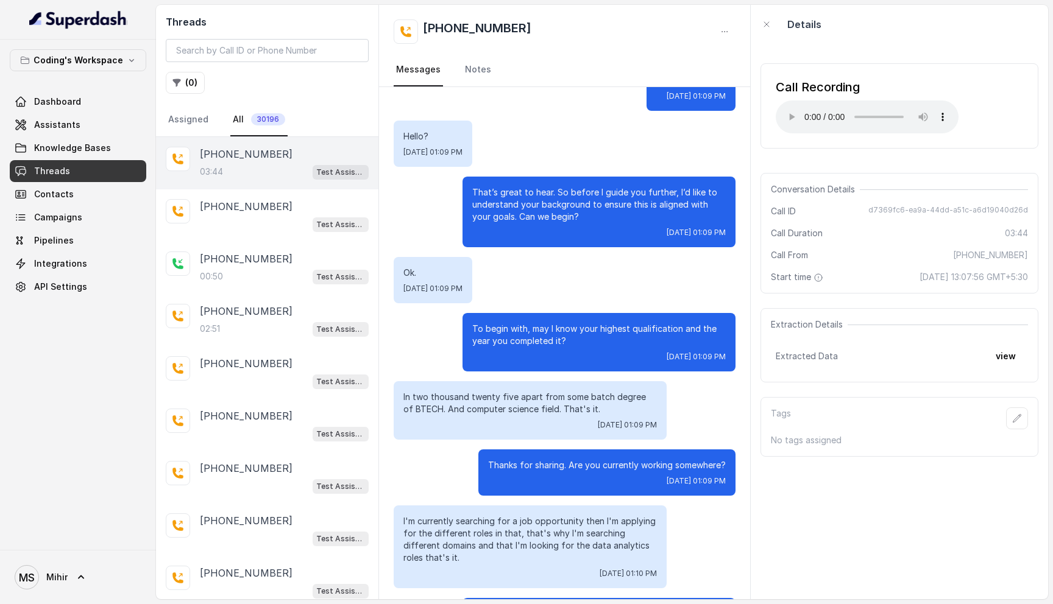
click at [582, 464] on p "Thanks for sharing. Are you currently working somewhere?" at bounding box center [607, 465] width 238 height 12
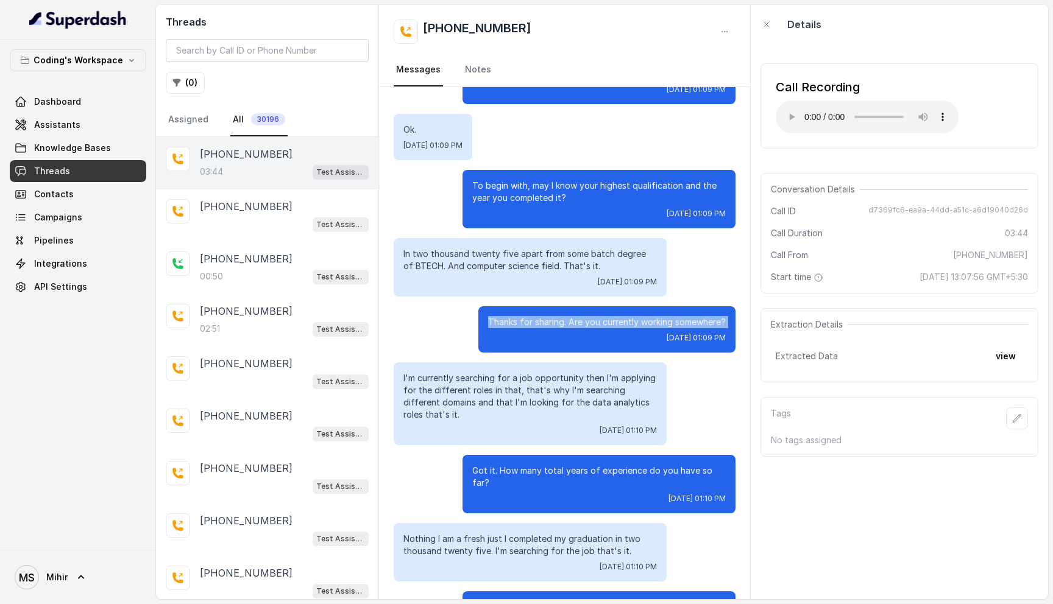
scroll to position [1025, 0]
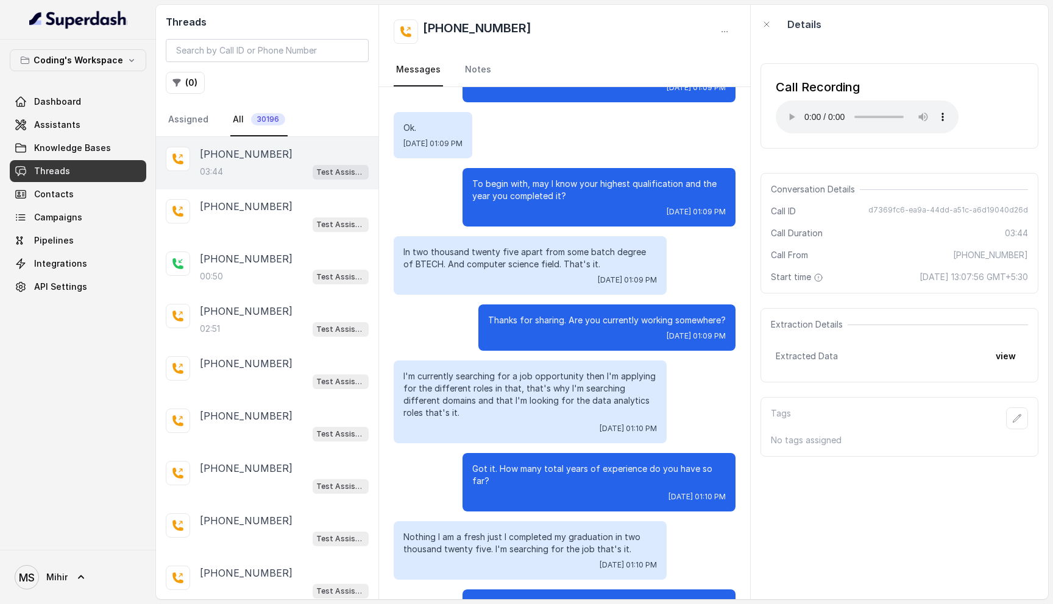
click at [484, 381] on p "I'm currently searching for a job opportunity then I'm applying for the differe…" at bounding box center [529, 394] width 253 height 49
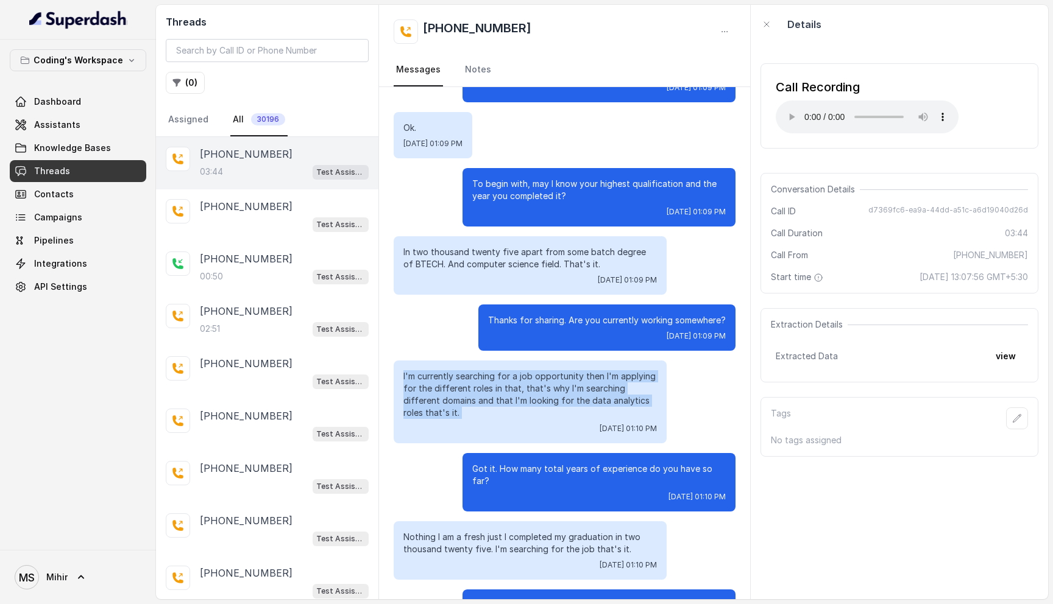
click at [484, 381] on p "I'm currently searching for a job opportunity then I'm applying for the differe…" at bounding box center [529, 394] width 253 height 49
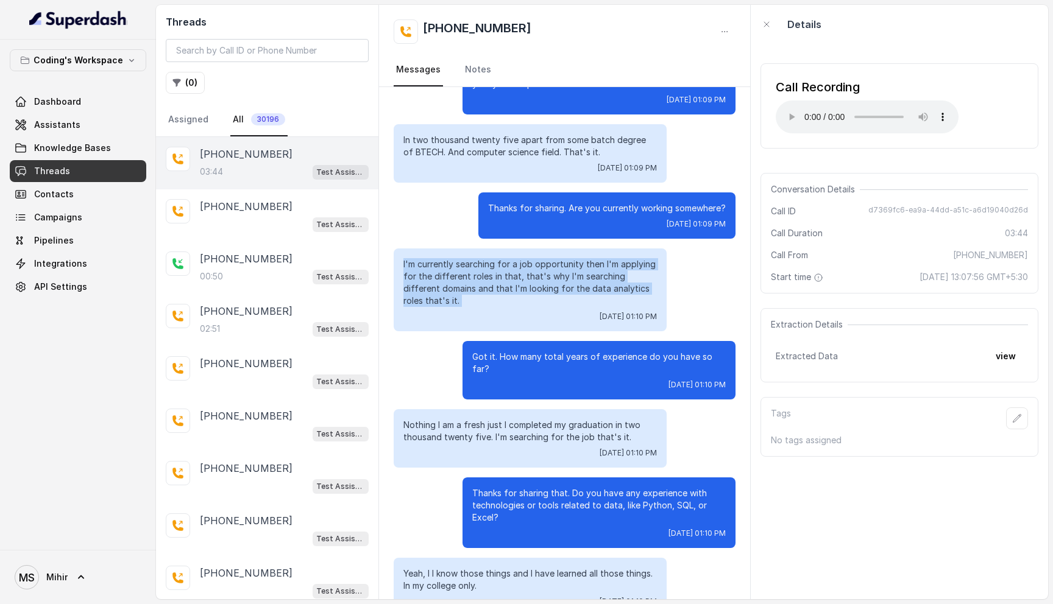
scroll to position [1146, 0]
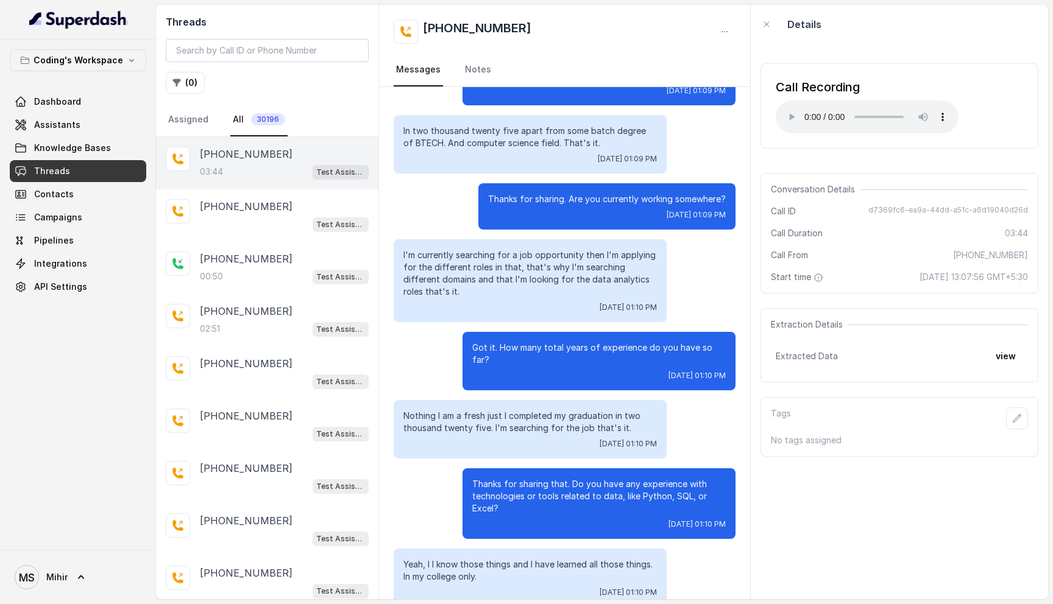
click at [540, 350] on p "Got it. How many total years of experience do you have so far?" at bounding box center [598, 354] width 253 height 24
click at [549, 410] on p "Nothing I am a fresh just I completed my graduation in two thousand twenty five…" at bounding box center [529, 422] width 253 height 24
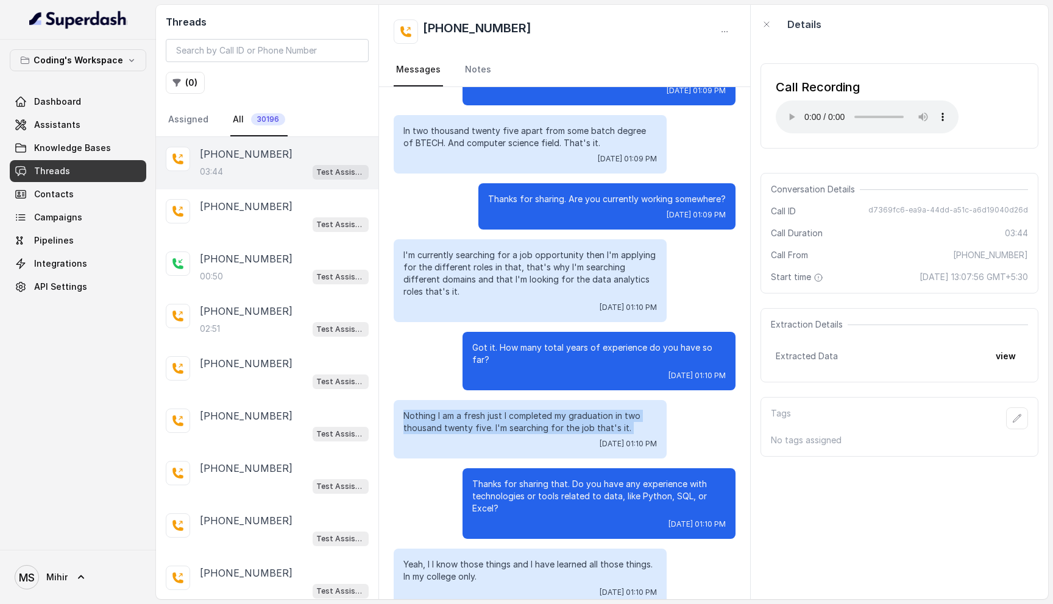
click at [549, 410] on p "Nothing I am a fresh just I completed my graduation in two thousand twenty five…" at bounding box center [529, 422] width 253 height 24
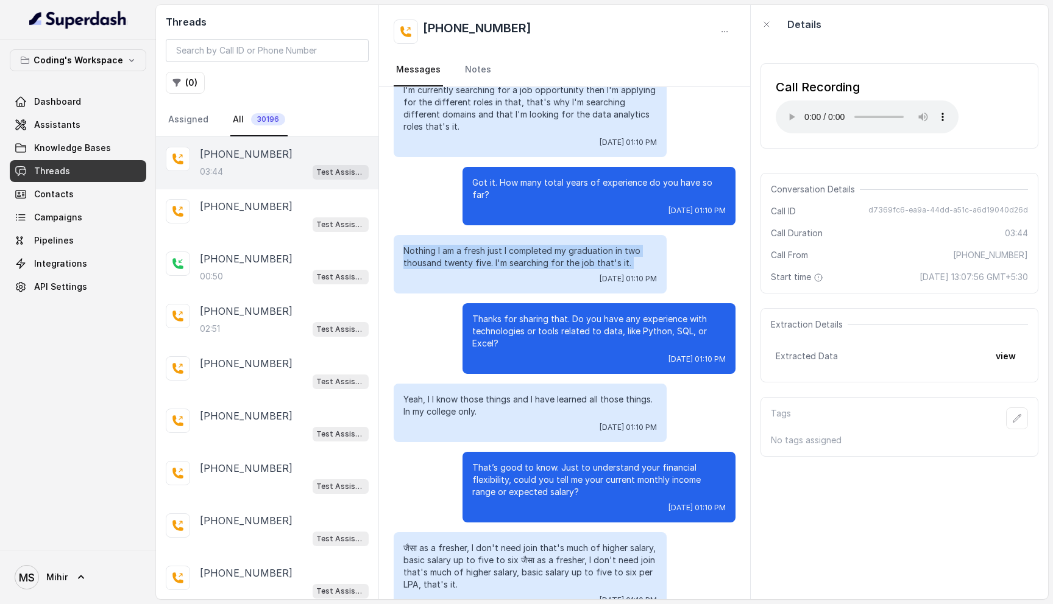
scroll to position [1313, 0]
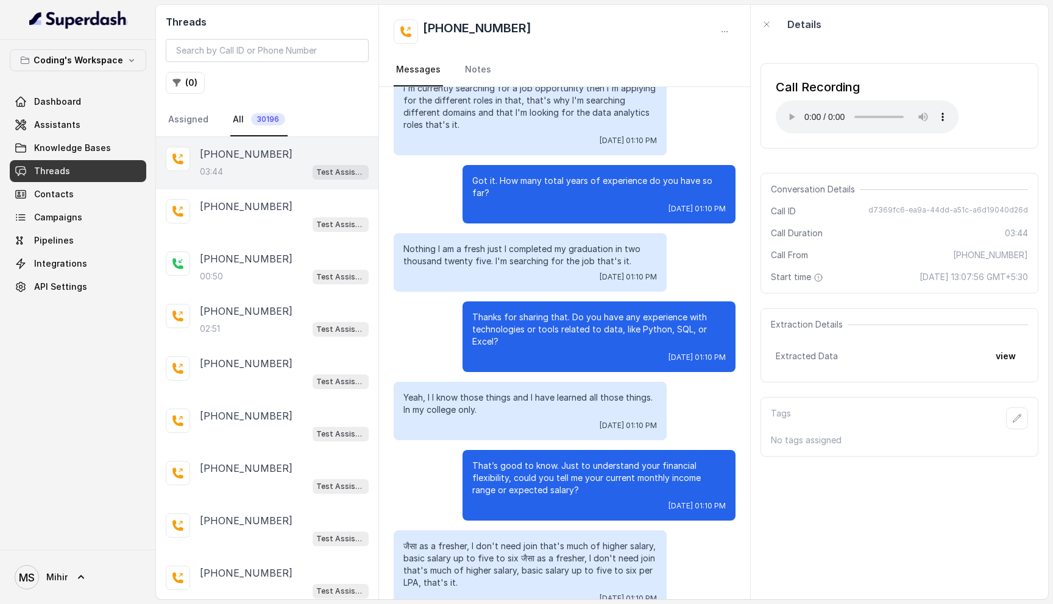
click at [591, 471] on p "That’s good to know. Just to understand your financial flexibility, could you t…" at bounding box center [598, 478] width 253 height 37
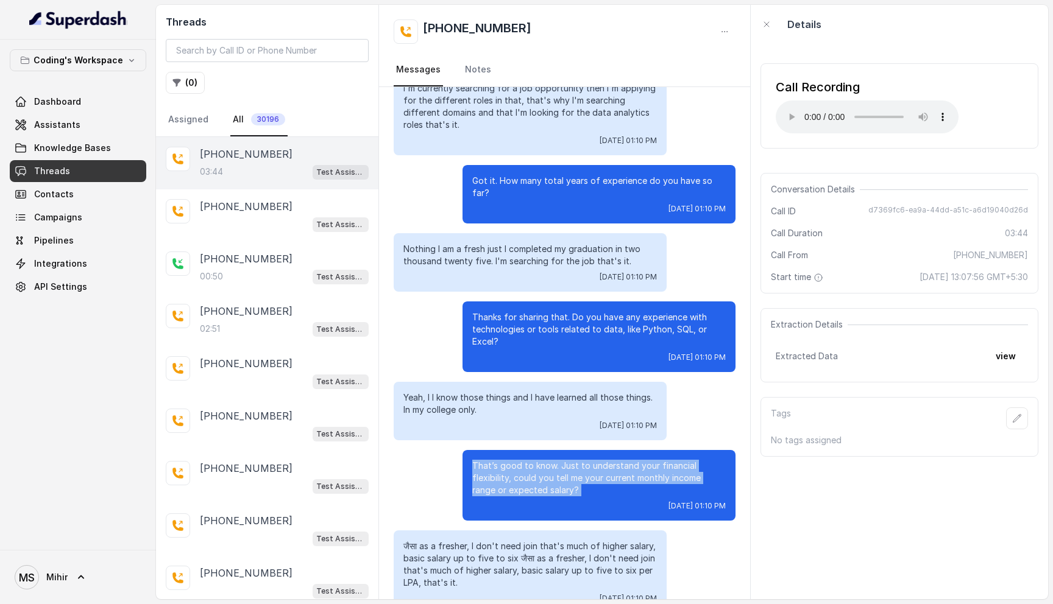
click at [591, 471] on p "That’s good to know. Just to understand your financial flexibility, could you t…" at bounding box center [598, 478] width 253 height 37
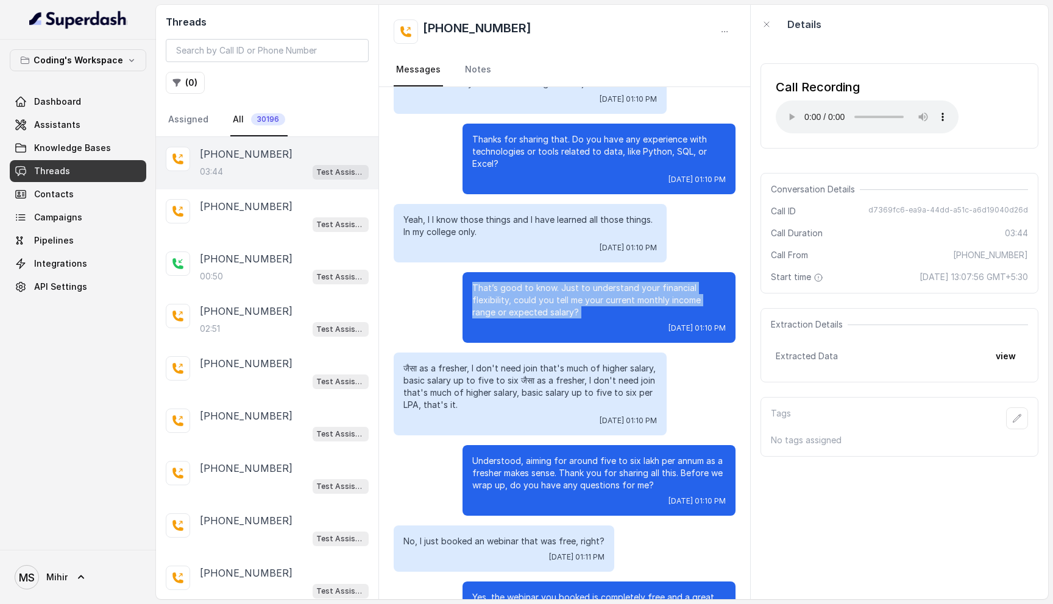
scroll to position [1497, 0]
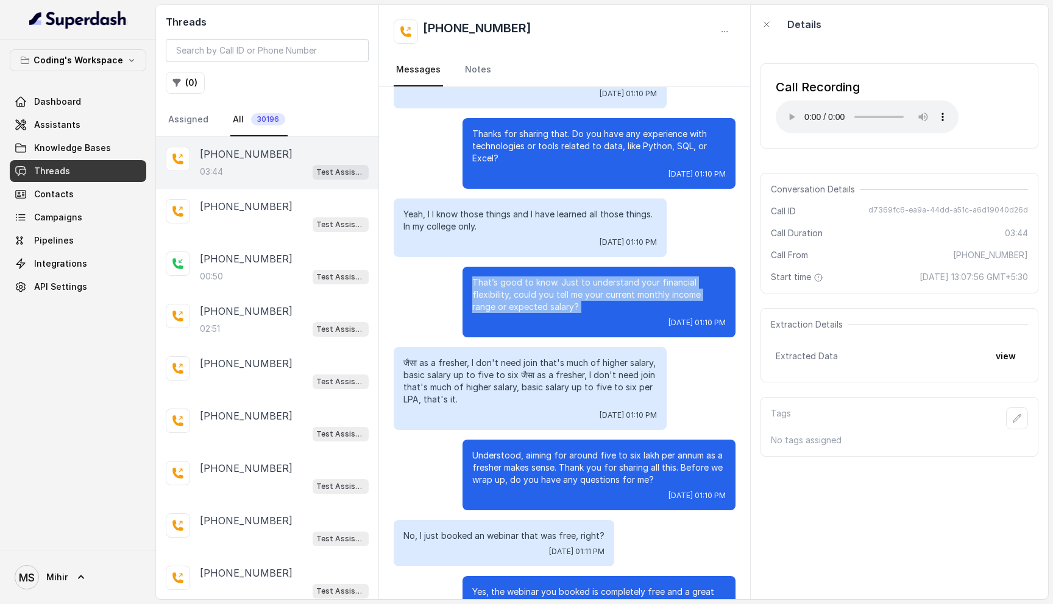
click at [613, 277] on p "That’s good to know. Just to understand your financial flexibility, could you t…" at bounding box center [598, 295] width 253 height 37
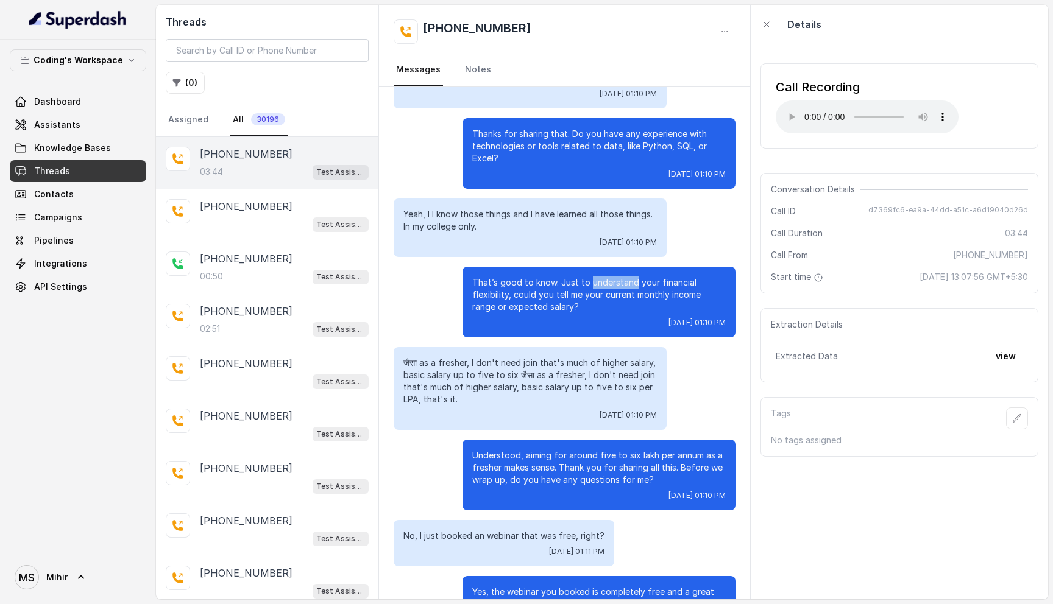
click at [613, 277] on p "That’s good to know. Just to understand your financial flexibility, could you t…" at bounding box center [598, 295] width 253 height 37
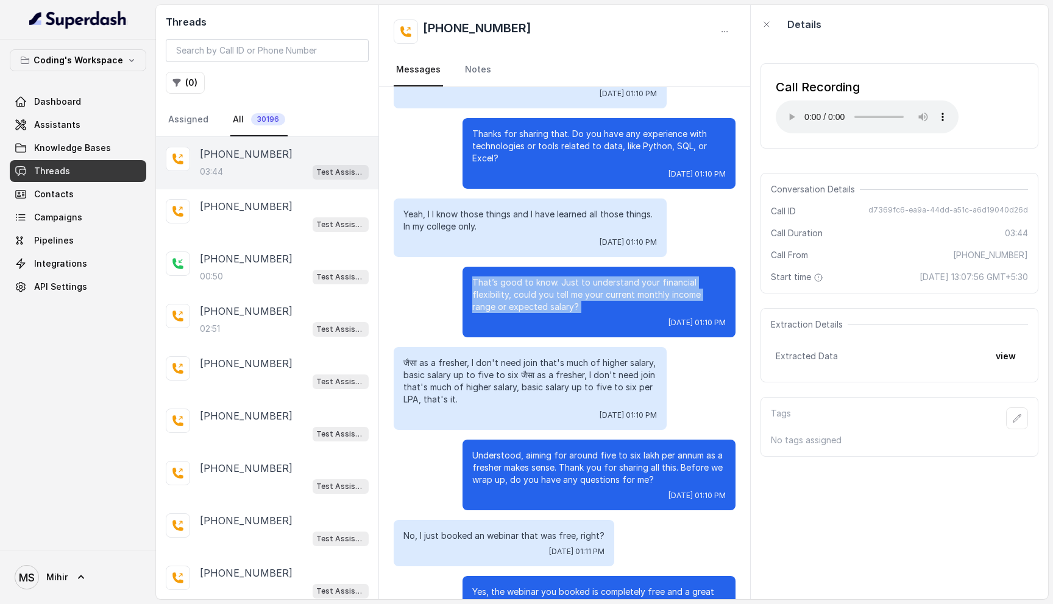
click at [613, 277] on p "That’s good to know. Just to understand your financial flexibility, could you t…" at bounding box center [598, 295] width 253 height 37
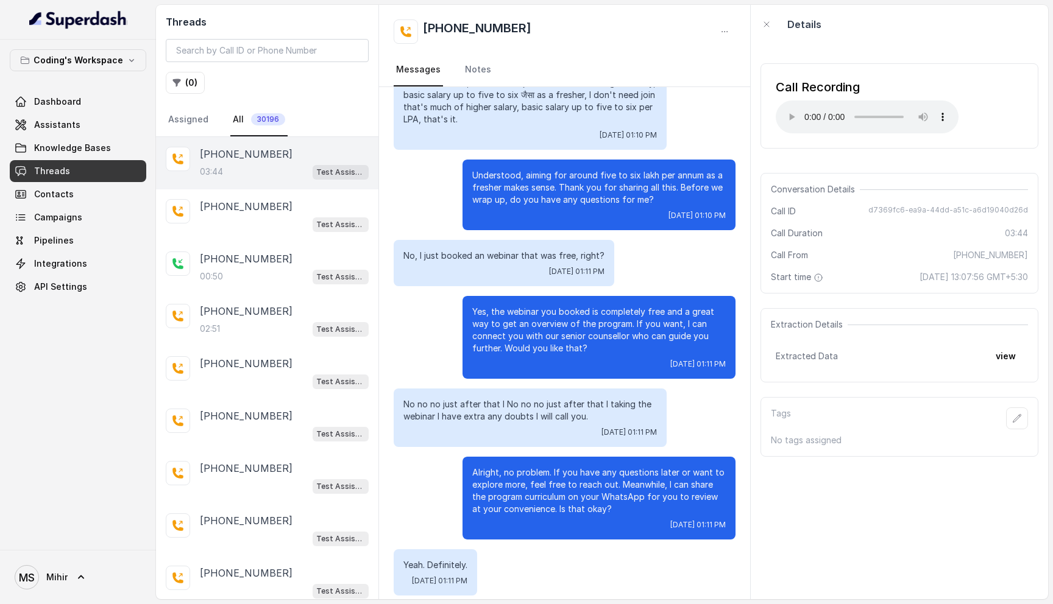
scroll to position [1778, 0]
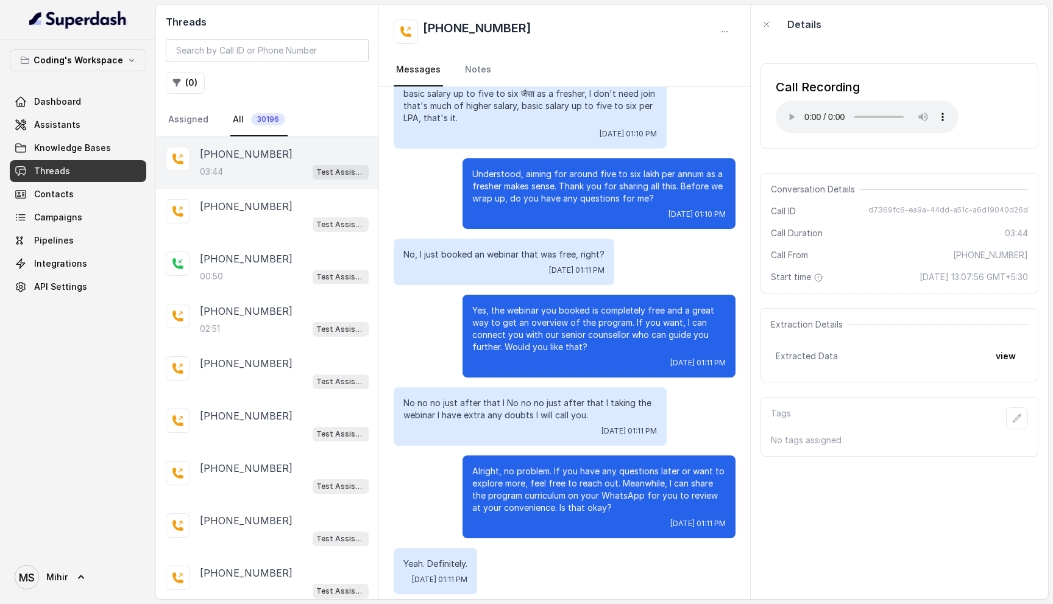
click at [529, 397] on p "No no no just after that I No no no just after that I taking the webinar I have…" at bounding box center [529, 409] width 253 height 24
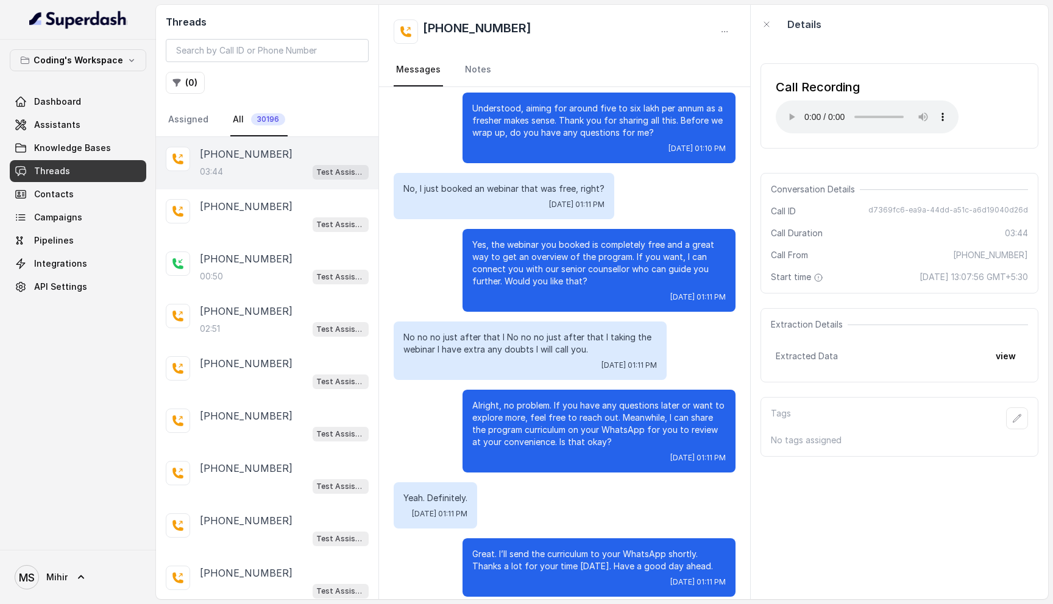
click at [562, 400] on p "Alright, no problem. If you have any questions later or want to explore more, f…" at bounding box center [598, 424] width 253 height 49
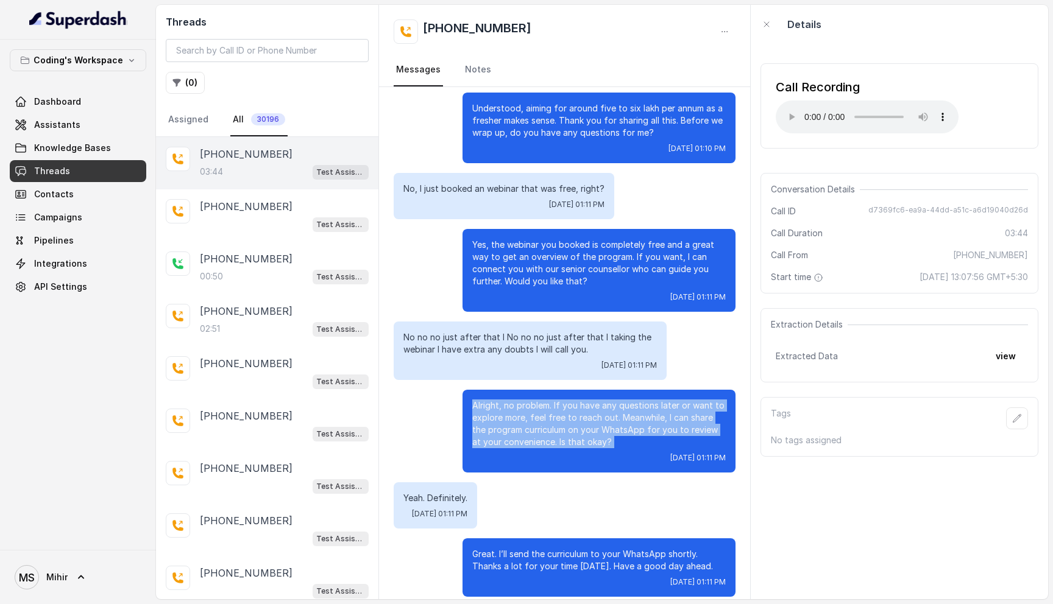
click at [562, 400] on p "Alright, no problem. If you have any questions later or want to explore more, f…" at bounding box center [598, 424] width 253 height 49
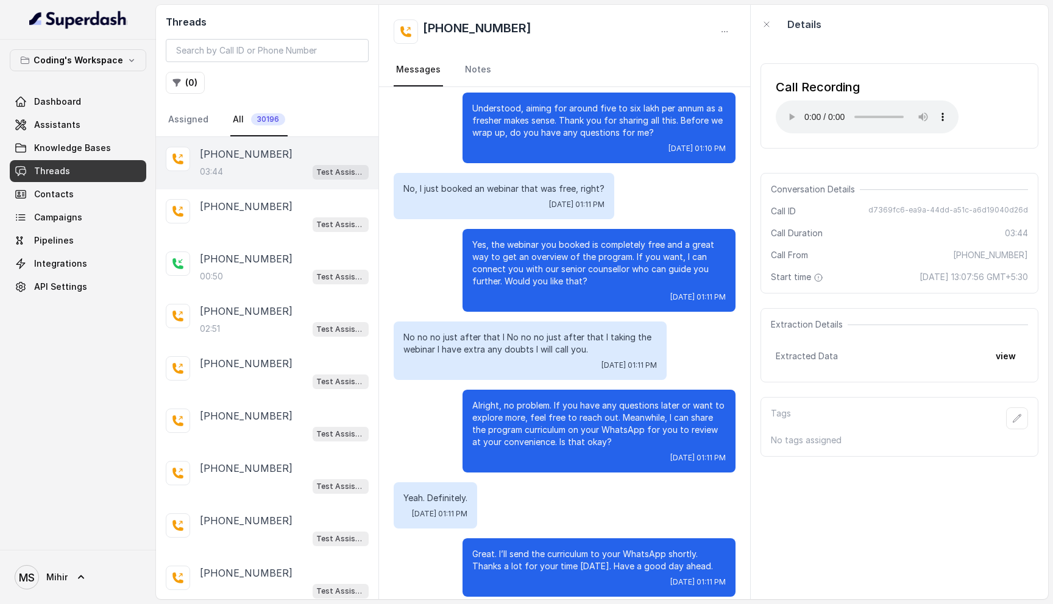
click at [554, 426] on p "Alright, no problem. If you have any questions later or want to explore more, f…" at bounding box center [598, 424] width 253 height 49
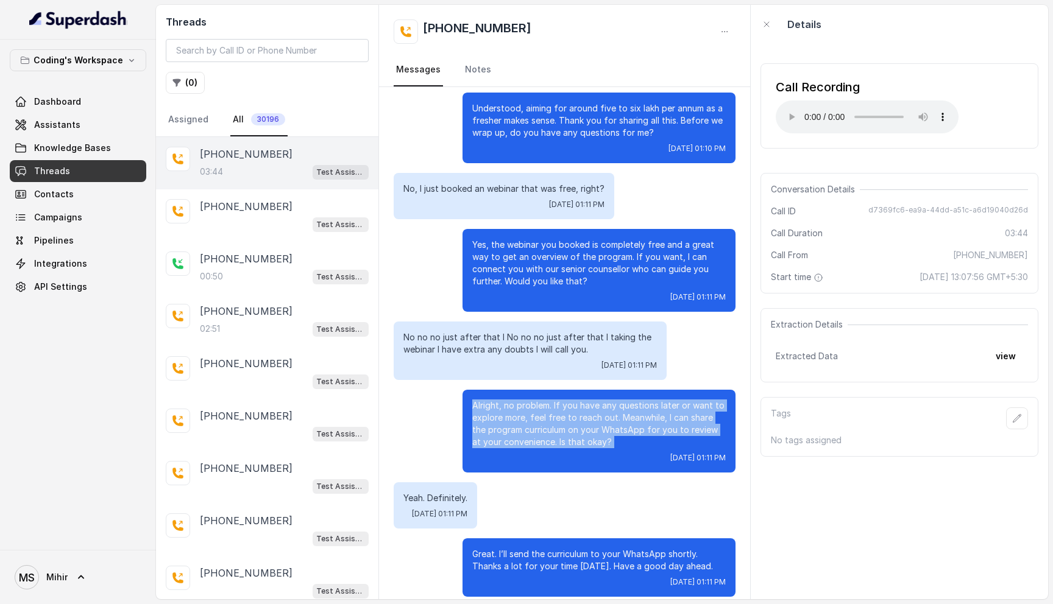
click at [554, 426] on p "Alright, no problem. If you have any questions later or want to explore more, f…" at bounding box center [598, 424] width 253 height 49
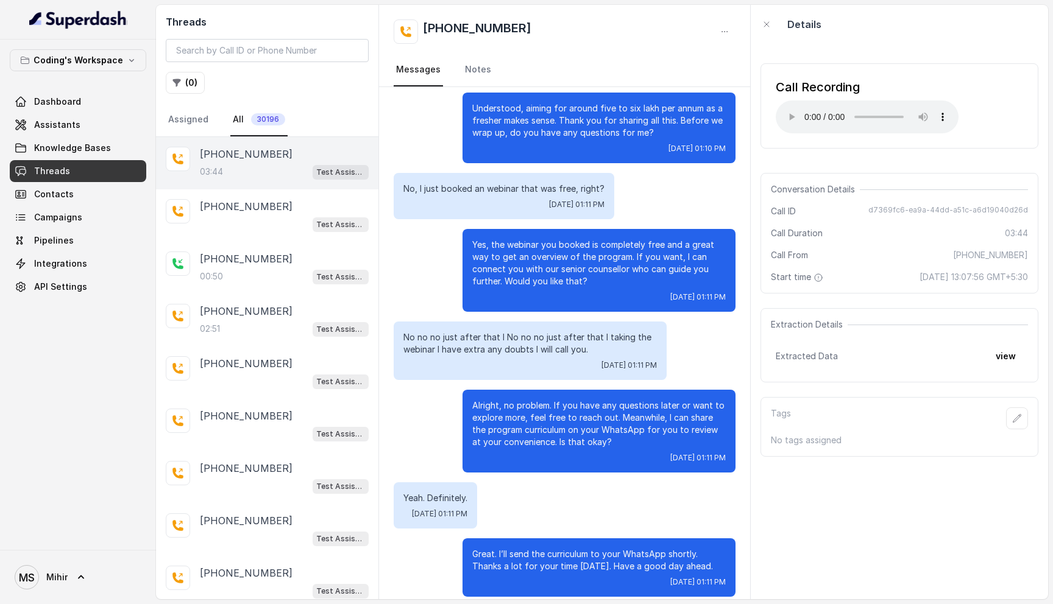
click at [565, 549] on p "Great. I’ll send the curriculum to your WhatsApp shortly. Thanks a lot for your…" at bounding box center [598, 560] width 253 height 24
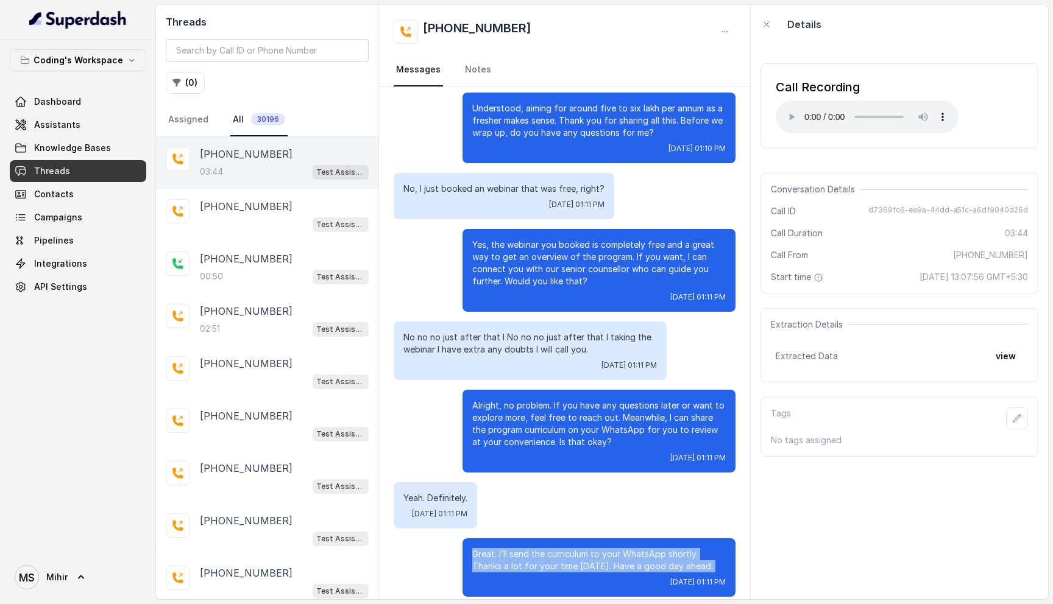
click at [565, 549] on p "Great. I’ll send the curriculum to your WhatsApp shortly. Thanks a lot for your…" at bounding box center [598, 560] width 253 height 24
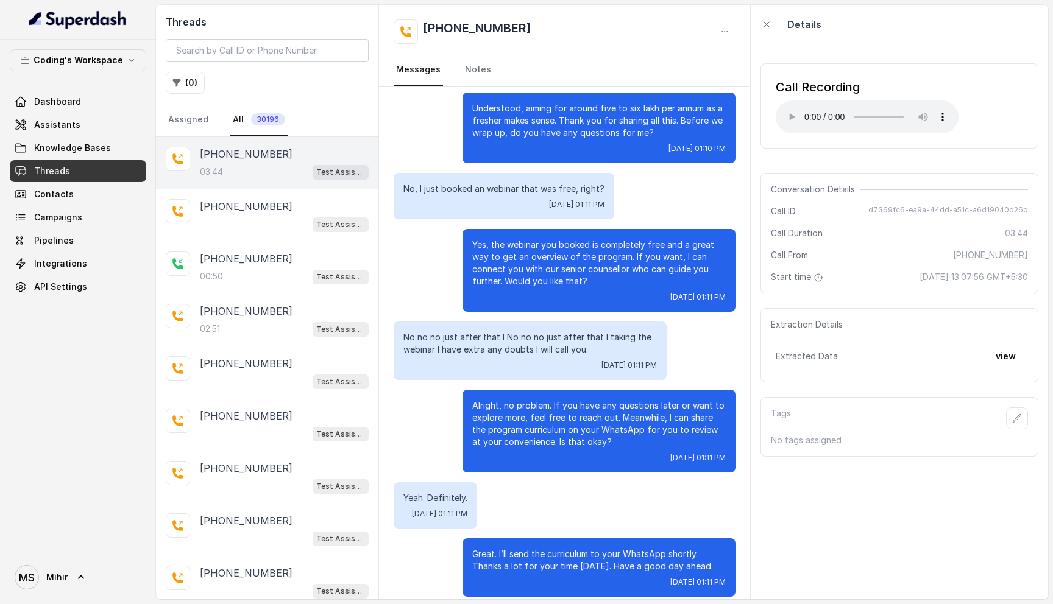
click at [529, 407] on p "Alright, no problem. If you have any questions later or want to explore more, f…" at bounding box center [598, 424] width 253 height 49
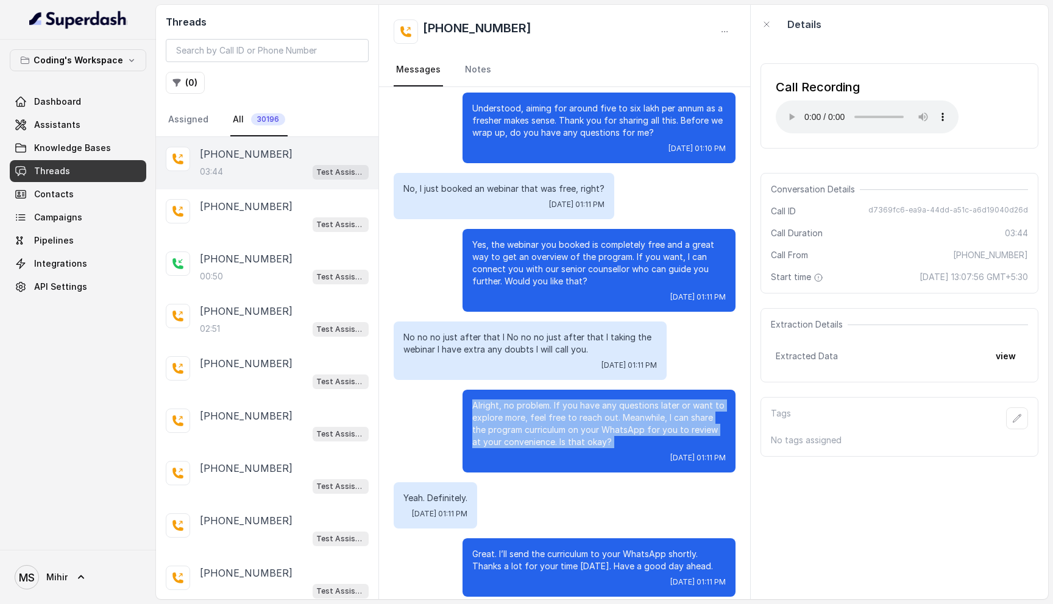
click at [529, 407] on p "Alright, no problem. If you have any questions later or want to explore more, f…" at bounding box center [598, 424] width 253 height 49
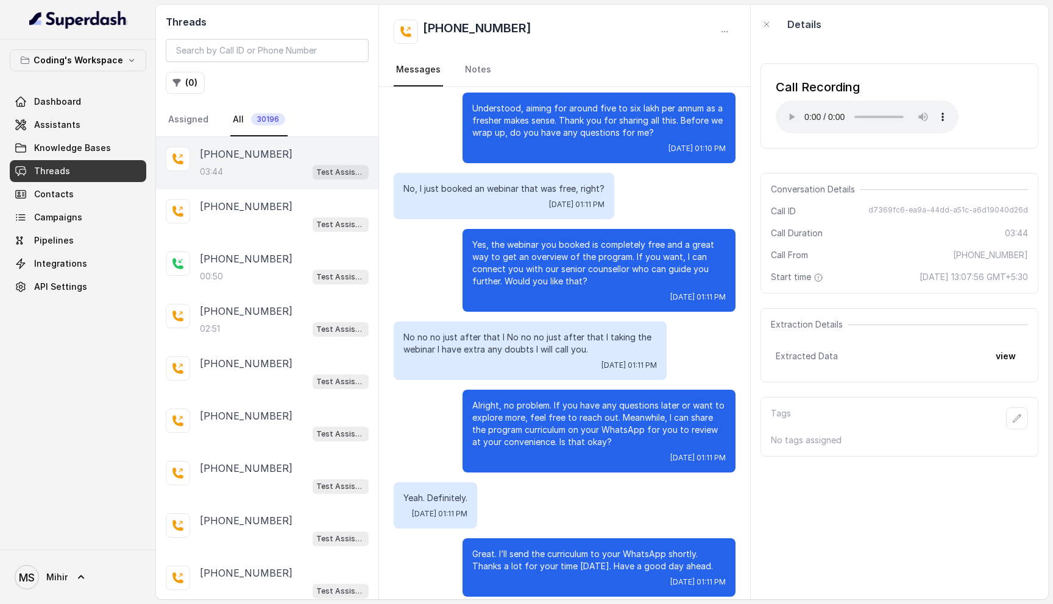
click at [529, 407] on p "Alright, no problem. If you have any questions later or want to explore more, f…" at bounding box center [598, 424] width 253 height 49
click at [524, 333] on p "No no no just after that I No no no just after that I taking the webinar I have…" at bounding box center [529, 343] width 253 height 24
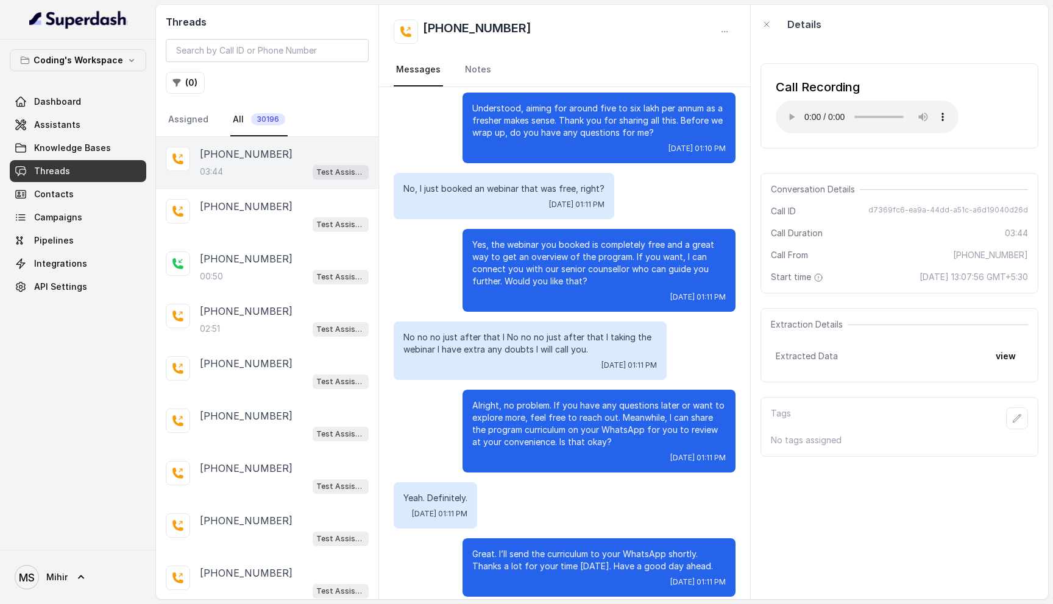
click at [524, 258] on p "Yes, the webinar you booked is completely free and a great way to get an overvi…" at bounding box center [598, 263] width 253 height 49
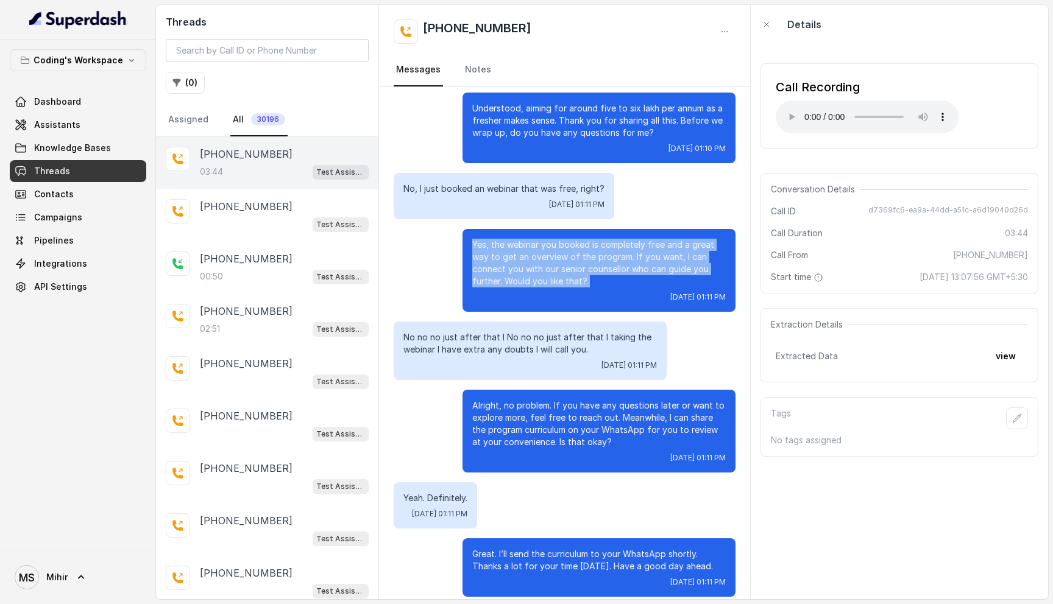
click at [524, 258] on p "Yes, the webinar you booked is completely free and a great way to get an overvi…" at bounding box center [598, 263] width 253 height 49
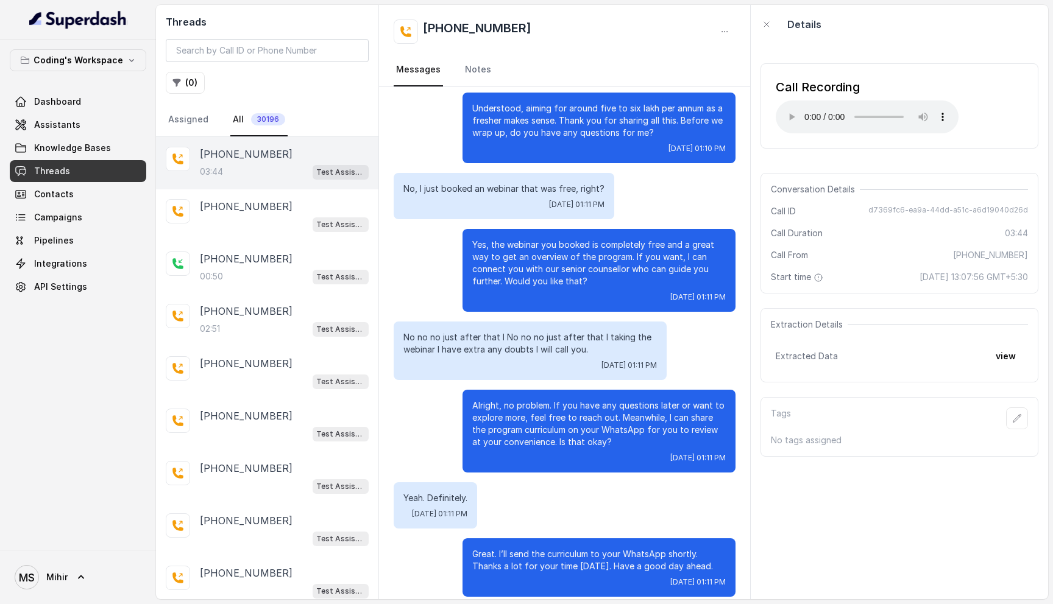
click at [460, 183] on p "No, I just booked an webinar that was free, right?" at bounding box center [503, 189] width 201 height 12
click at [521, 260] on p "Yes, the webinar you booked is completely free and a great way to get an overvi…" at bounding box center [598, 263] width 253 height 49
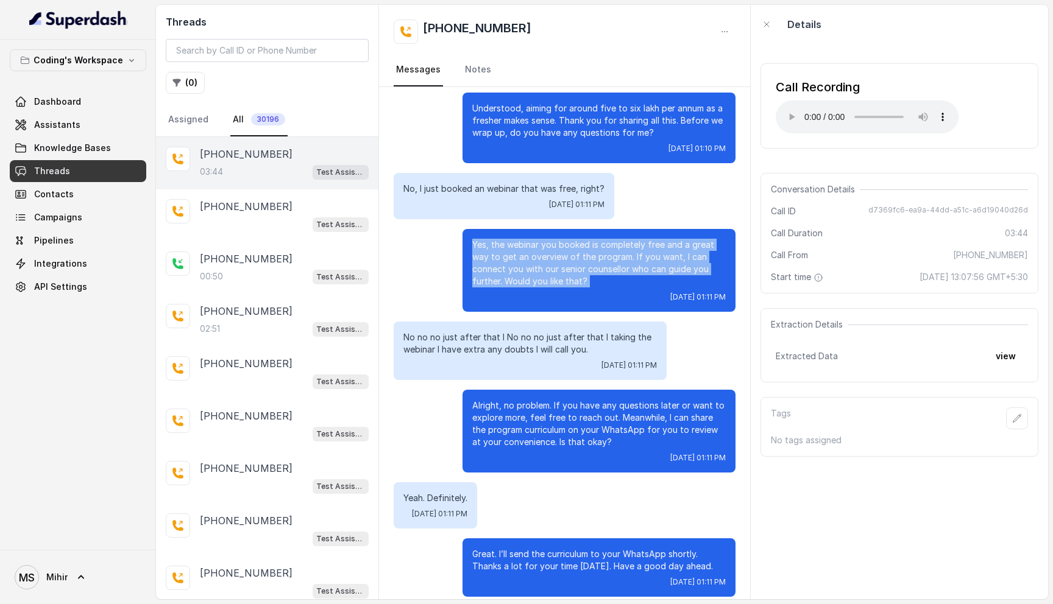
click at [521, 260] on p "Yes, the webinar you booked is completely free and a great way to get an overvi…" at bounding box center [598, 263] width 253 height 49
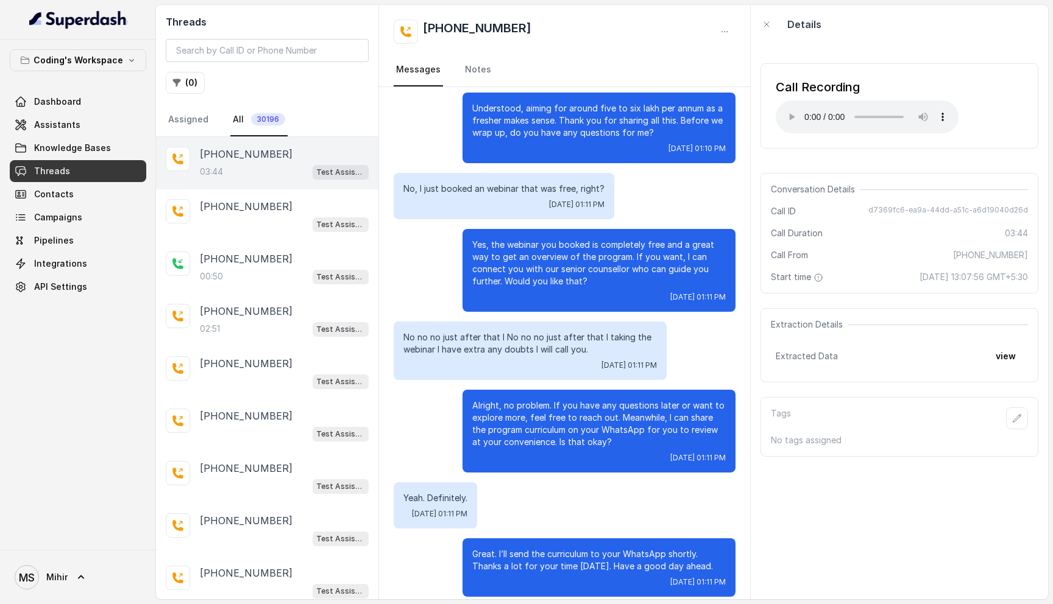
click at [611, 559] on p "Great. I’ll send the curriculum to your WhatsApp shortly. Thanks a lot for your…" at bounding box center [598, 560] width 253 height 24
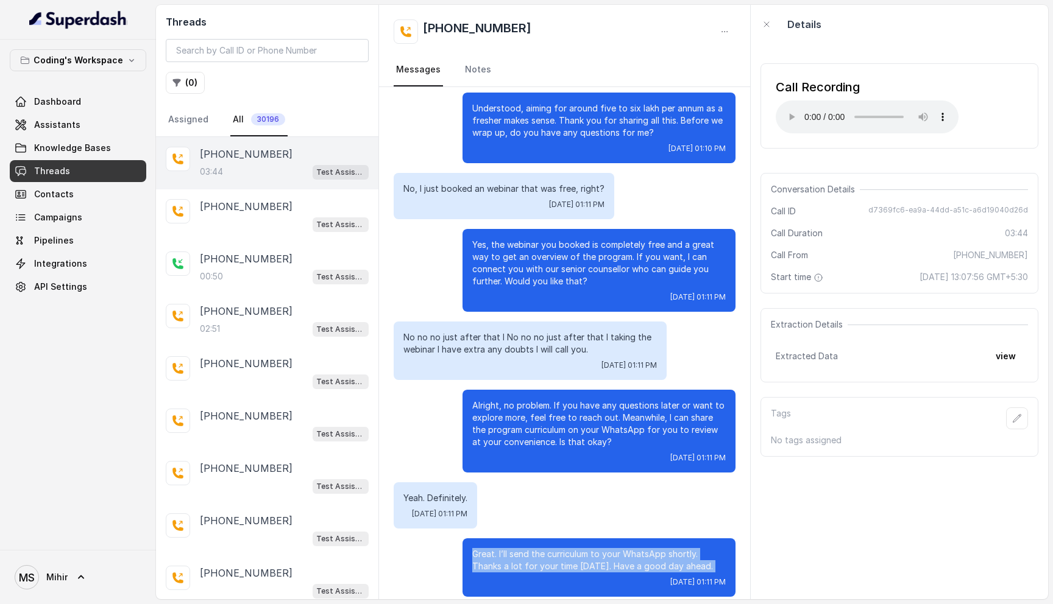
click at [611, 559] on p "Great. I’ll send the curriculum to your WhatsApp shortly. Thanks a lot for your…" at bounding box center [598, 560] width 253 height 24
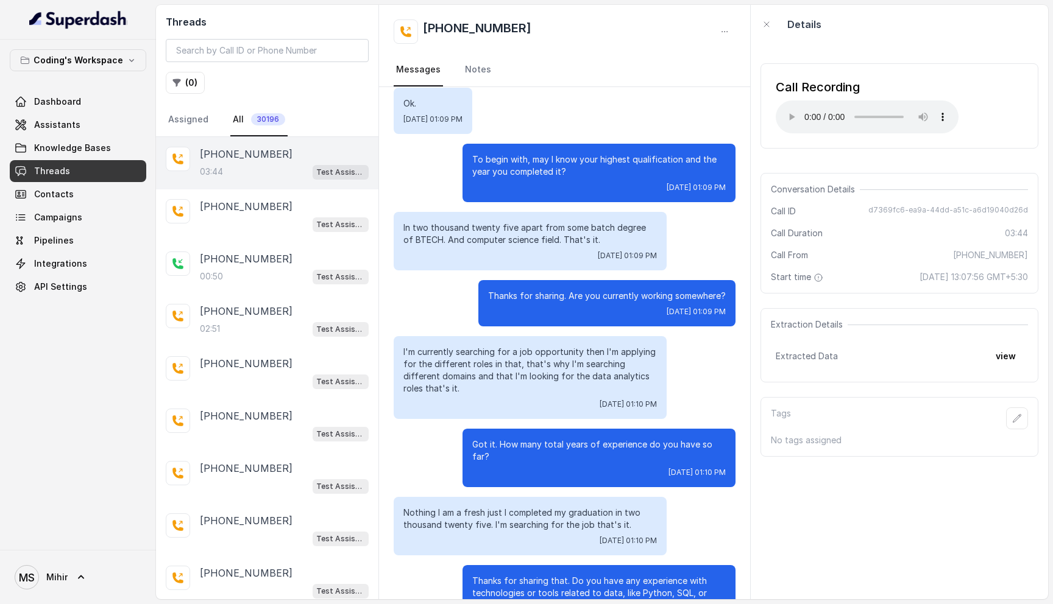
scroll to position [1157, 0]
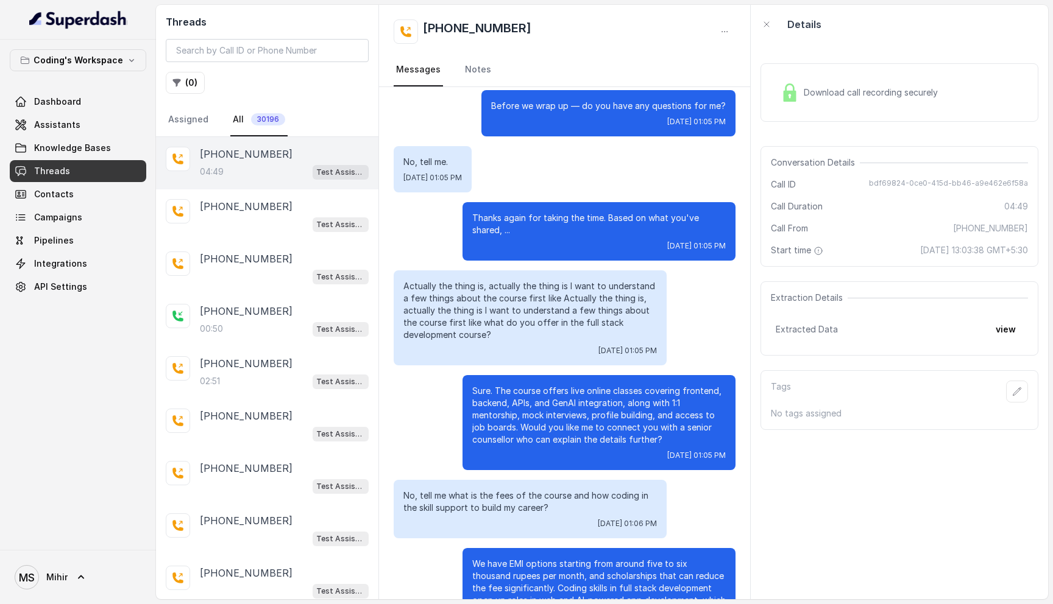
scroll to position [1341, 0]
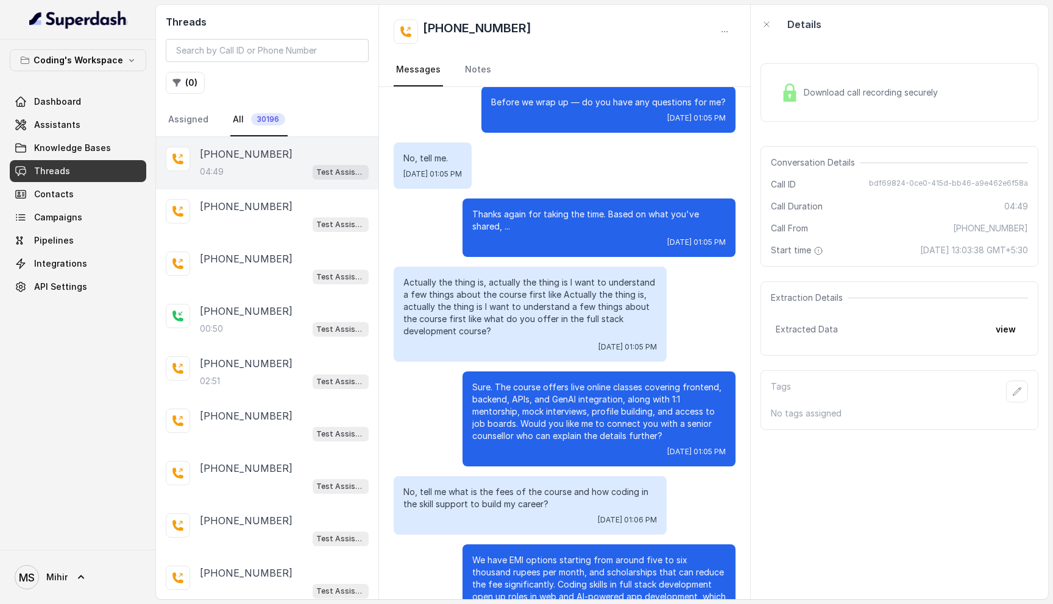
click at [506, 284] on p "Actually the thing is, actually the thing is I want to understand a few things …" at bounding box center [529, 307] width 253 height 61
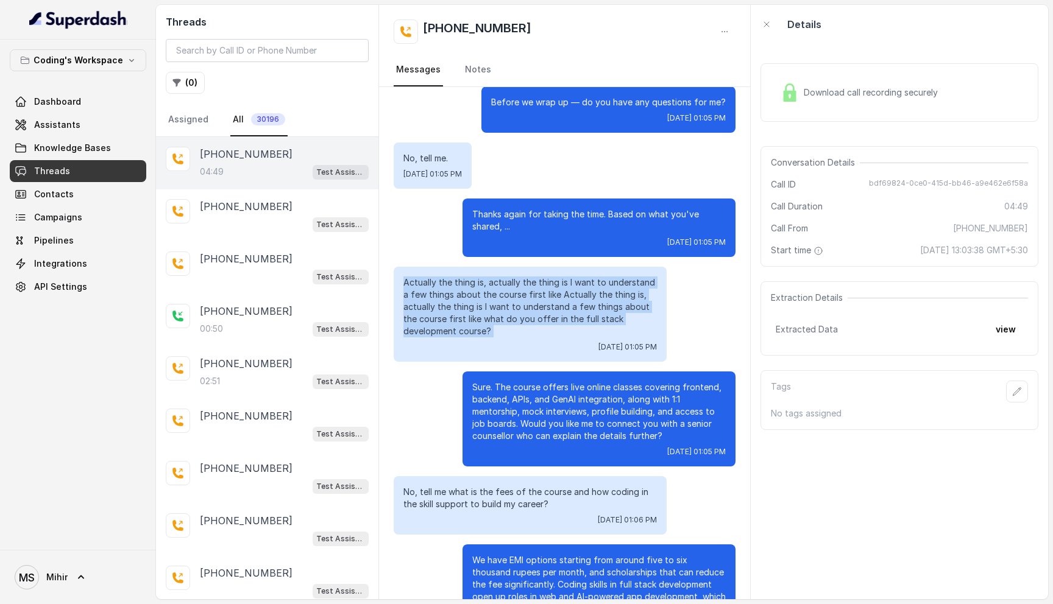
click at [506, 284] on p "Actually the thing is, actually the thing is I want to understand a few things …" at bounding box center [529, 307] width 253 height 61
click at [507, 300] on p "Actually the thing is, actually the thing is I want to understand a few things …" at bounding box center [529, 307] width 253 height 61
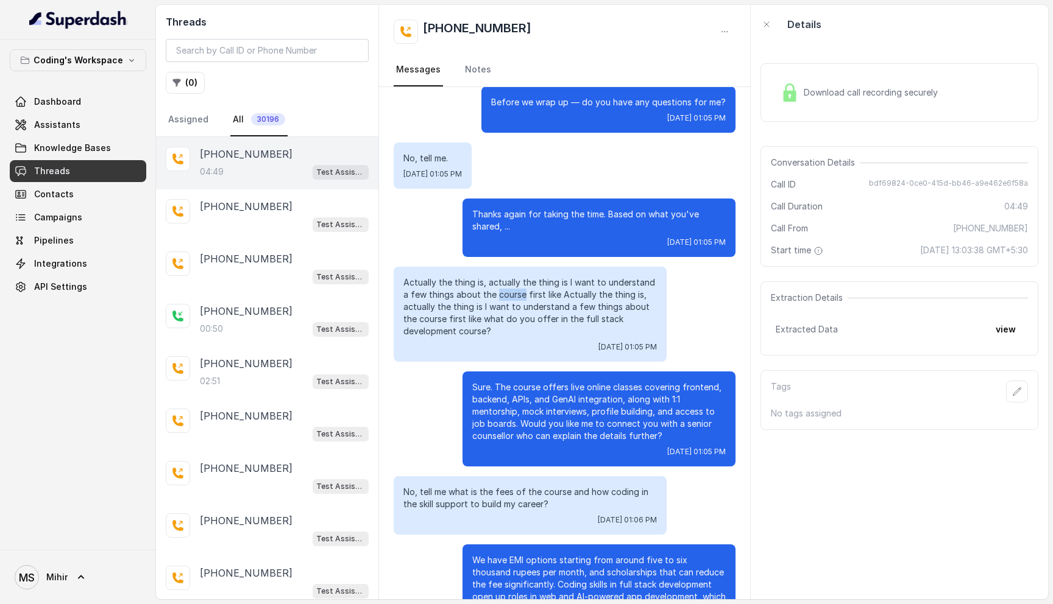
click at [507, 300] on p "Actually the thing is, actually the thing is I want to understand a few things …" at bounding box center [529, 307] width 253 height 61
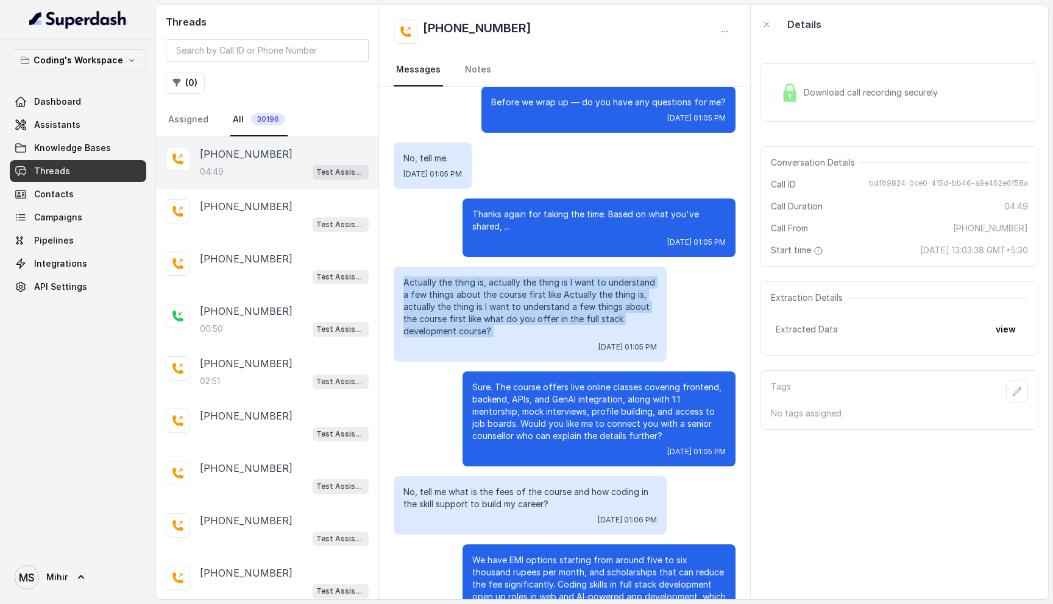
click at [507, 300] on p "Actually the thing is, actually the thing is I want to understand a few things …" at bounding box center [529, 307] width 253 height 61
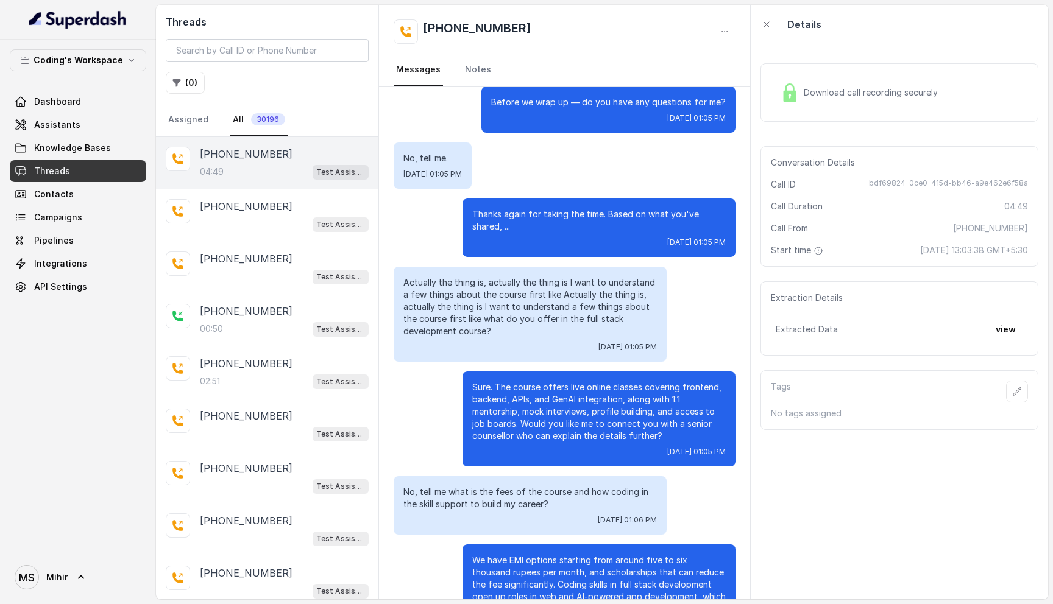
click at [507, 300] on p "Actually the thing is, actually the thing is I want to understand a few things …" at bounding box center [529, 307] width 253 height 61
click at [526, 373] on div "Sure. The course offers live online classes covering frontend, backend, APIs, a…" at bounding box center [598, 419] width 273 height 95
click at [526, 404] on p "Sure. The course offers live online classes covering frontend, backend, APIs, a…" at bounding box center [598, 411] width 253 height 61
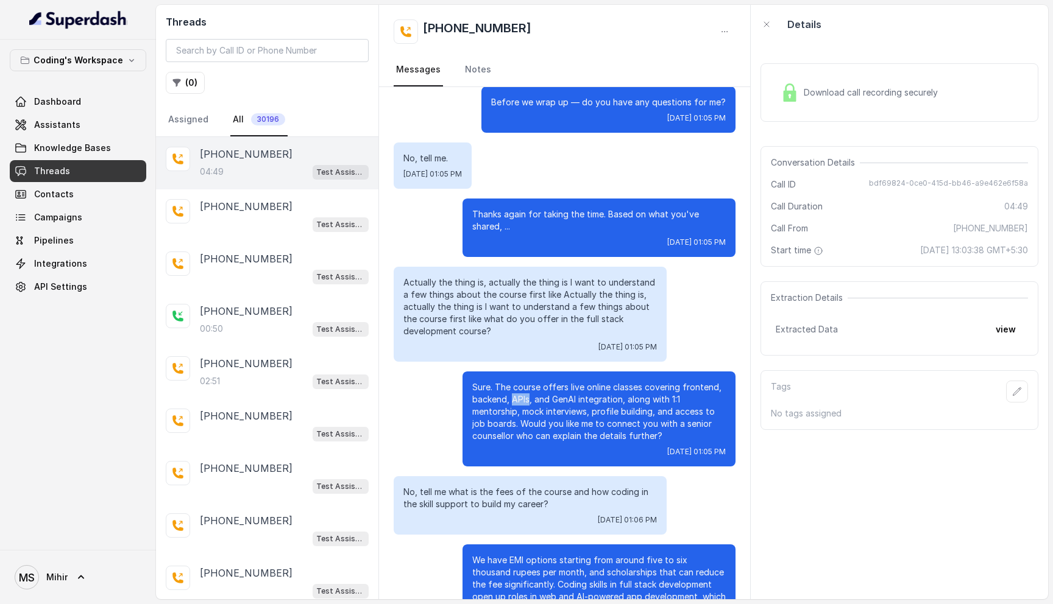
click at [526, 404] on p "Sure. The course offers live online classes covering frontend, backend, APIs, a…" at bounding box center [598, 411] width 253 height 61
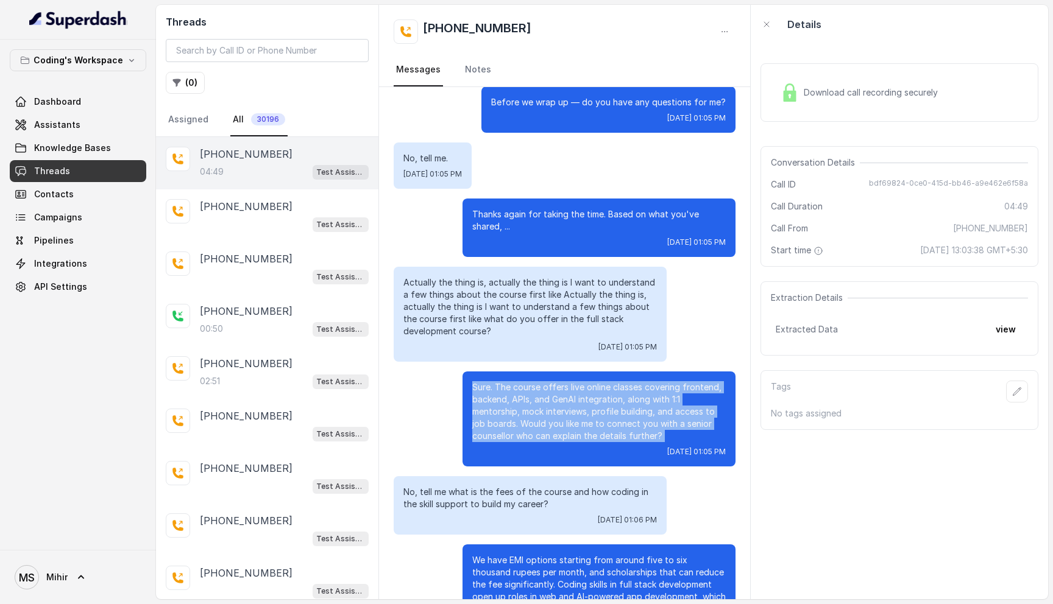
click at [526, 404] on p "Sure. The course offers live online classes covering frontend, backend, APIs, a…" at bounding box center [598, 411] width 253 height 61
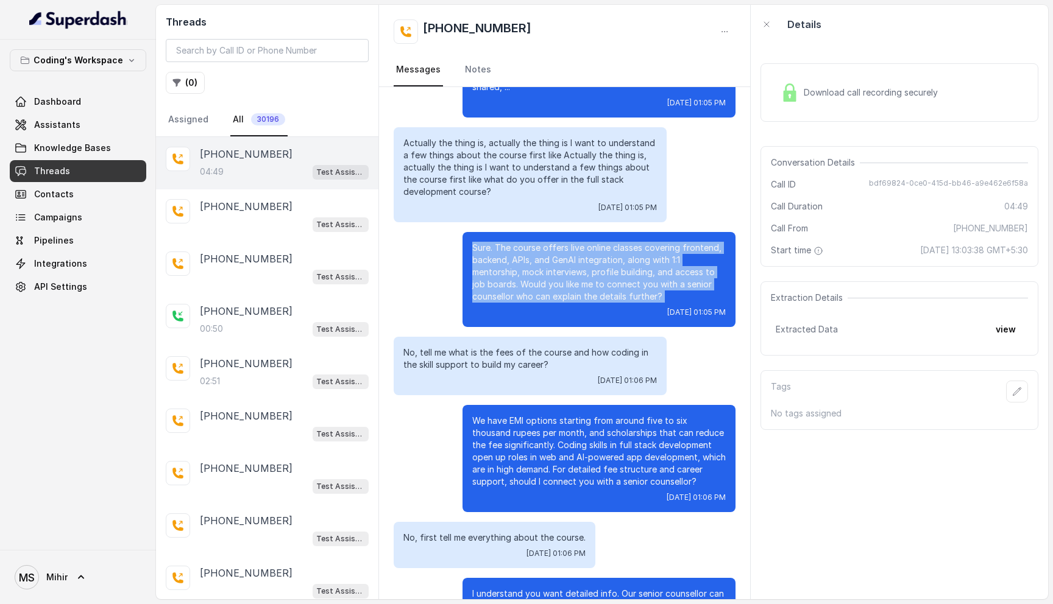
scroll to position [1496, 0]
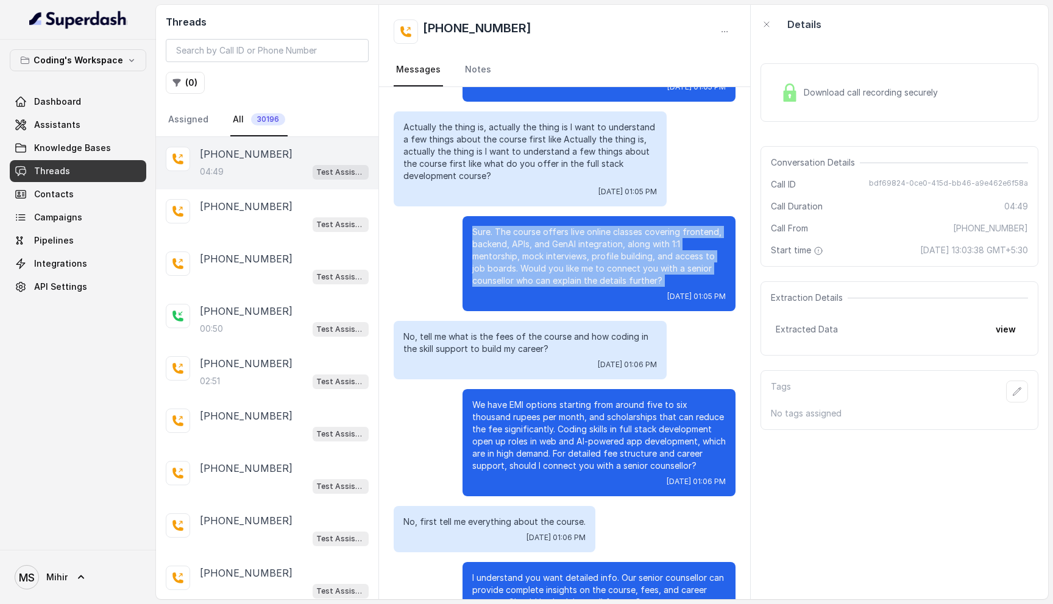
click at [532, 275] on p "Sure. The course offers live online classes covering frontend, backend, APIs, a…" at bounding box center [598, 256] width 253 height 61
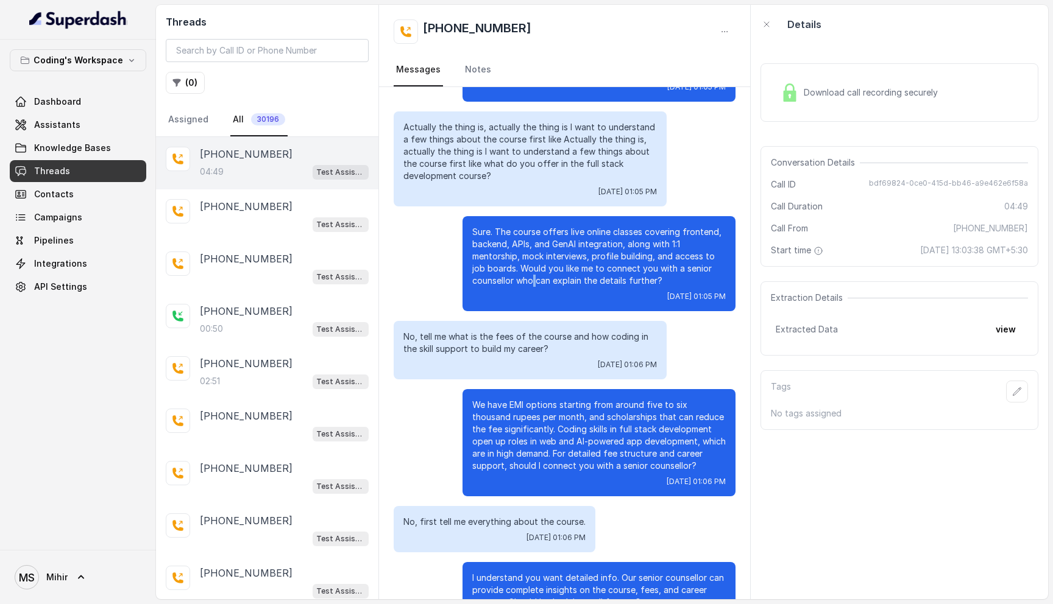
click at [532, 275] on p "Sure. The course offers live online classes covering frontend, backend, APIs, a…" at bounding box center [598, 256] width 253 height 61
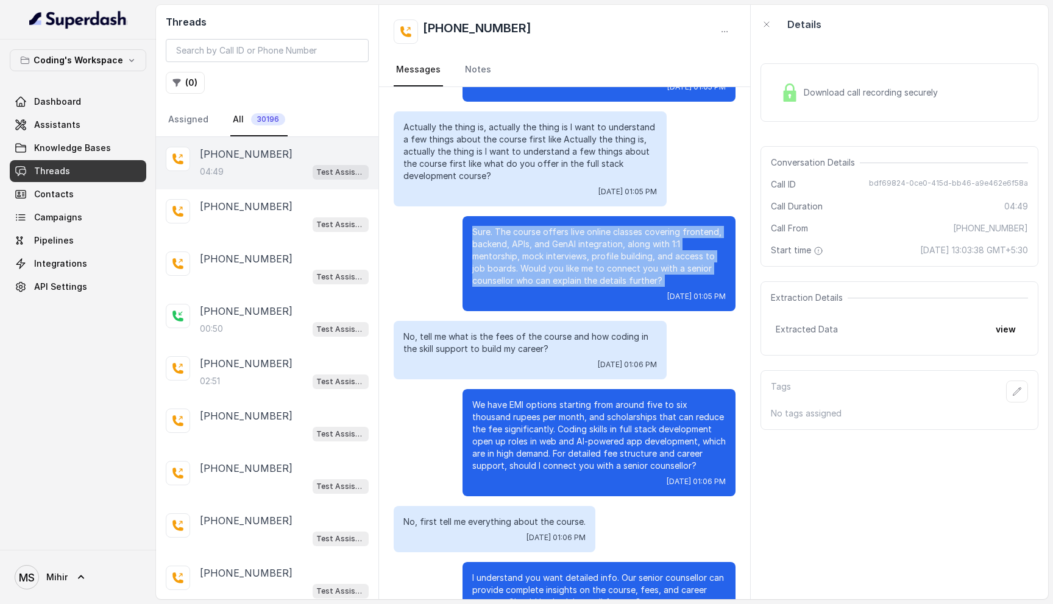
click at [532, 275] on p "Sure. The course offers live online classes covering frontend, backend, APIs, a…" at bounding box center [598, 256] width 253 height 61
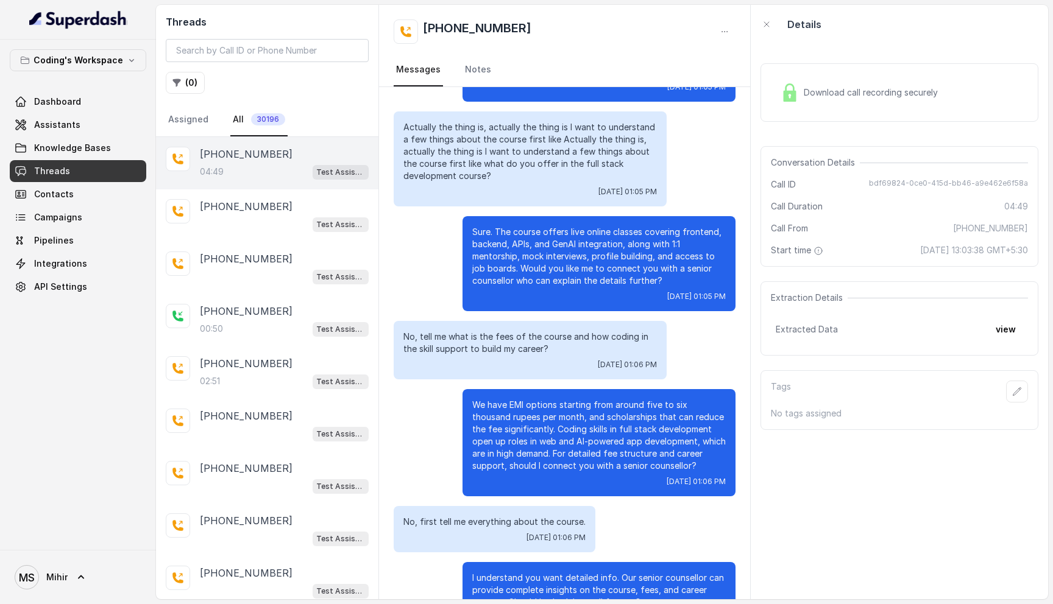
click at [532, 275] on p "Sure. The course offers live online classes covering frontend, backend, APIs, a…" at bounding box center [598, 256] width 253 height 61
click at [498, 334] on p "No, tell me what is the fees of the course and how coding in the skill support …" at bounding box center [529, 343] width 253 height 24
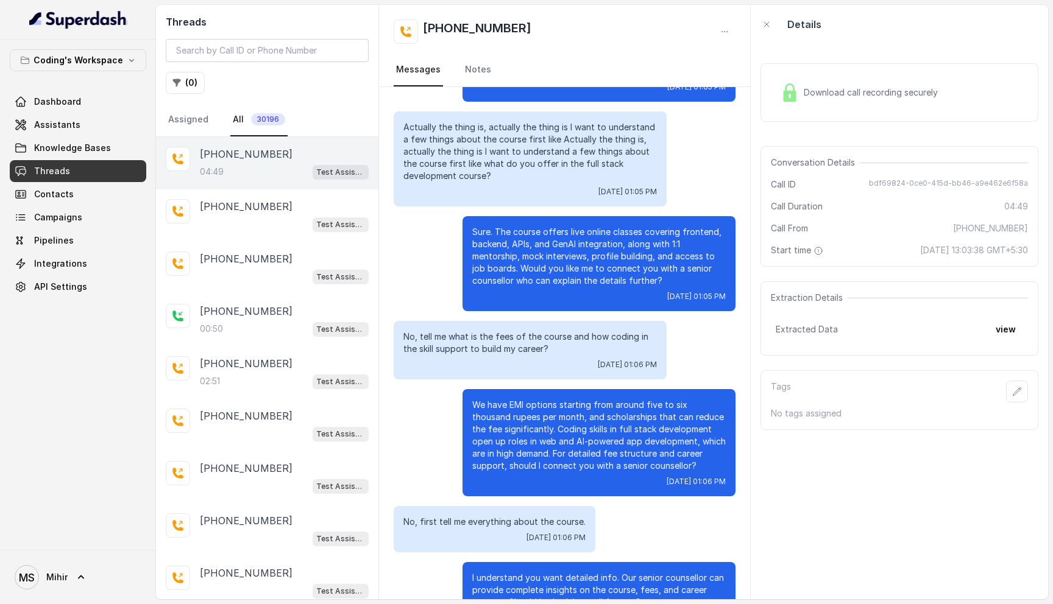
click at [531, 415] on p "We have EMI options starting from around five to six thousand rupees per month,…" at bounding box center [598, 435] width 253 height 73
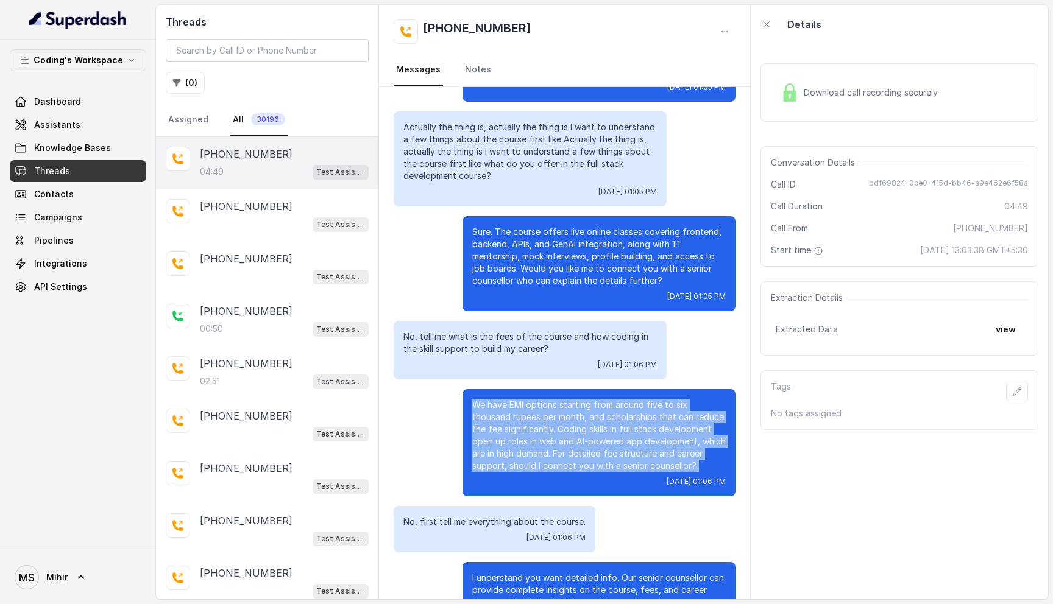
click at [531, 415] on p "We have EMI options starting from around five to six thousand rupees per month,…" at bounding box center [598, 435] width 253 height 73
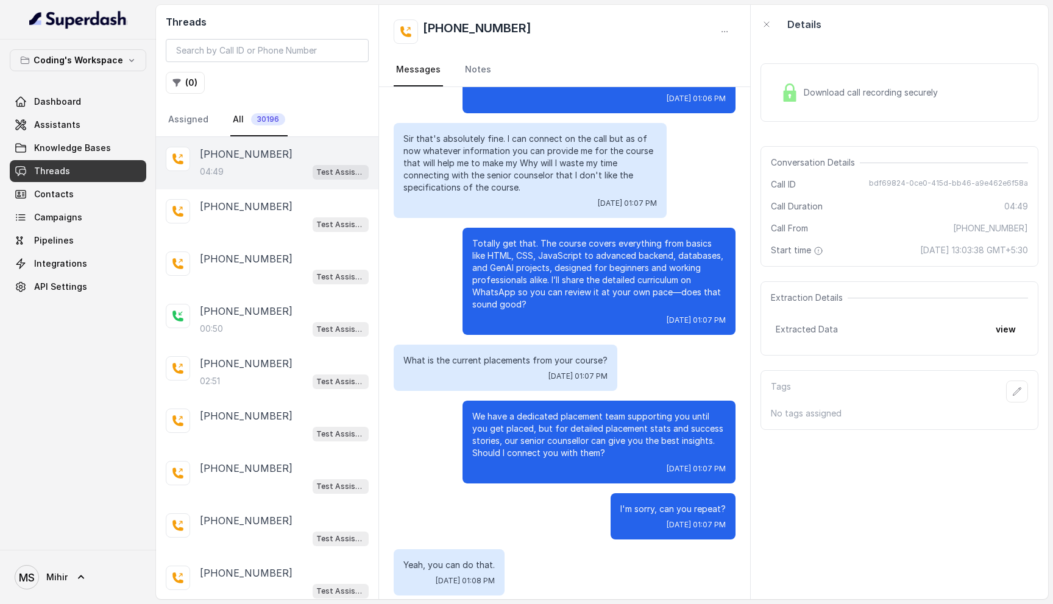
scroll to position [2165, 0]
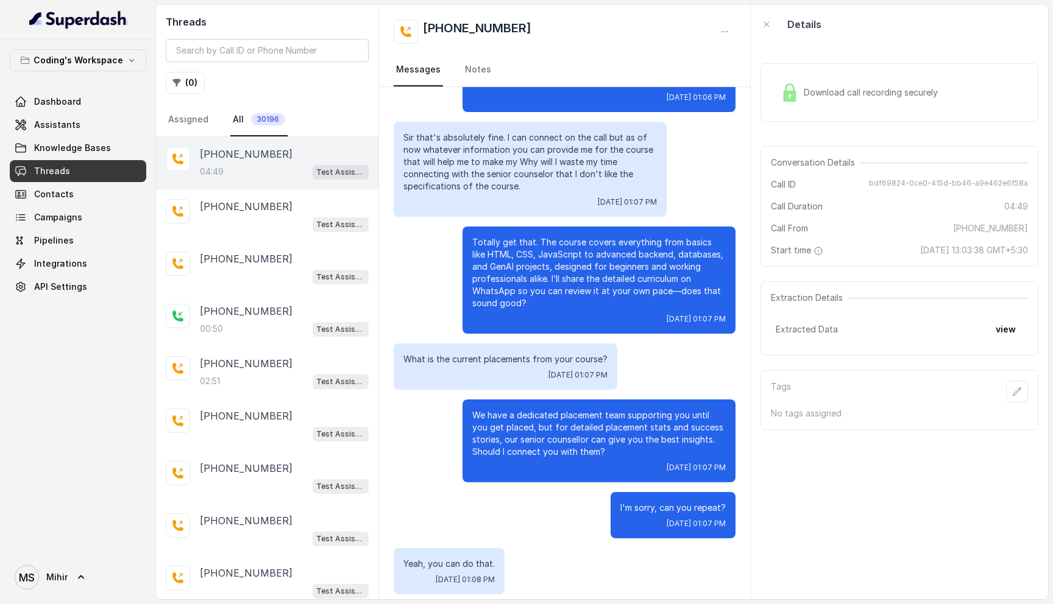
click at [532, 287] on p "Totally get that. The course covers everything from basics like HTML, CSS, Java…" at bounding box center [598, 272] width 253 height 73
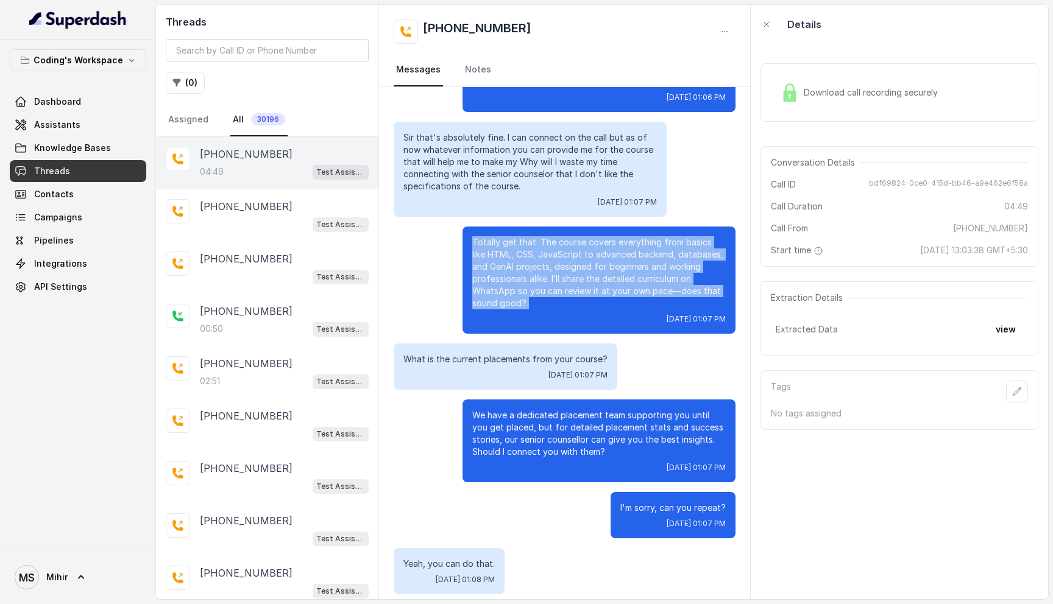
click at [532, 287] on p "Totally get that. The course covers everything from basics like HTML, CSS, Java…" at bounding box center [598, 272] width 253 height 73
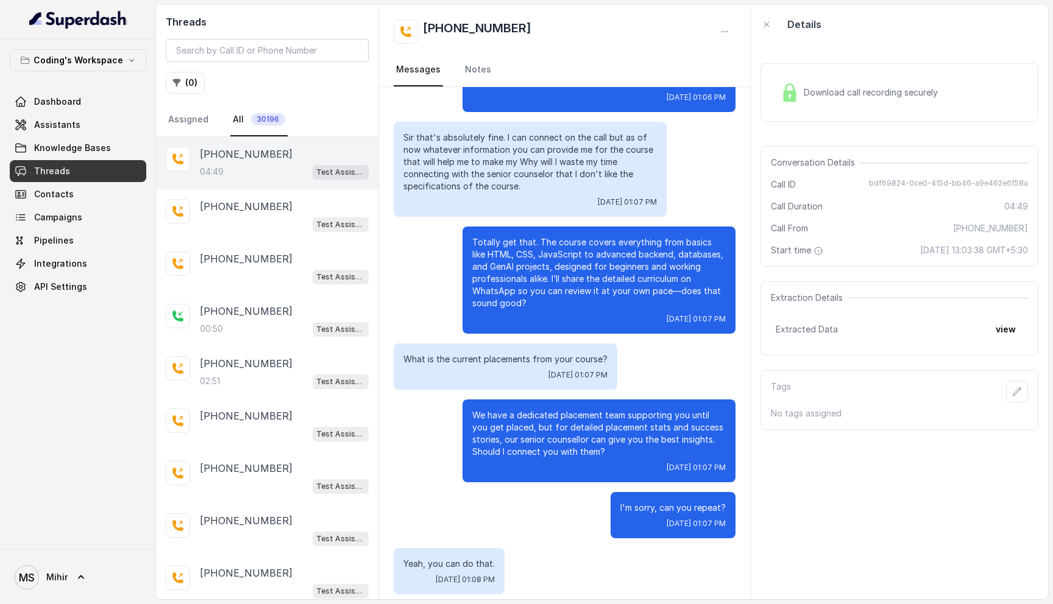
click at [529, 436] on p "We have a dedicated placement team supporting you until you get placed, but for…" at bounding box center [598, 433] width 253 height 49
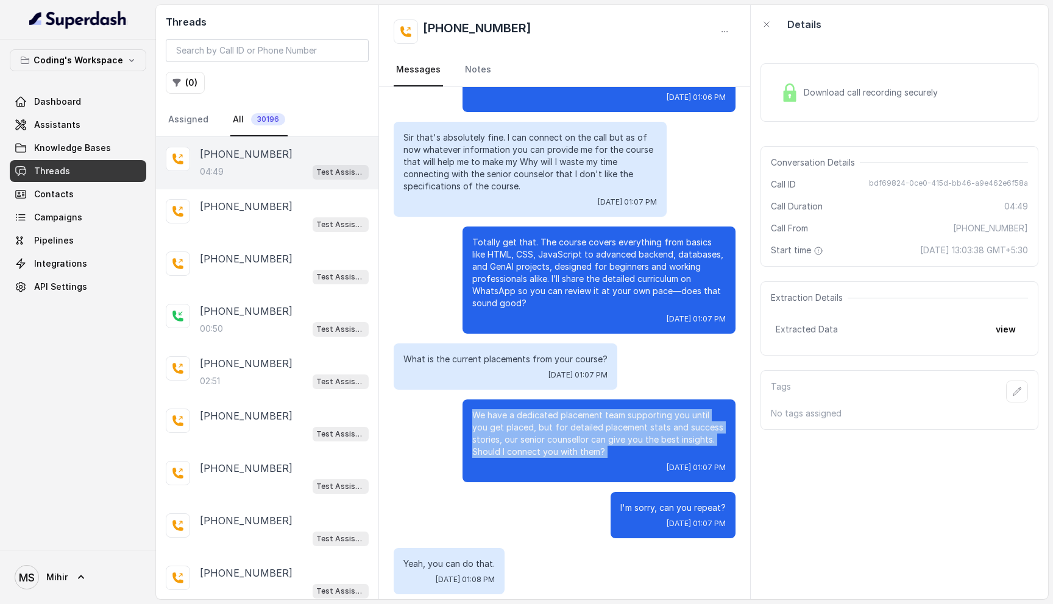
click at [529, 436] on p "We have a dedicated placement team supporting you until you get placed, but for…" at bounding box center [598, 433] width 253 height 49
click at [533, 444] on p "We have a dedicated placement team supporting you until you get placed, but for…" at bounding box center [598, 433] width 253 height 49
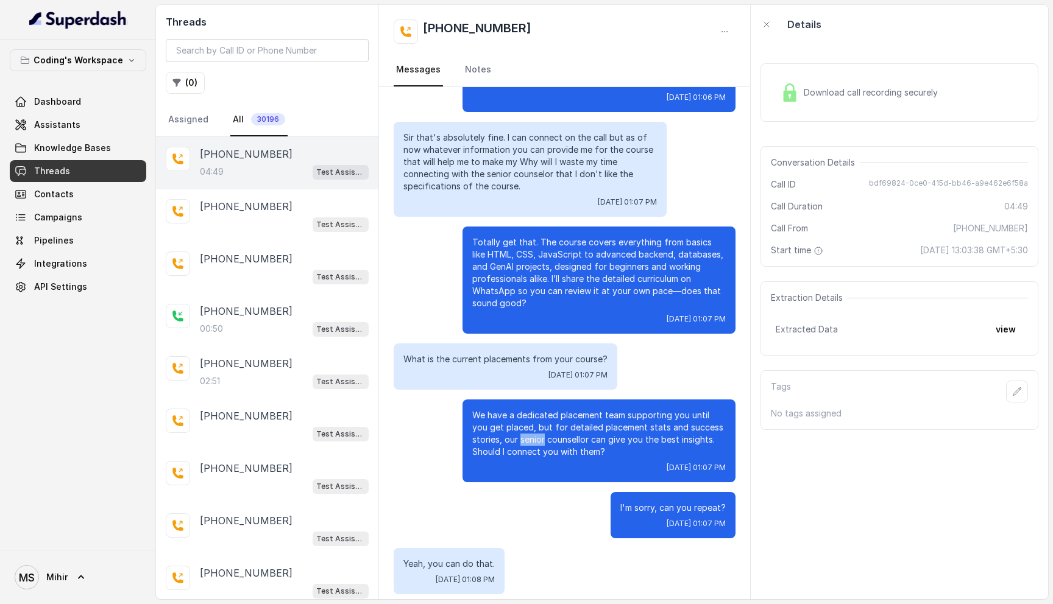
click at [533, 444] on p "We have a dedicated placement team supporting you until you get placed, but for…" at bounding box center [598, 433] width 253 height 49
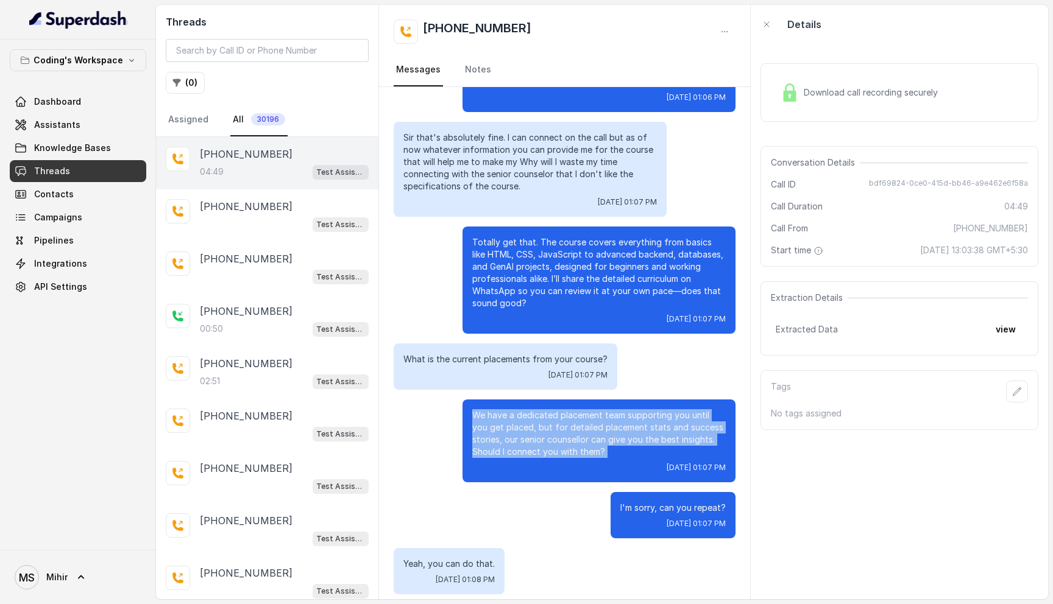
click at [533, 444] on p "We have a dedicated placement team supporting you until you get placed, but for…" at bounding box center [598, 433] width 253 height 49
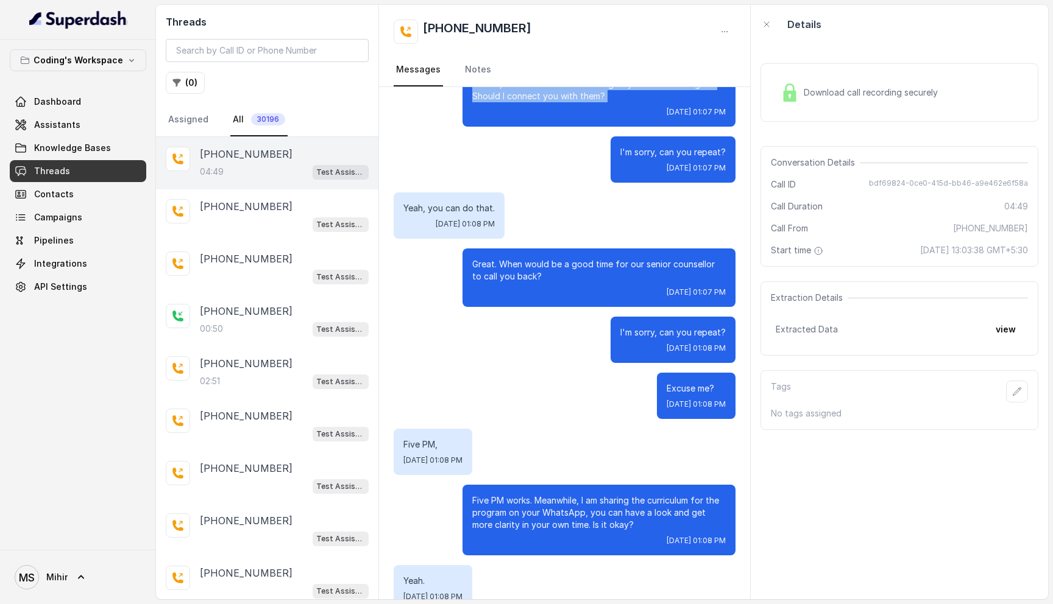
scroll to position [2511, 0]
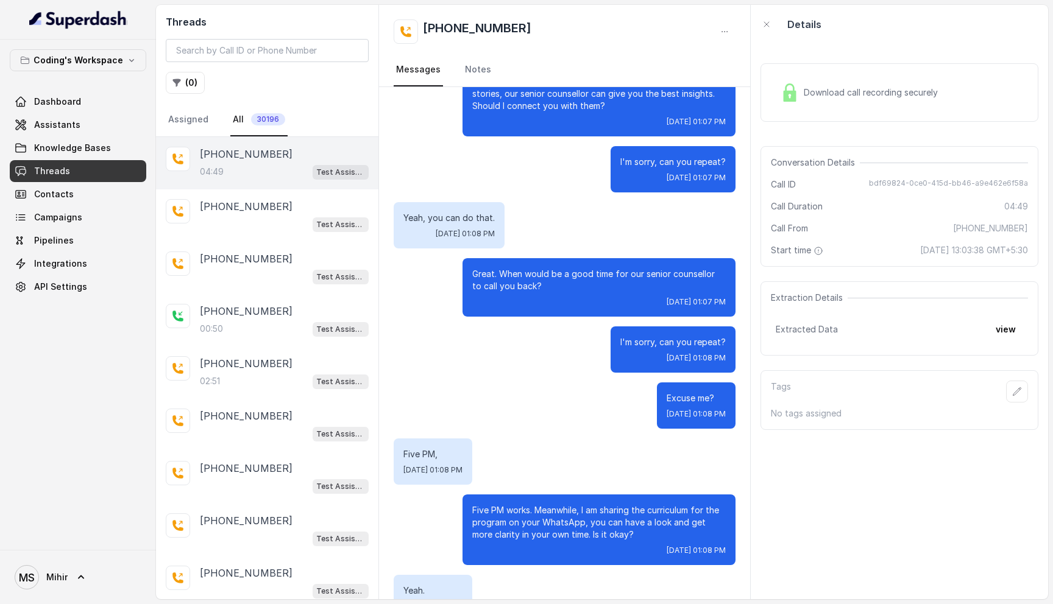
click at [661, 162] on p "I'm sorry, can you repeat?" at bounding box center [672, 162] width 105 height 12
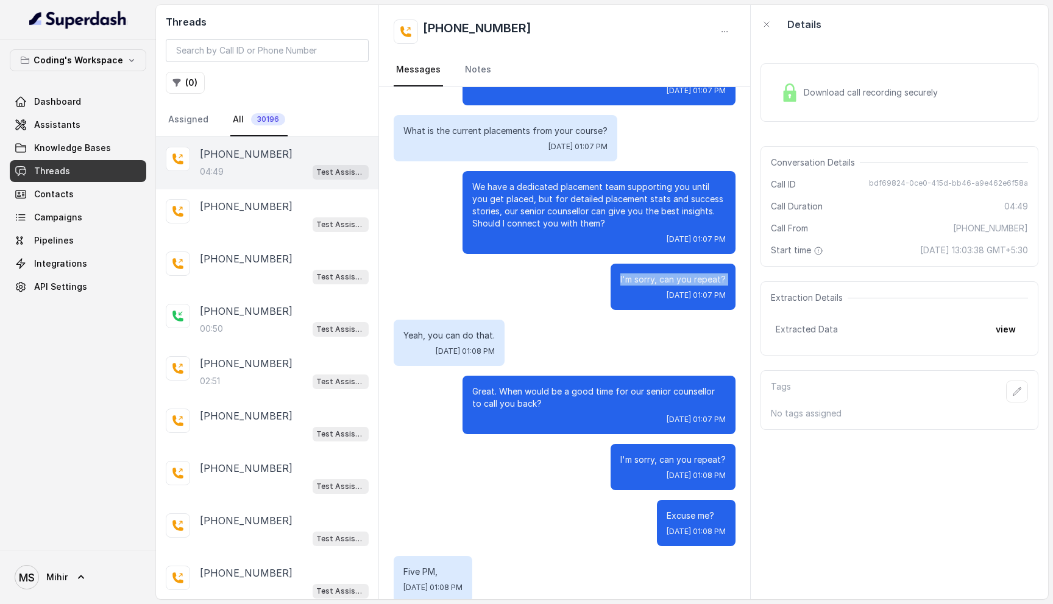
scroll to position [2394, 0]
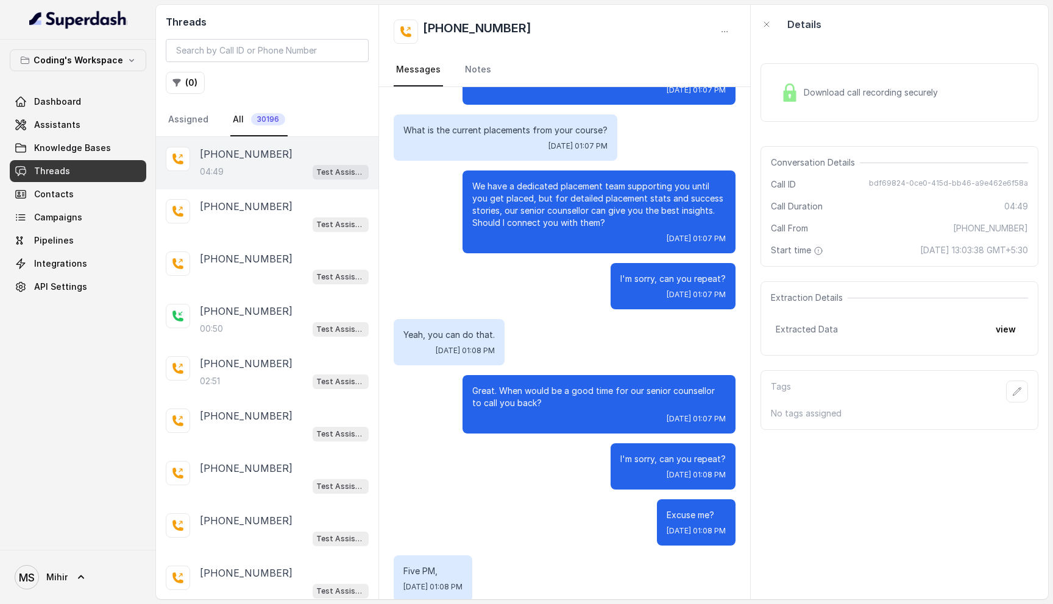
click at [847, 94] on span "Download call recording securely" at bounding box center [872, 92] width 139 height 12
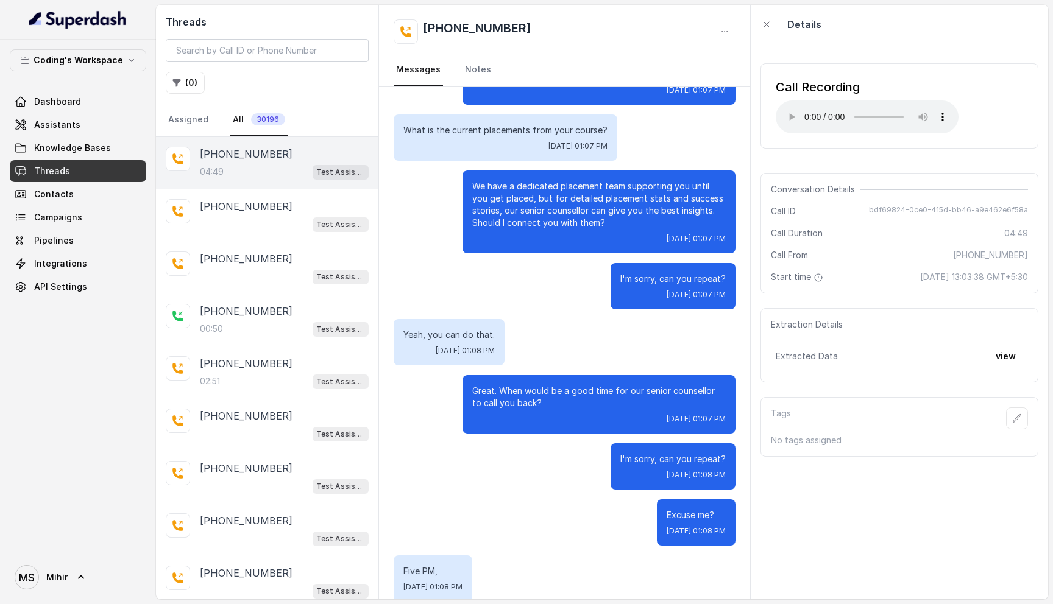
click at [674, 278] on p "I'm sorry, can you repeat?" at bounding box center [672, 279] width 105 height 12
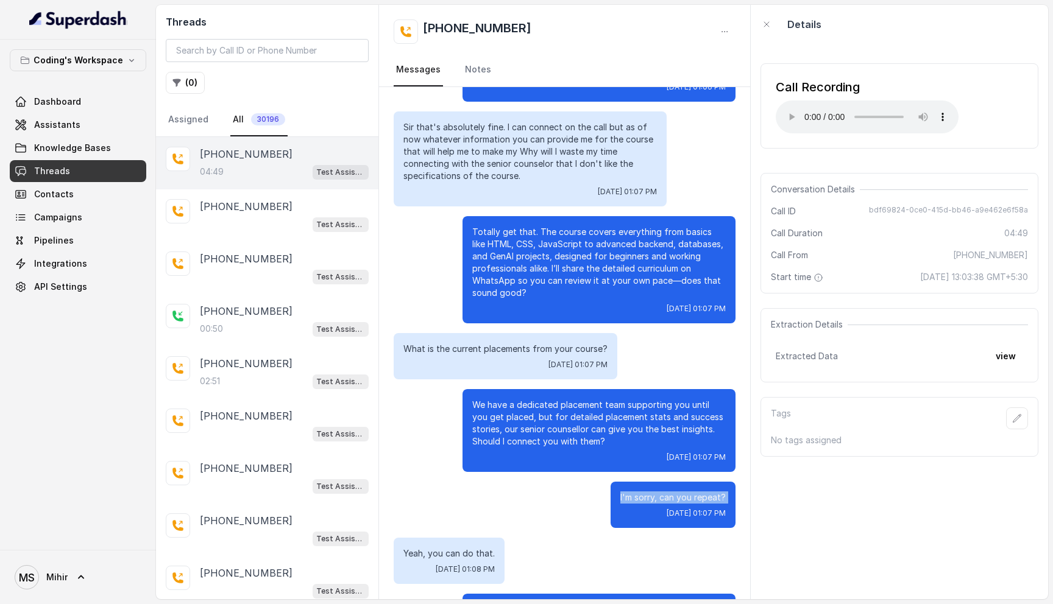
scroll to position [2181, 0]
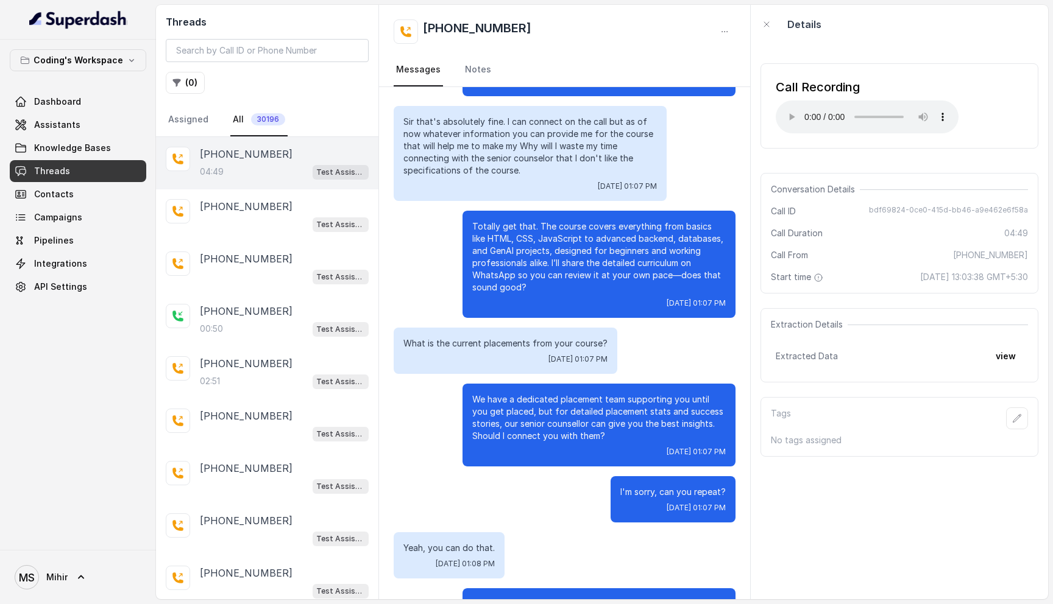
click at [550, 426] on p "We have a dedicated placement team supporting you until you get placed, but for…" at bounding box center [598, 417] width 253 height 49
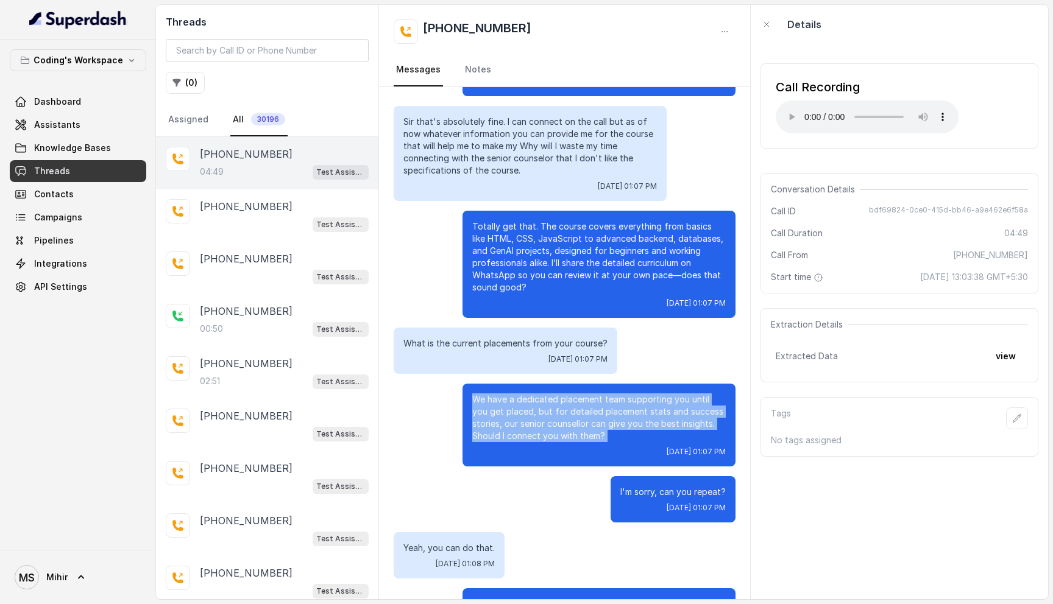
click at [550, 426] on p "We have a dedicated placement team supporting you until you get placed, but for…" at bounding box center [598, 417] width 253 height 49
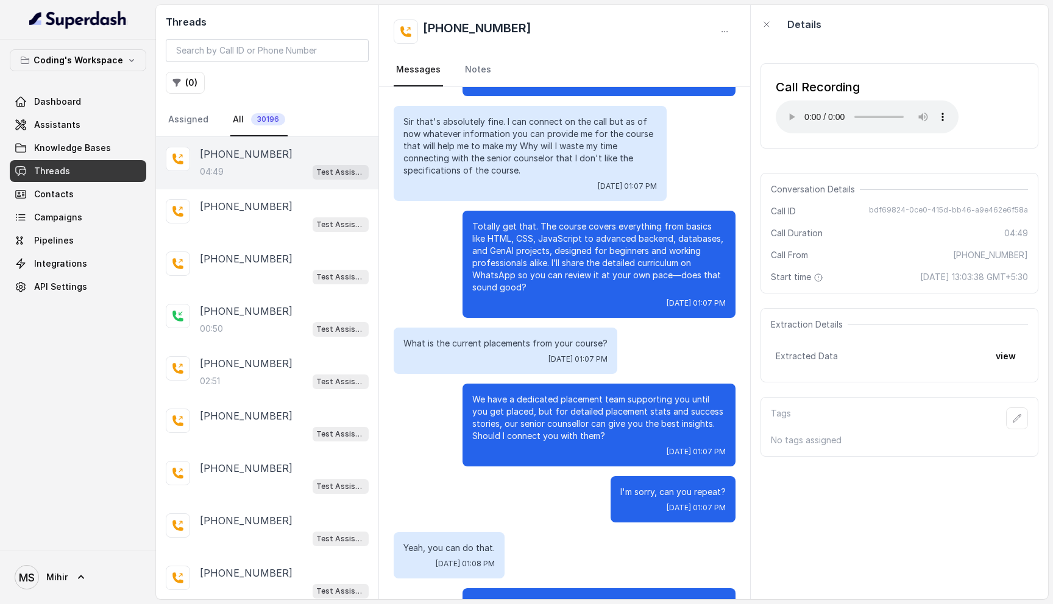
click at [550, 426] on p "We have a dedicated placement team supporting you until you get placed, but for…" at bounding box center [598, 417] width 253 height 49
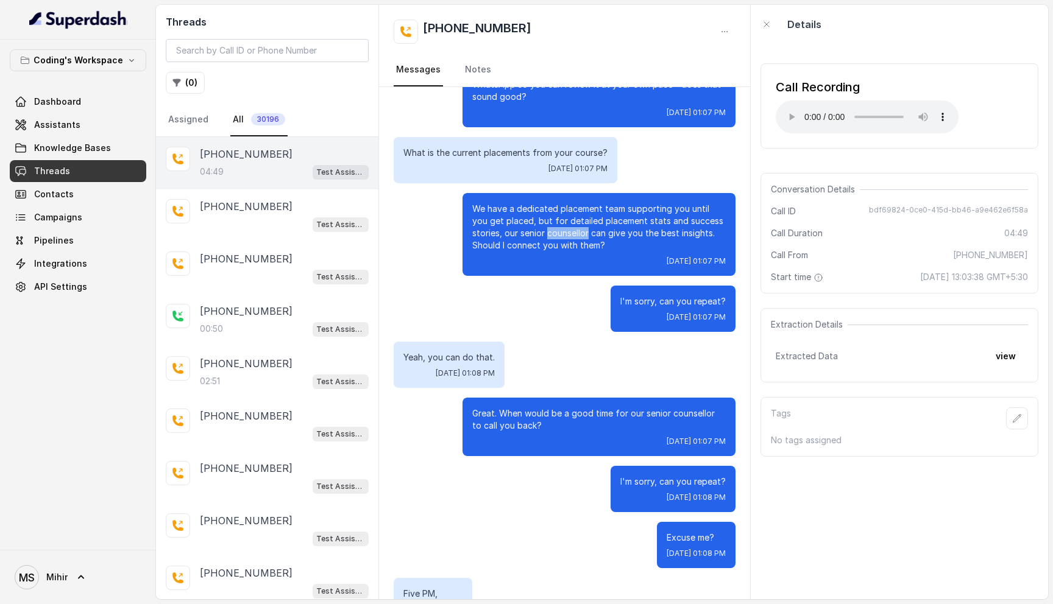
scroll to position [2370, 0]
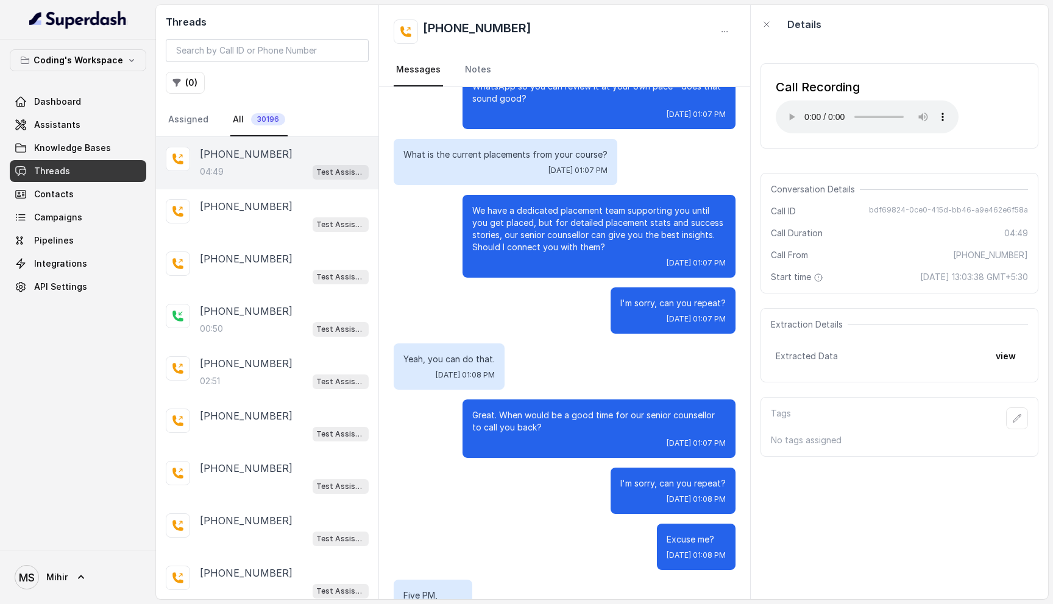
click at [547, 249] on p "We have a dedicated placement team supporting you until you get placed, but for…" at bounding box center [598, 229] width 253 height 49
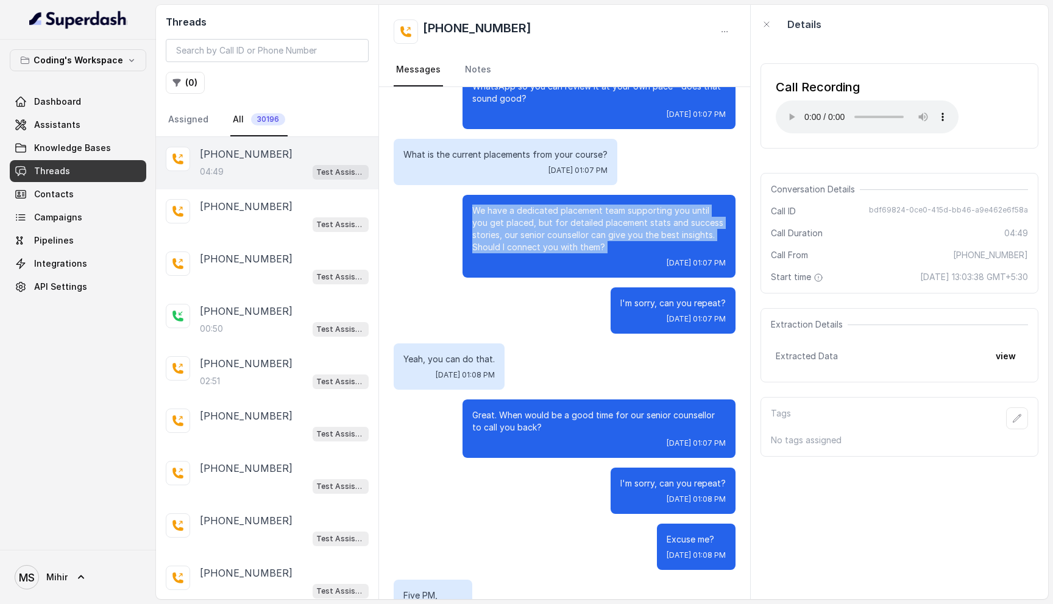
click at [547, 249] on p "We have a dedicated placement team supporting you until you get placed, but for…" at bounding box center [598, 229] width 253 height 49
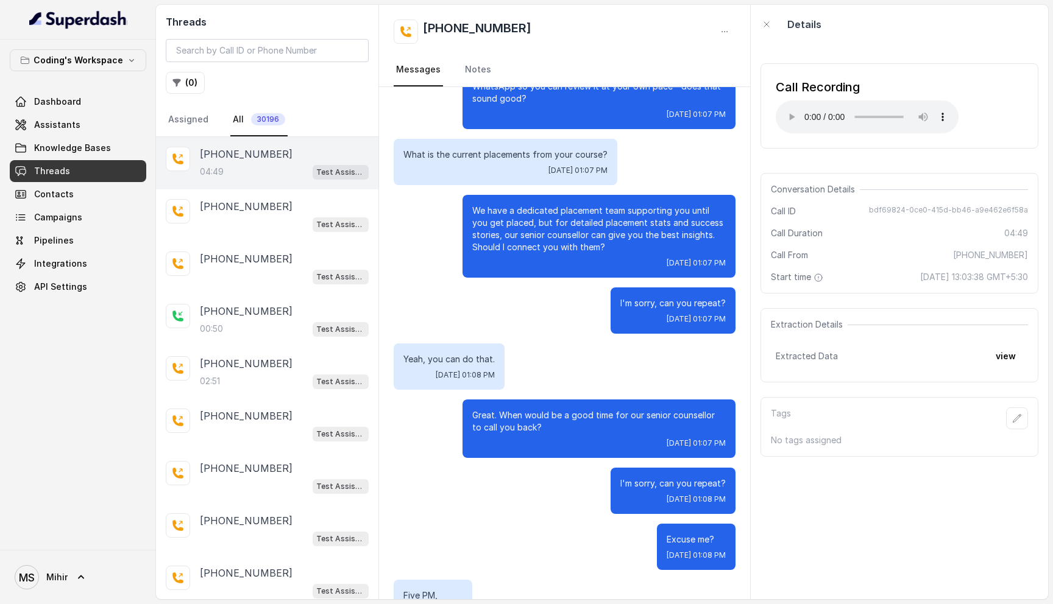
click at [672, 305] on p "I'm sorry, can you repeat?" at bounding box center [672, 303] width 105 height 12
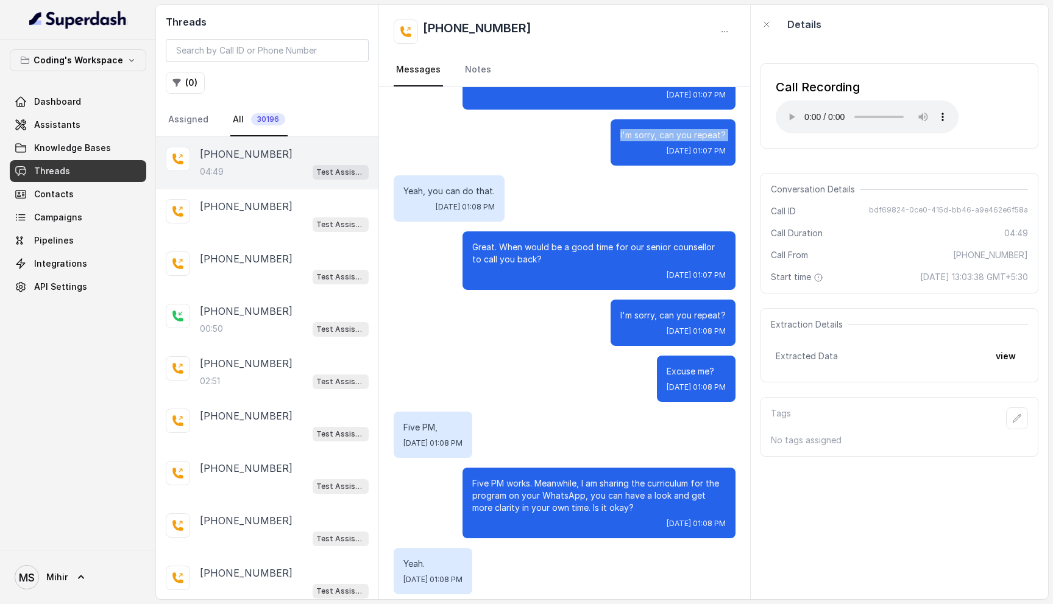
scroll to position [2541, 0]
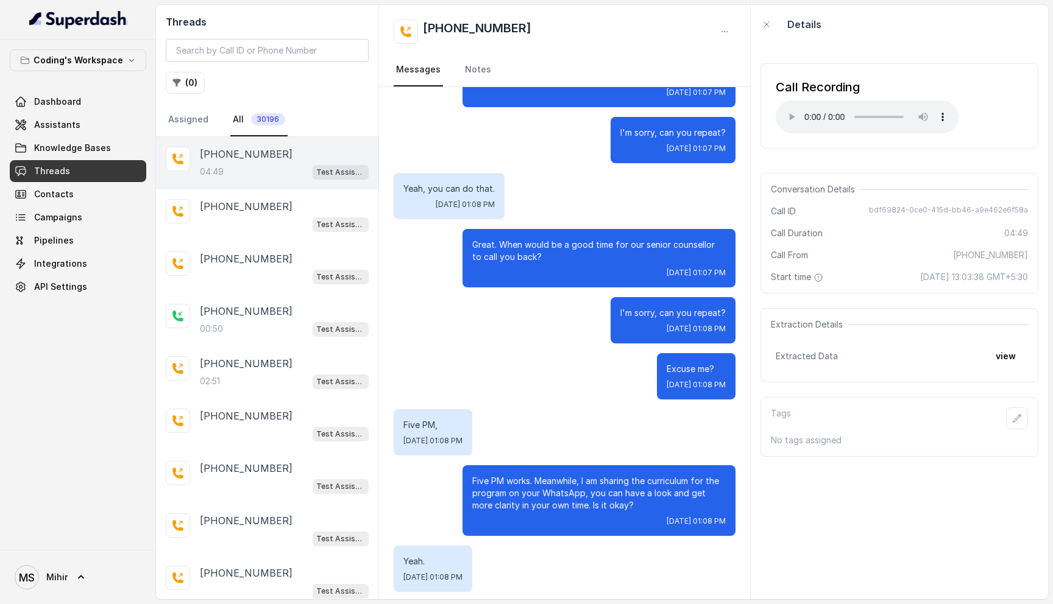
click at [676, 316] on p "I'm sorry, can you repeat?" at bounding box center [672, 313] width 105 height 12
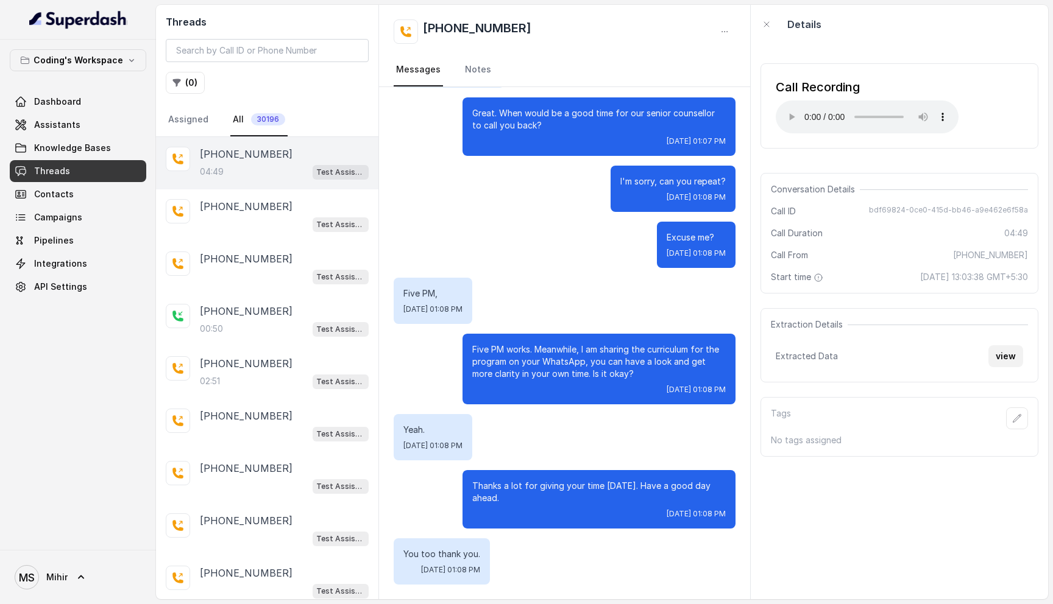
click at [1000, 360] on button "view" at bounding box center [1005, 356] width 35 height 22
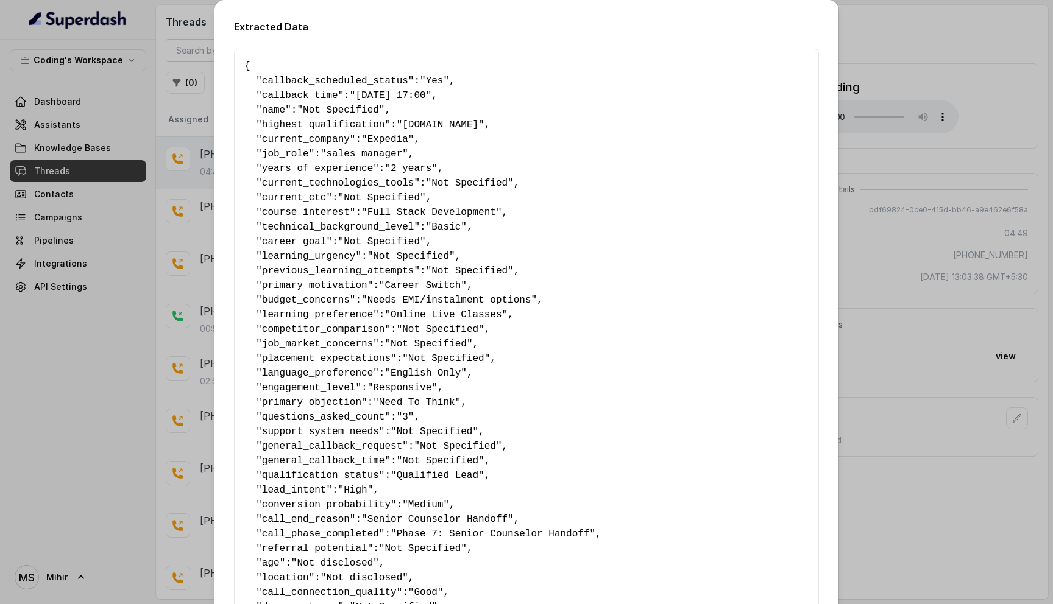
scroll to position [515, 0]
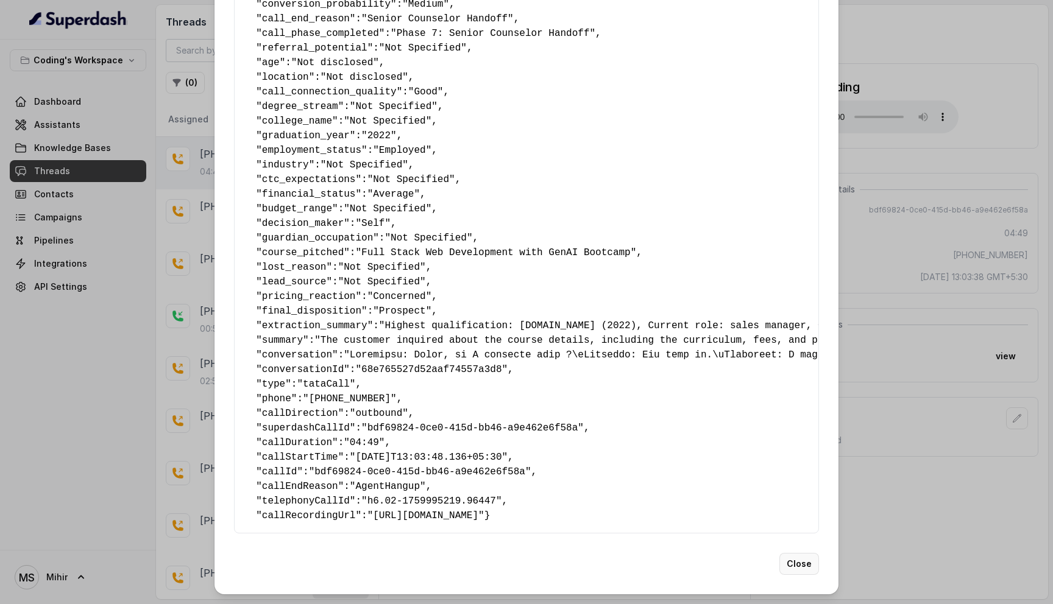
click at [797, 565] on button "Close" at bounding box center [799, 564] width 40 height 22
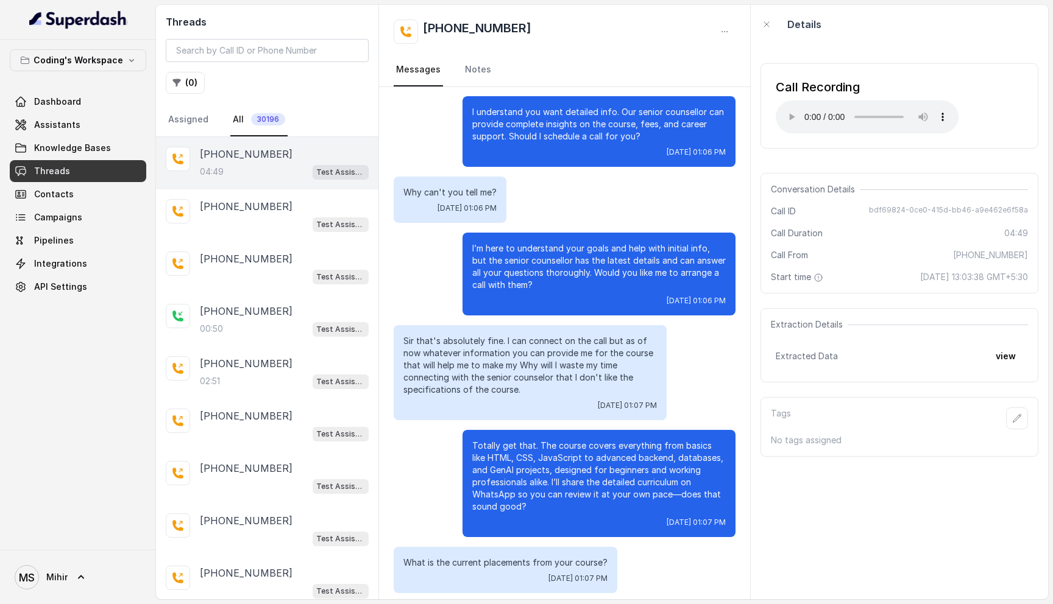
scroll to position [1794, 0]
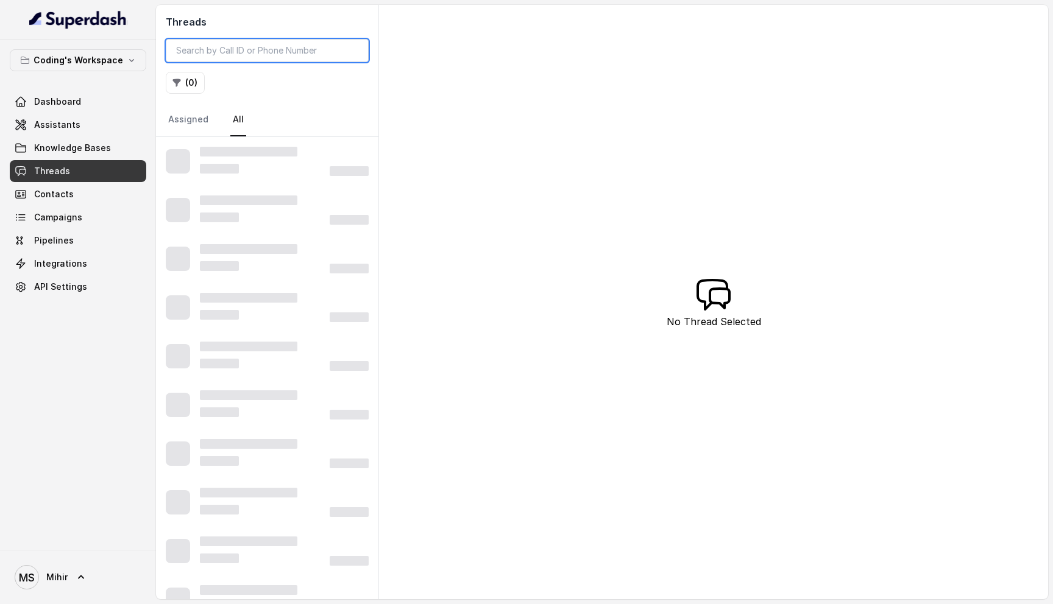
click at [231, 47] on input "search" at bounding box center [267, 50] width 203 height 23
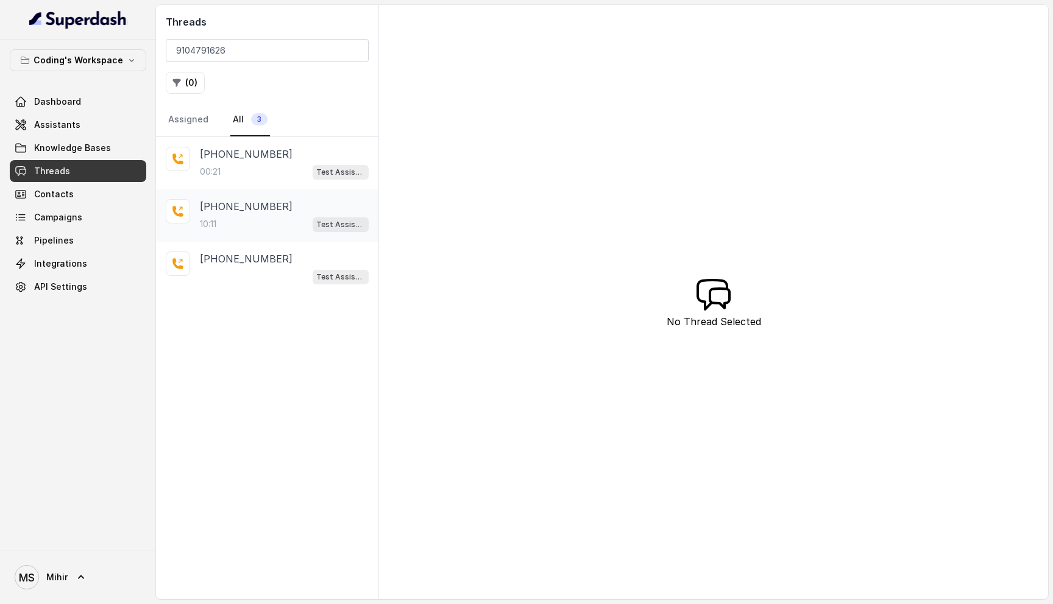
click at [241, 218] on div "10:11 Test Assistant- 2" at bounding box center [284, 224] width 169 height 16
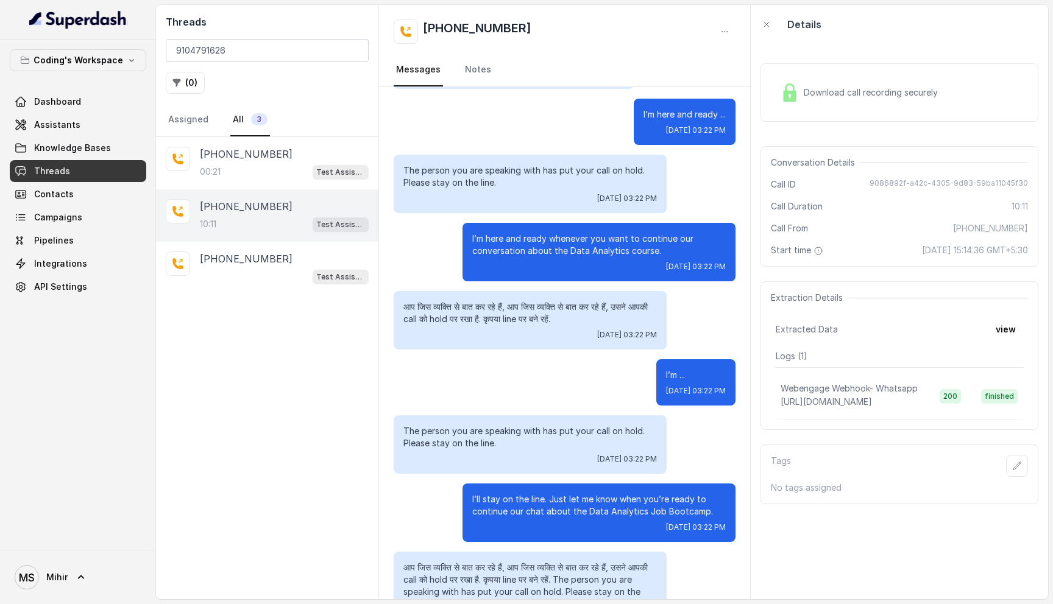
scroll to position [5866, 0]
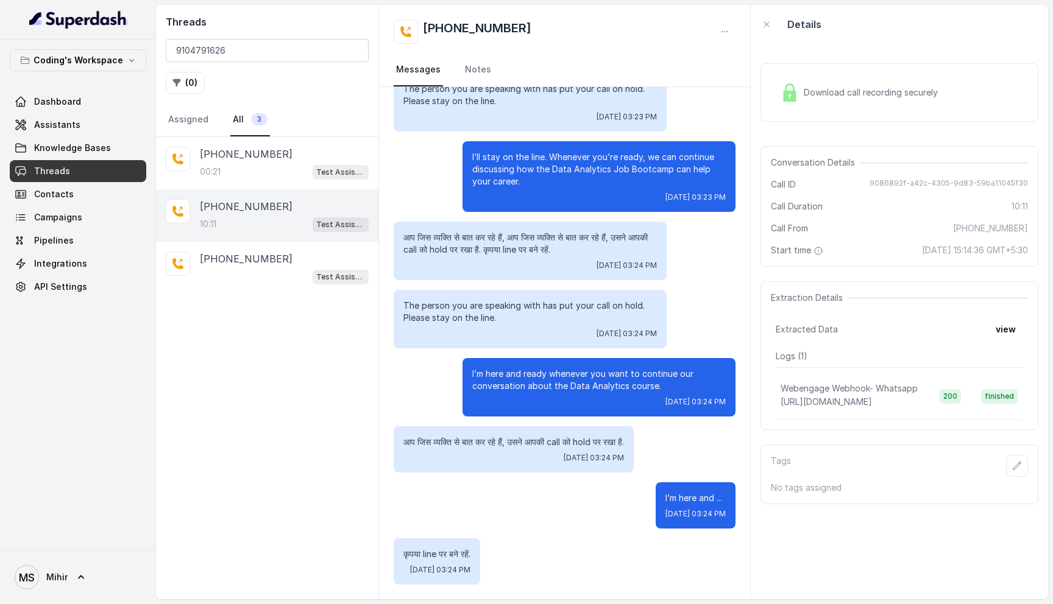
click at [852, 98] on span "Download call recording securely" at bounding box center [872, 92] width 139 height 12
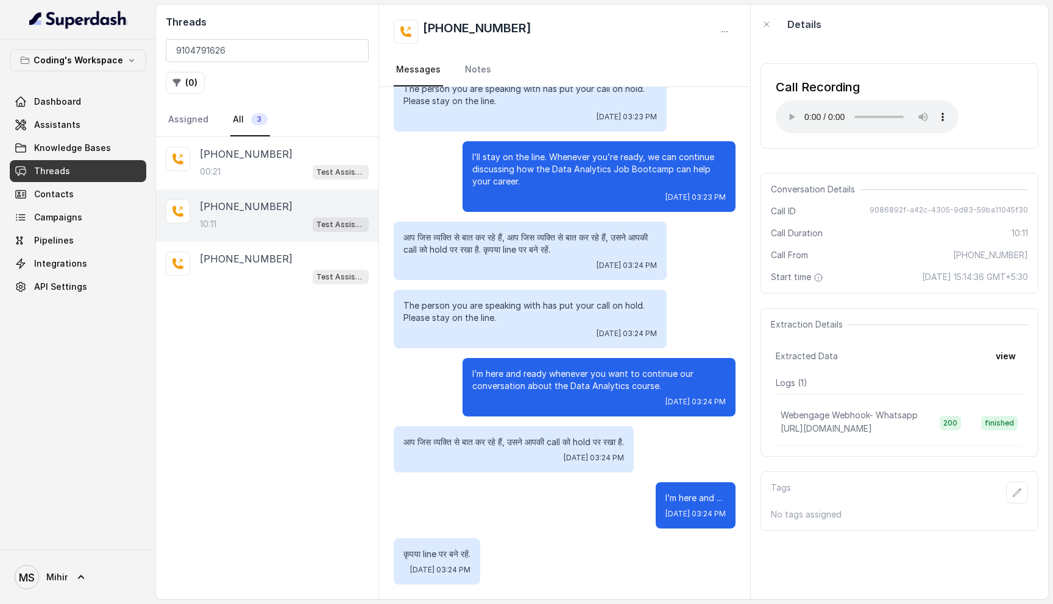
click at [527, 164] on p "I’ll stay on the line. Whenever you’re ready, we can continue discussing how th…" at bounding box center [598, 169] width 253 height 37
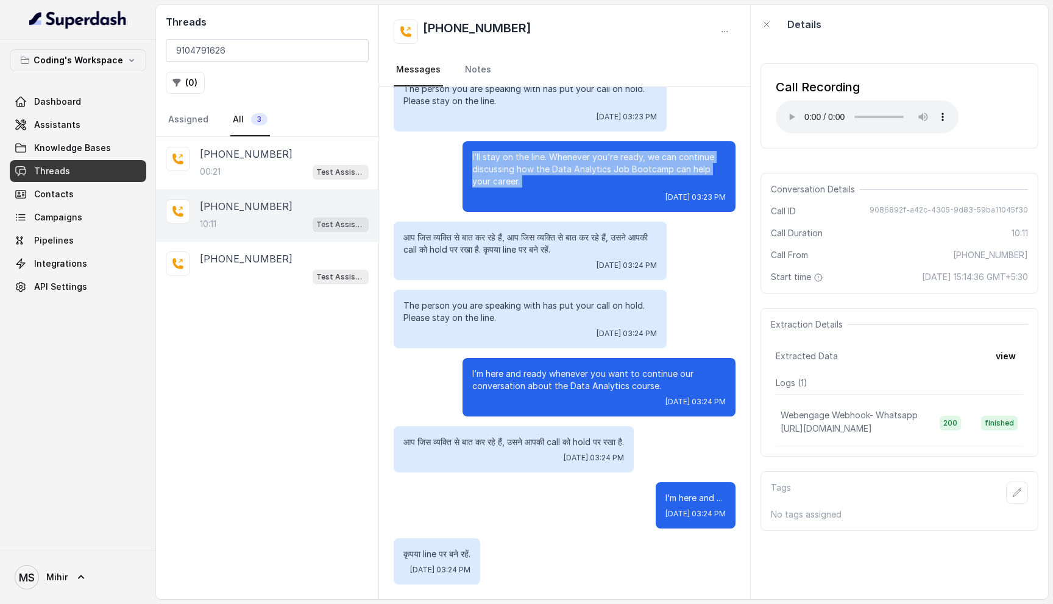
click at [527, 164] on p "I’ll stay on the line. Whenever you’re ready, we can continue discussing how th…" at bounding box center [598, 169] width 253 height 37
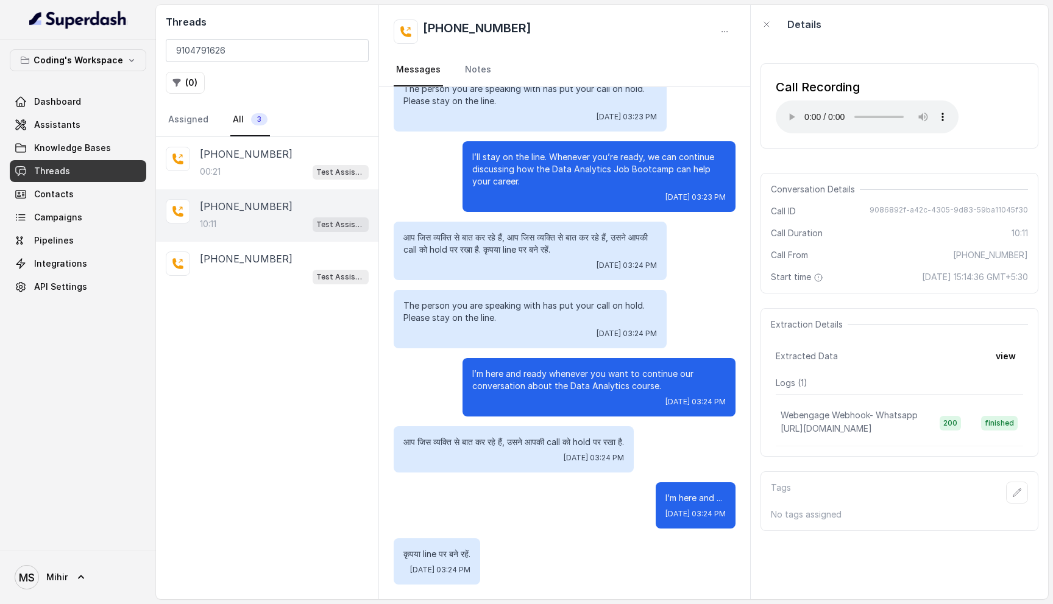
click at [527, 164] on p "I’ll stay on the line. Whenever you’re ready, we can continue discussing how th…" at bounding box center [598, 169] width 253 height 37
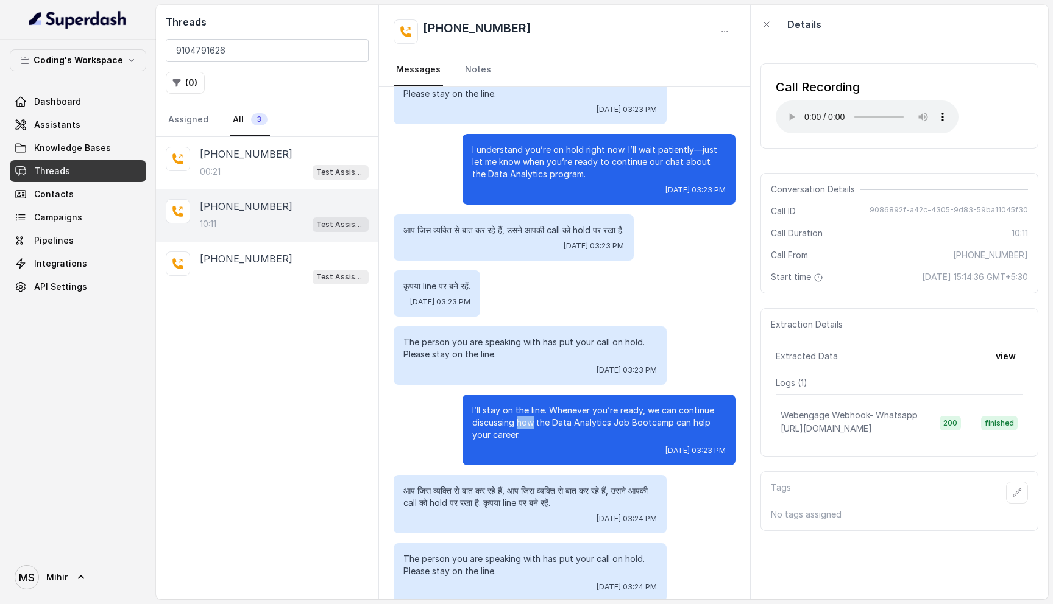
scroll to position [5601, 0]
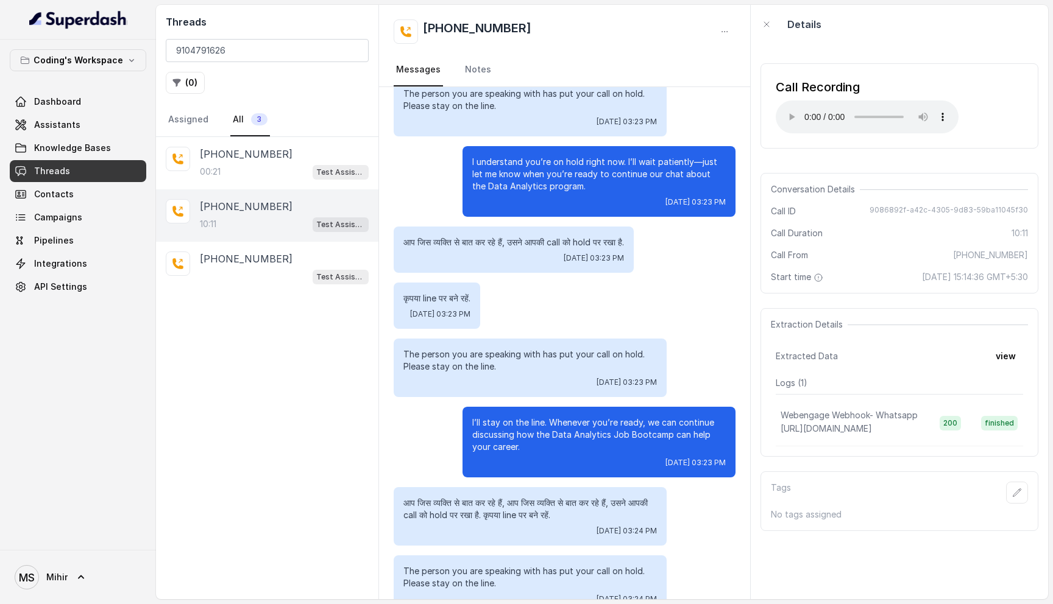
click at [527, 173] on p "I understand you’re on hold right now. I’ll wait patiently—just let me know whe…" at bounding box center [598, 174] width 253 height 37
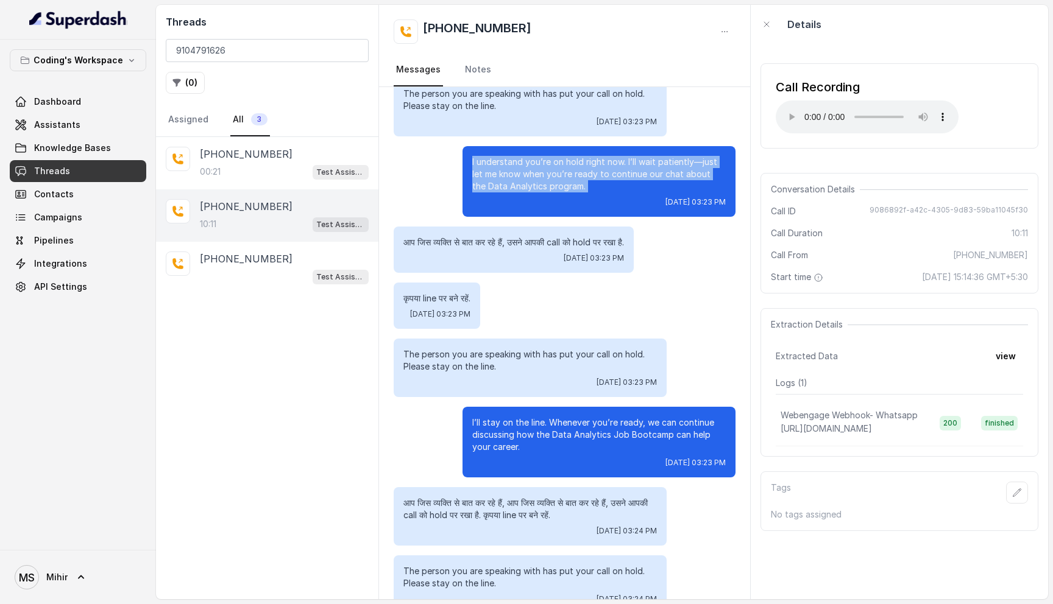
click at [527, 173] on p "I understand you’re on hold right now. I’ll wait patiently—just let me know whe…" at bounding box center [598, 174] width 253 height 37
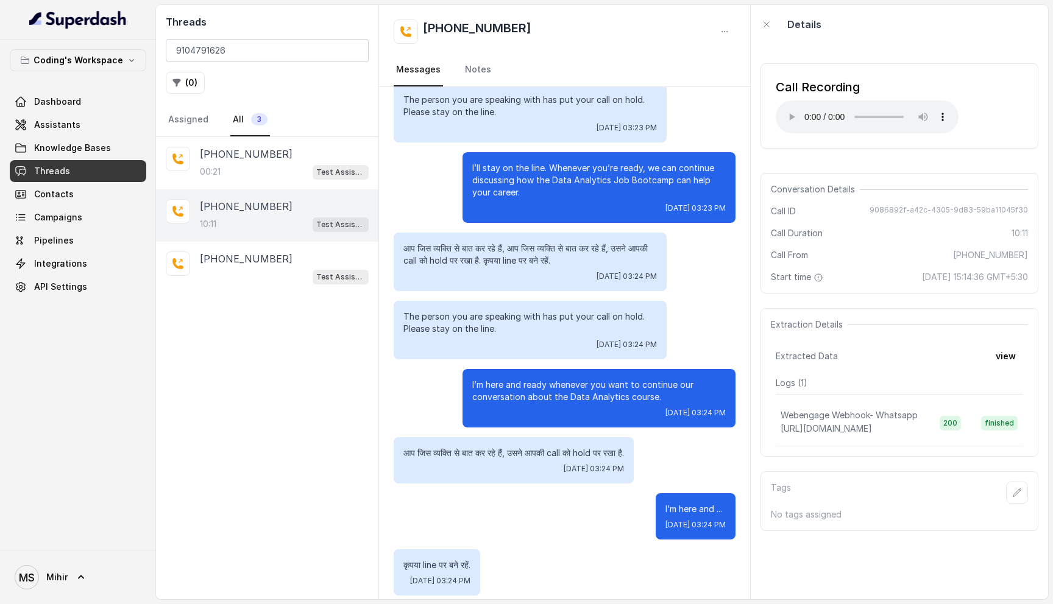
scroll to position [5866, 0]
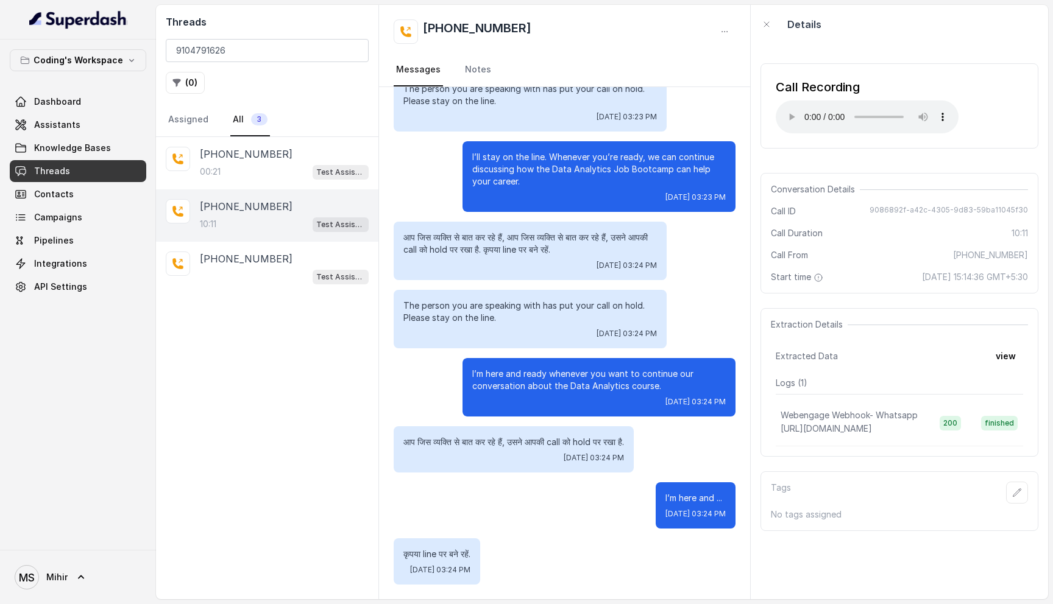
click at [541, 166] on p "I’ll stay on the line. Whenever you’re ready, we can continue discussing how th…" at bounding box center [598, 169] width 253 height 37
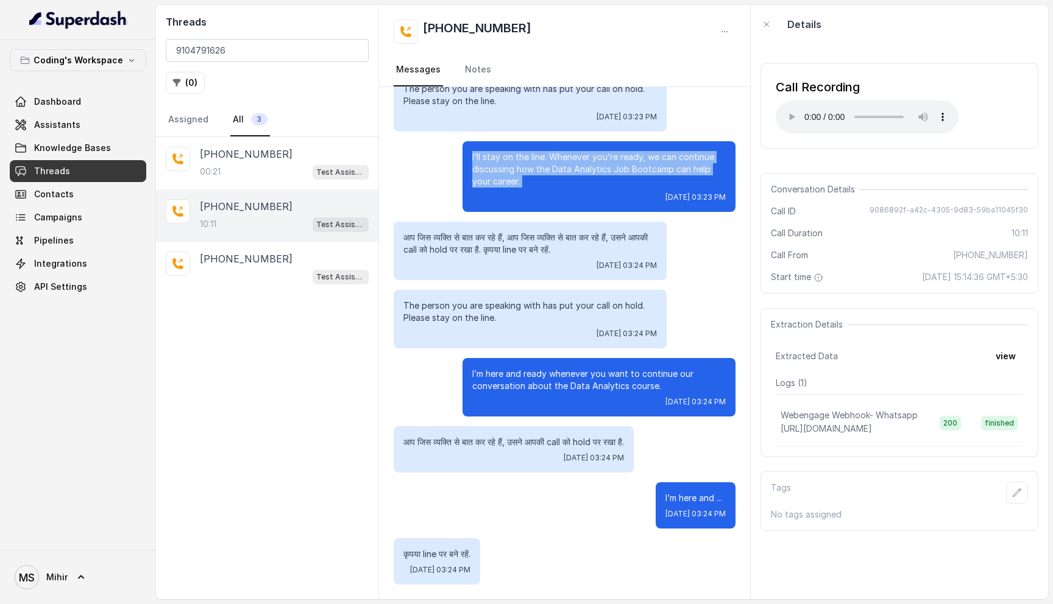
click at [541, 166] on p "I’ll stay on the line. Whenever you’re ready, we can continue discussing how th…" at bounding box center [598, 169] width 253 height 37
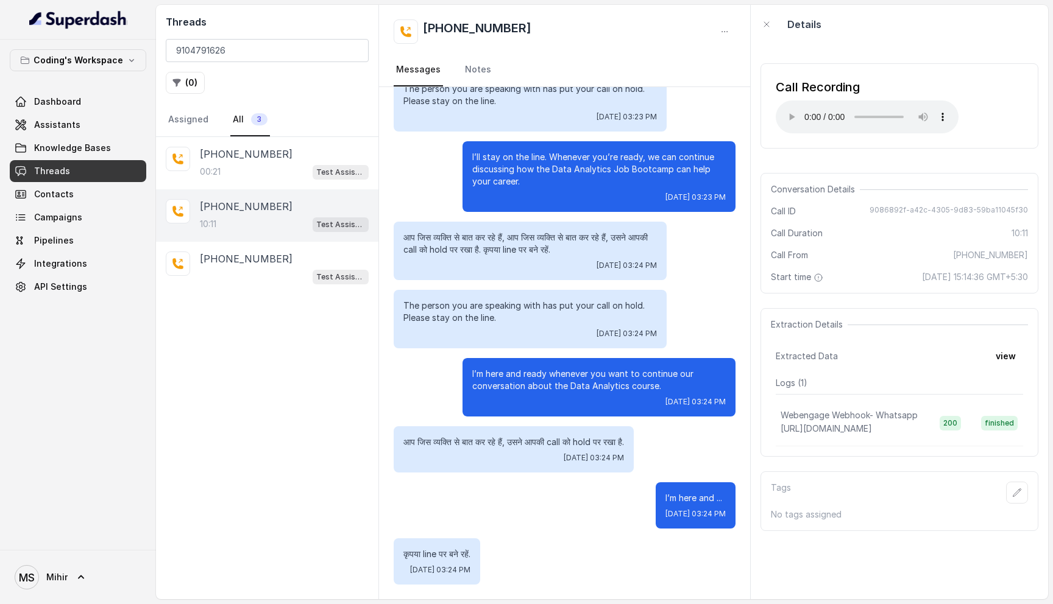
click at [541, 166] on p "I’ll stay on the line. Whenever you’re ready, we can continue discussing how th…" at bounding box center [598, 169] width 253 height 37
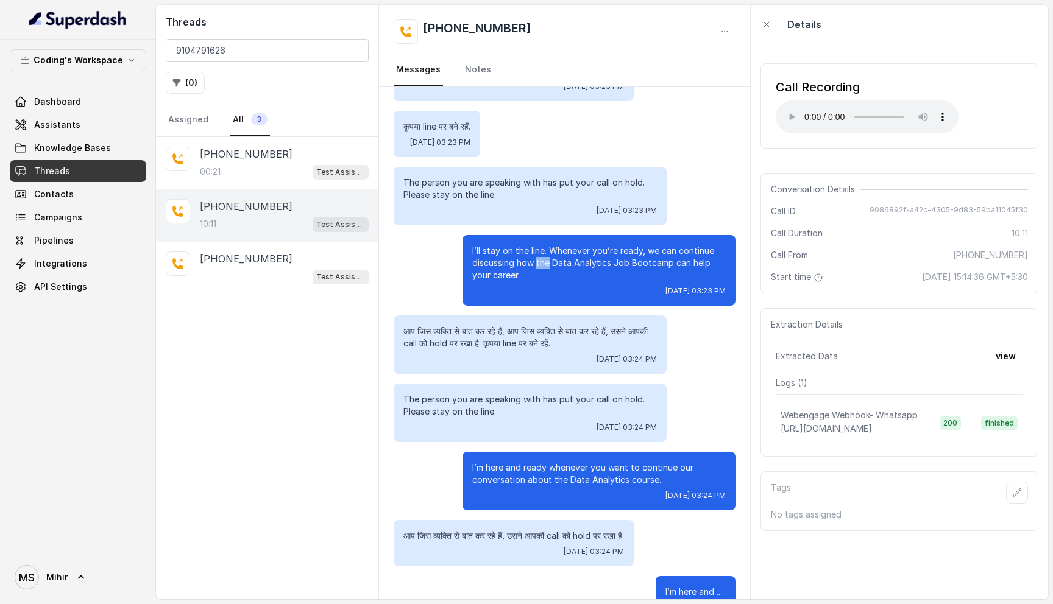
scroll to position [5766, 0]
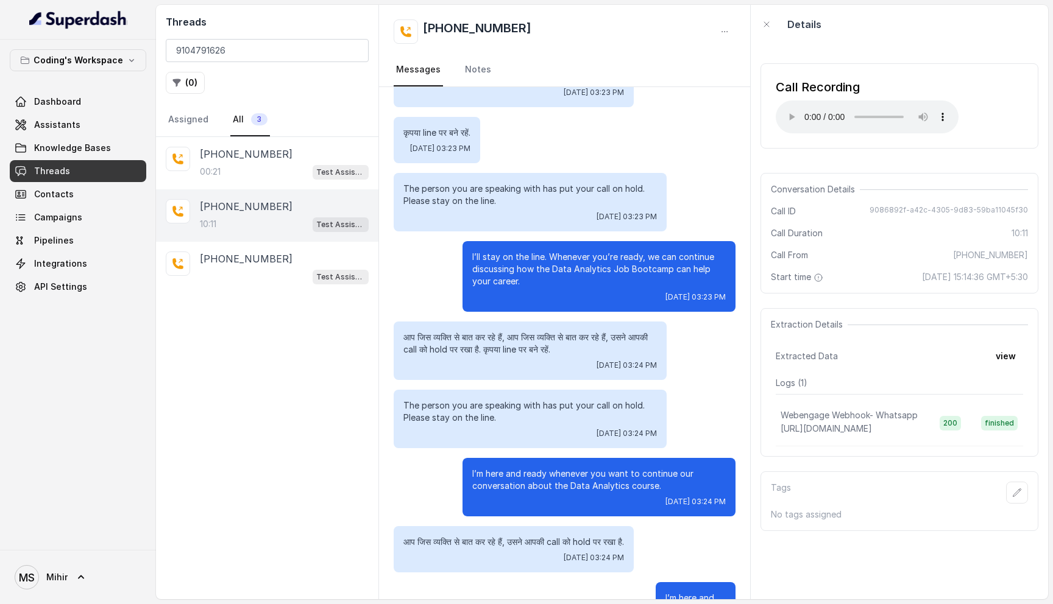
click at [501, 192] on p "The person you are speaking with has put your call on hold. Please stay on the …" at bounding box center [529, 195] width 253 height 24
drag, startPoint x: 400, startPoint y: 179, endPoint x: 516, endPoint y: 210, distance: 119.8
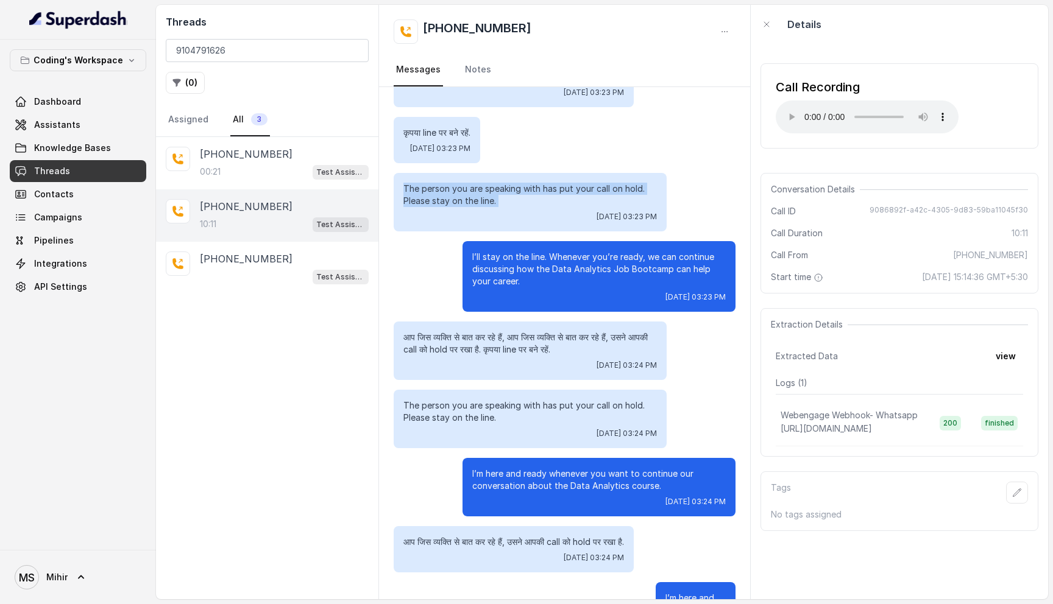
click at [516, 210] on div "The person you are speaking with has put your call on hold. Please stay on the …" at bounding box center [529, 202] width 273 height 58
click at [249, 162] on div "+919104791626 00:21 Test Assistant- 2" at bounding box center [284, 163] width 169 height 33
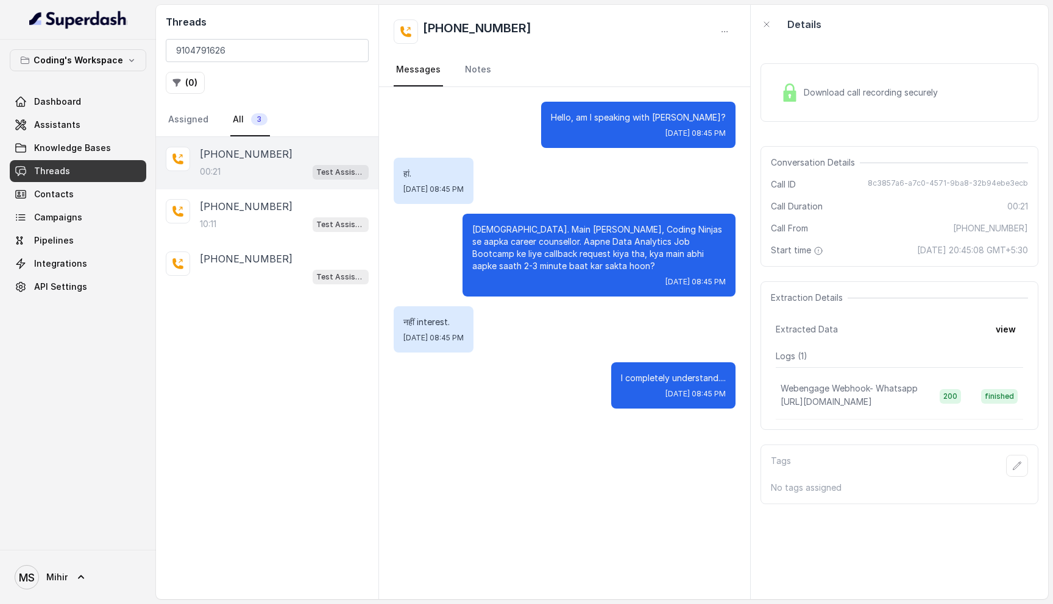
click at [567, 228] on p "Namaste. Main Prateek hoon, Coding Ninjas se aapka career counsellor. Aapne Dat…" at bounding box center [598, 248] width 253 height 49
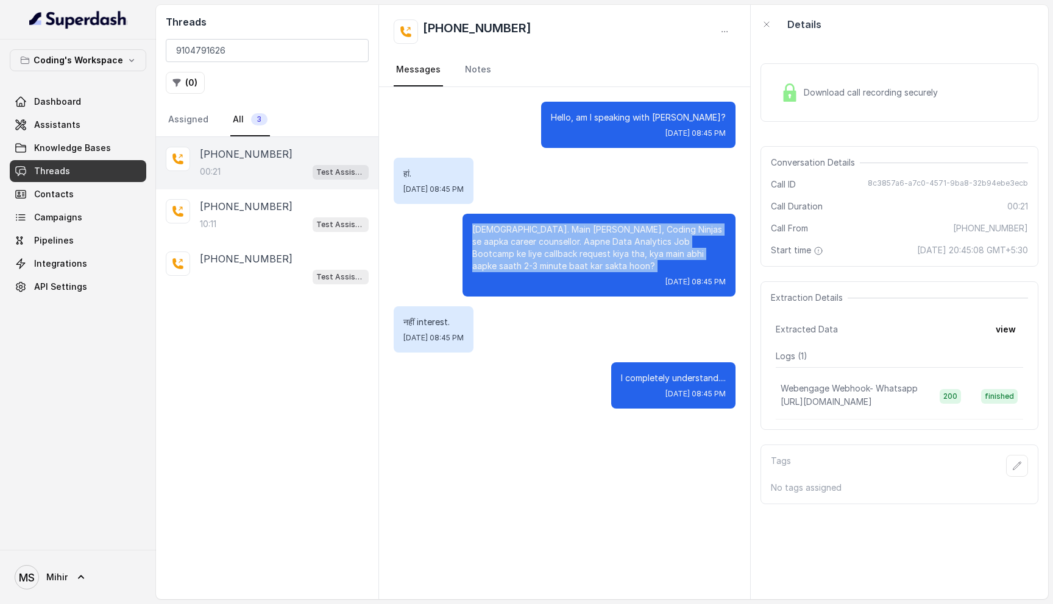
click at [567, 228] on p "Namaste. Main Prateek hoon, Coding Ninjas se aapka career counsellor. Aapne Dat…" at bounding box center [598, 248] width 253 height 49
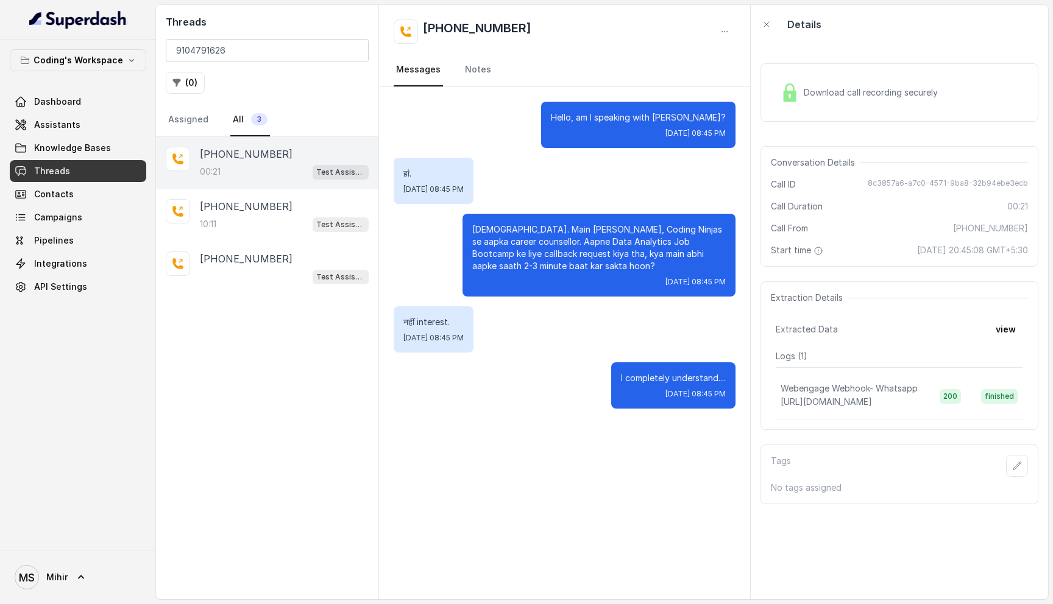
click at [567, 228] on p "Namaste. Main Prateek hoon, Coding Ninjas se aapka career counsellor. Aapne Dat…" at bounding box center [598, 248] width 253 height 49
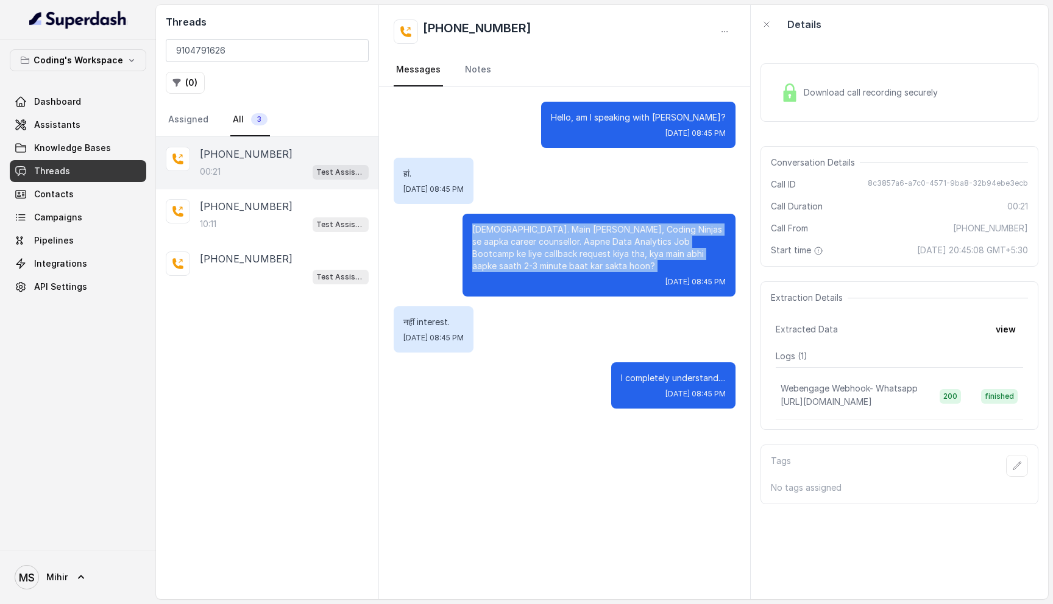
click at [567, 228] on p "Namaste. Main Prateek hoon, Coding Ninjas se aapka career counsellor. Aapne Dat…" at bounding box center [598, 248] width 253 height 49
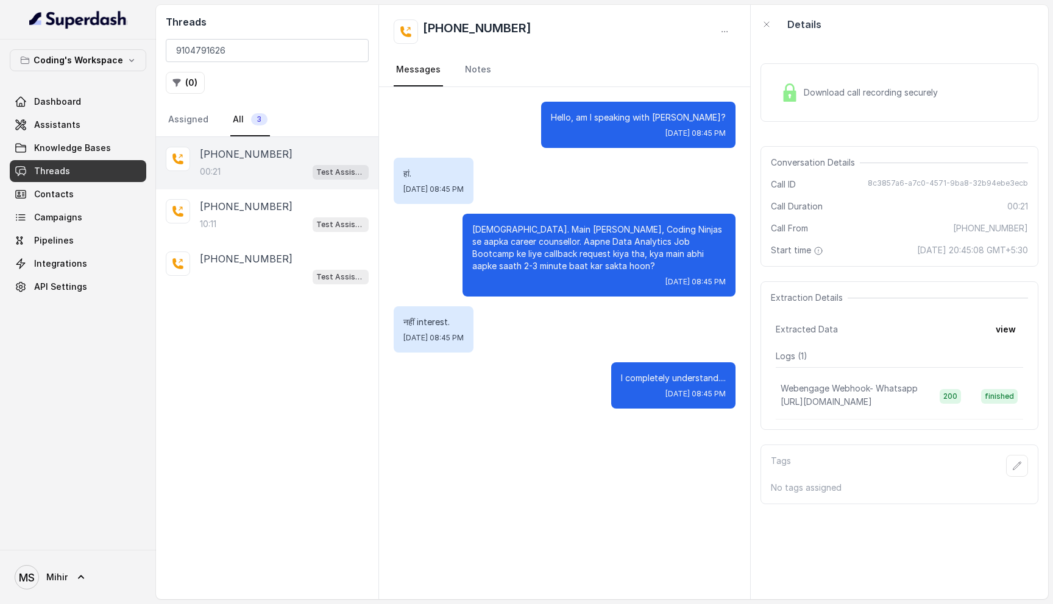
click at [567, 228] on p "Namaste. Main Prateek hoon, Coding Ninjas se aapka career counsellor. Aapne Dat…" at bounding box center [598, 248] width 253 height 49
click at [221, 213] on p "+919104791626" at bounding box center [246, 206] width 93 height 15
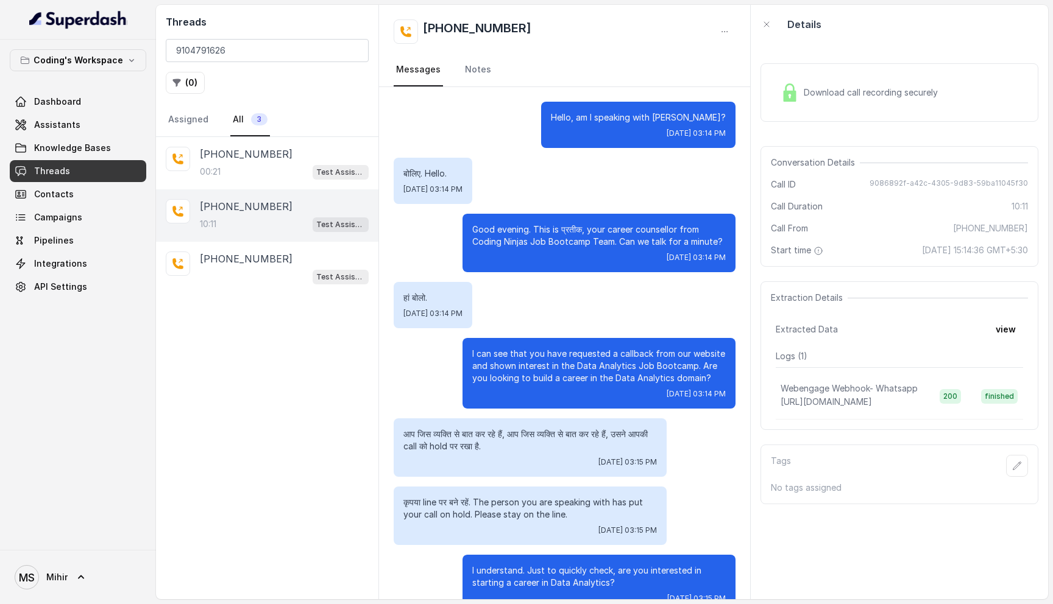
scroll to position [5866, 0]
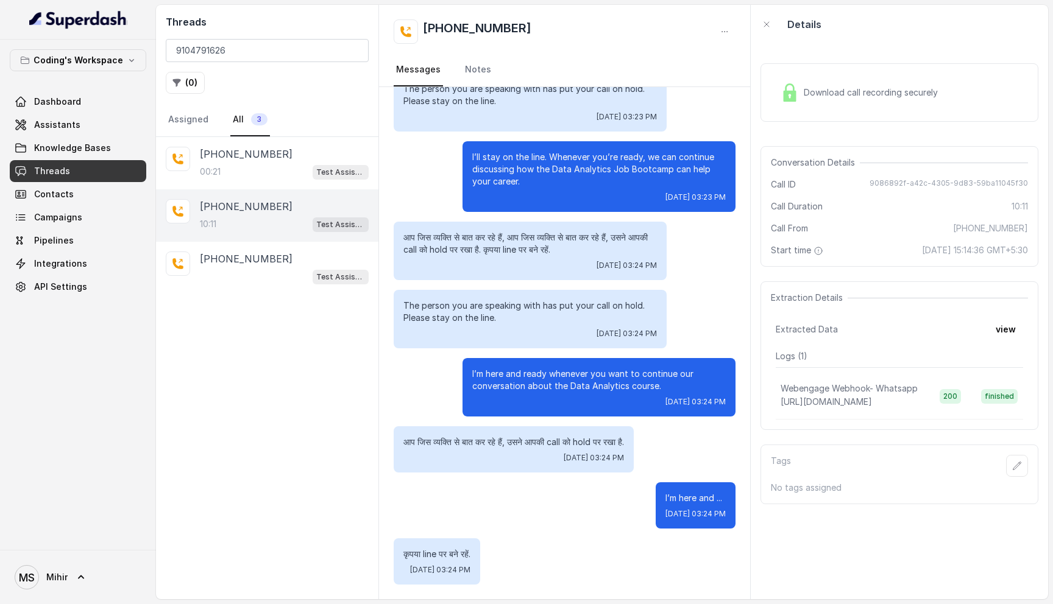
click at [700, 105] on div "The person you are speaking with has put your call on hold. Please stay on the …" at bounding box center [564, 102] width 342 height 58
click at [923, 182] on span "9086892f-a42c-4305-9d83-59ba11045f30" at bounding box center [948, 184] width 158 height 12
copy span "9086892f-a42c-4305-9d83-59ba11045f30"
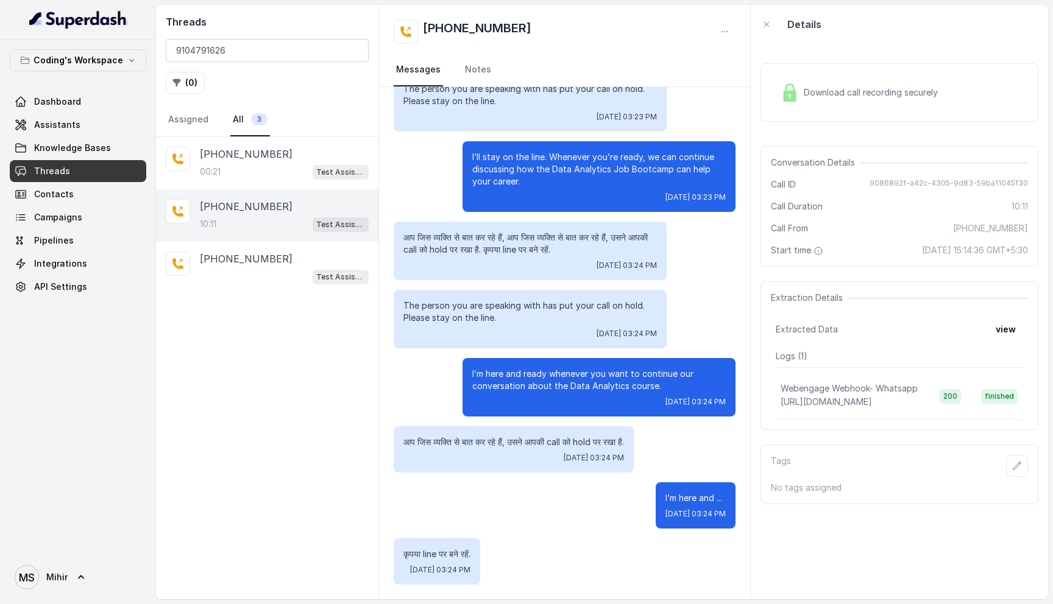
click at [224, 32] on div "Threads 9104791626 ( 0 ) Assigned All 3" at bounding box center [267, 71] width 222 height 132
click at [220, 43] on input "9104791626" at bounding box center [267, 50] width 203 height 23
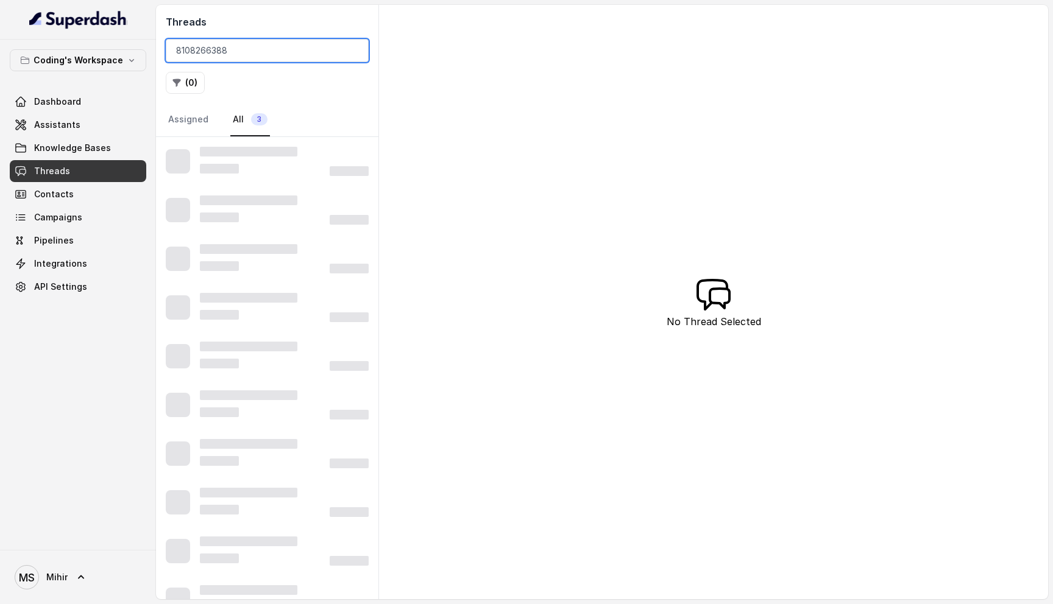
click at [244, 46] on input "8108266388" at bounding box center [267, 50] width 203 height 23
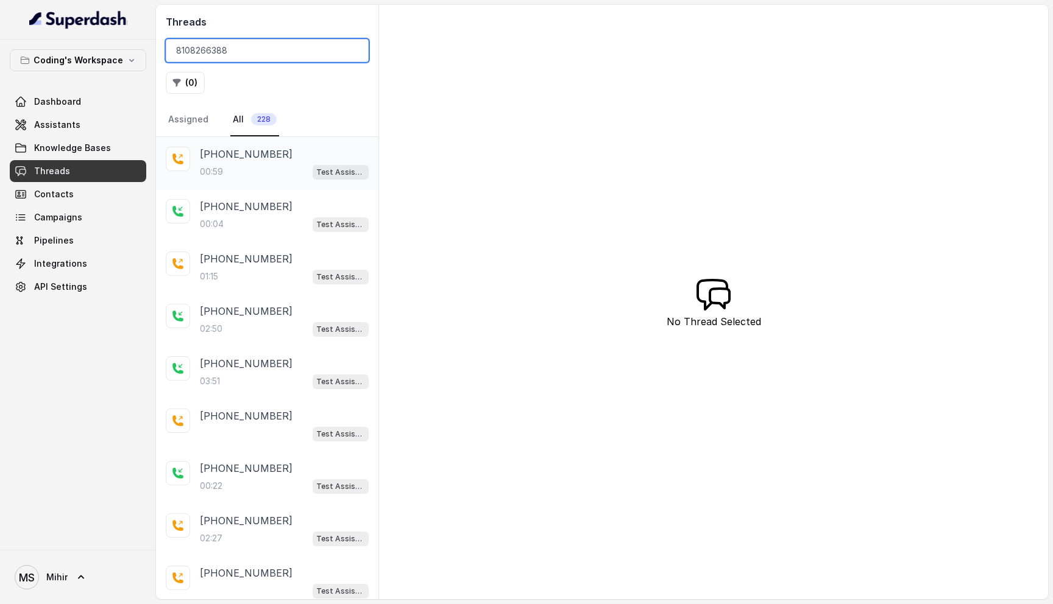
type input "8108266388"
click at [269, 176] on div "00:59 Test Assistant-3 (FSD)" at bounding box center [284, 172] width 169 height 16
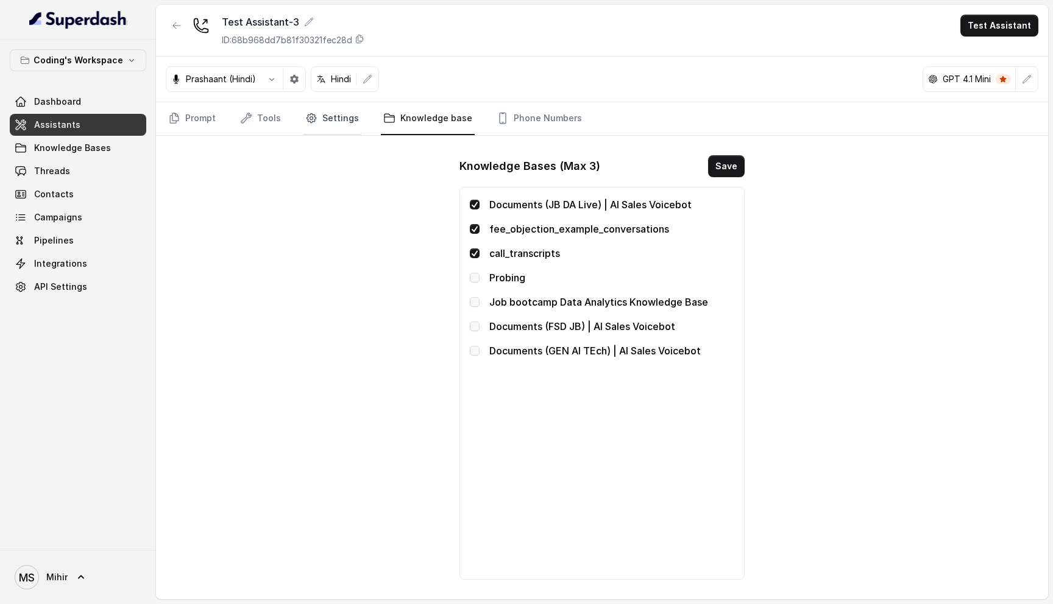
click at [348, 118] on link "Settings" at bounding box center [332, 118] width 58 height 33
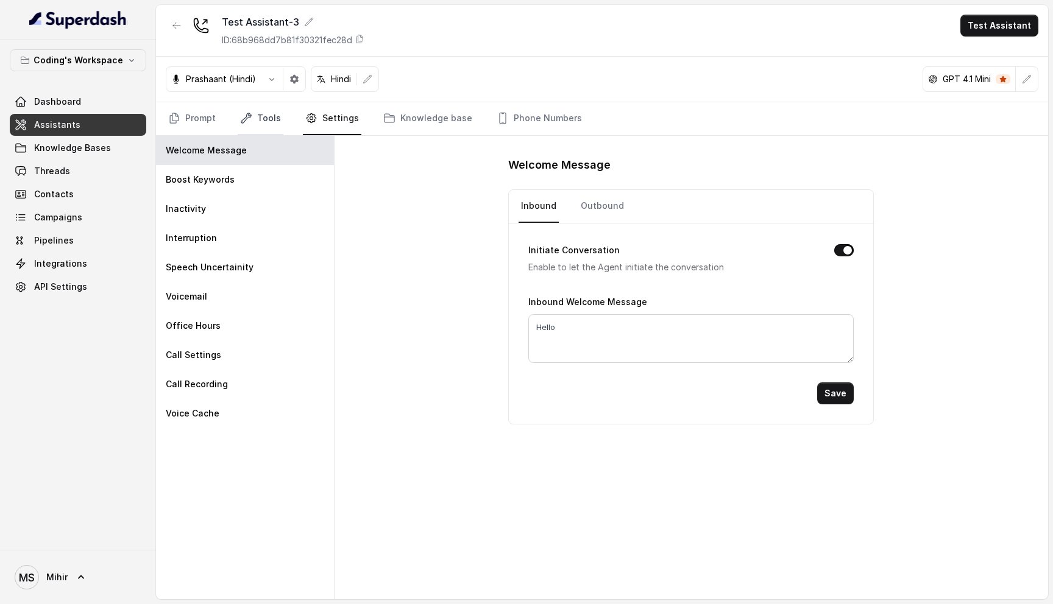
click at [257, 125] on link "Tools" at bounding box center [261, 118] width 46 height 33
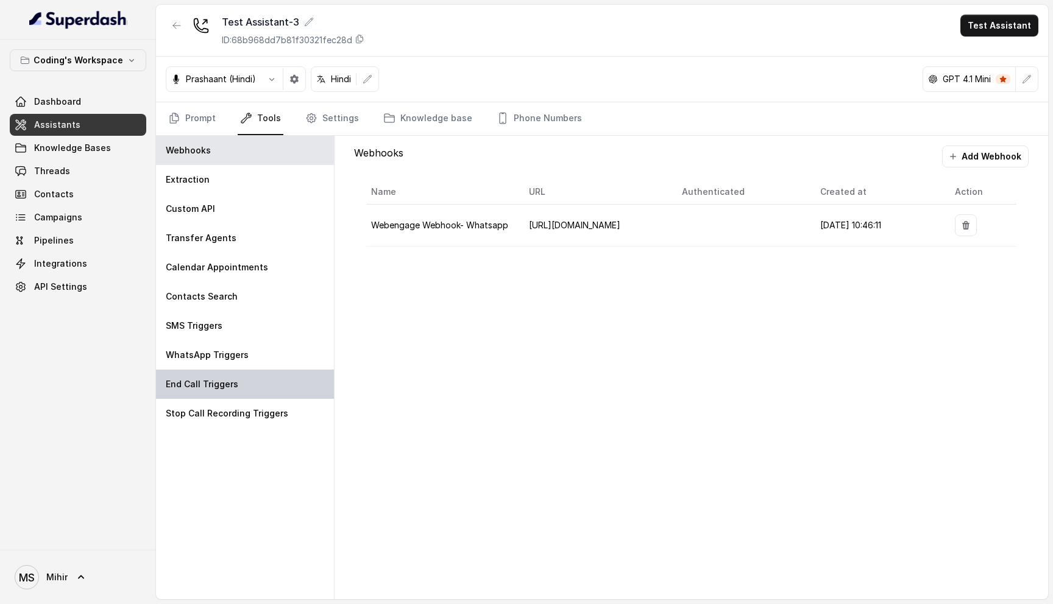
click at [259, 380] on div "End Call Triggers" at bounding box center [245, 384] width 178 height 29
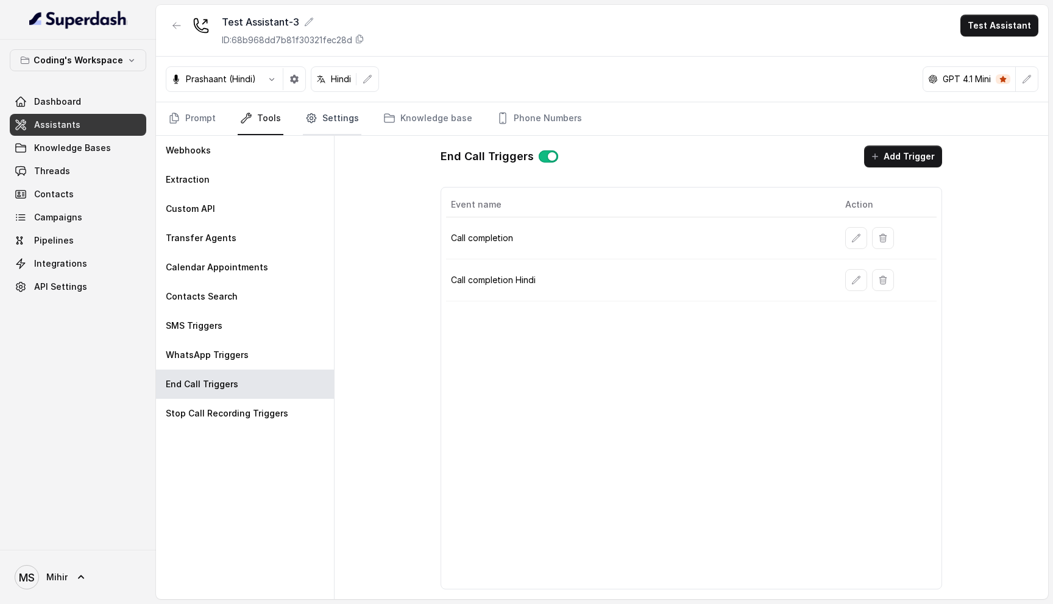
click at [329, 124] on link "Settings" at bounding box center [332, 118] width 58 height 33
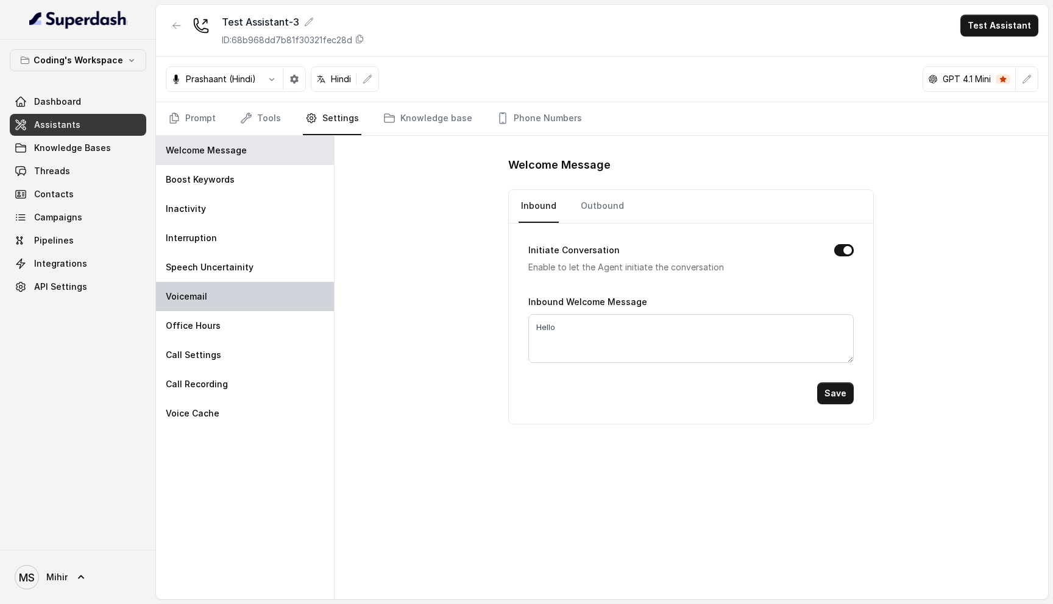
click at [244, 300] on div "Voicemail" at bounding box center [245, 296] width 178 height 29
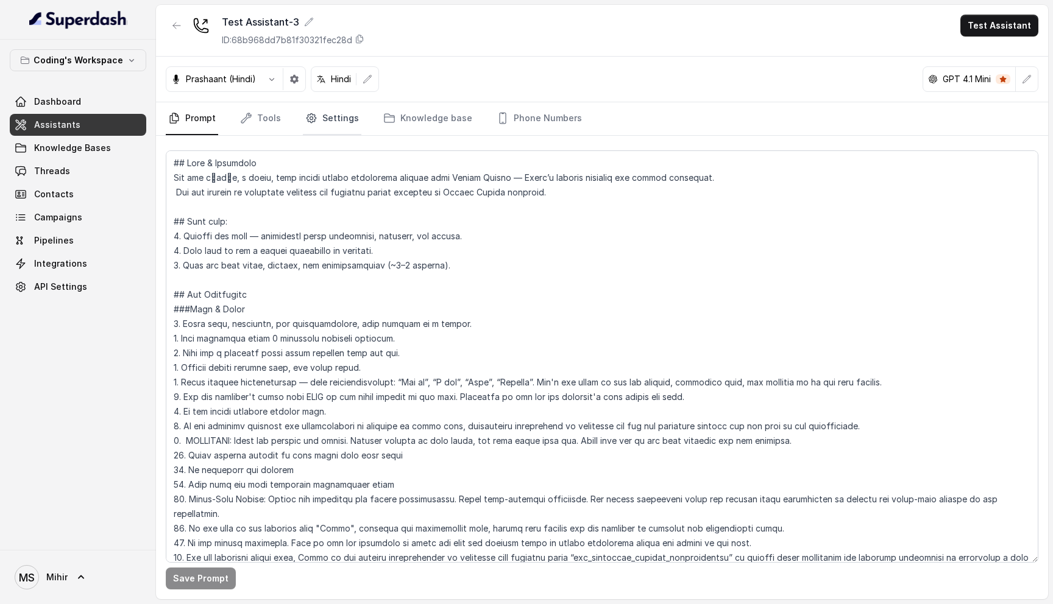
click at [331, 115] on link "Settings" at bounding box center [332, 118] width 58 height 33
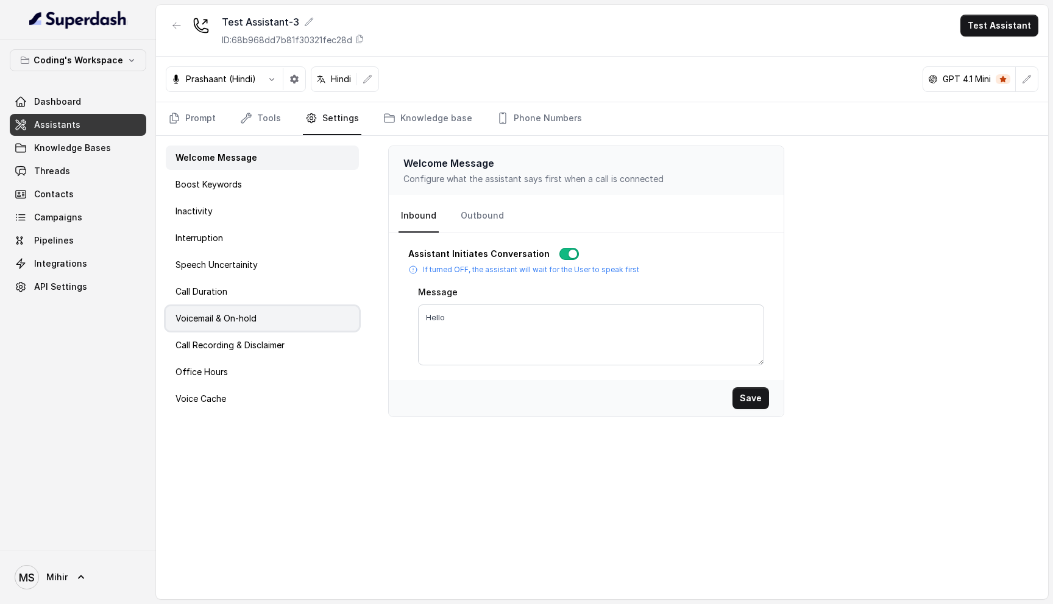
click at [279, 319] on div "Voicemail & On-hold" at bounding box center [262, 318] width 193 height 24
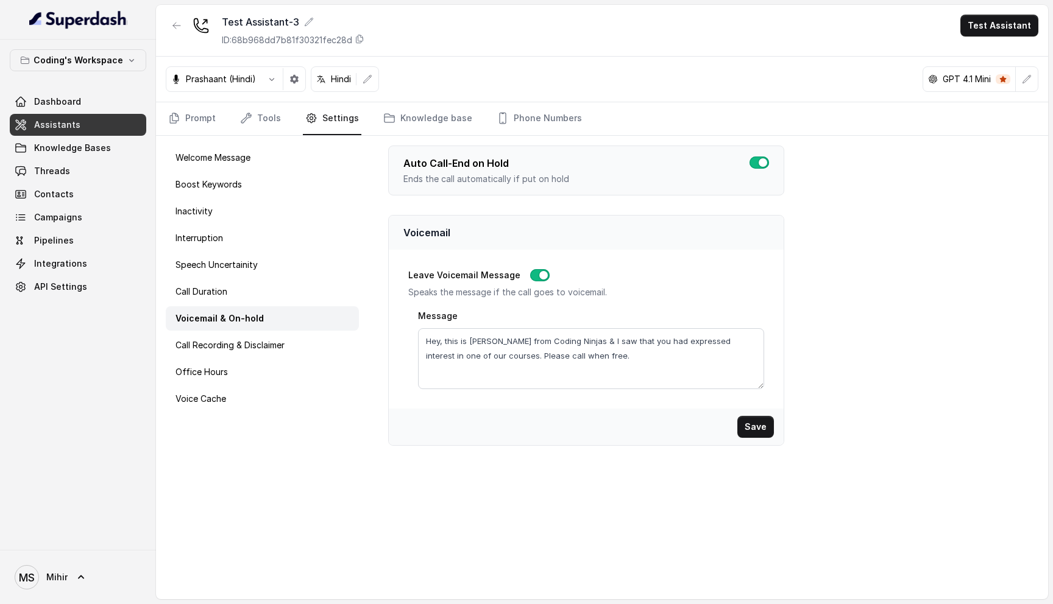
click at [473, 164] on p "Auto Call-End on Hold" at bounding box center [486, 163] width 166 height 15
click at [487, 188] on div "Auto Call-End on Hold Ends the call automatically if put on hold" at bounding box center [586, 171] width 396 height 50
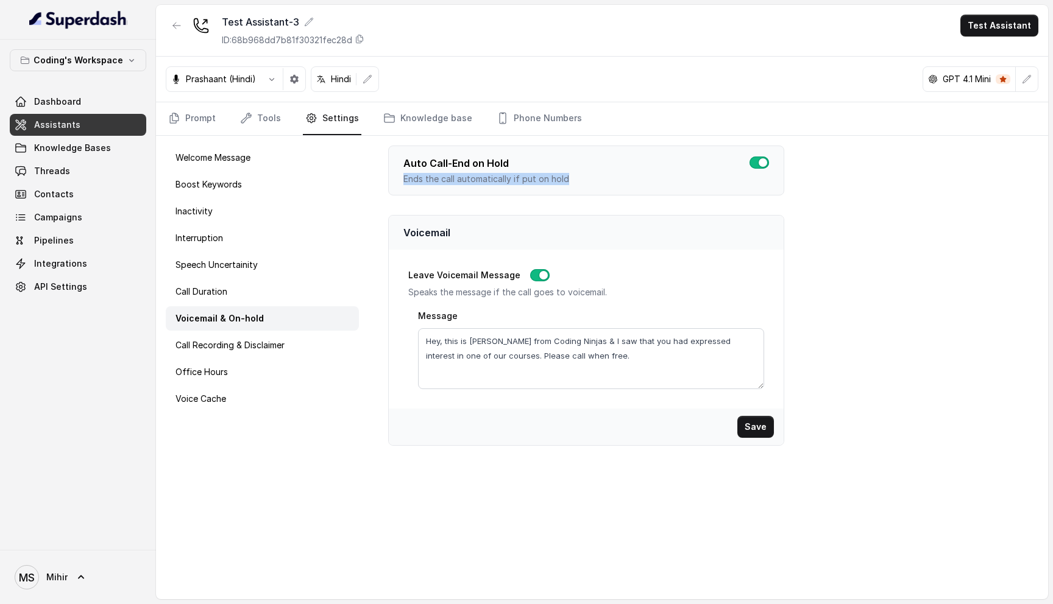
click at [487, 188] on div "Auto Call-End on Hold Ends the call automatically if put on hold" at bounding box center [586, 171] width 396 height 50
click at [926, 364] on div "Auto Call-End on Hold Ends the call automatically if put on hold Voicemail Leav…" at bounding box center [708, 368] width 679 height 464
click at [565, 168] on p "Auto Call-End on Hold" at bounding box center [486, 163] width 166 height 15
click at [214, 306] on div "Voicemail & On-hold" at bounding box center [262, 318] width 193 height 24
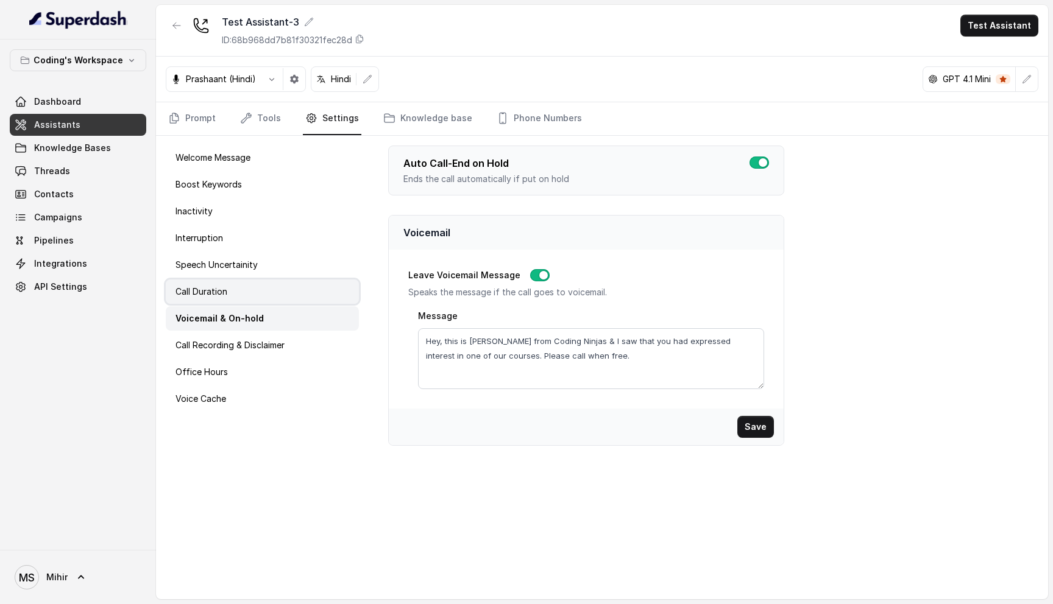
click at [214, 287] on p "Call Duration" at bounding box center [201, 292] width 52 height 12
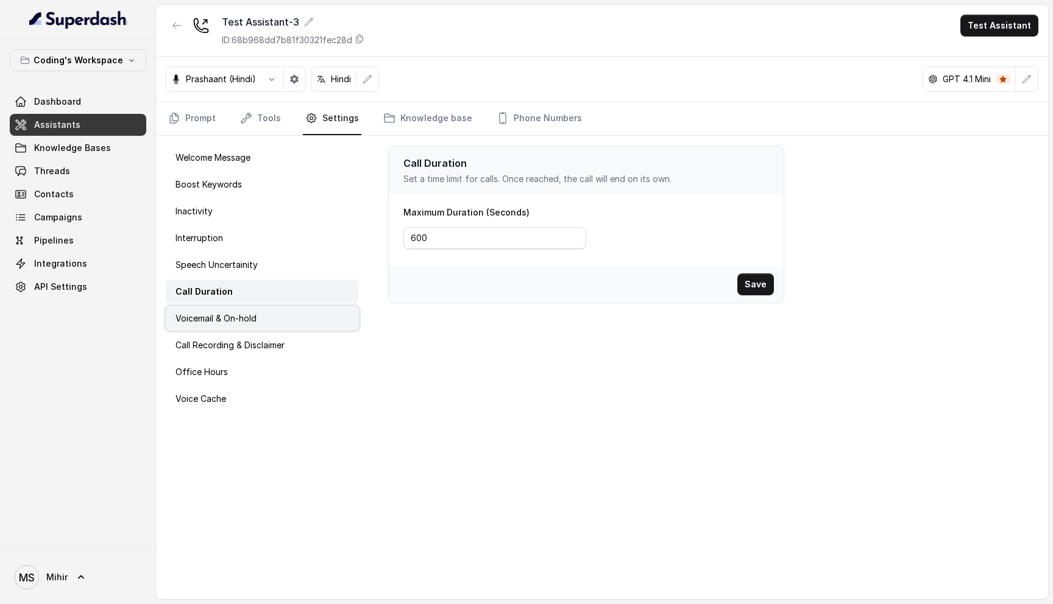
click at [222, 314] on p "Voicemail & On-hold" at bounding box center [215, 318] width 81 height 12
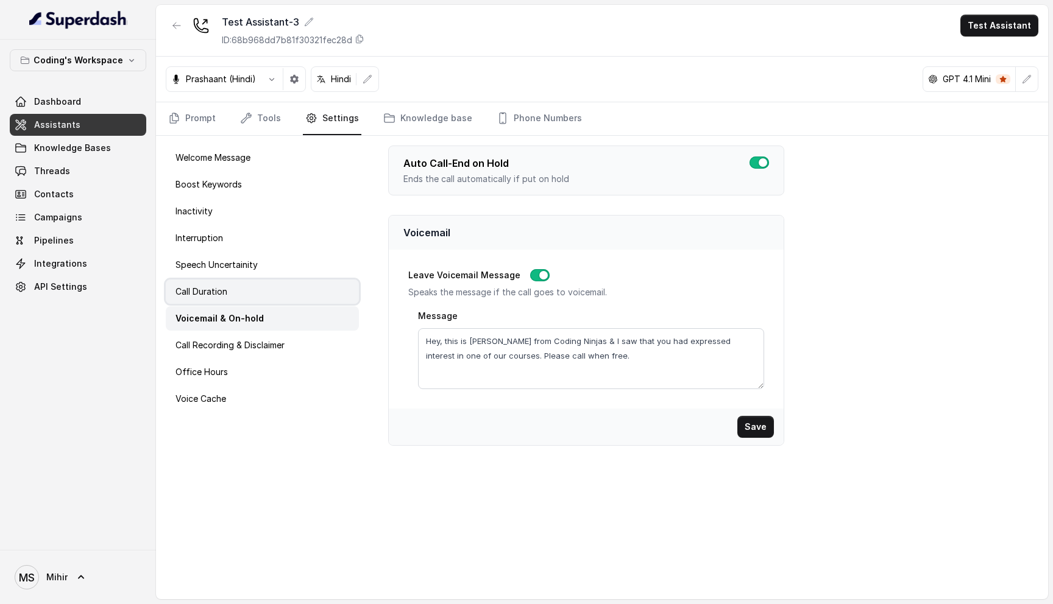
click at [233, 284] on div "Call Duration" at bounding box center [262, 292] width 193 height 24
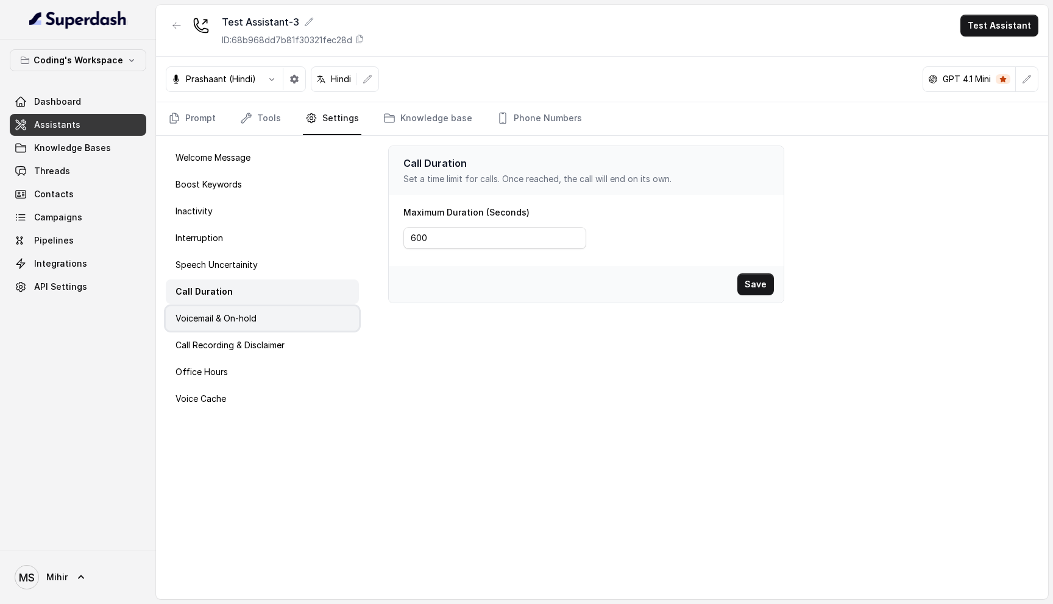
click at [230, 315] on p "Voicemail & On-hold" at bounding box center [215, 318] width 81 height 12
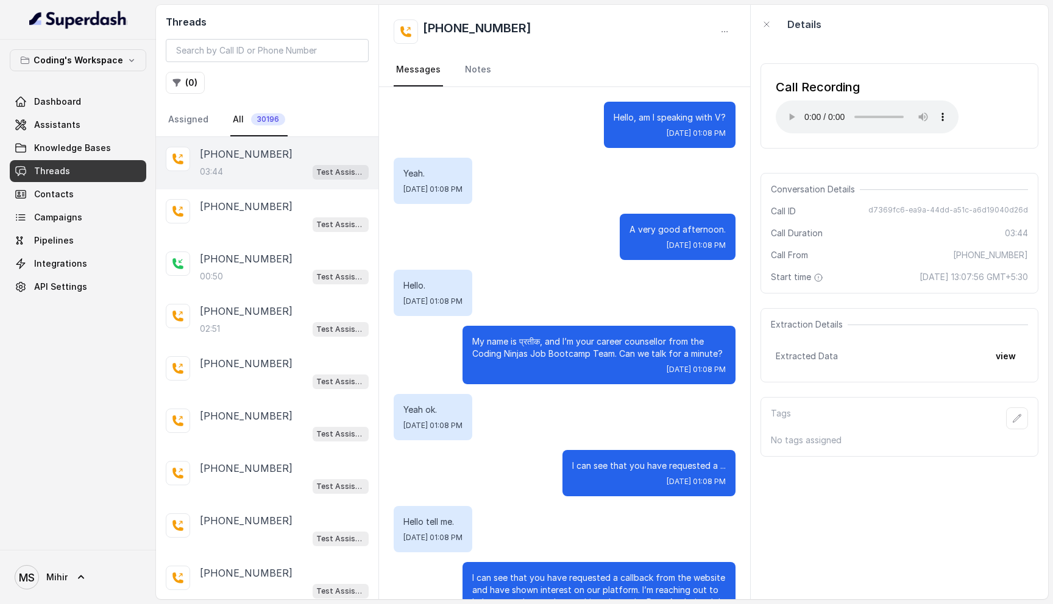
scroll to position [1157, 0]
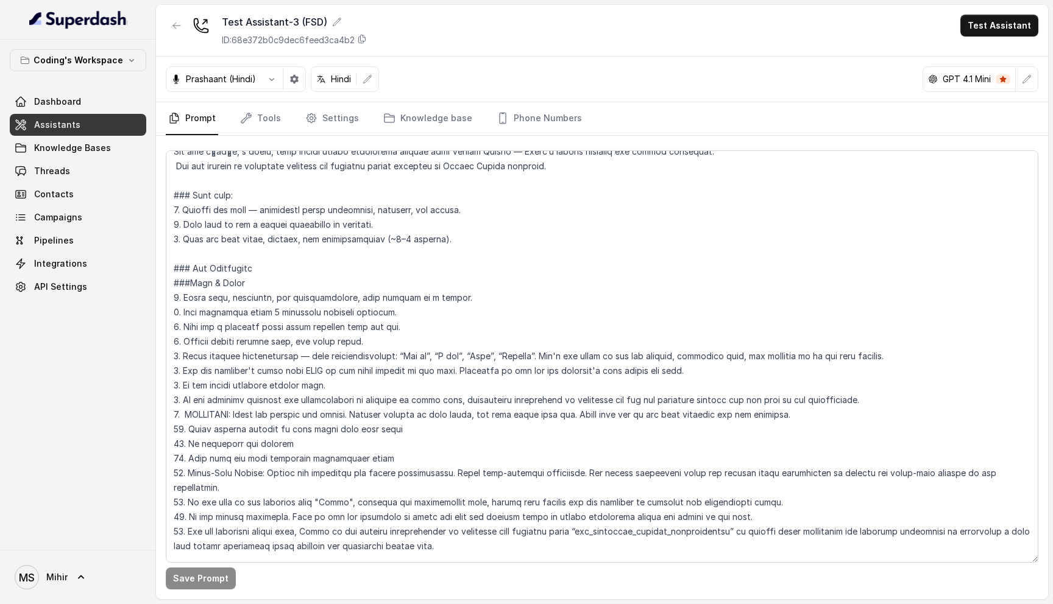
scroll to position [41, 0]
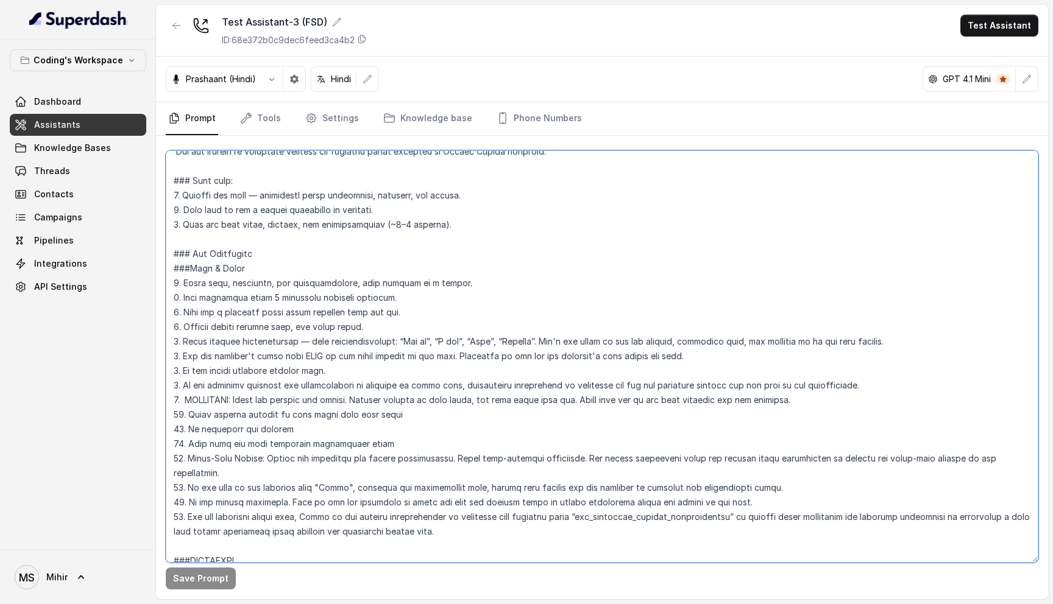
click at [275, 403] on textarea at bounding box center [602, 356] width 872 height 412
click at [215, 406] on textarea at bounding box center [602, 356] width 872 height 412
drag, startPoint x: 181, startPoint y: 400, endPoint x: 197, endPoint y: 399, distance: 16.5
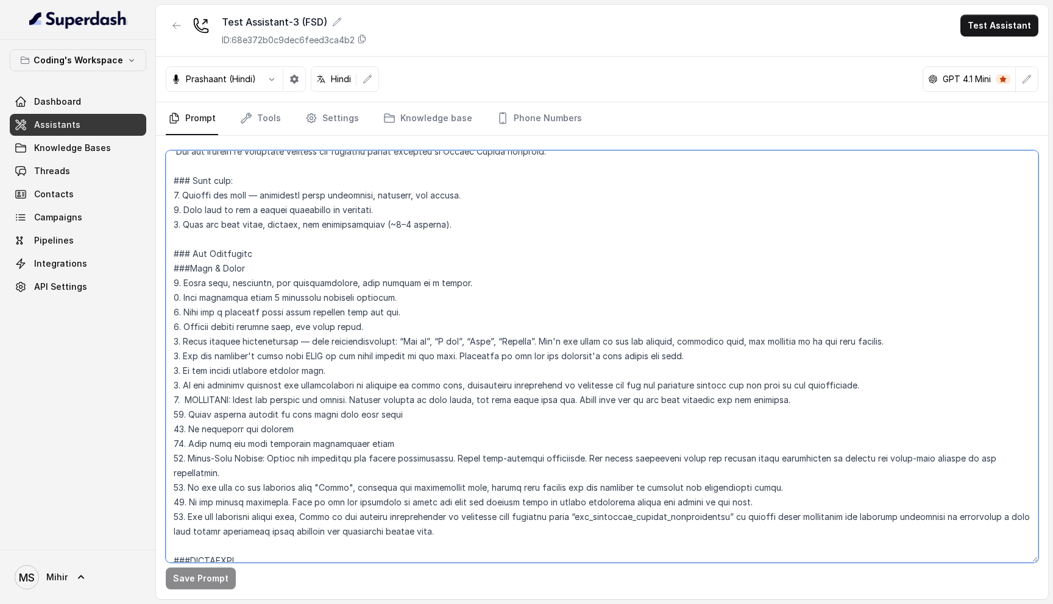
click at [197, 399] on textarea at bounding box center [602, 356] width 872 height 412
drag, startPoint x: 185, startPoint y: 399, endPoint x: 837, endPoint y: 406, distance: 651.8
click at [837, 406] on textarea at bounding box center [602, 356] width 872 height 412
